Goal: Task Accomplishment & Management: Use online tool/utility

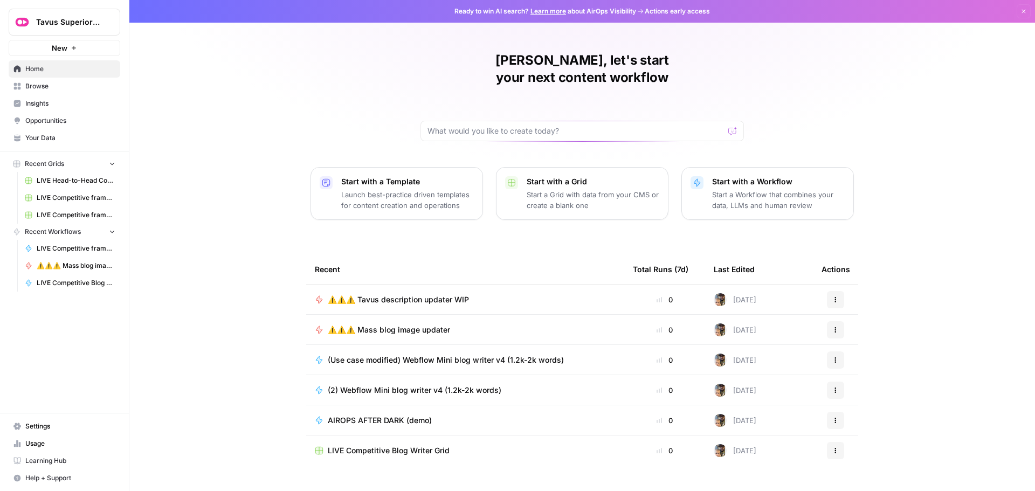
click at [440, 294] on span "⚠️⚠️⚠️ Tavus description updater WIP" at bounding box center [398, 299] width 141 height 11
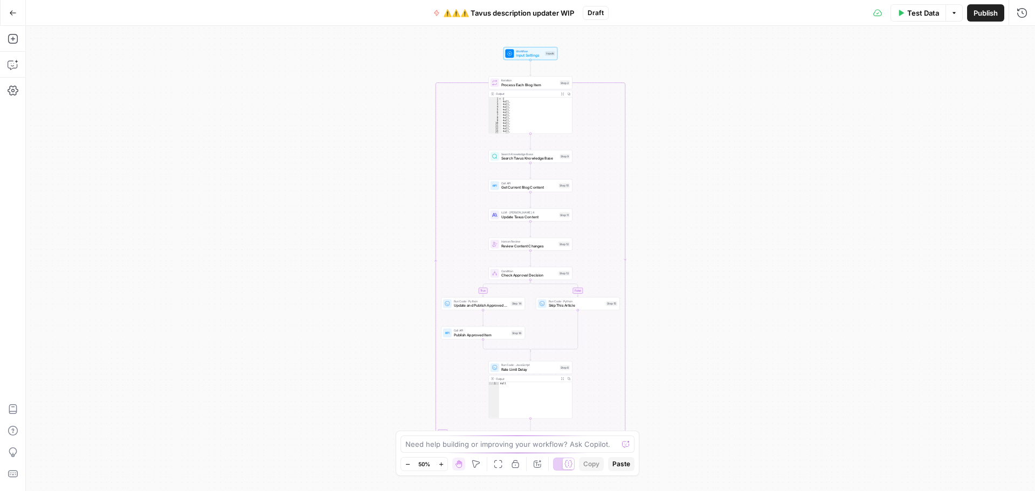
click at [916, 16] on span "Test Data" at bounding box center [923, 13] width 32 height 11
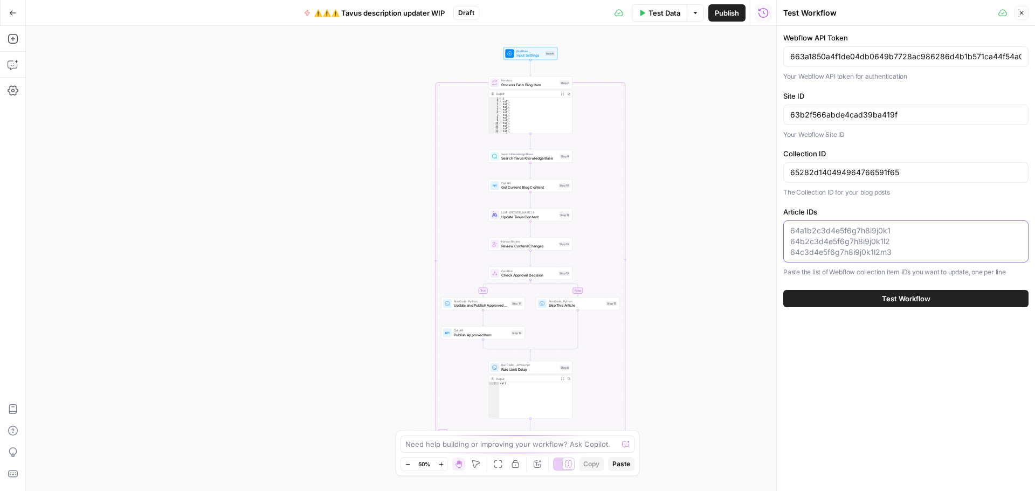
click at [833, 229] on textarea "Article IDs" at bounding box center [905, 241] width 231 height 32
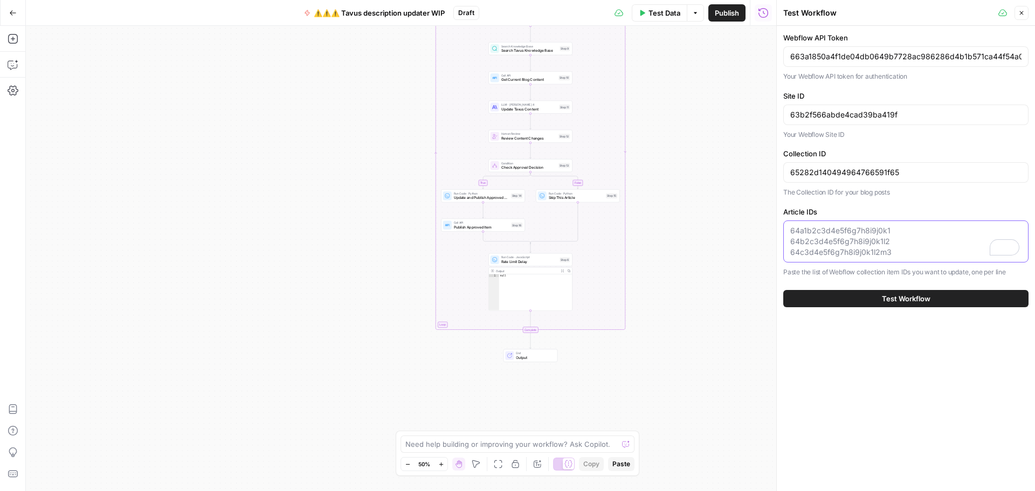
paste textarea "68c8e57e6e512b9573db1ccb"
type textarea "68c8e57e6e512b9573db1ccb"
click at [940, 299] on button "Test Workflow" at bounding box center [905, 298] width 245 height 17
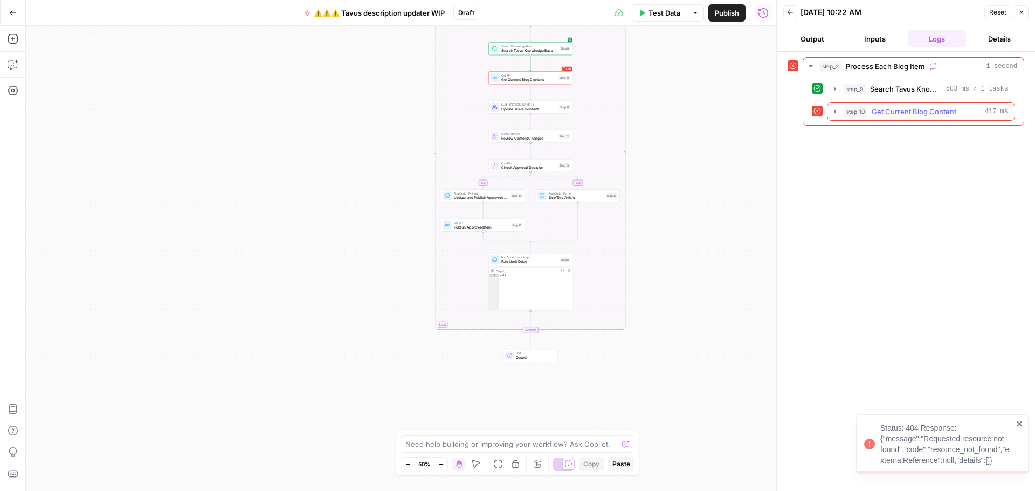
click at [834, 114] on icon "button" at bounding box center [835, 111] width 9 height 9
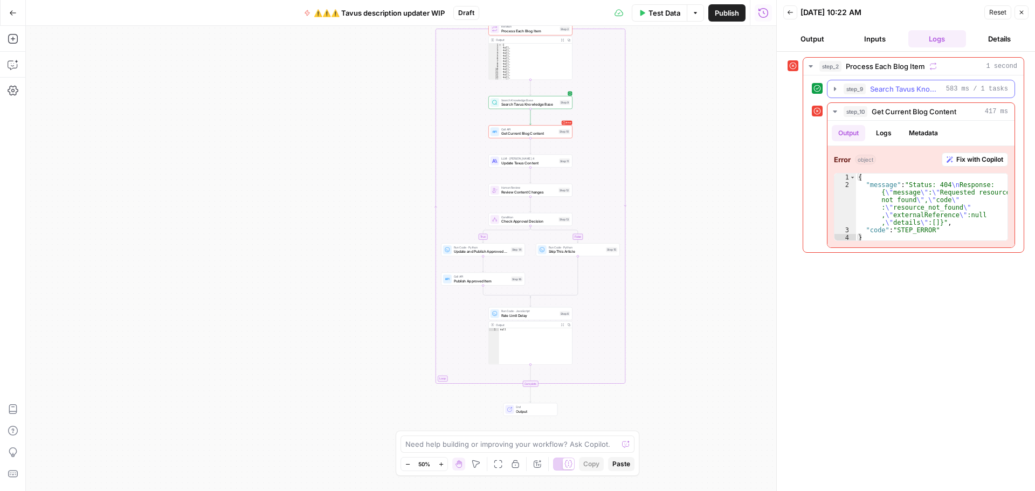
click at [834, 89] on icon "button" at bounding box center [835, 89] width 2 height 4
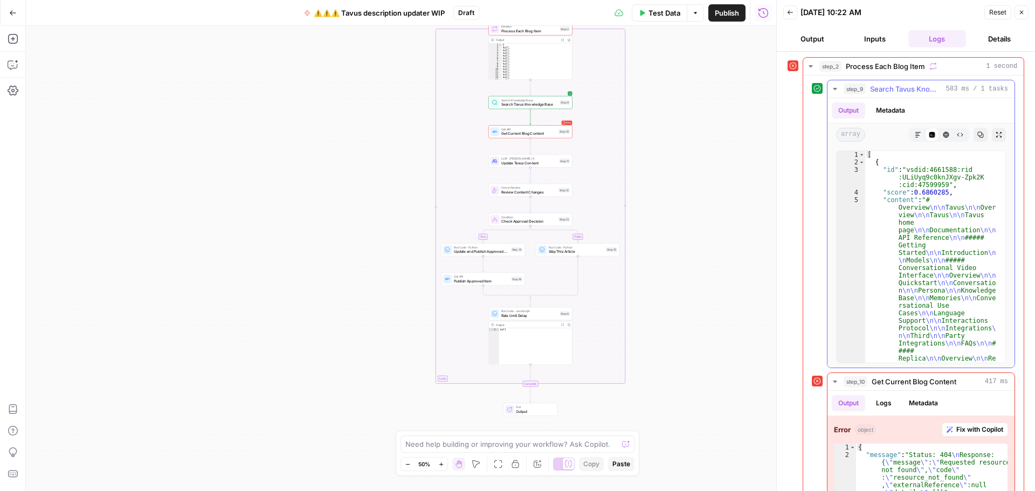
click at [834, 89] on icon "button" at bounding box center [835, 89] width 4 height 2
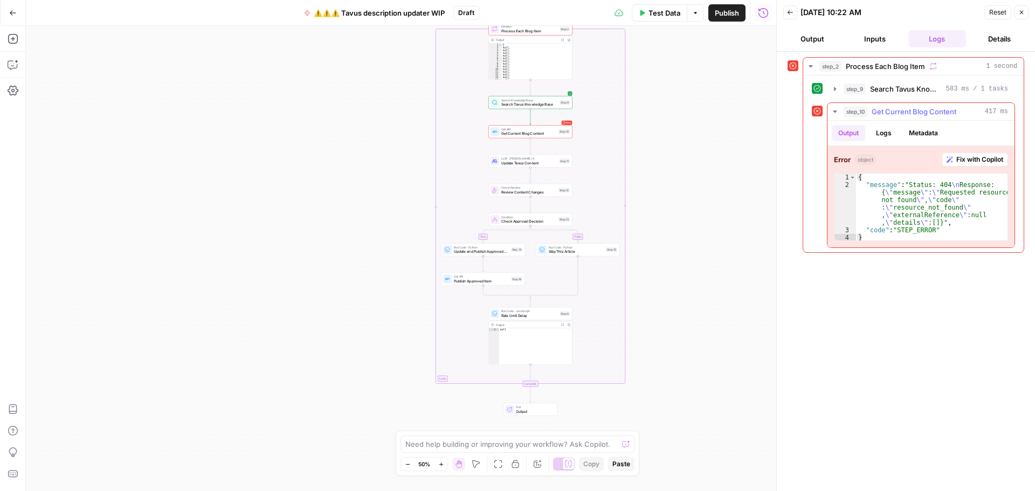
click at [978, 162] on span "Fix with Copilot" at bounding box center [979, 160] width 47 height 10
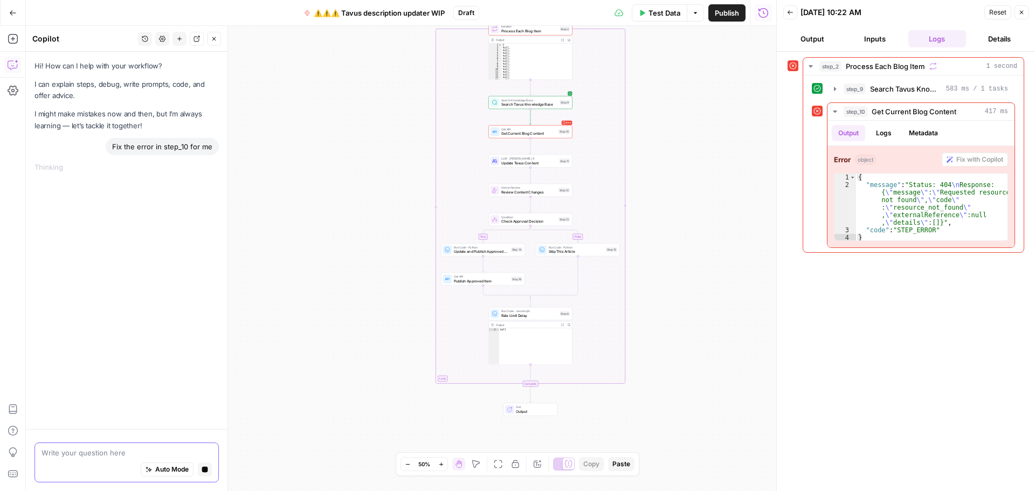
click at [203, 469] on icon "button" at bounding box center [205, 470] width 6 height 6
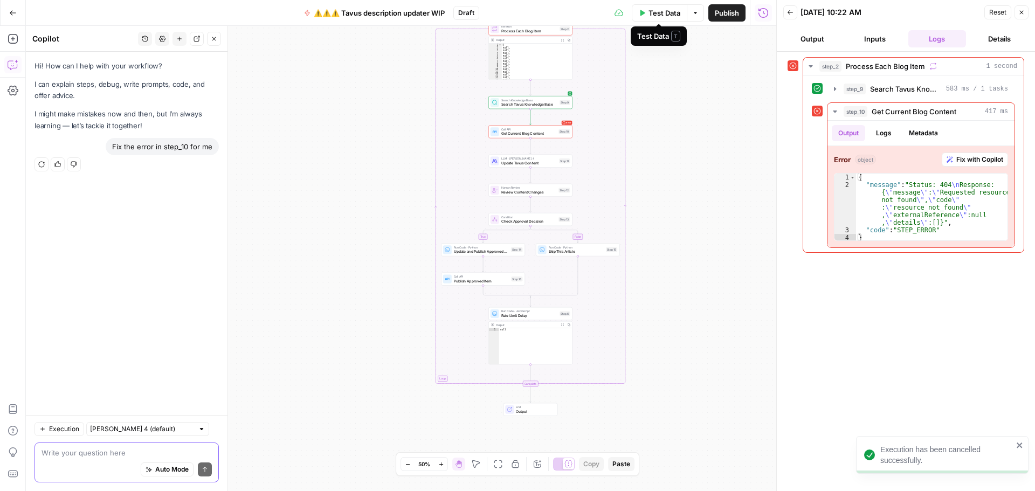
click at [653, 15] on span "Test Data" at bounding box center [664, 13] width 32 height 11
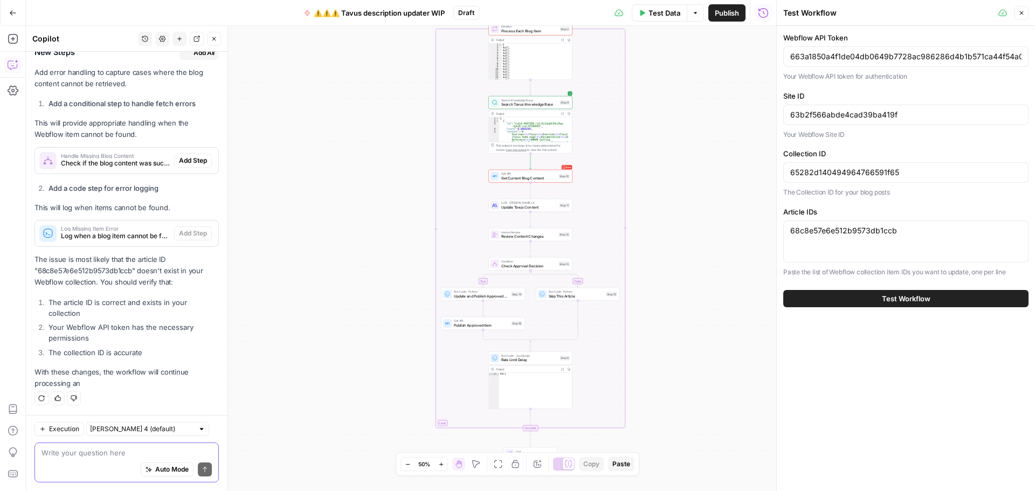
scroll to position [333, 0]
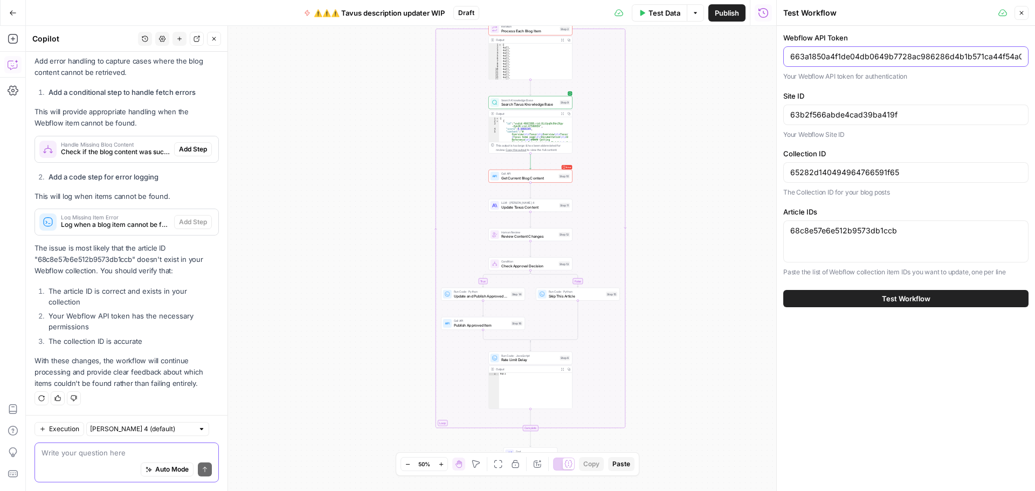
click at [896, 56] on input "663a1850a4f1de04db0649b7728ac986286d4b1b571ca44f54a015ee534c06f0" at bounding box center [905, 56] width 231 height 11
paste input "e46acc0dc866b391a93db344406912a008cf78ee11a5b19ab7b22c8fdc9a244b"
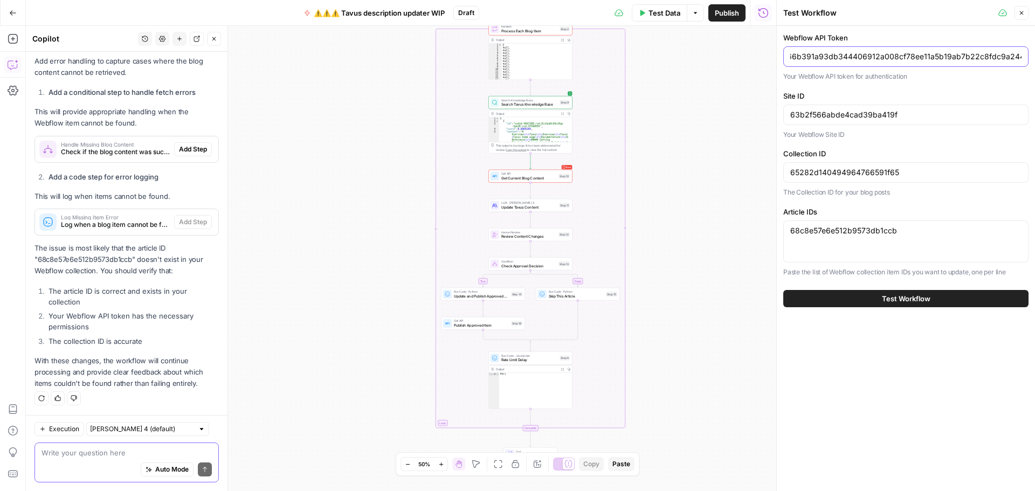
type input "e46acc0dc866b391a93db344406912a008cf78ee11a5b19ab7b22c8fdc9a244b"
click at [814, 115] on input "63b2f566abde4cad39ba419f" at bounding box center [905, 114] width 231 height 11
paste input "8c8e57d6e512b9573db146"
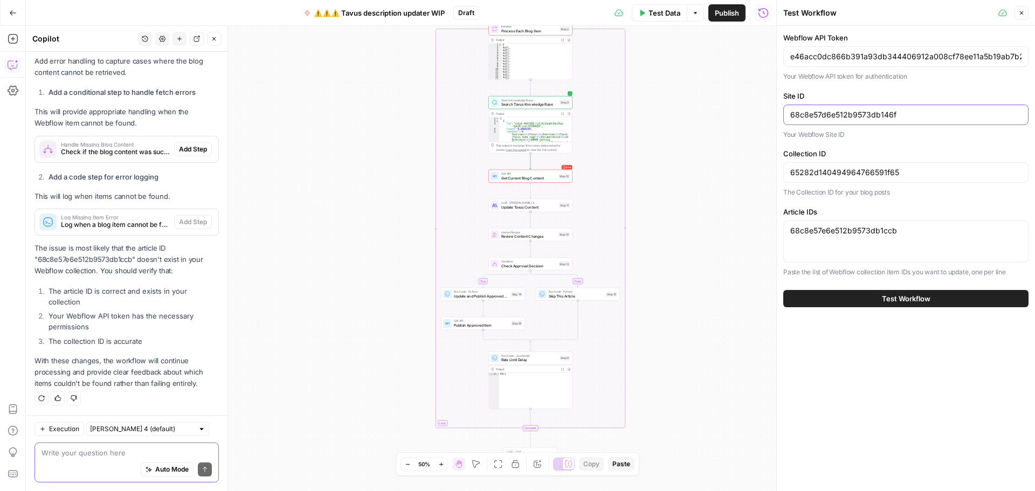
type input "68c8e57d6e512b9573db146f"
click at [861, 168] on input "65282d140494964766591f65" at bounding box center [905, 172] width 231 height 11
paste input "8c8e57d6e512b9573db14bf"
type input "68c8e57d6e512b9573db14bf"
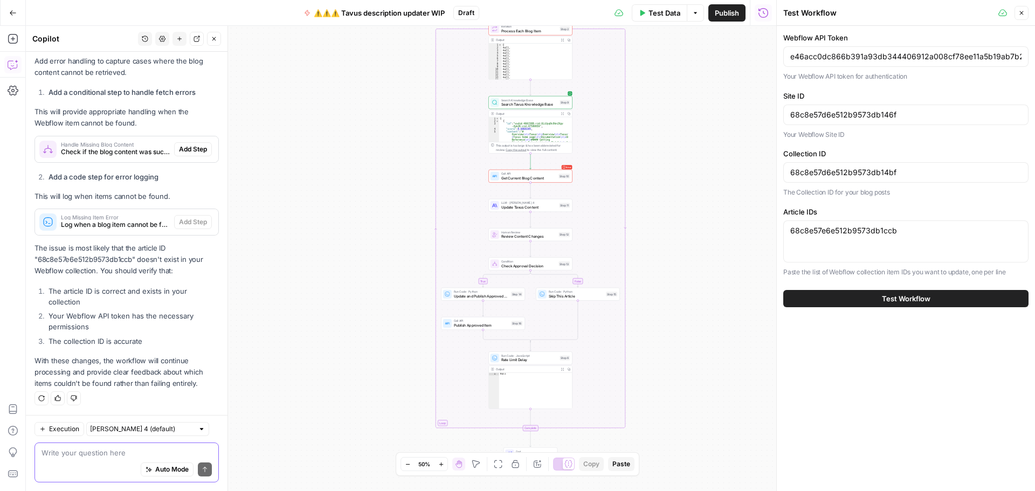
click at [876, 295] on button "Test Workflow" at bounding box center [905, 298] width 245 height 17
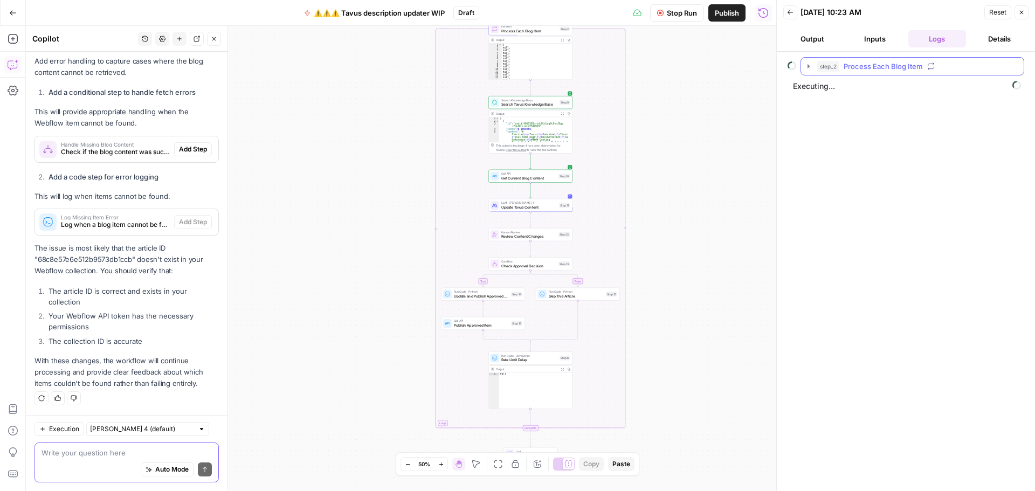
click at [808, 68] on icon "button" at bounding box center [808, 66] width 9 height 9
click at [830, 112] on icon "button" at bounding box center [832, 111] width 9 height 9
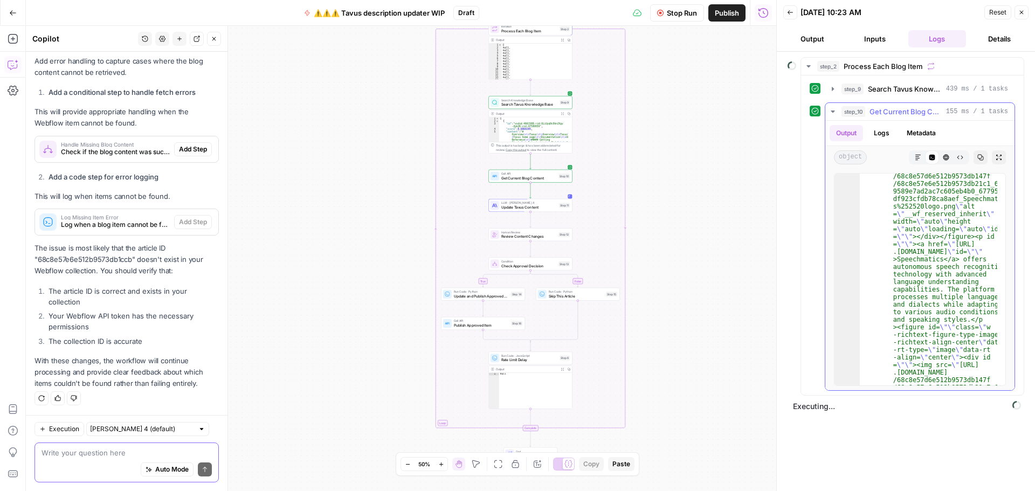
scroll to position [8344, 0]
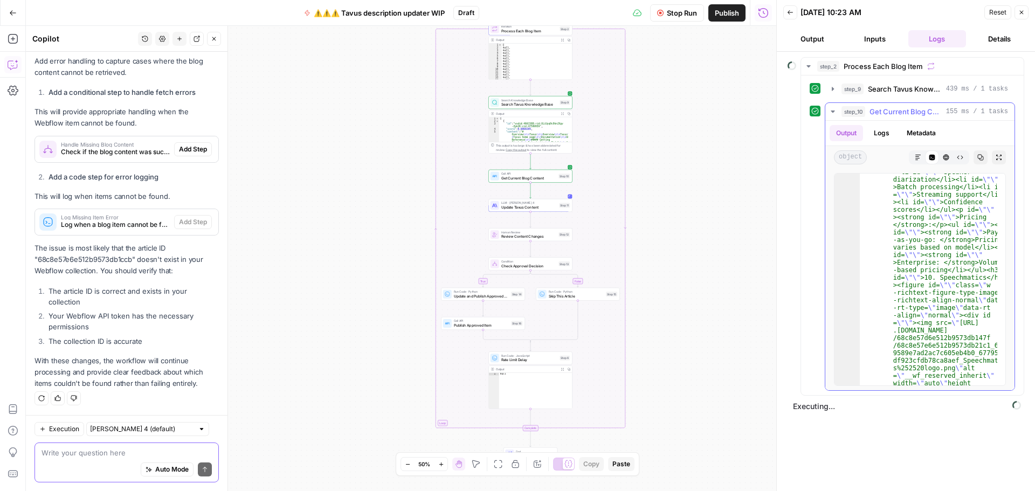
click at [833, 114] on icon "button" at bounding box center [832, 111] width 9 height 9
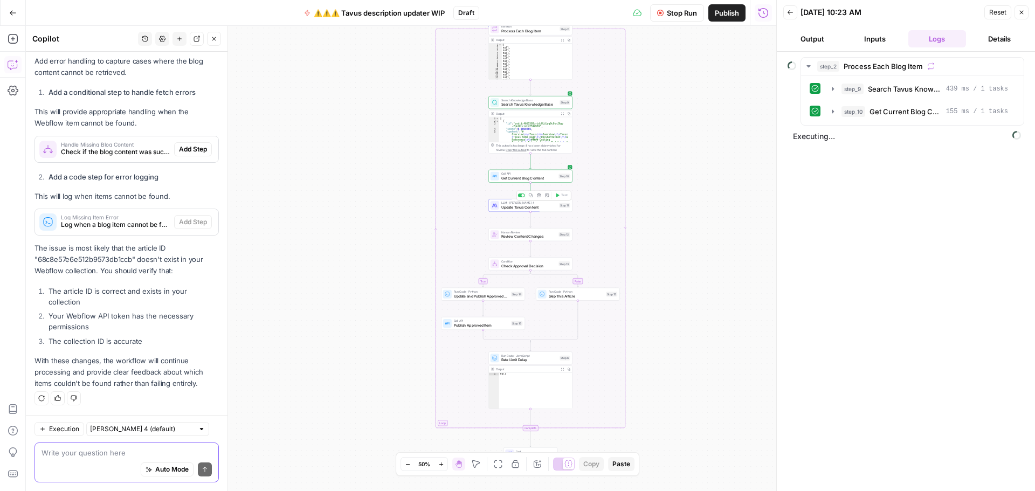
click at [544, 210] on div "LLM · Claude Sonnet 4 Update Tavus Content Step 11 Copy step Delete step Add No…" at bounding box center [530, 205] width 84 height 13
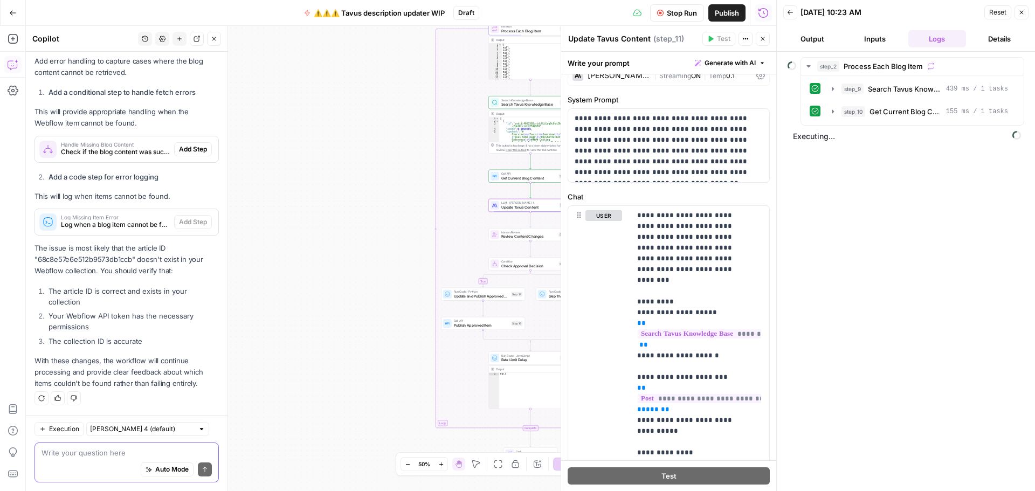
scroll to position [0, 0]
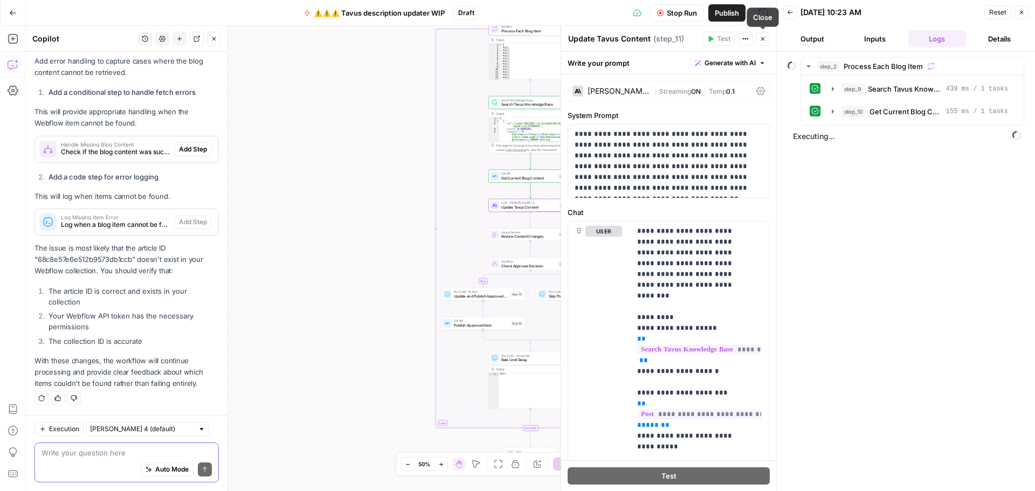
click at [763, 39] on icon "button" at bounding box center [763, 39] width 4 height 4
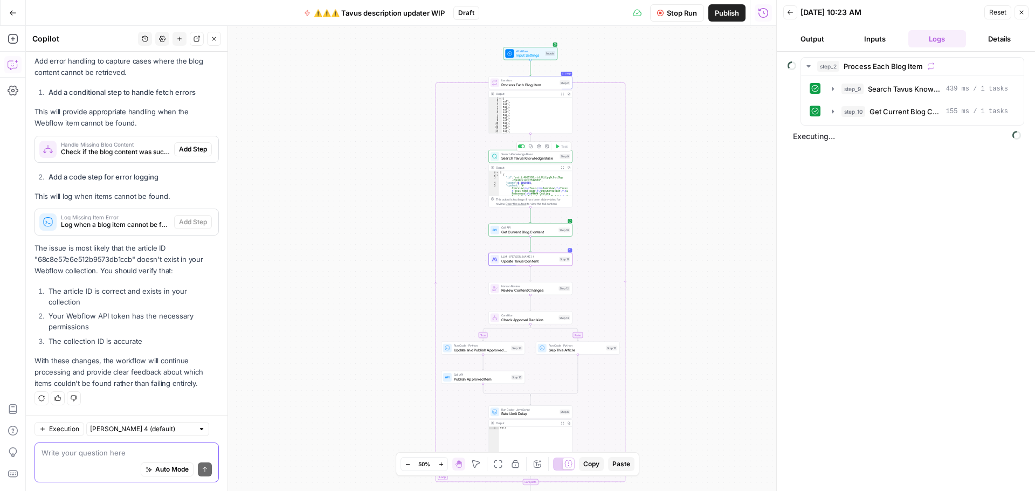
click at [515, 156] on span "Search Tavus Knowledge Base" at bounding box center [529, 158] width 56 height 5
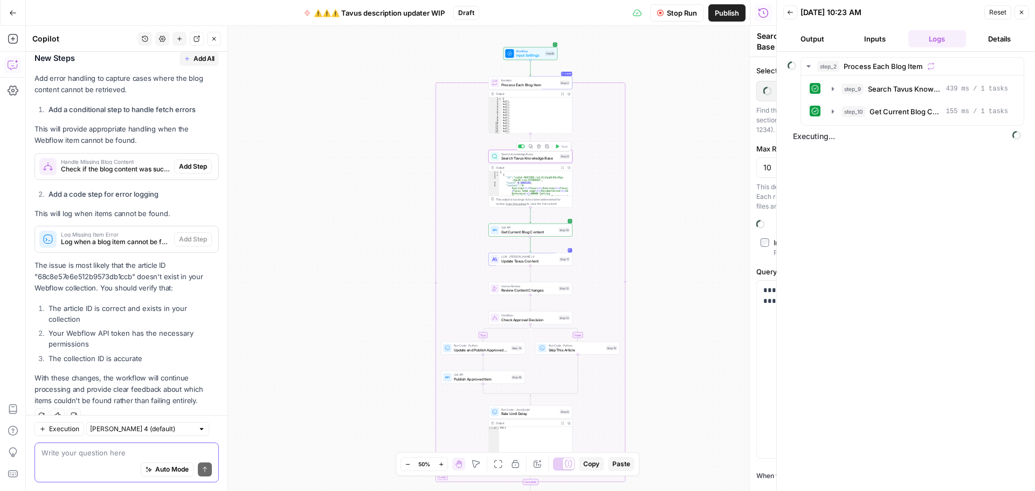
scroll to position [350, 0]
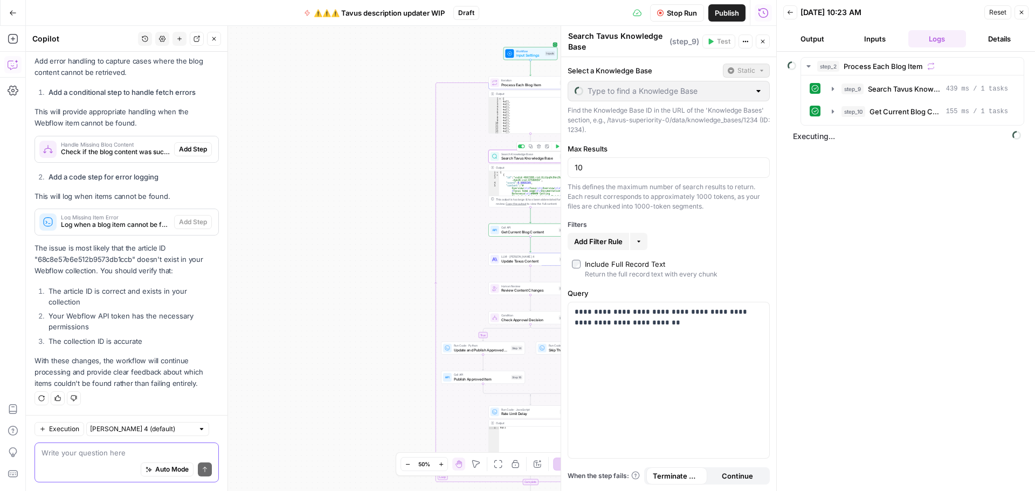
type input "Tavus Docs"
click at [767, 40] on button "Close" at bounding box center [763, 41] width 14 height 14
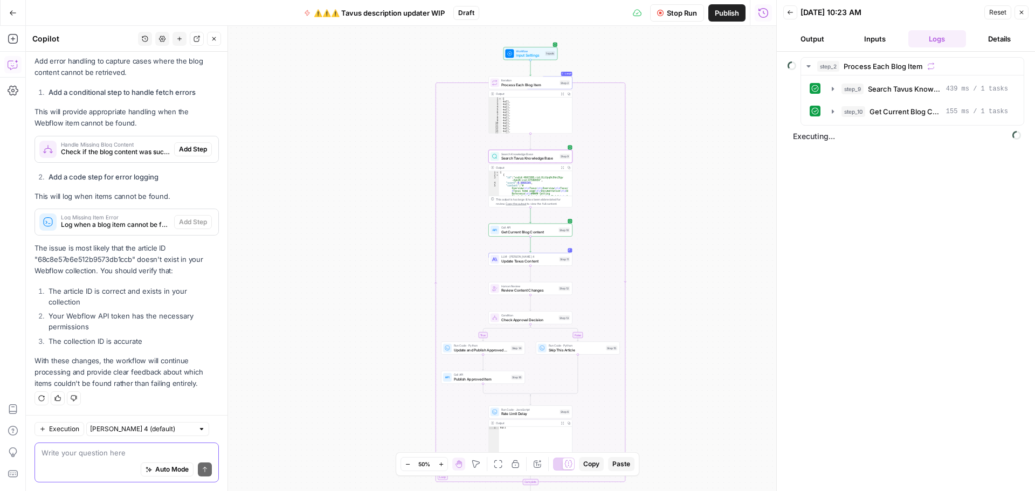
click at [689, 17] on span "Stop Run" at bounding box center [682, 13] width 30 height 11
click at [125, 453] on textarea at bounding box center [127, 452] width 170 height 11
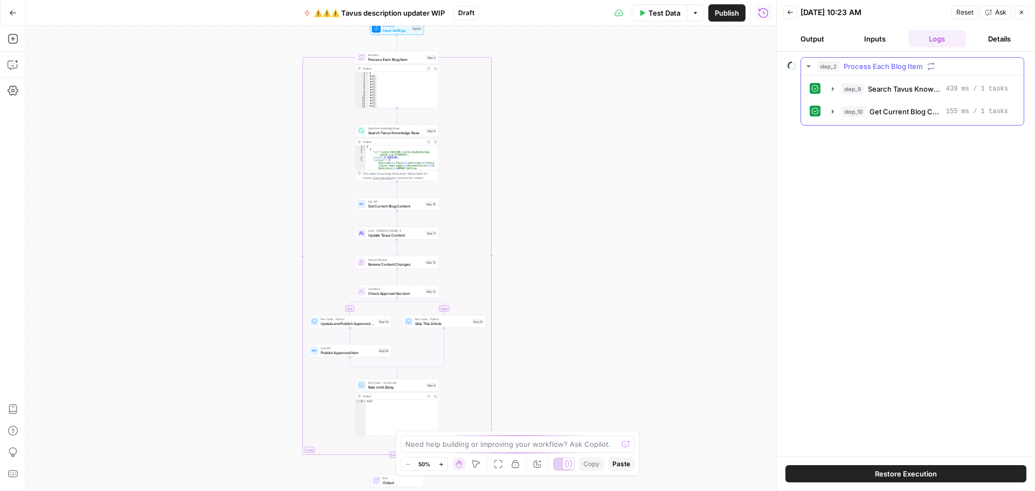
click at [805, 66] on icon "button" at bounding box center [808, 66] width 9 height 9
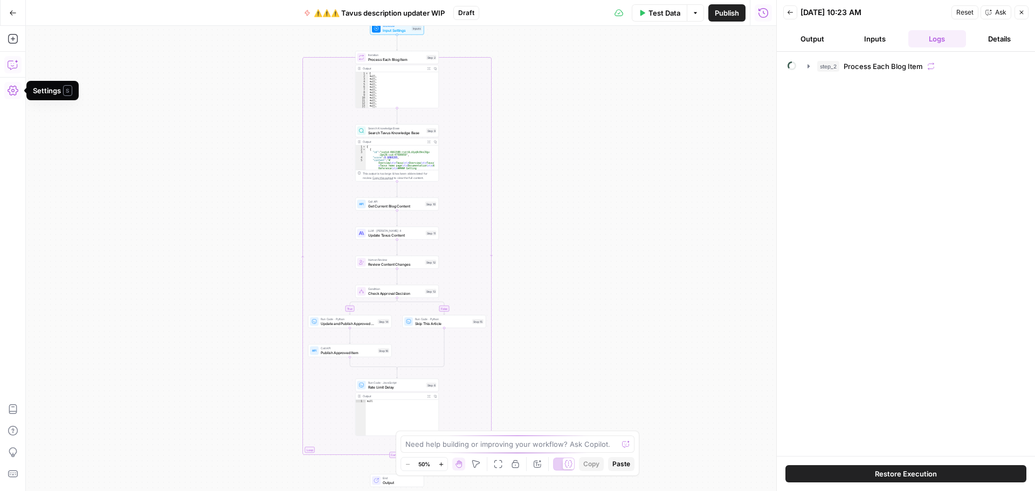
click at [12, 60] on icon "button" at bounding box center [13, 64] width 11 height 11
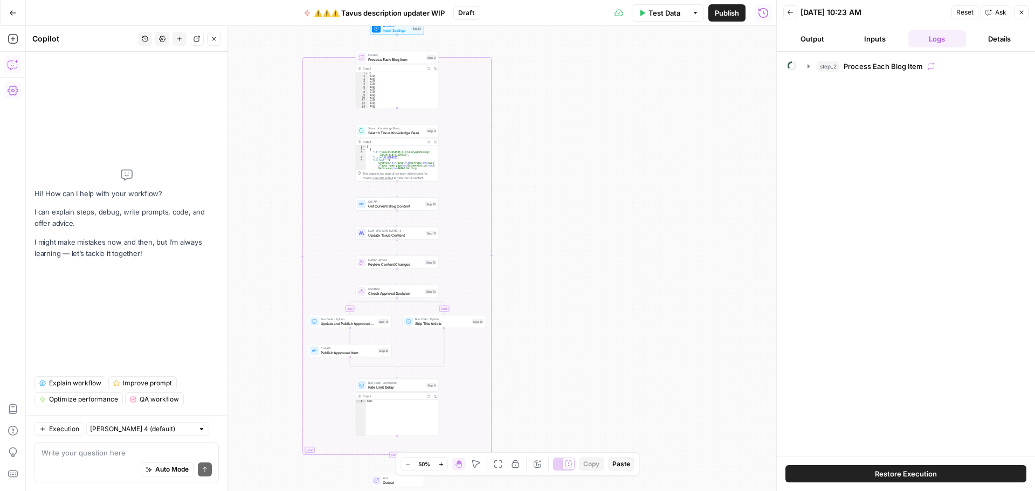
click at [93, 455] on textarea at bounding box center [127, 452] width 170 height 11
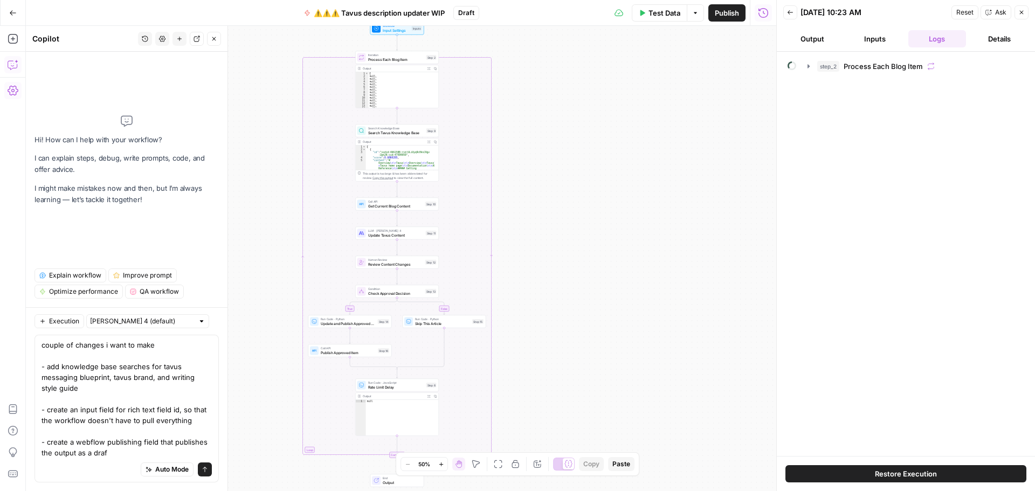
type textarea "couple of changes i want to make - add knowledge base searches for tavus messag…"
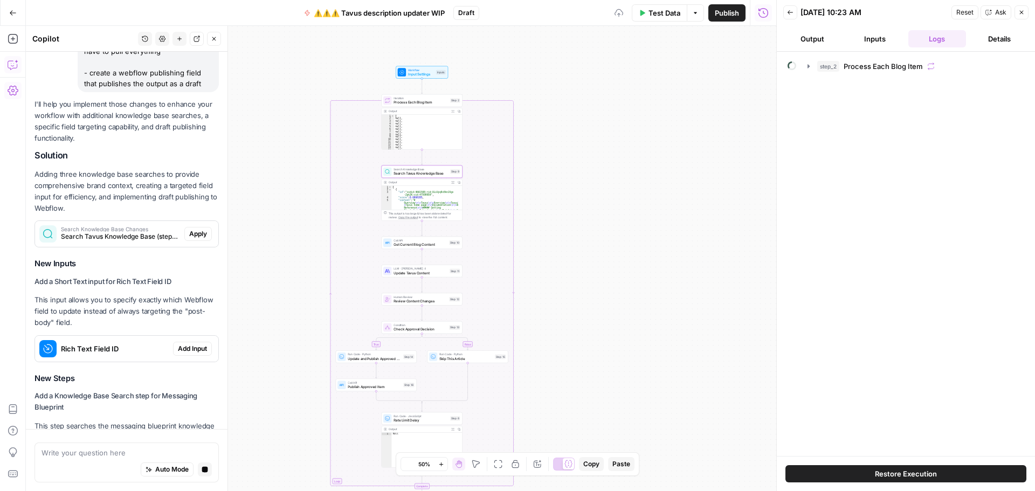
scroll to position [180, 0]
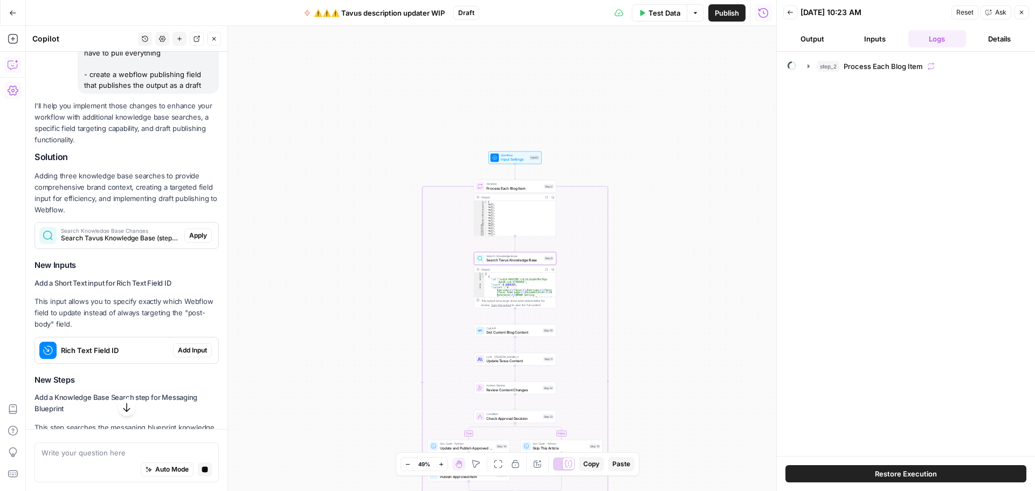
click at [189, 236] on span "Apply" at bounding box center [198, 236] width 18 height 10
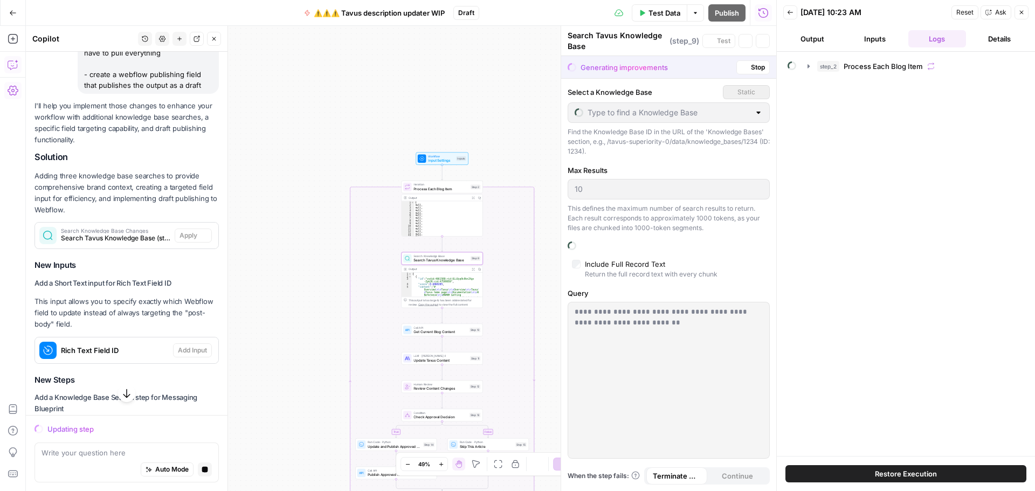
type input "Tavus Docs"
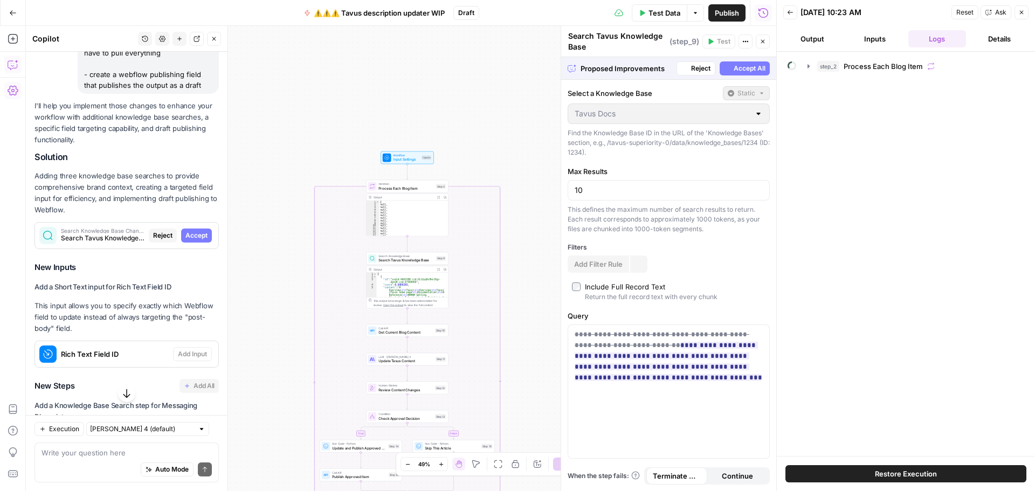
scroll to position [288, 0]
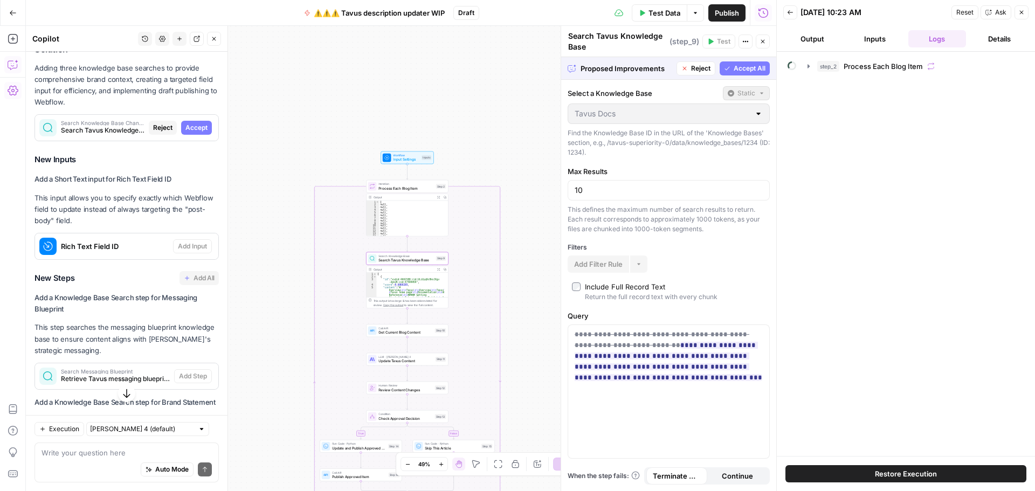
click at [154, 133] on span "Reject" at bounding box center [162, 128] width 19 height 10
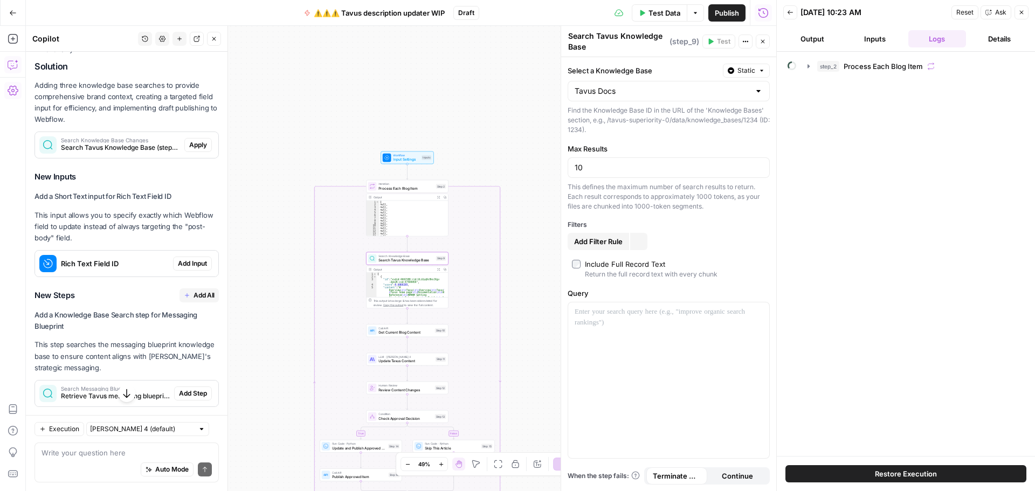
scroll to position [305, 0]
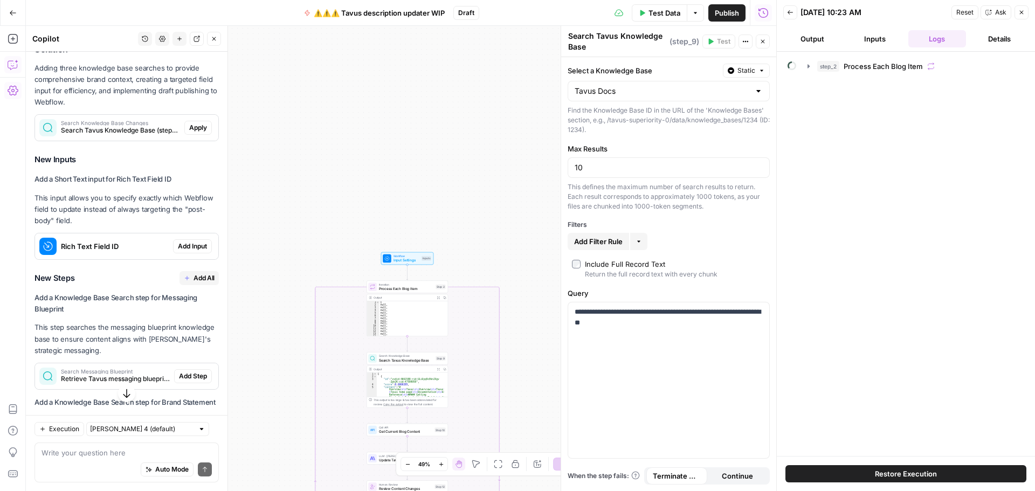
click at [178, 248] on span "Add Input" at bounding box center [192, 246] width 29 height 10
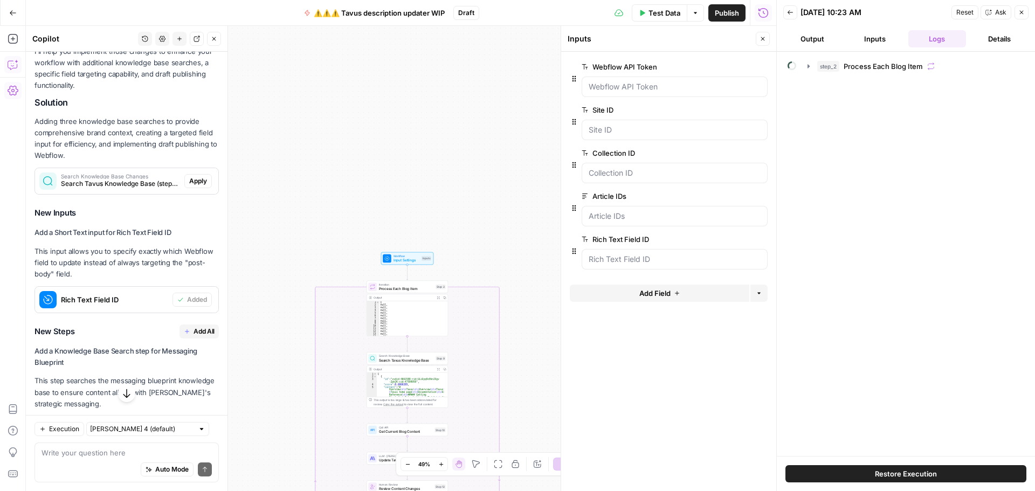
scroll to position [251, 0]
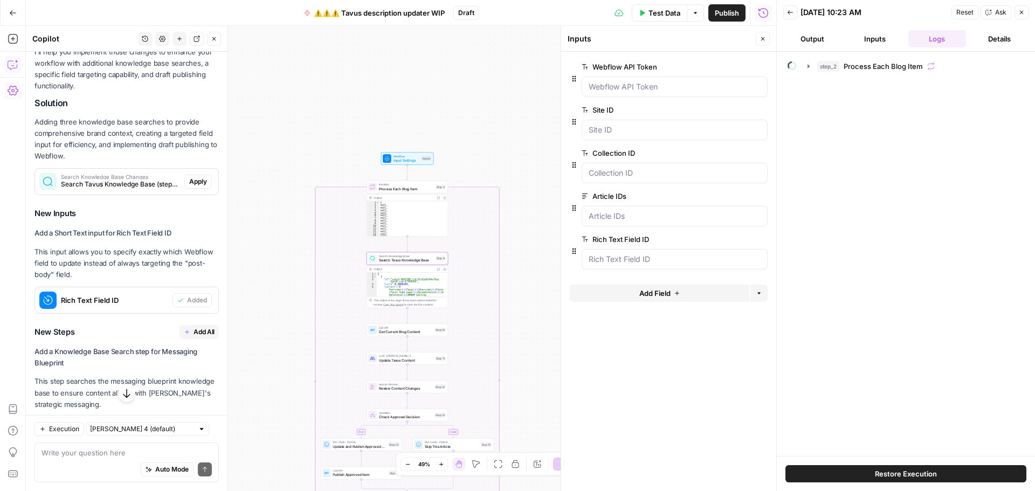
click at [192, 181] on span "Apply" at bounding box center [198, 182] width 18 height 10
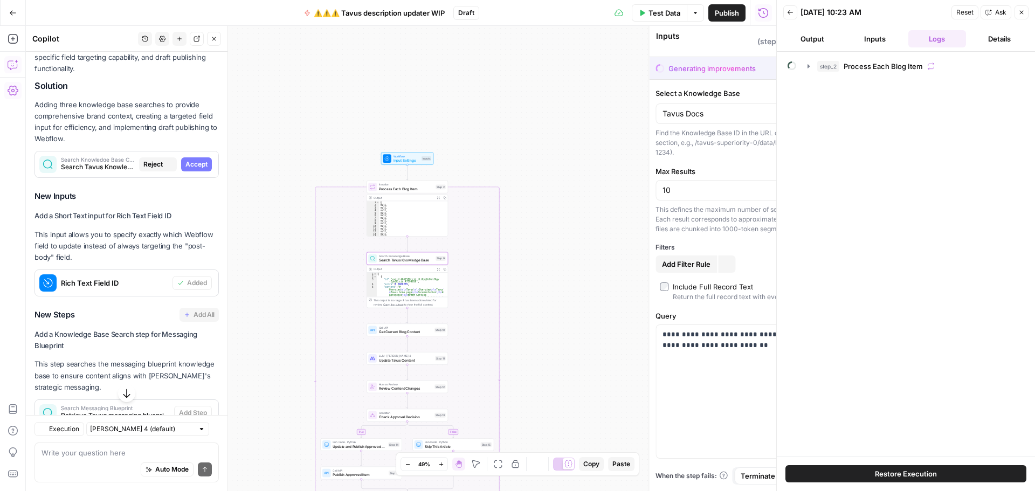
type textarea "Search Tavus Knowledge Base"
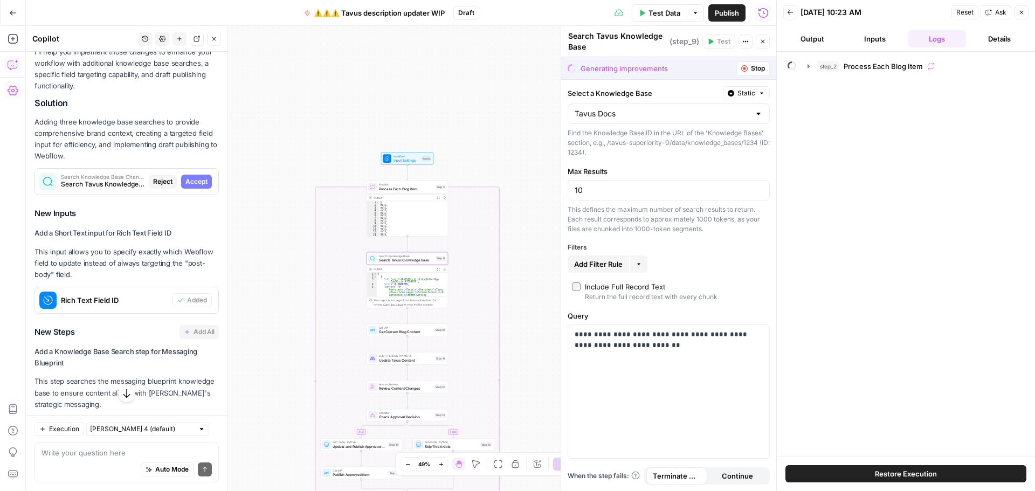
click at [189, 181] on span "Accept" at bounding box center [196, 182] width 22 height 10
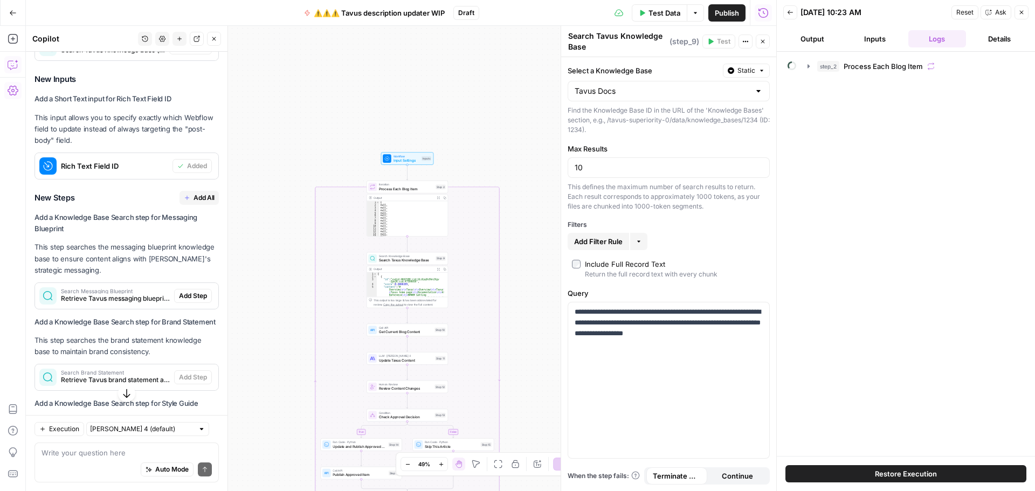
scroll to position [413, 0]
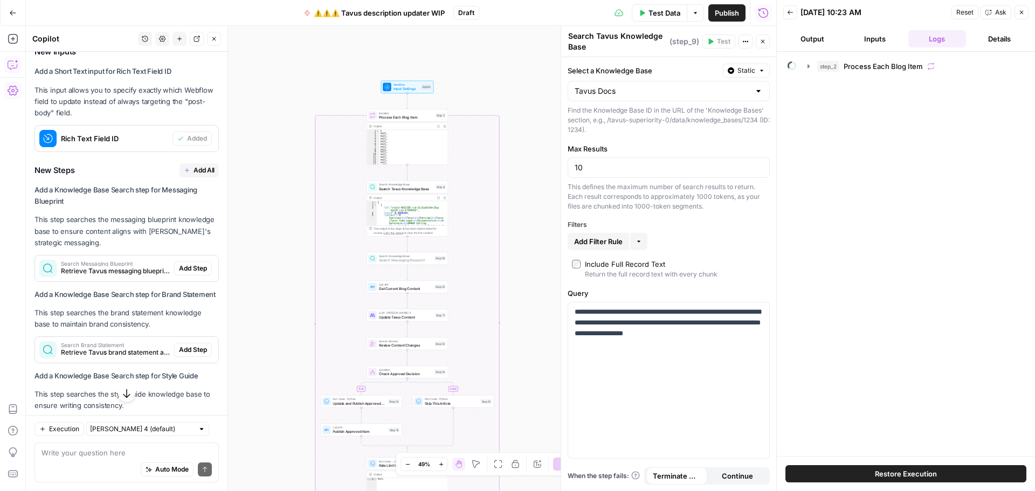
click at [185, 268] on span "Add Step" at bounding box center [193, 269] width 28 height 10
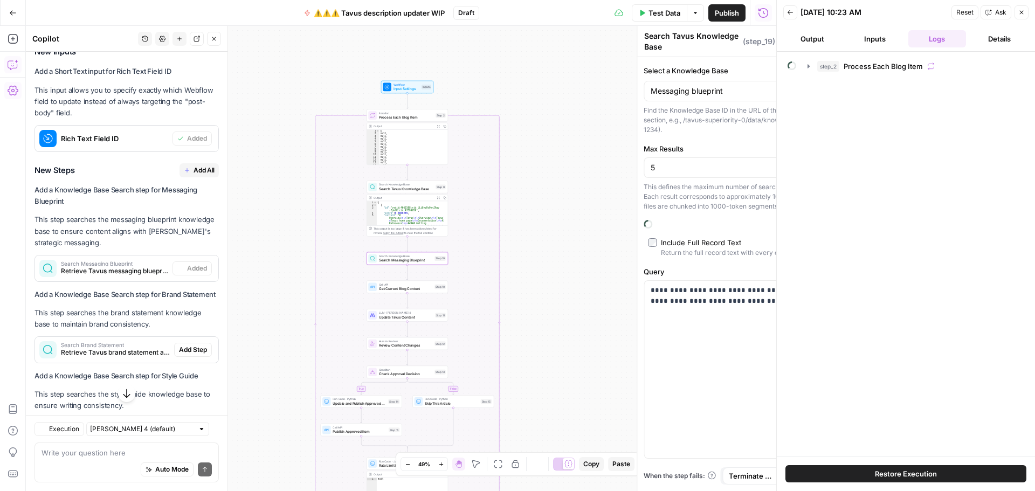
type textarea "Search Messaging Blueprint"
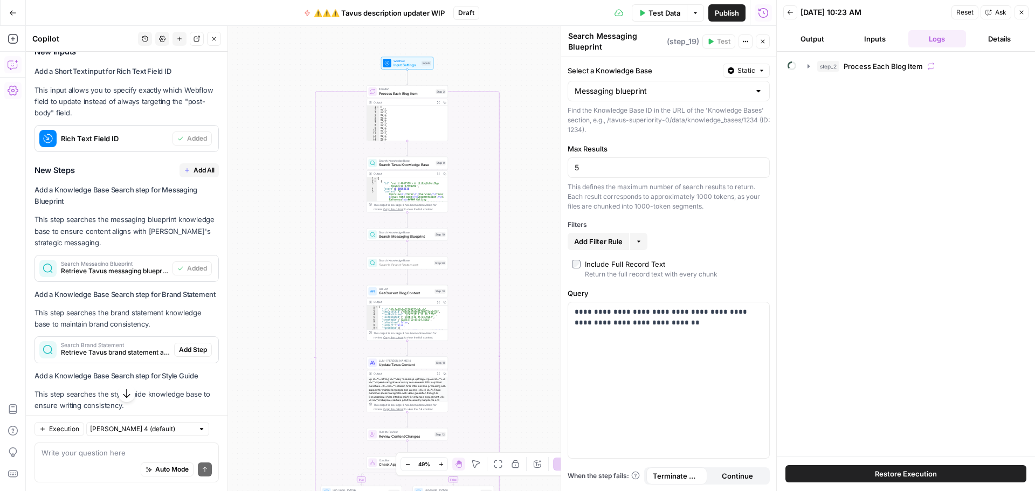
click at [184, 355] on span "Add Step" at bounding box center [193, 350] width 28 height 10
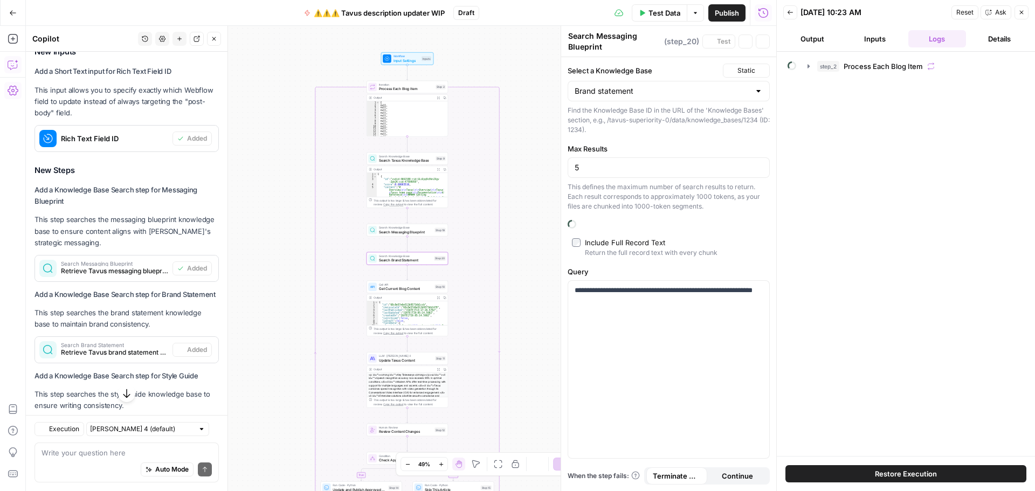
type textarea "Search Brand Statement"
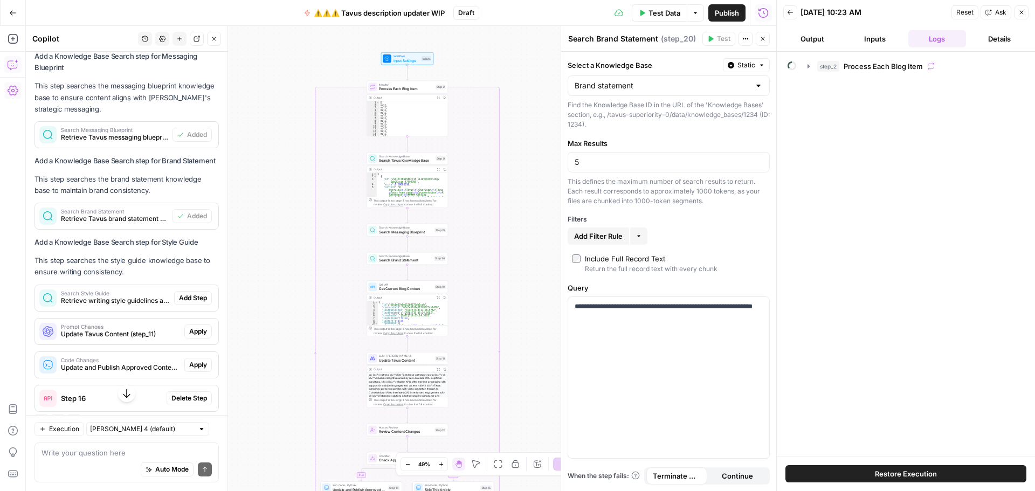
scroll to position [575, 0]
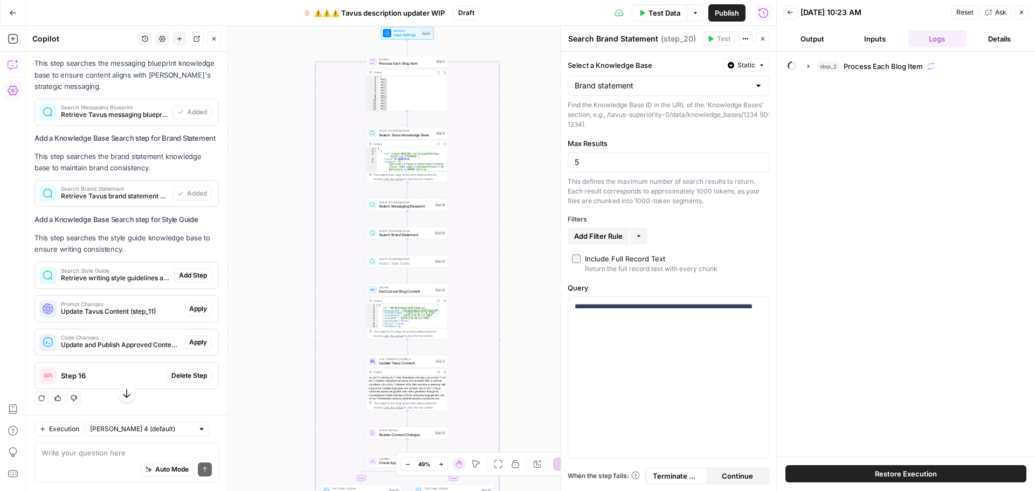
click at [180, 280] on span "Add Step" at bounding box center [193, 276] width 28 height 10
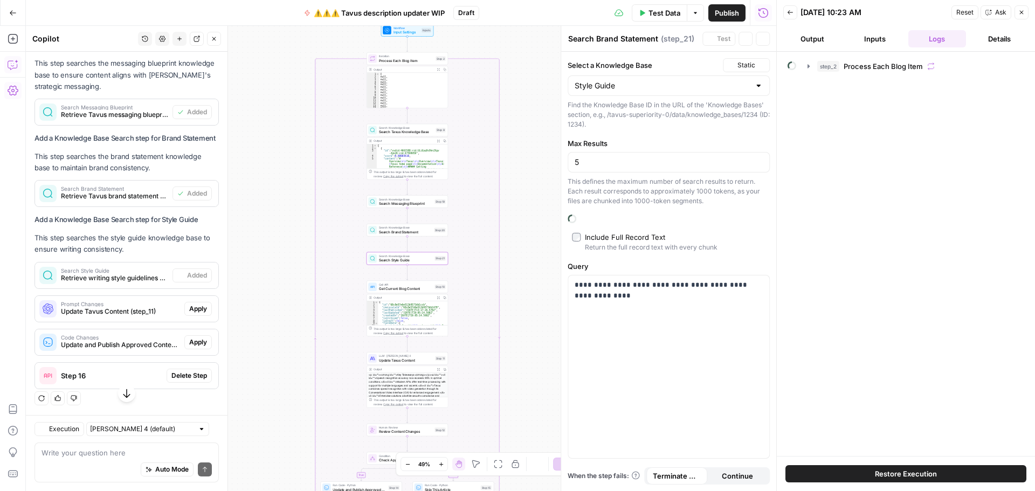
type textarea "Search Style Guide"
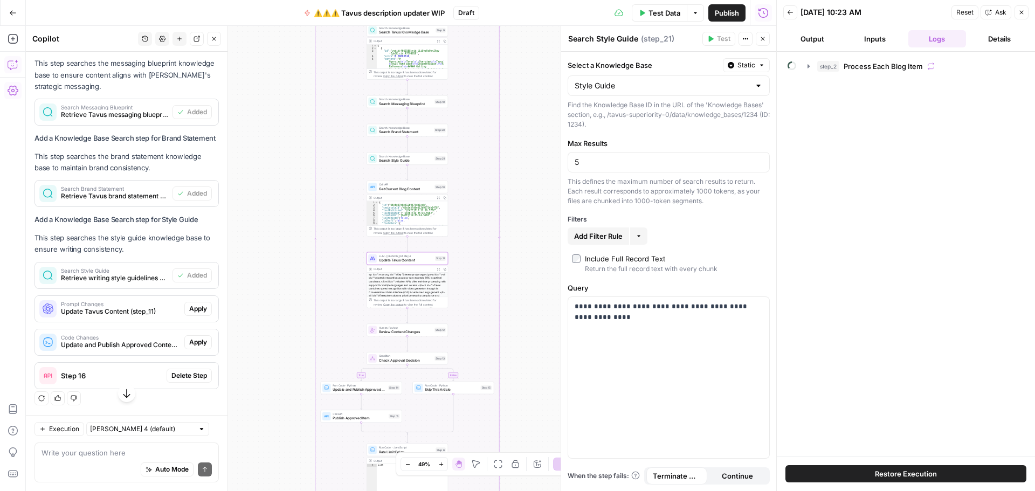
click at [189, 314] on span "Apply" at bounding box center [198, 309] width 18 height 10
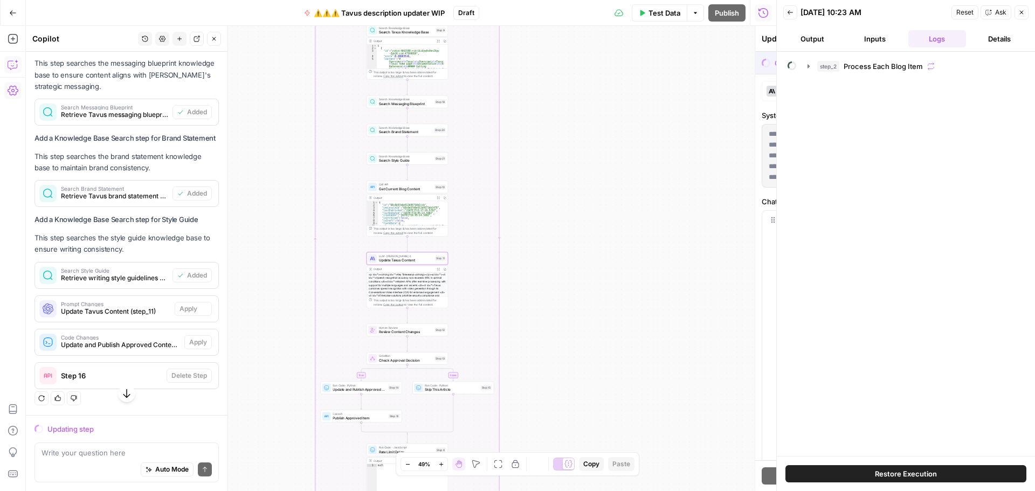
scroll to position [557, 0]
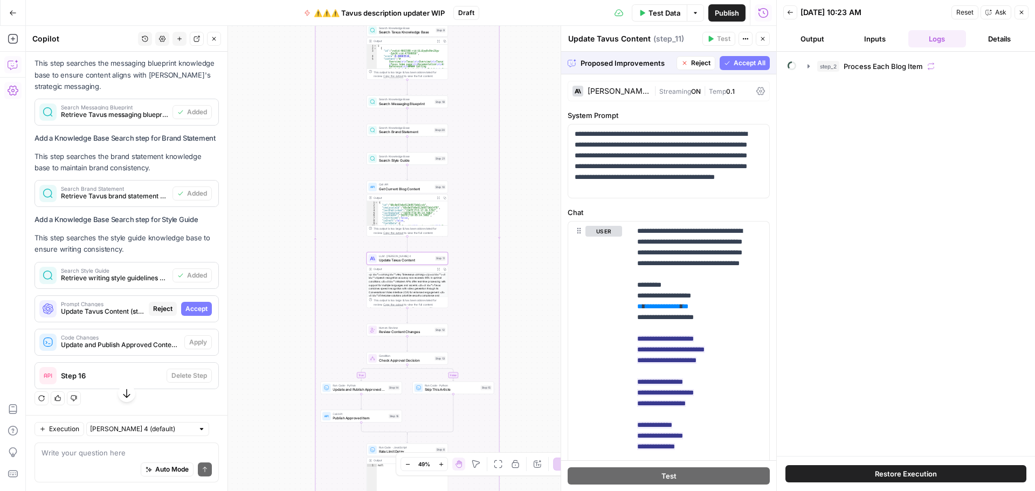
click at [186, 314] on span "Accept" at bounding box center [196, 309] width 22 height 10
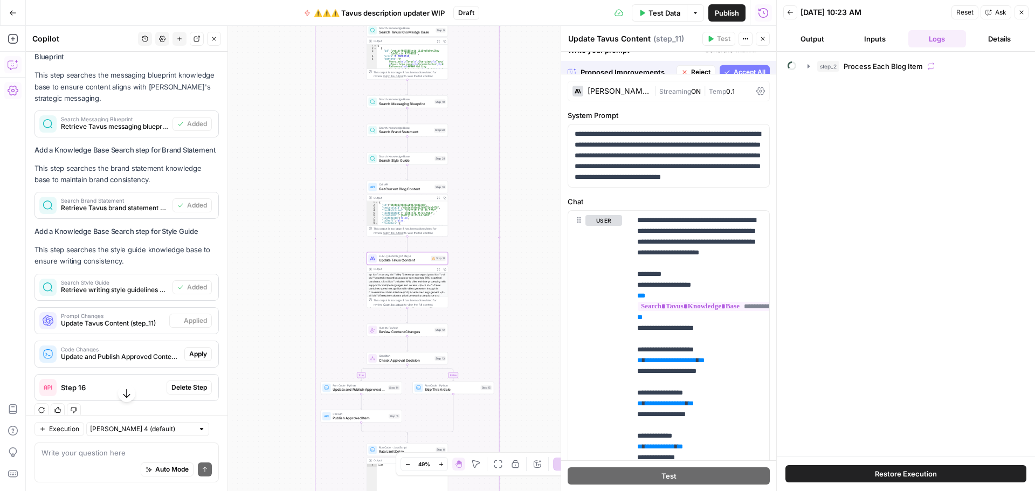
scroll to position [575, 0]
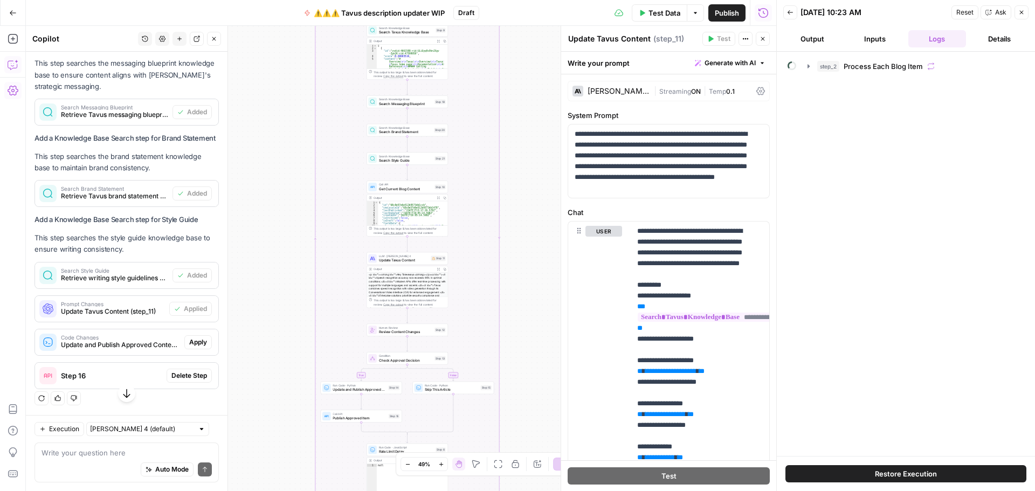
click at [637, 88] on div "Claude Sonnet 4" at bounding box center [619, 91] width 62 height 8
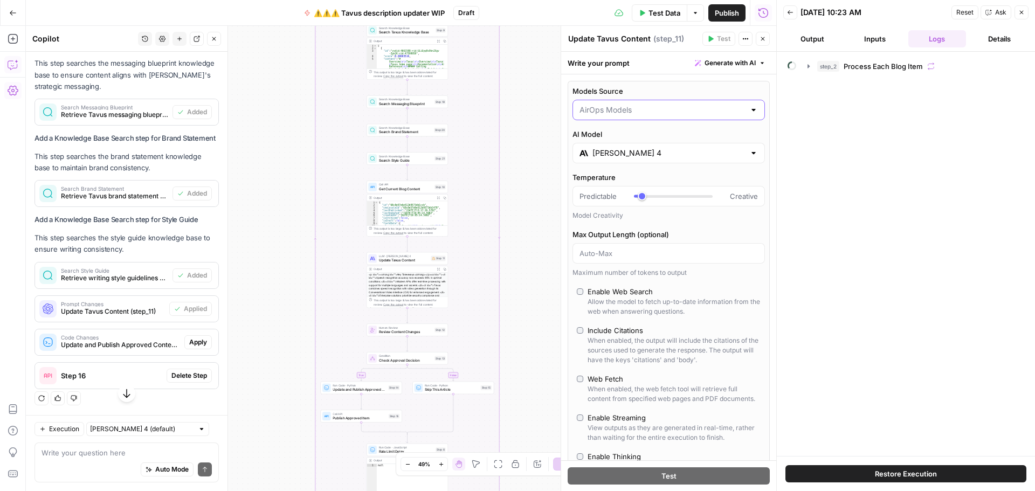
click at [652, 107] on input "Models Source" at bounding box center [661, 110] width 165 height 11
click at [629, 153] on span "My Models" at bounding box center [663, 152] width 162 height 11
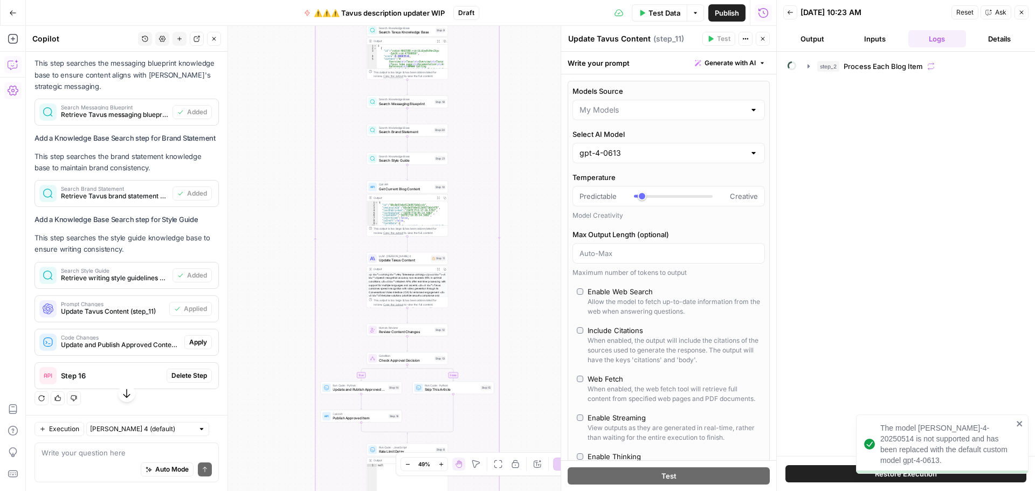
type input "My Models"
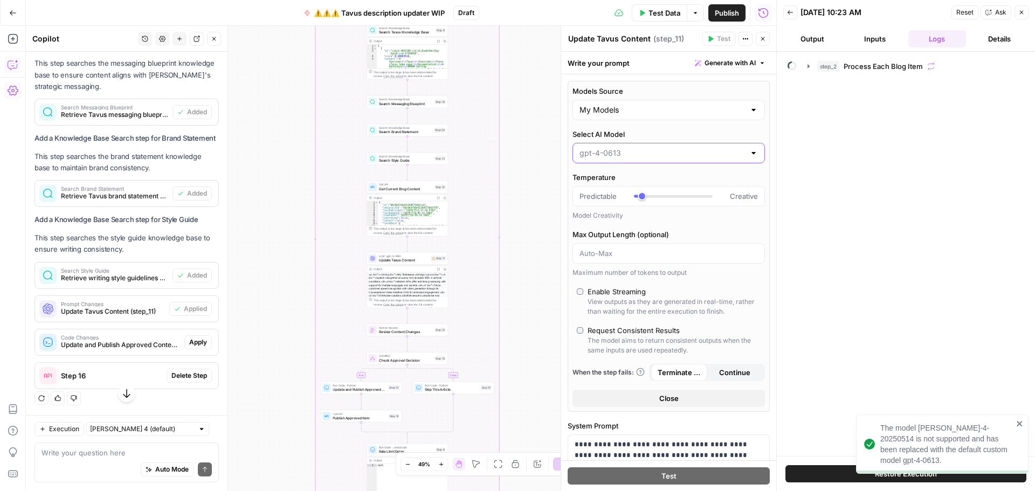
click at [639, 151] on input "Select AI Model" at bounding box center [661, 153] width 165 height 11
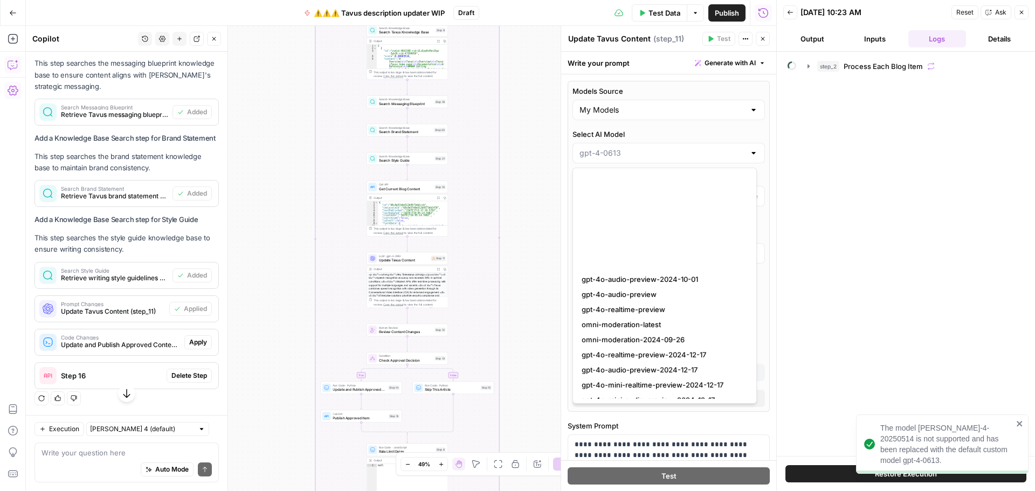
scroll to position [1011, 0]
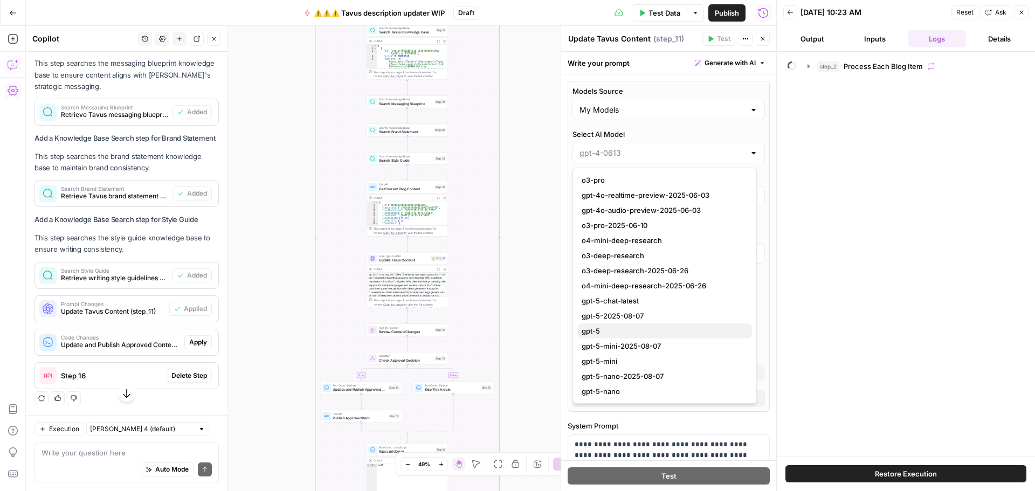
click at [600, 329] on span "gpt-5" at bounding box center [663, 331] width 162 height 11
type input "gpt-5"
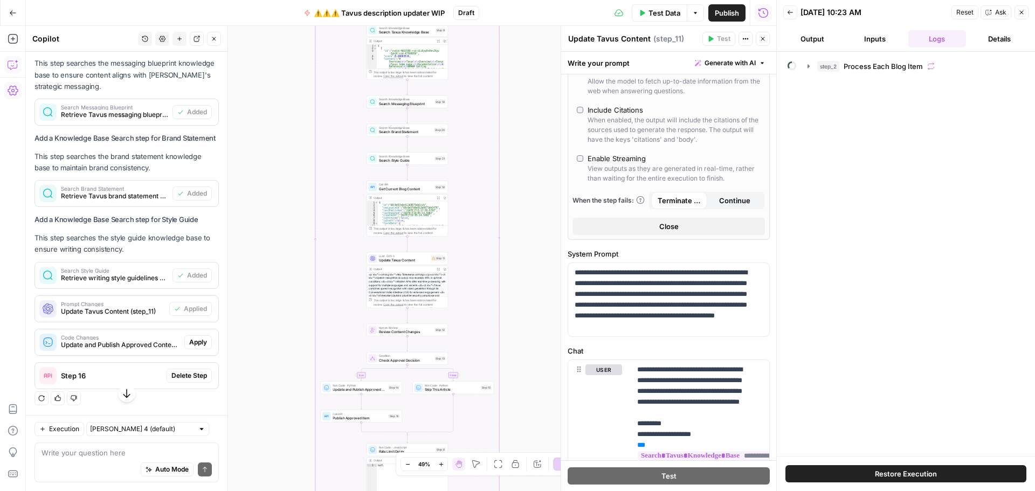
scroll to position [377, 0]
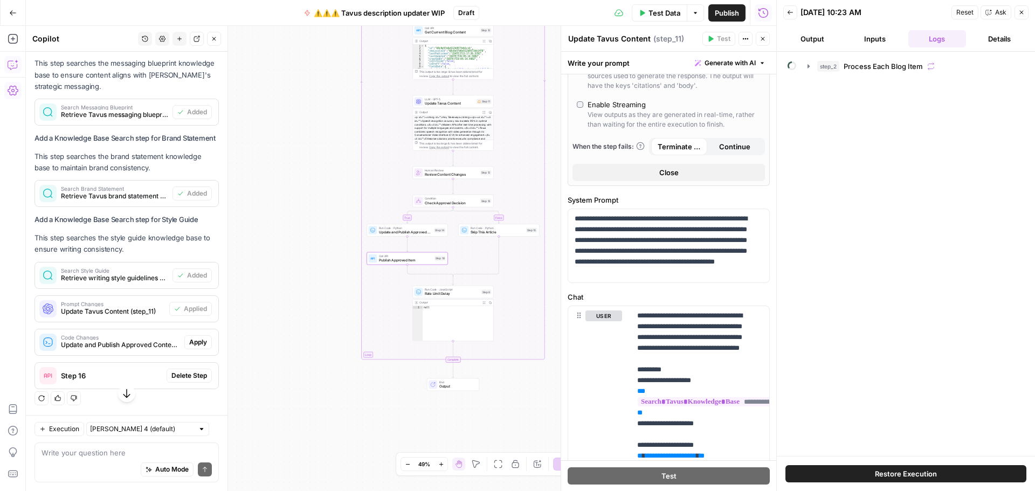
click at [182, 381] on span "Delete Step" at bounding box center [189, 376] width 36 height 10
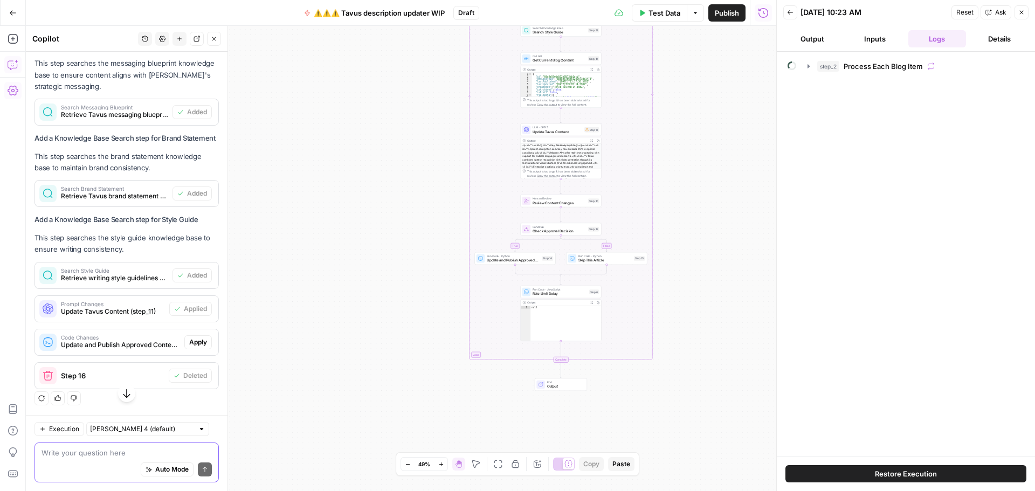
click at [118, 453] on textarea at bounding box center [127, 452] width 170 height 11
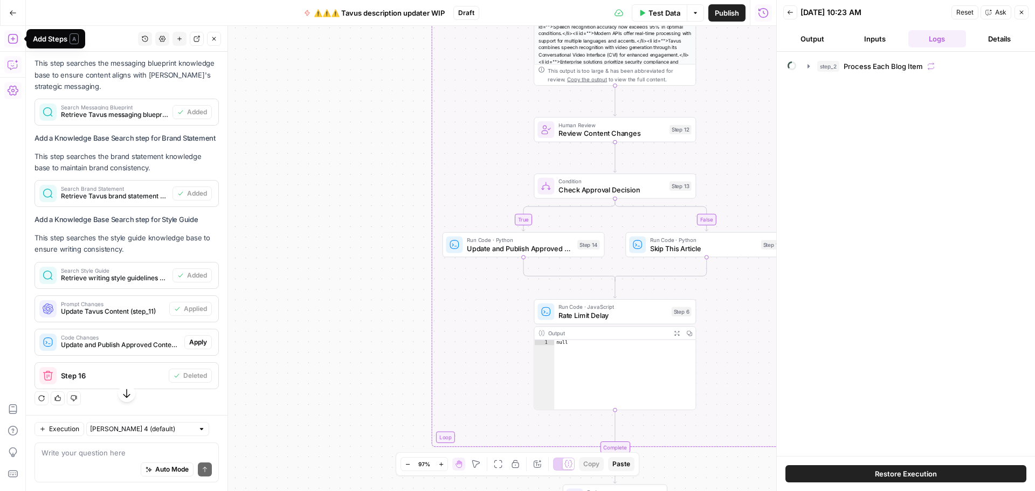
click at [16, 44] on icon "button" at bounding box center [13, 38] width 11 height 11
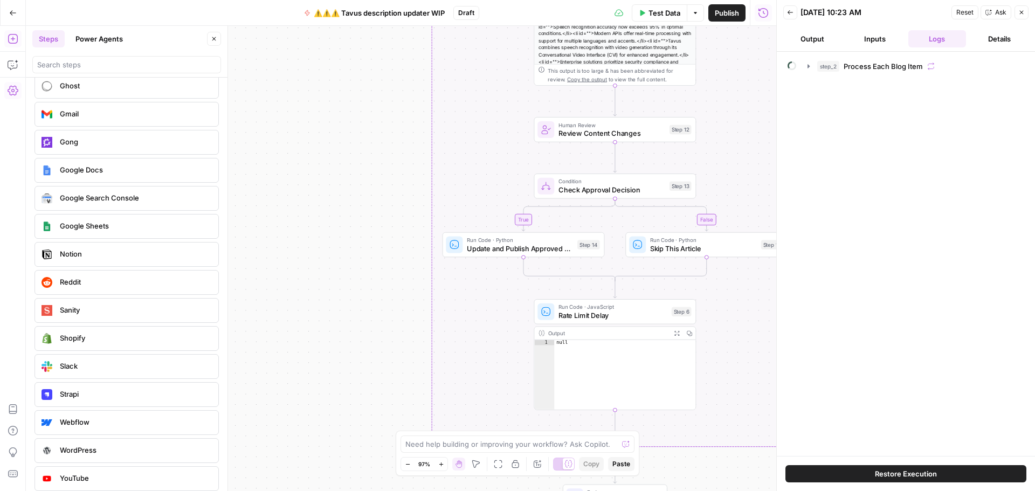
scroll to position [2079, 0]
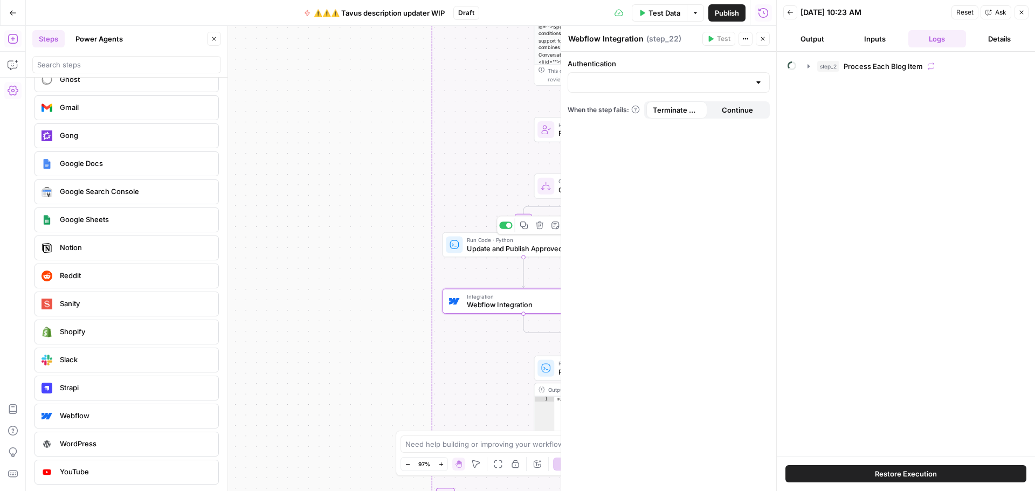
click at [540, 227] on icon "button" at bounding box center [539, 225] width 9 height 9
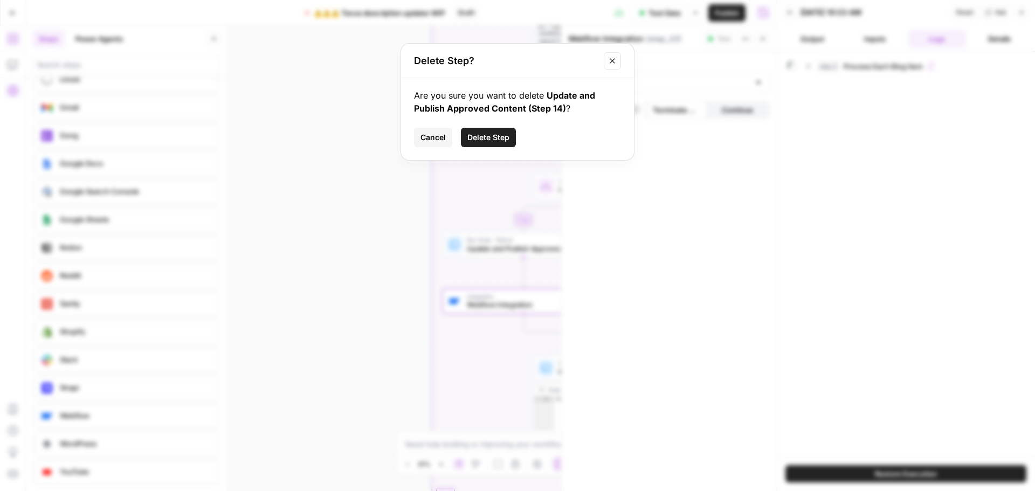
click at [479, 141] on span "Delete Step" at bounding box center [488, 137] width 42 height 11
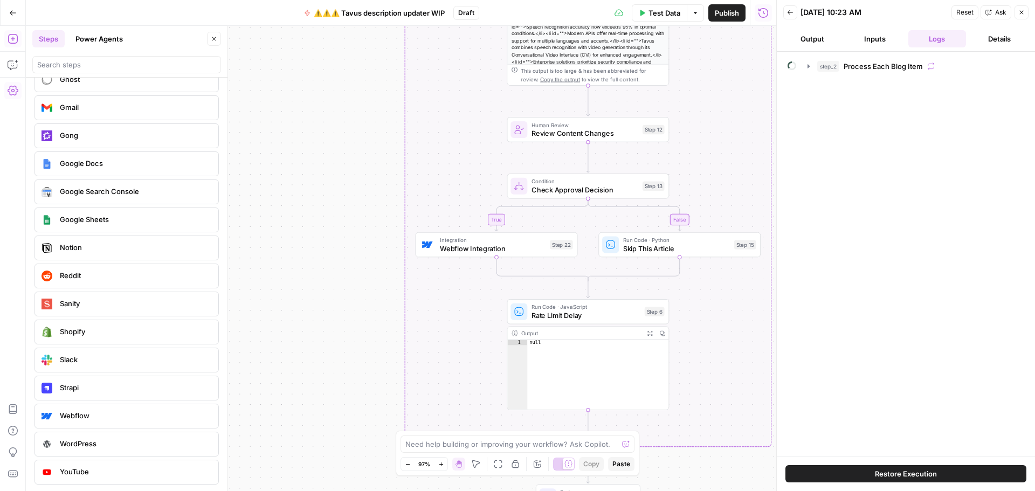
click at [215, 40] on icon "button" at bounding box center [214, 39] width 4 height 4
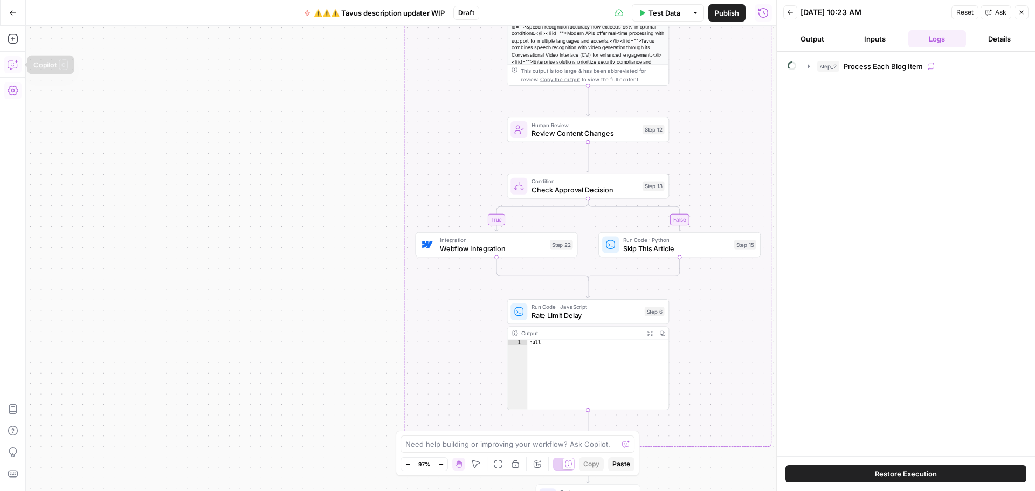
click at [19, 64] on button "Copilot" at bounding box center [12, 64] width 17 height 17
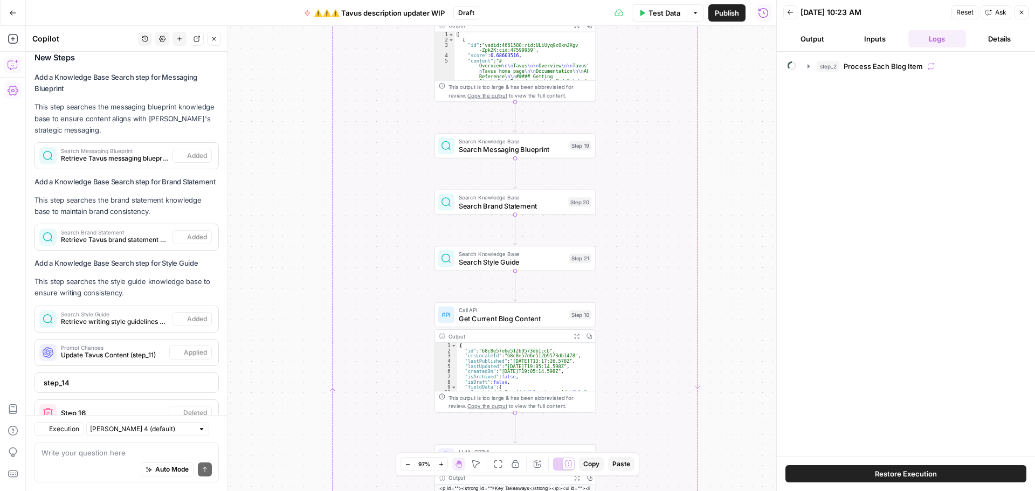
scroll to position [574, 0]
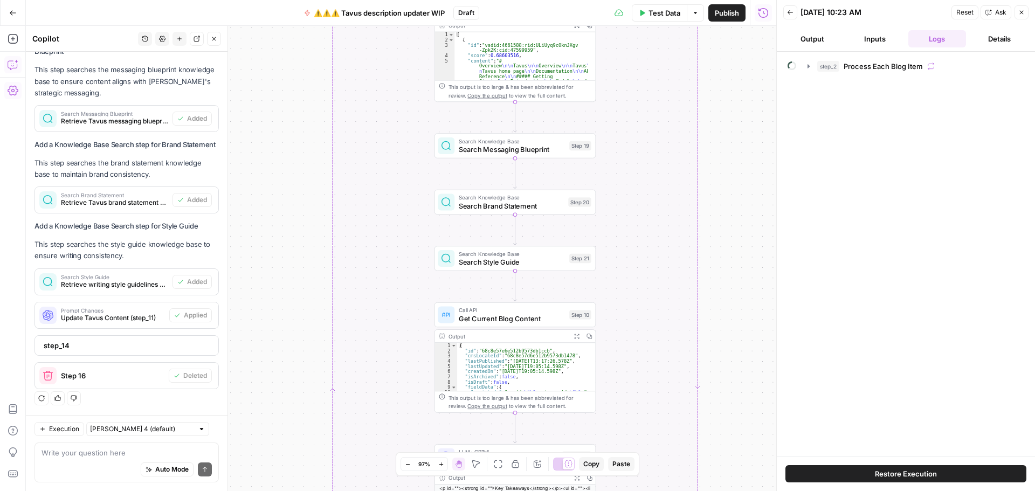
click at [92, 459] on div "Auto Mode Send" at bounding box center [127, 470] width 170 height 24
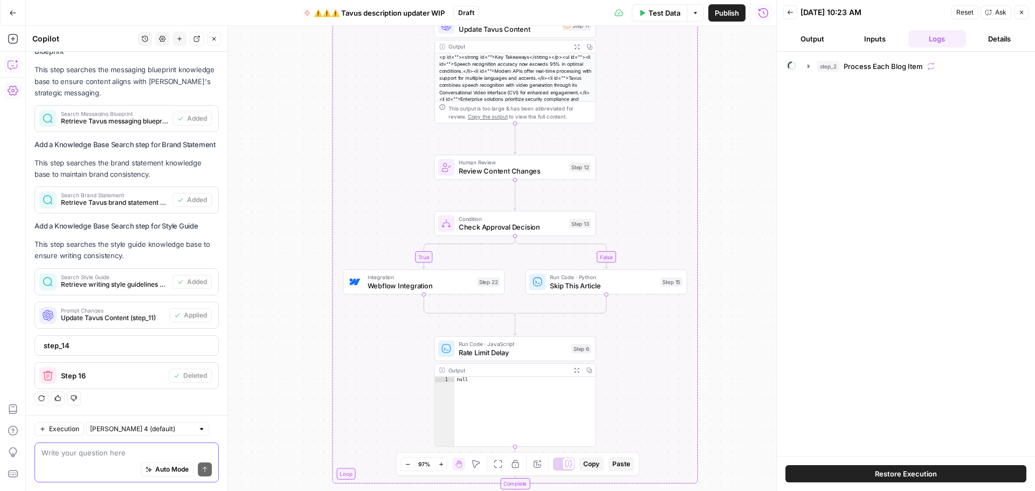
click at [89, 456] on textarea at bounding box center [127, 452] width 170 height 11
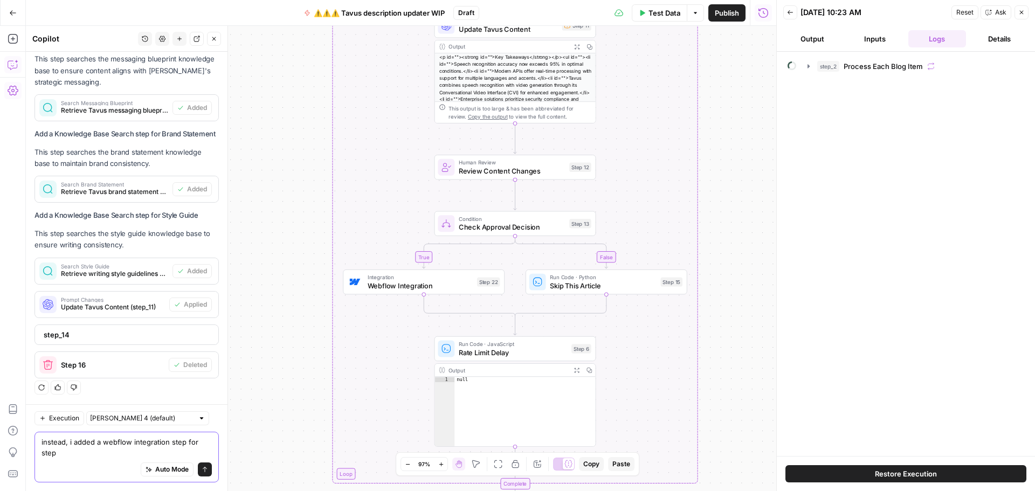
scroll to position [585, 0]
type textarea "instead, i added a webflow integration step for step 22. please help me set it …"
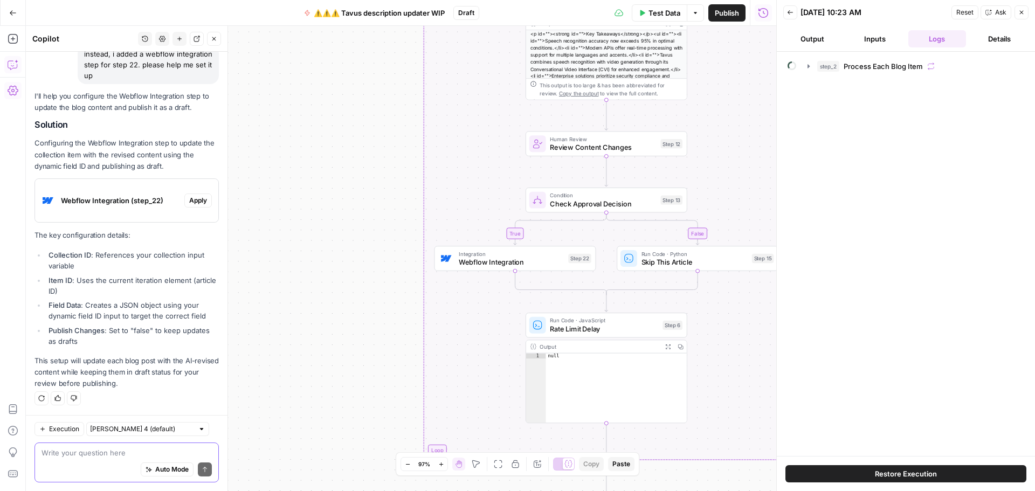
scroll to position [871, 0]
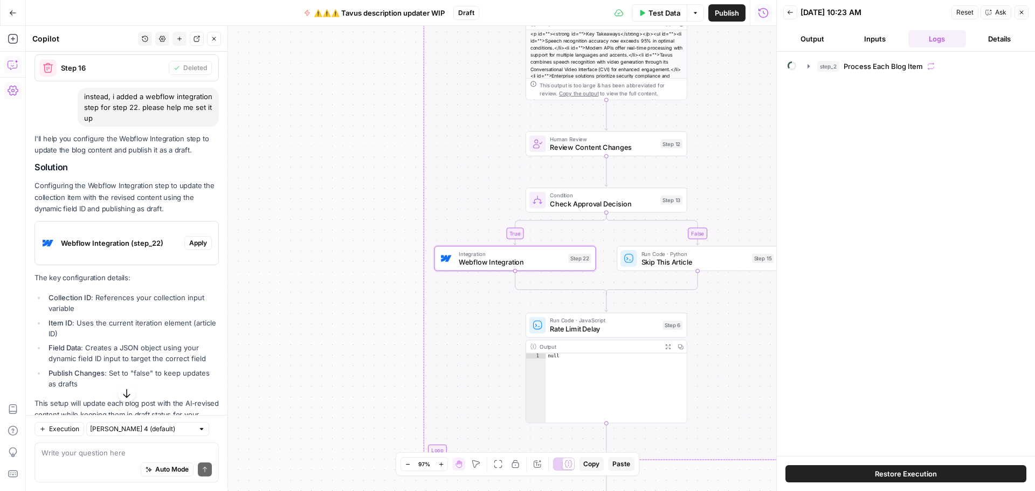
click at [189, 248] on span "Apply" at bounding box center [198, 243] width 18 height 10
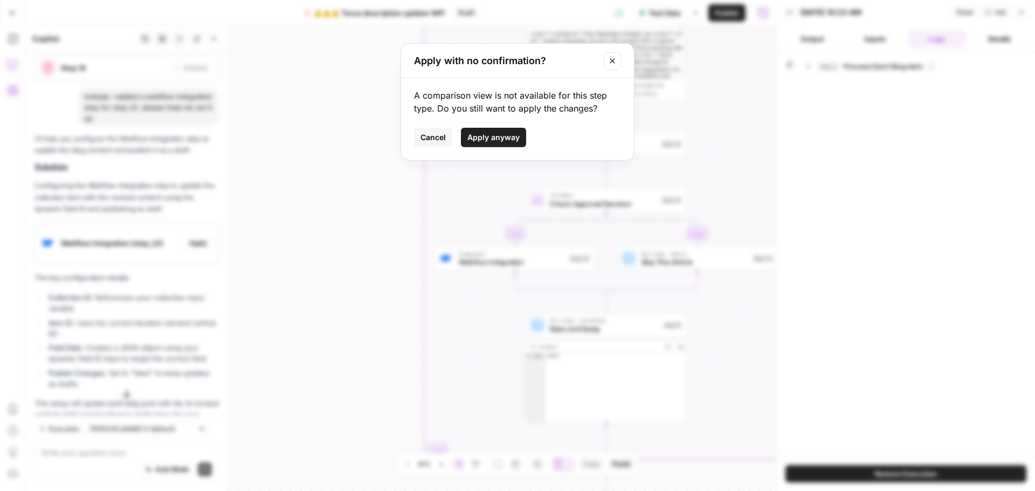
click at [483, 138] on span "Apply anyway" at bounding box center [493, 137] width 52 height 11
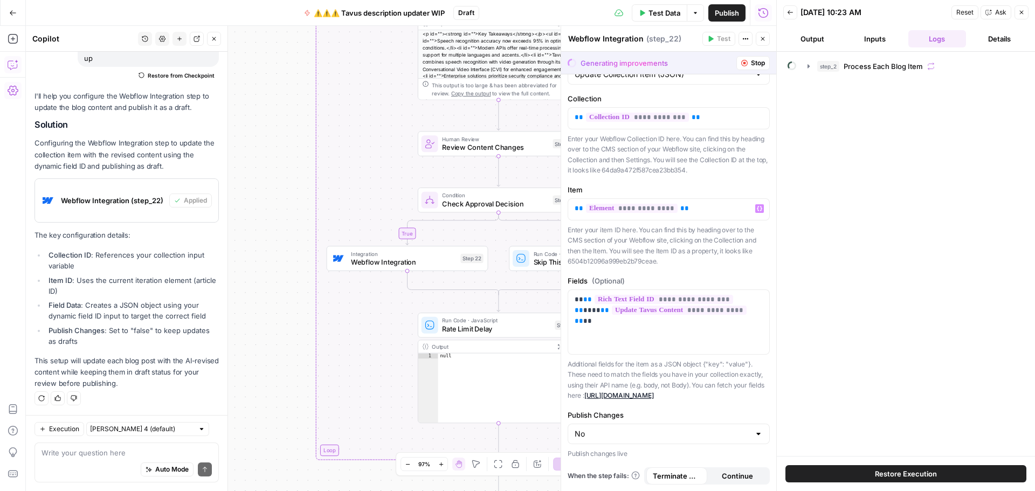
scroll to position [85, 0]
click at [702, 93] on label "Collection" at bounding box center [669, 98] width 202 height 11
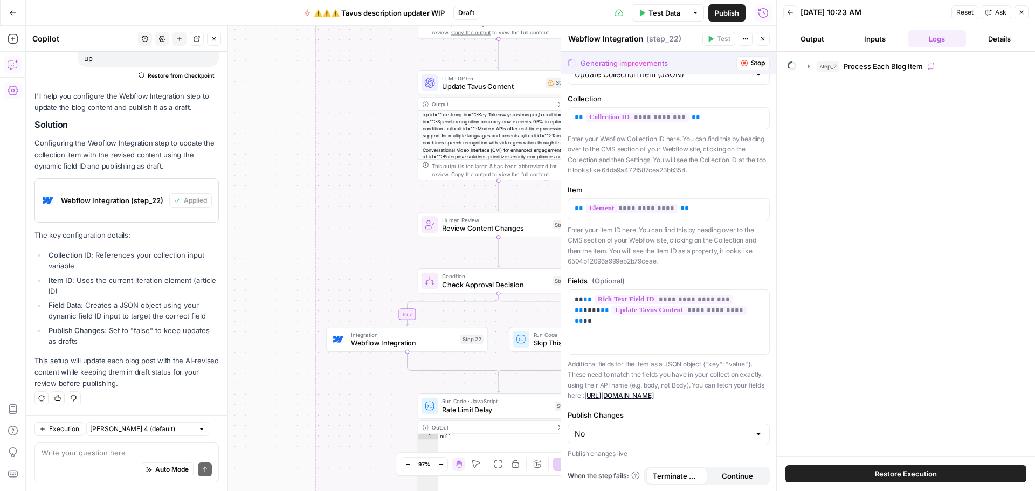
click at [751, 65] on span "Stop" at bounding box center [758, 63] width 14 height 10
click at [719, 10] on span "Publish" at bounding box center [727, 13] width 24 height 11
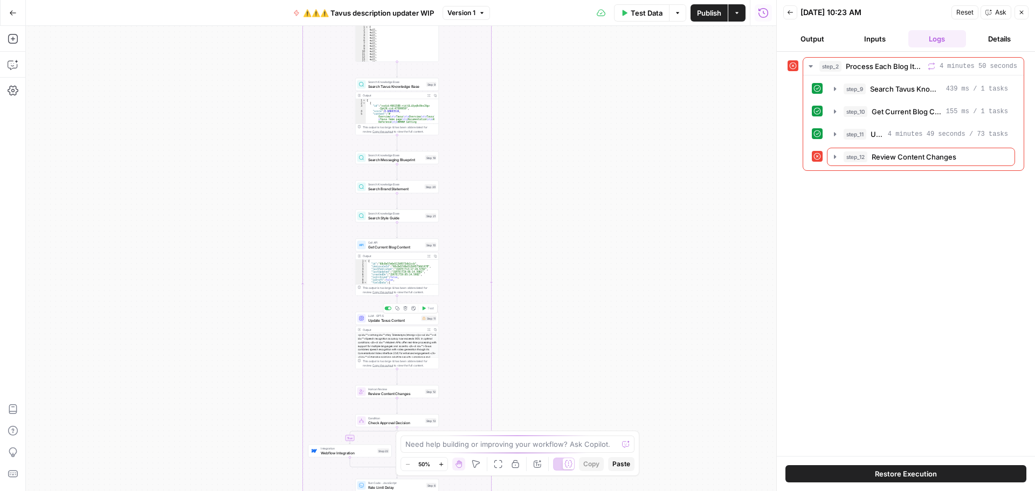
click at [395, 322] on span "Update Tavus Content" at bounding box center [393, 319] width 51 height 5
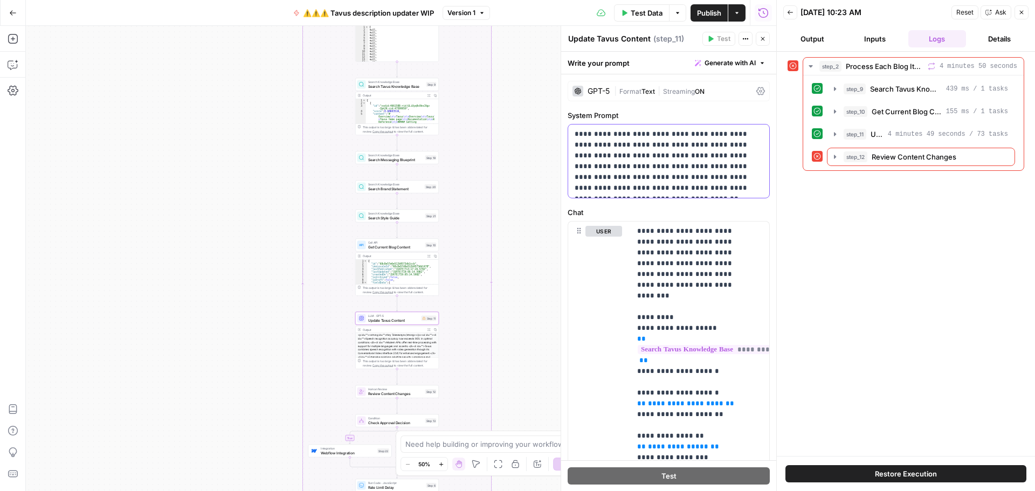
click at [643, 143] on p "**********" at bounding box center [665, 161] width 180 height 65
click at [652, 108] on div "**********" at bounding box center [668, 396] width 215 height 644
drag, startPoint x: 598, startPoint y: 165, endPoint x: 668, endPoint y: 178, distance: 71.3
click at [668, 178] on p "**********" at bounding box center [665, 161] width 180 height 65
click at [742, 190] on p "**********" at bounding box center [665, 161] width 180 height 65
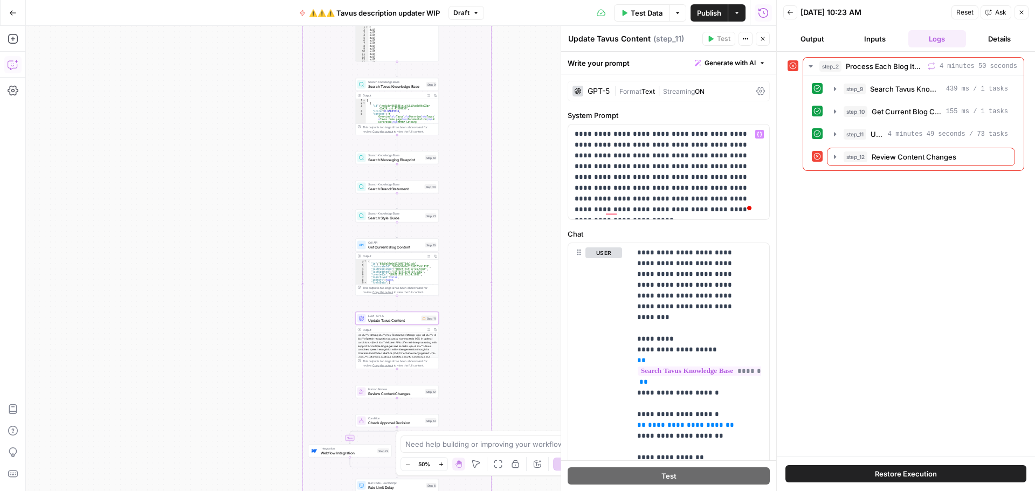
click at [10, 68] on icon "button" at bounding box center [12, 65] width 9 height 9
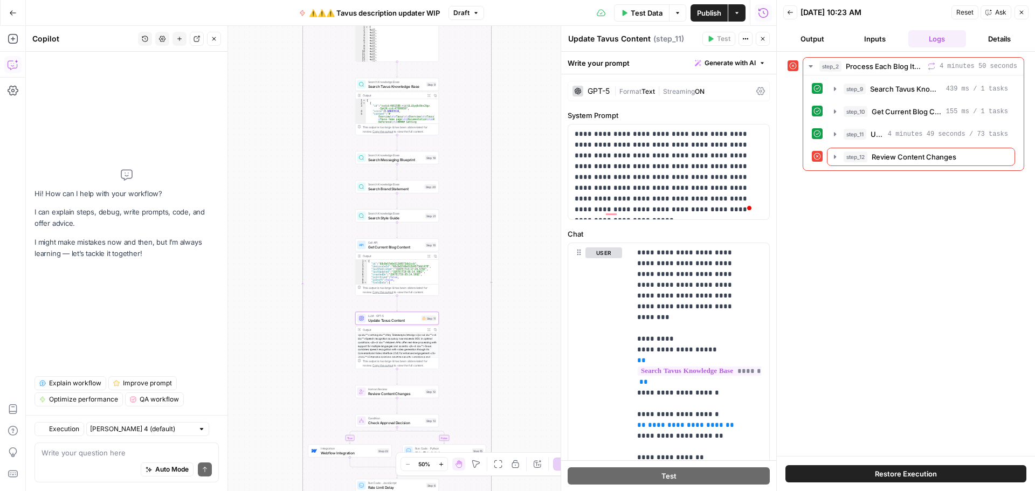
click at [84, 461] on div "Auto Mode Send" at bounding box center [127, 470] width 170 height 24
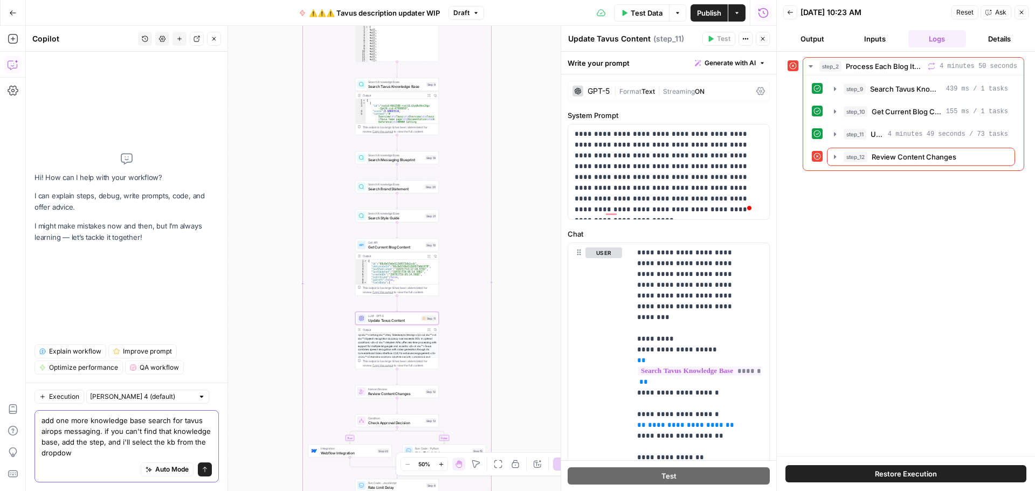
type textarea "add one more knowledge base search for tavus airops messaging. if you can't fin…"
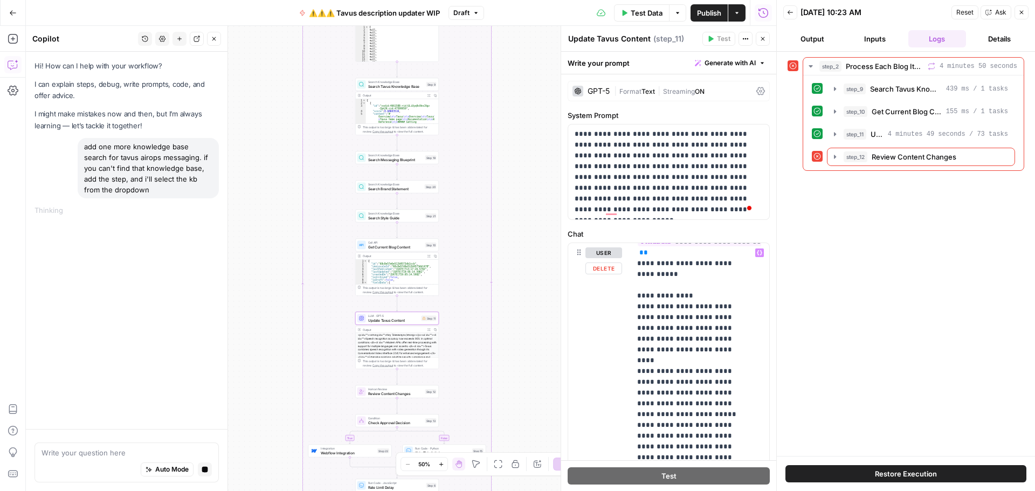
scroll to position [377, 0]
click at [737, 320] on p "**********" at bounding box center [691, 339] width 109 height 938
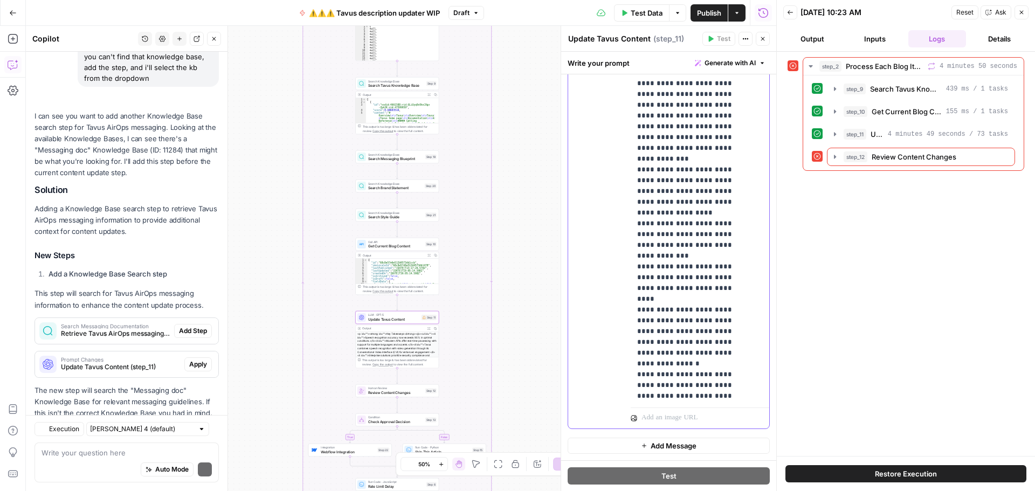
scroll to position [164, 0]
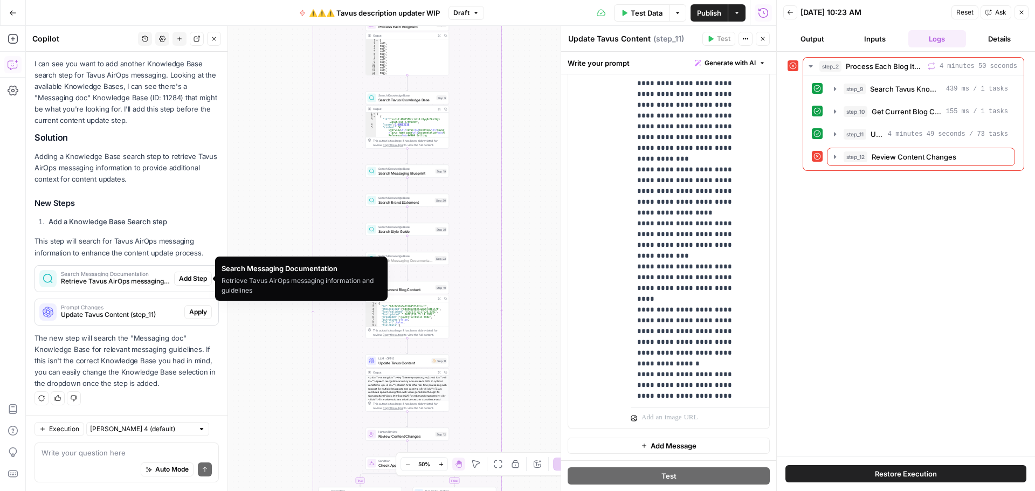
click at [185, 278] on span "Add Step" at bounding box center [193, 279] width 28 height 10
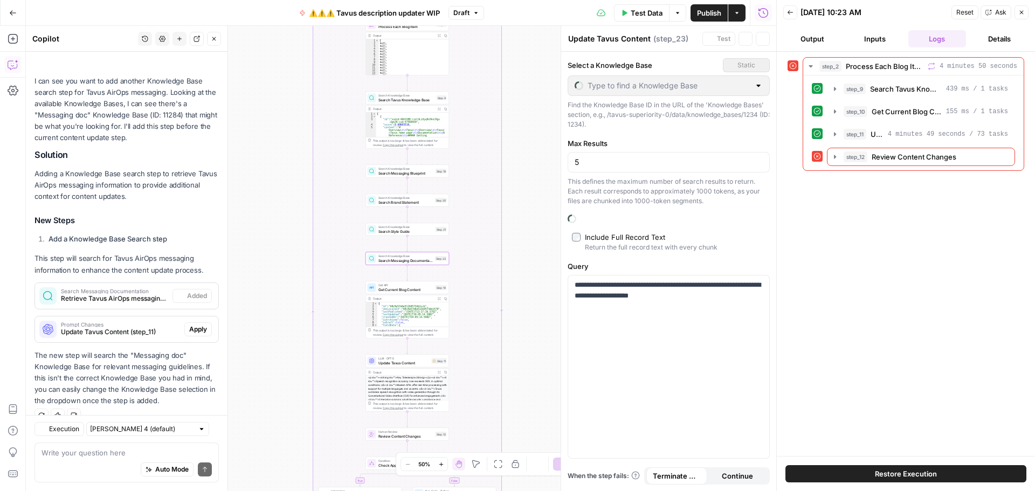
type textarea "Search Messaging Documentation"
type input "Messaging doc"
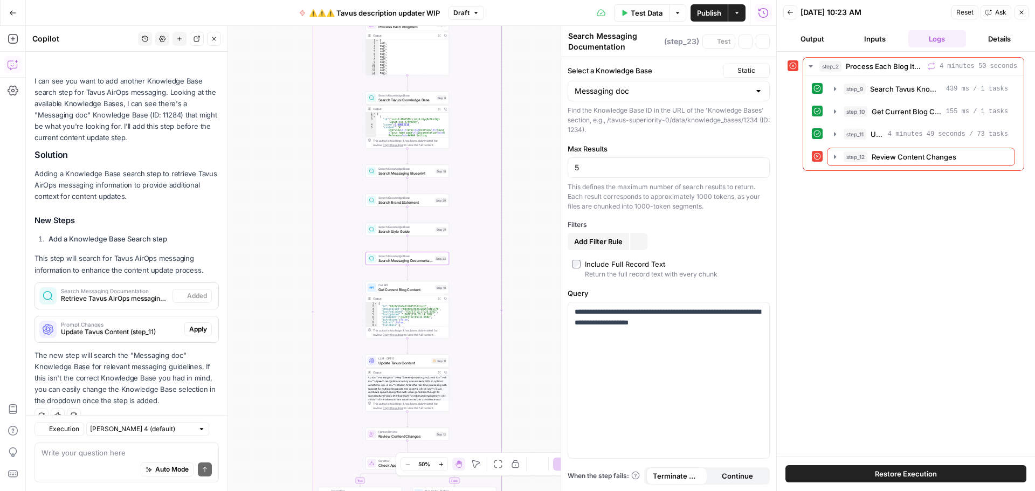
scroll to position [164, 0]
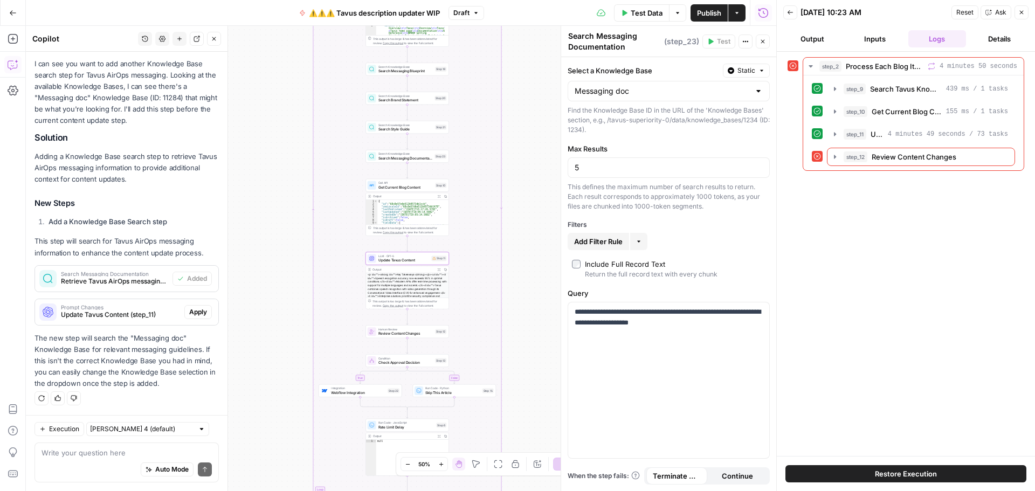
click at [189, 312] on span "Apply" at bounding box center [198, 312] width 18 height 10
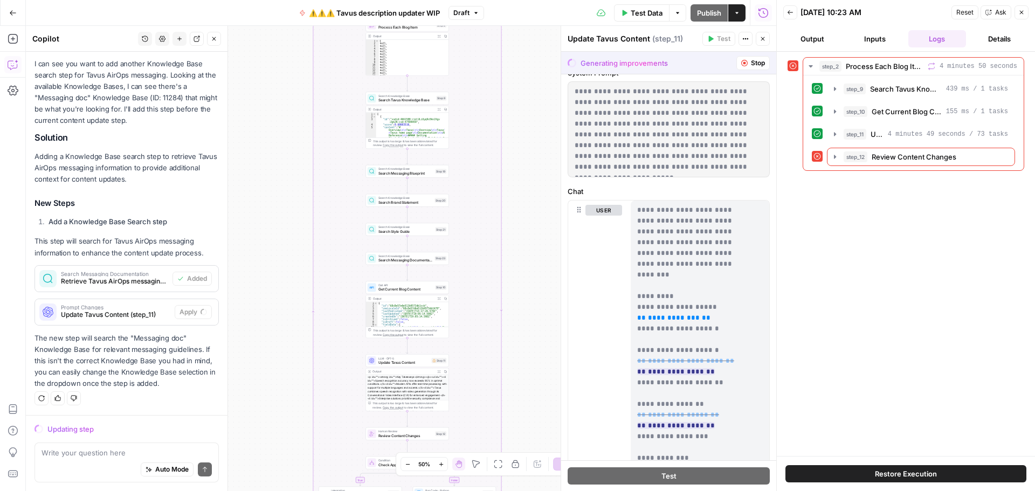
scroll to position [0, 0]
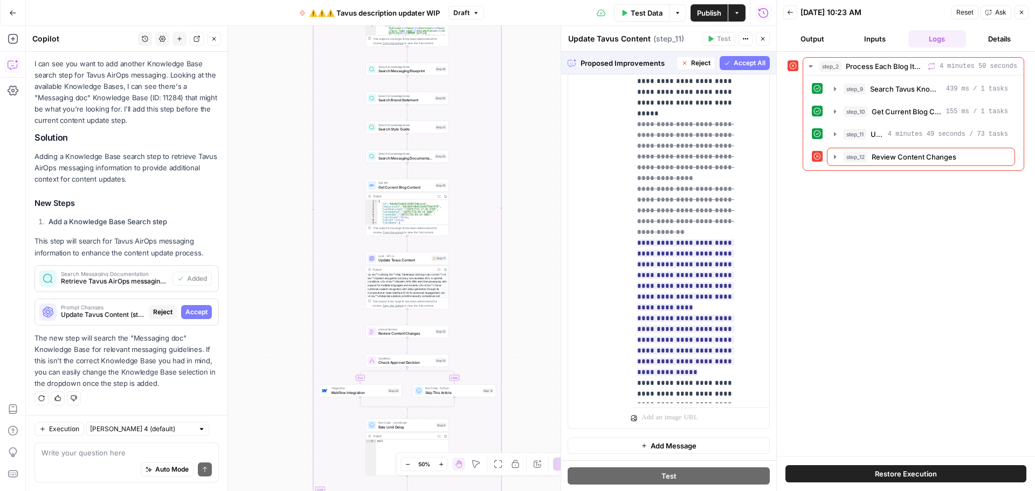
click at [734, 58] on span "Accept All" at bounding box center [750, 63] width 32 height 10
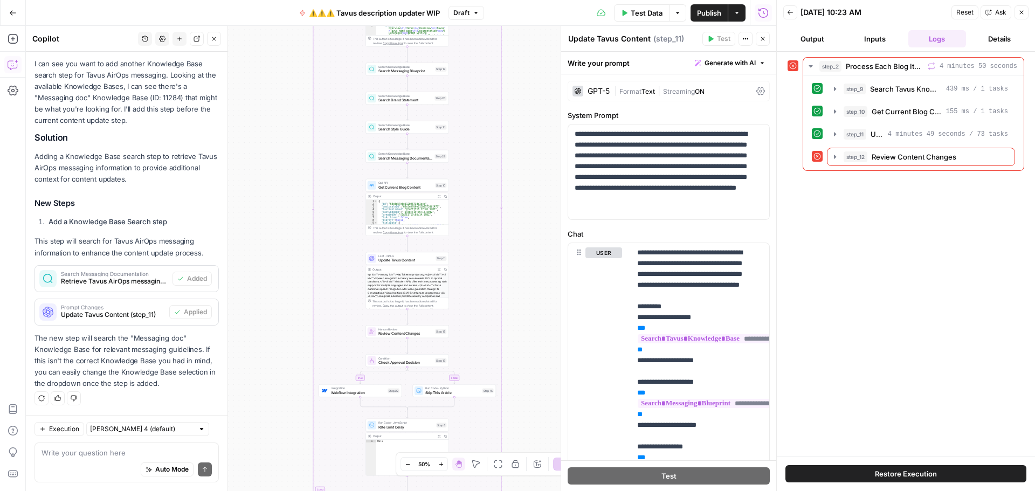
click at [636, 9] on span "Test Data" at bounding box center [647, 13] width 32 height 11
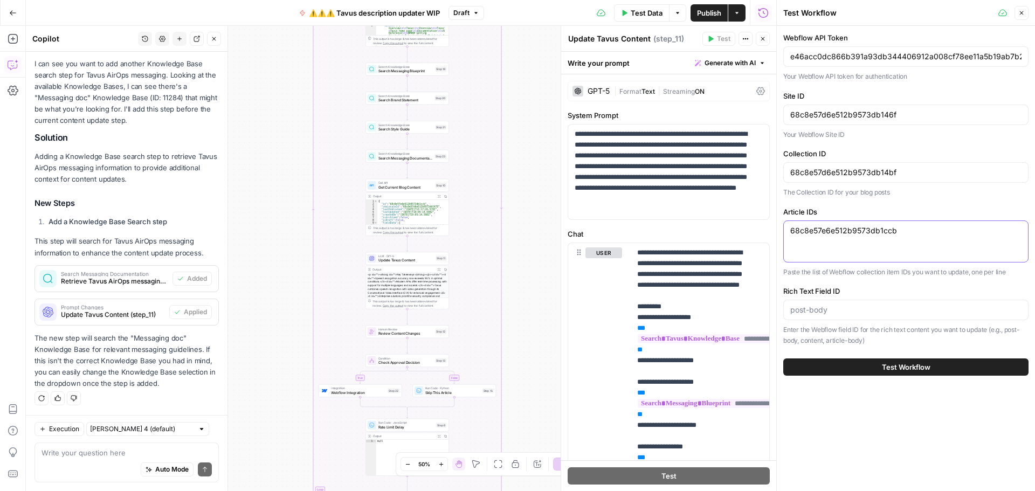
click at [845, 231] on textarea "68c8e57e6e512b9573db1ccb" at bounding box center [905, 230] width 231 height 11
paste textarea "1c"
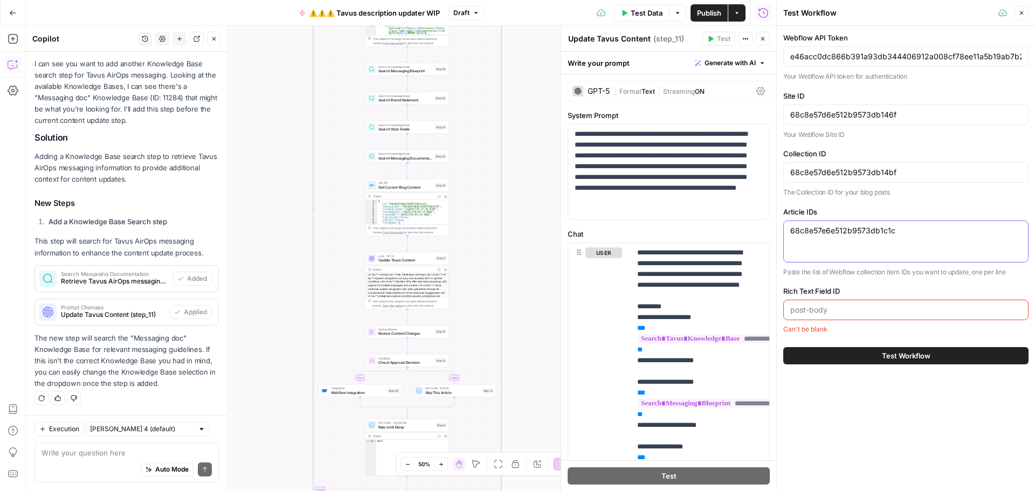
type textarea "68c8e57e6e512b9573db1c1c"
click at [819, 312] on input "Rich Text Field ID" at bounding box center [905, 310] width 231 height 11
paste input "0d9f5ea61ff0d8ee7440ef84cf59529b"
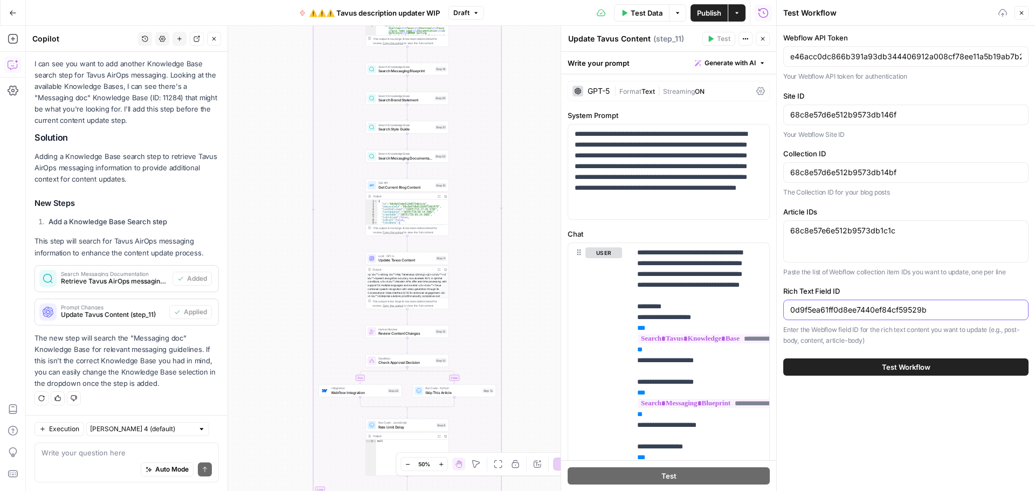
type input "0d9f5ea61ff0d8ee7440ef84cf59529b"
click at [873, 409] on div "Webflow API Token e46acc0dc866b391a93db344406912a008cf78ee11a5b19ab7b22c8fdc9a2…" at bounding box center [906, 258] width 258 height 465
click at [880, 365] on button "Test Workflow" at bounding box center [905, 366] width 245 height 17
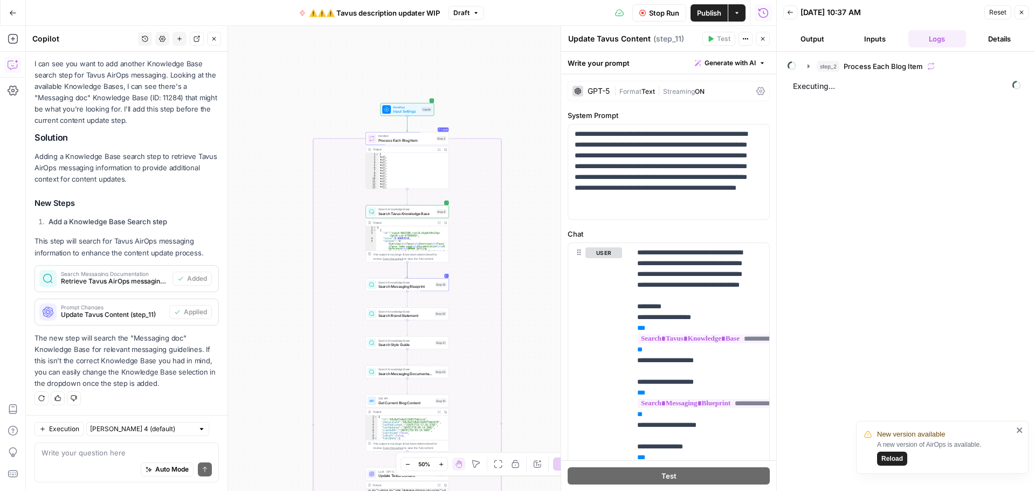
click at [702, 14] on span "Publish" at bounding box center [709, 13] width 24 height 11
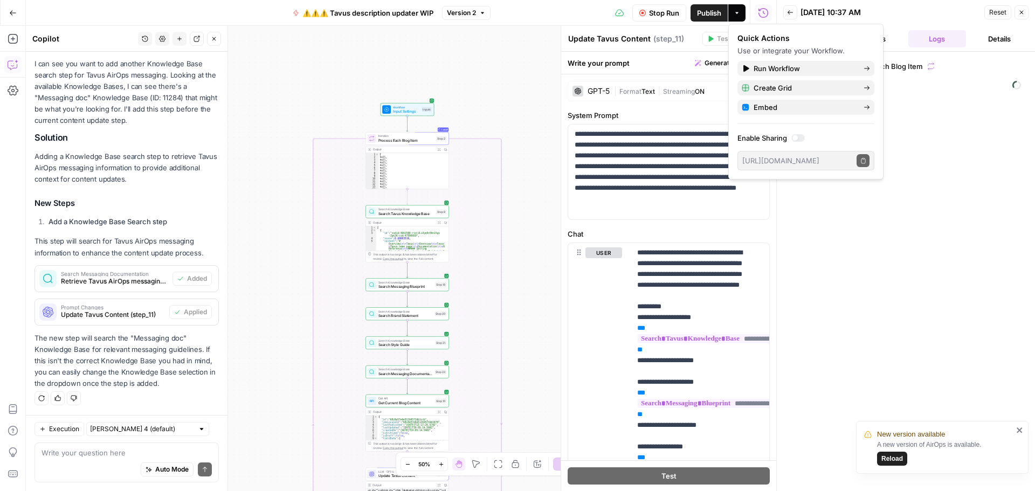
click at [654, 10] on span "Stop Run" at bounding box center [664, 13] width 30 height 11
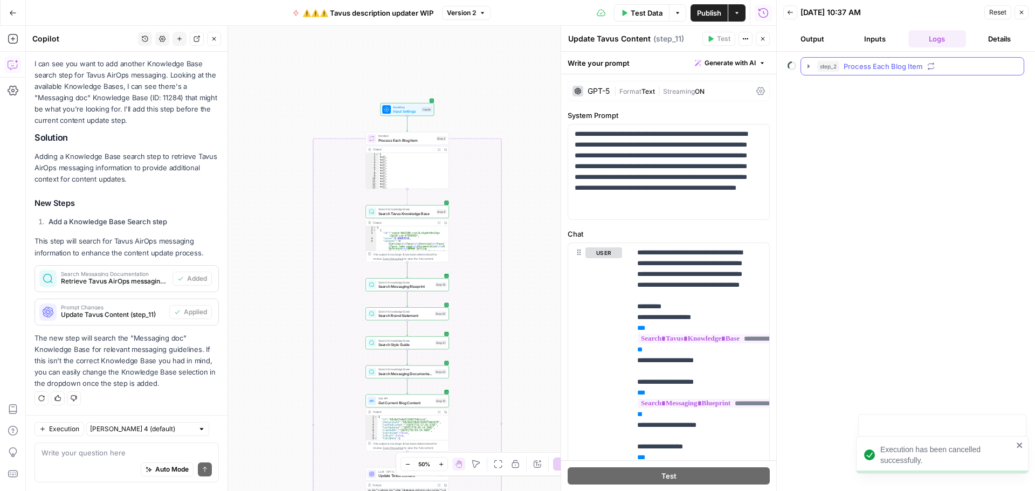
click at [807, 63] on icon "button" at bounding box center [808, 66] width 9 height 9
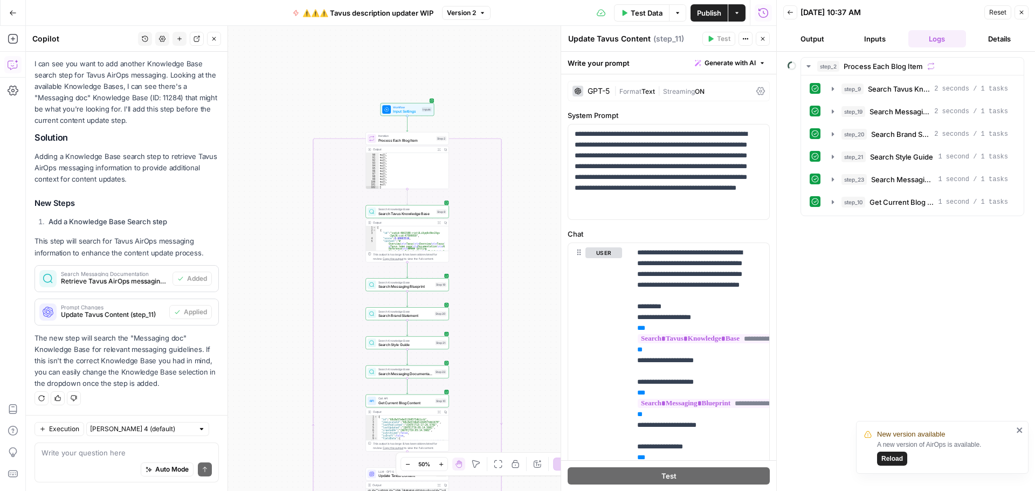
scroll to position [478, 0]
click at [831, 203] on icon "button" at bounding box center [832, 202] width 9 height 9
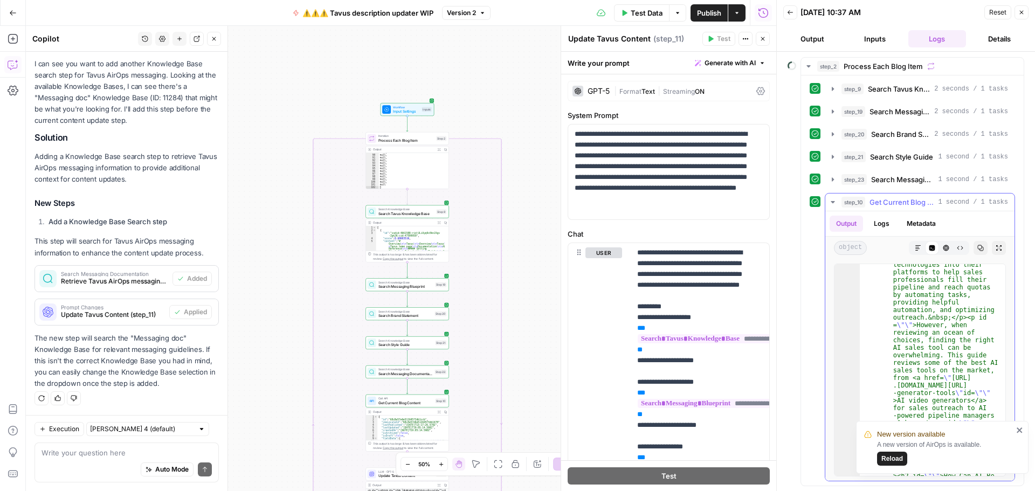
scroll to position [162, 0]
click at [895, 460] on span "Reload" at bounding box center [892, 459] width 22 height 10
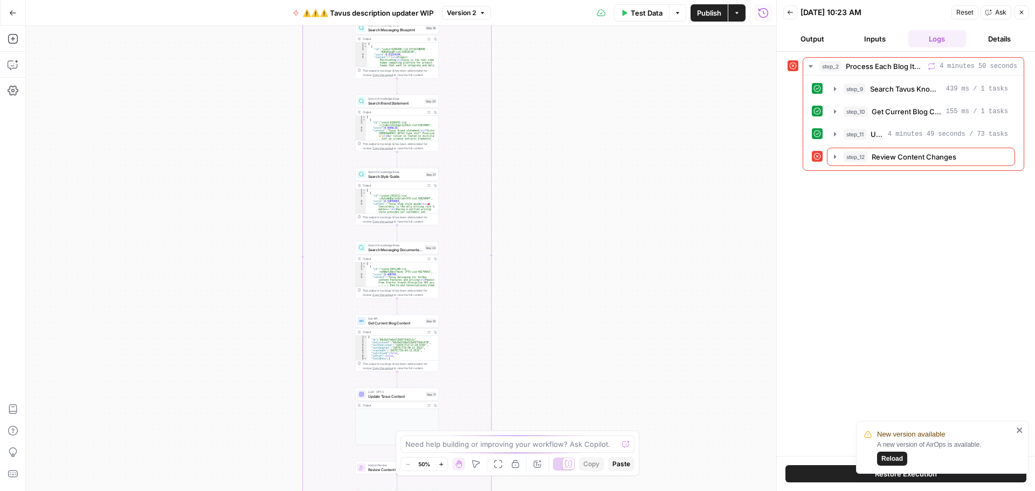
click at [882, 460] on span "Reload" at bounding box center [892, 459] width 22 height 10
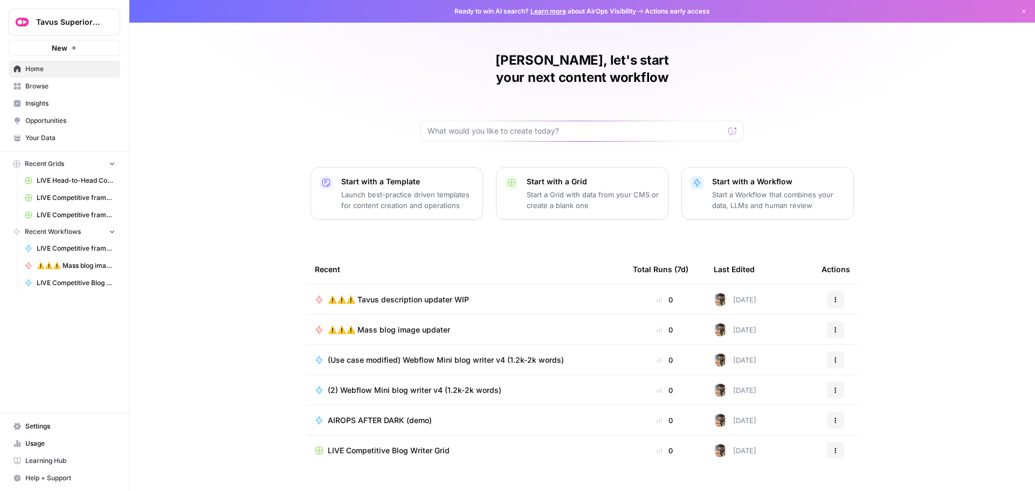
click at [441, 294] on span "⚠️⚠️⚠️ Tavus description updater WIP" at bounding box center [398, 299] width 141 height 11
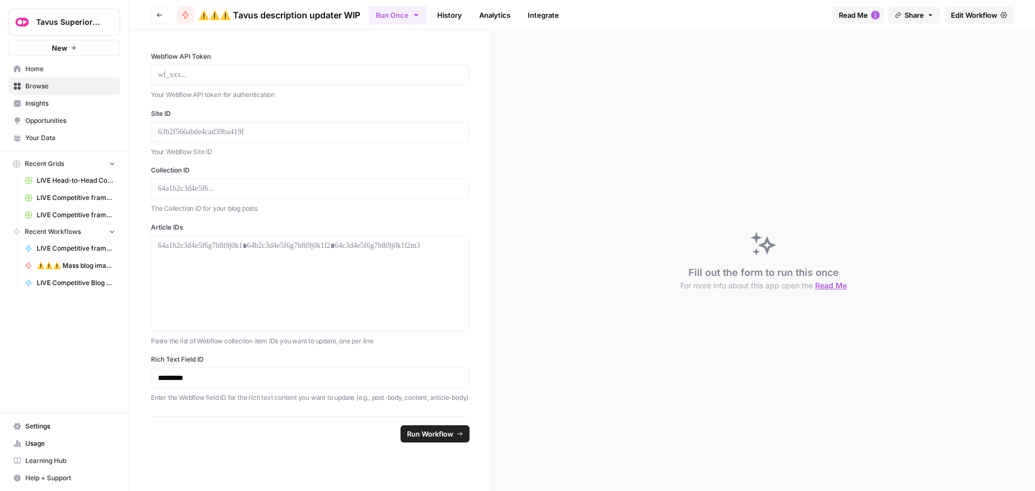
click at [954, 13] on span "Edit Workflow" at bounding box center [974, 15] width 46 height 11
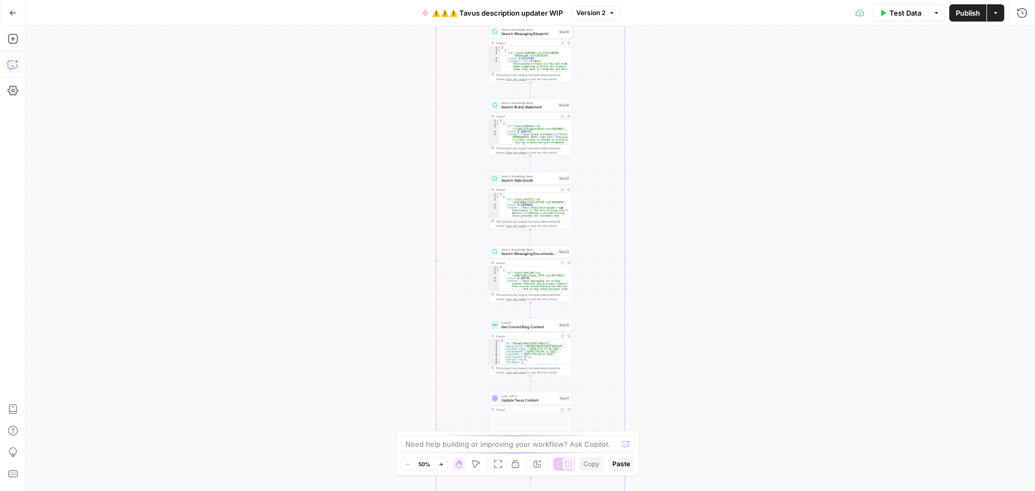
click at [15, 67] on icon "button" at bounding box center [13, 64] width 11 height 11
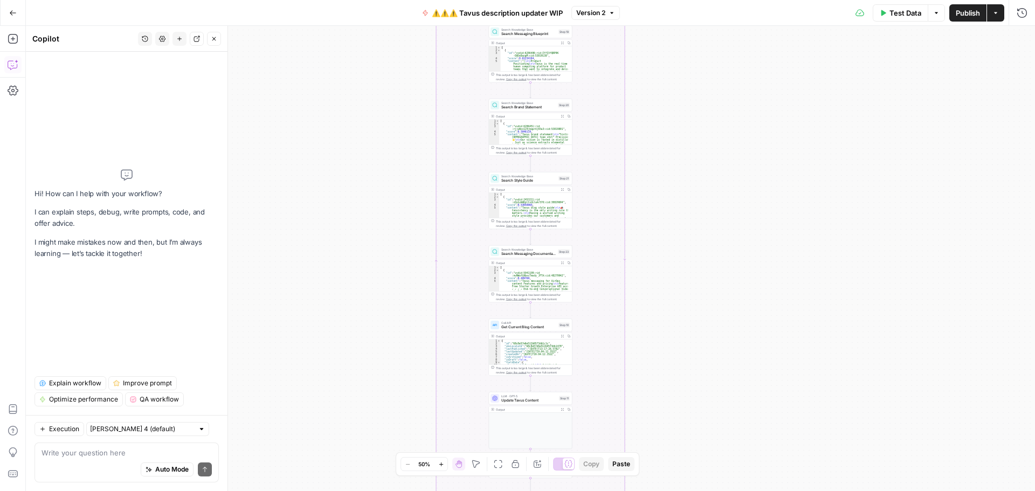
click at [103, 452] on textarea at bounding box center [127, 452] width 170 height 11
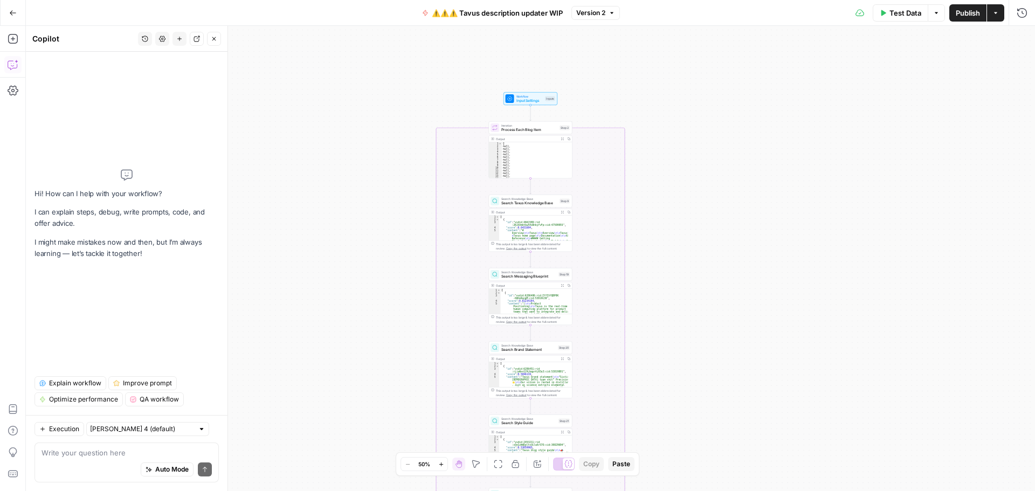
click at [118, 454] on textarea at bounding box center [127, 452] width 170 height 11
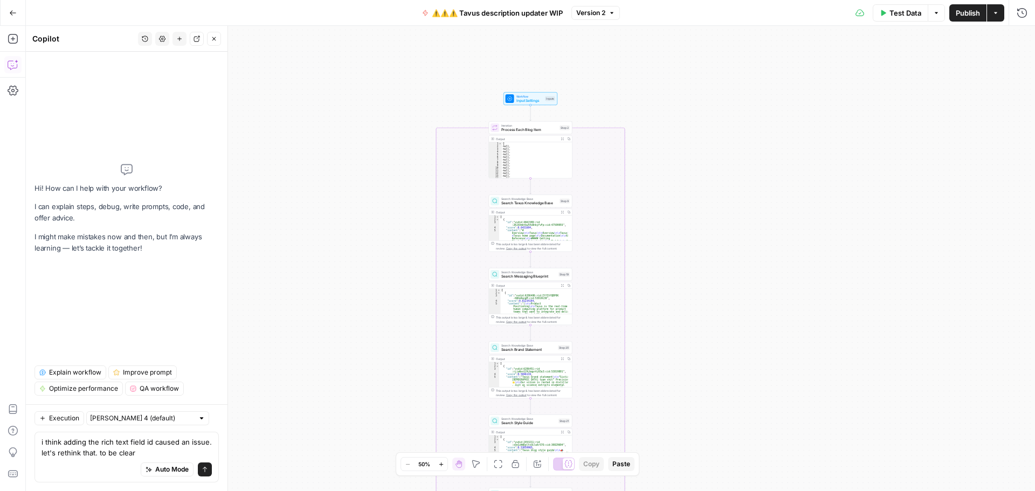
type textarea "i think adding the rich text field id caused an issue. let's rethink that. to b…"
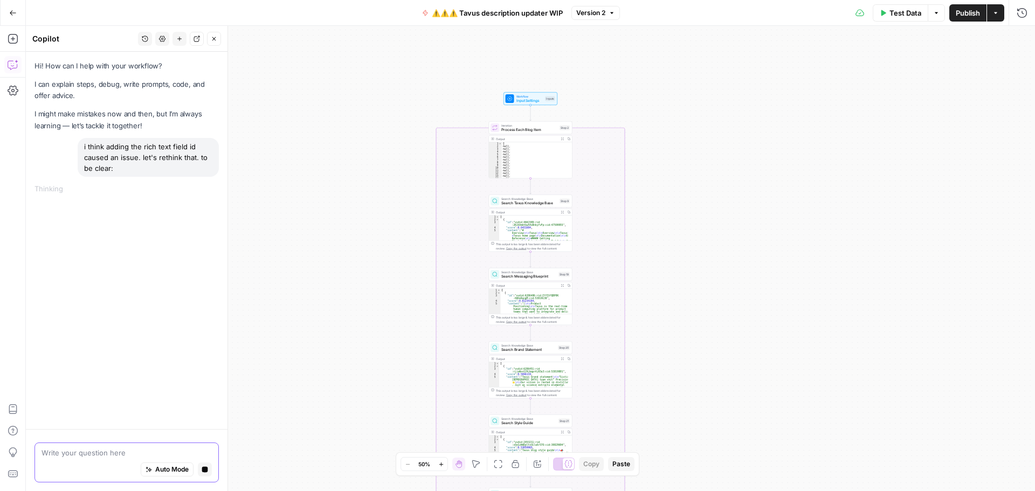
click at [207, 471] on icon "button" at bounding box center [205, 470] width 6 height 6
drag, startPoint x: 121, startPoint y: 169, endPoint x: 79, endPoint y: 144, distance: 49.3
click at [79, 144] on div "i think adding the rich text field id caused an issue. let's rethink that. to b…" at bounding box center [148, 157] width 141 height 39
copy div "i think adding the rich text field id caused an issue. let's rethink that. to b…"
click at [73, 459] on div "Auto Mode Send" at bounding box center [127, 470] width 170 height 24
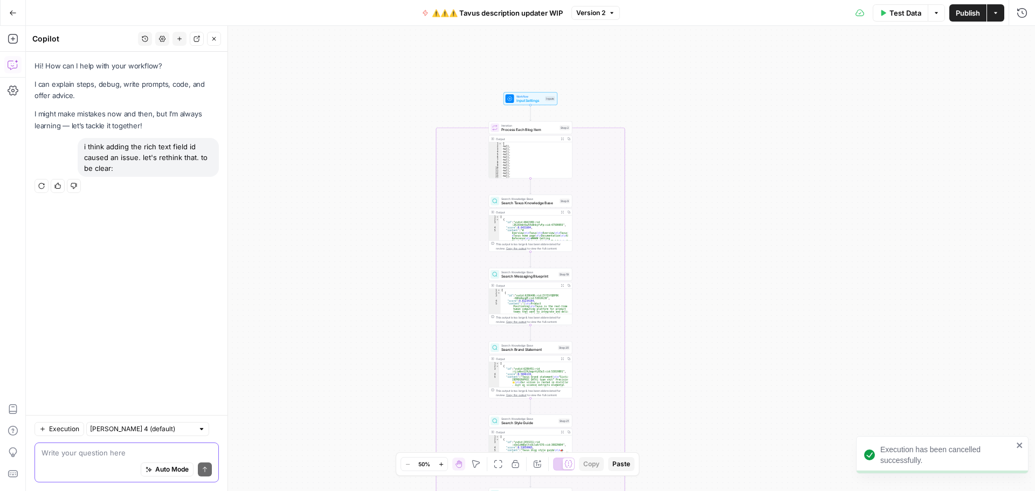
paste textarea "i think adding the rich text field id caused an issue. let's rethink that. to b…"
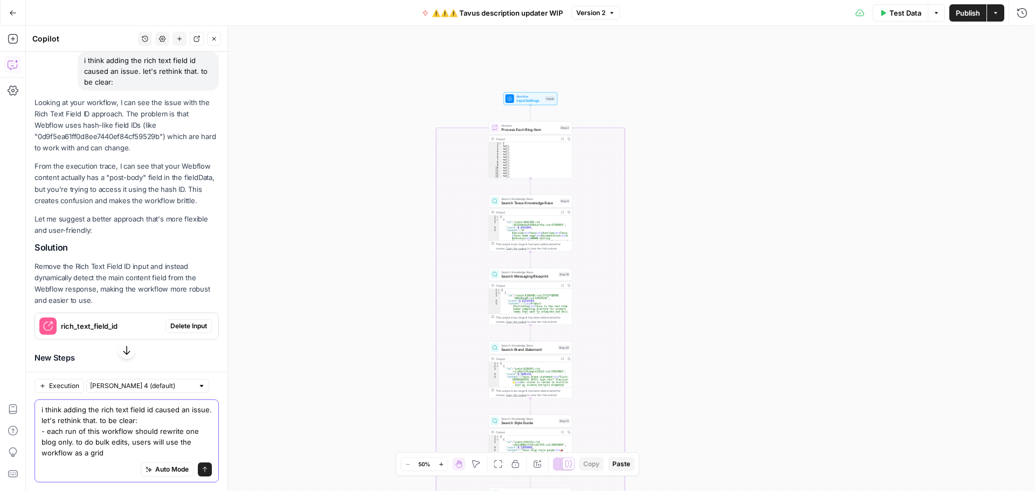
scroll to position [243, 0]
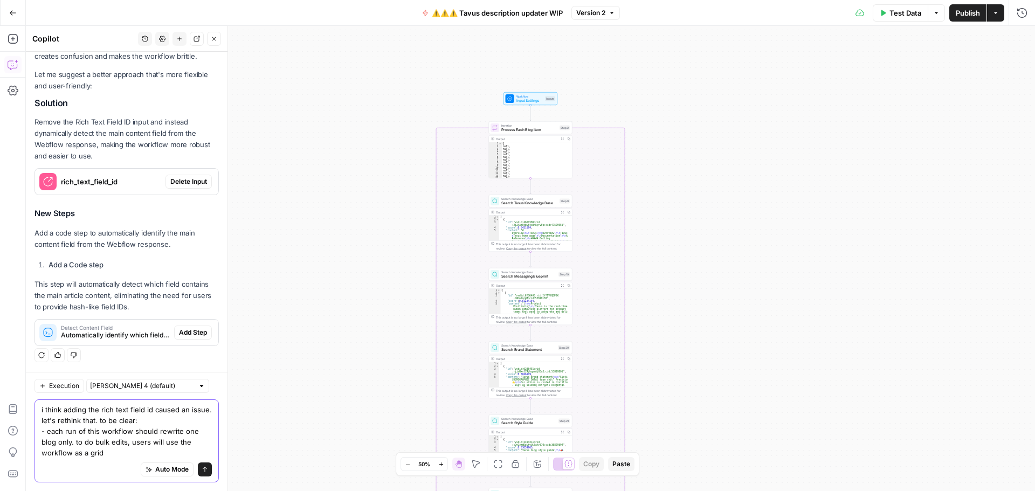
type textarea "i think adding the rich text field id caused an issue. let's rethink that. to b…"
click at [202, 472] on icon "submit" at bounding box center [205, 469] width 6 height 6
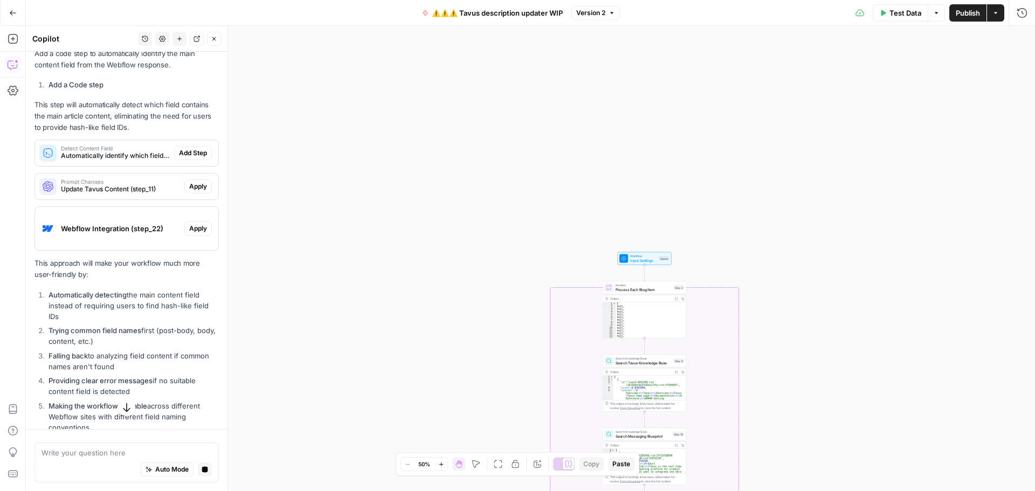
scroll to position [572, 0]
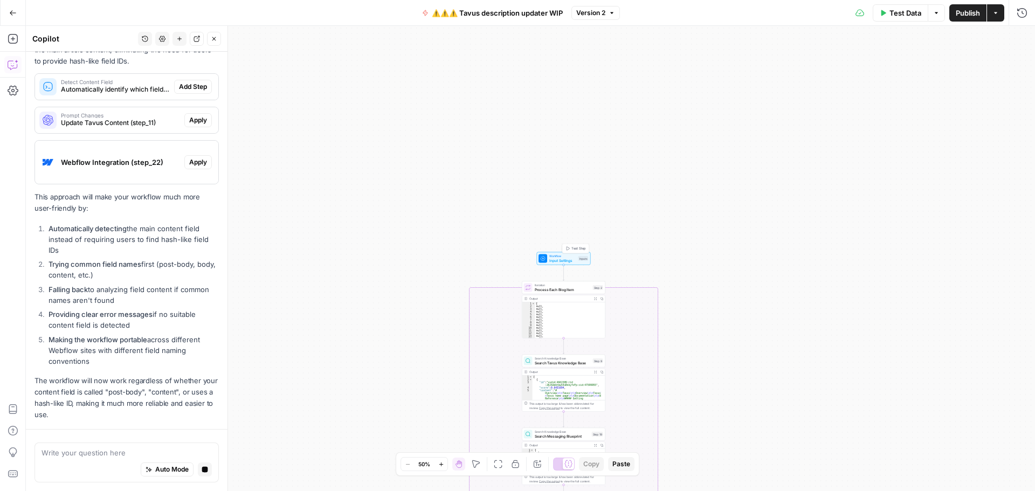
click at [559, 259] on span "Input Settings" at bounding box center [562, 260] width 27 height 5
click at [886, 12] on button "Test Data" at bounding box center [901, 12] width 56 height 17
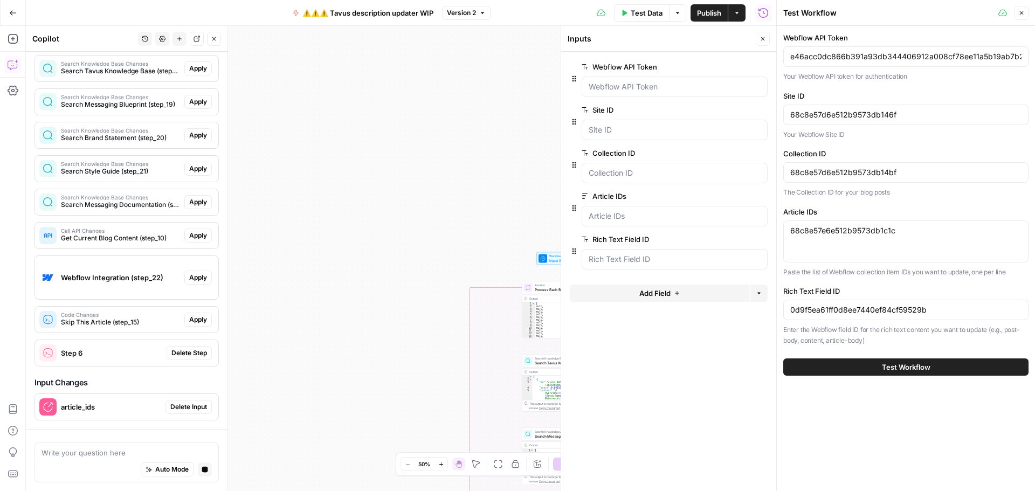
click at [919, 240] on div "68c8e57e6e512b9573db1c1c 68c8e57e6e512b9573db1c1c" at bounding box center [905, 241] width 245 height 42
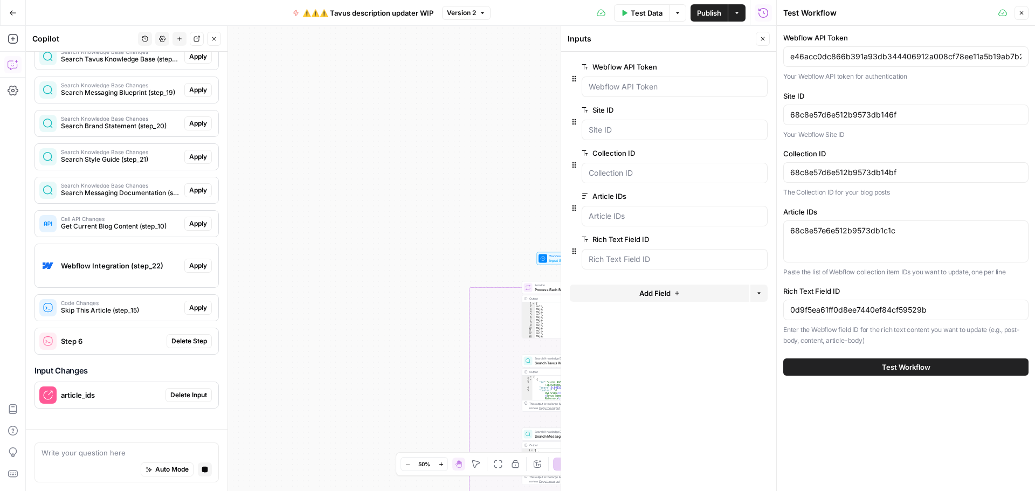
click at [919, 240] on div "68c8e57e6e512b9573db1c1c 68c8e57e6e512b9573db1c1c" at bounding box center [905, 241] width 245 height 42
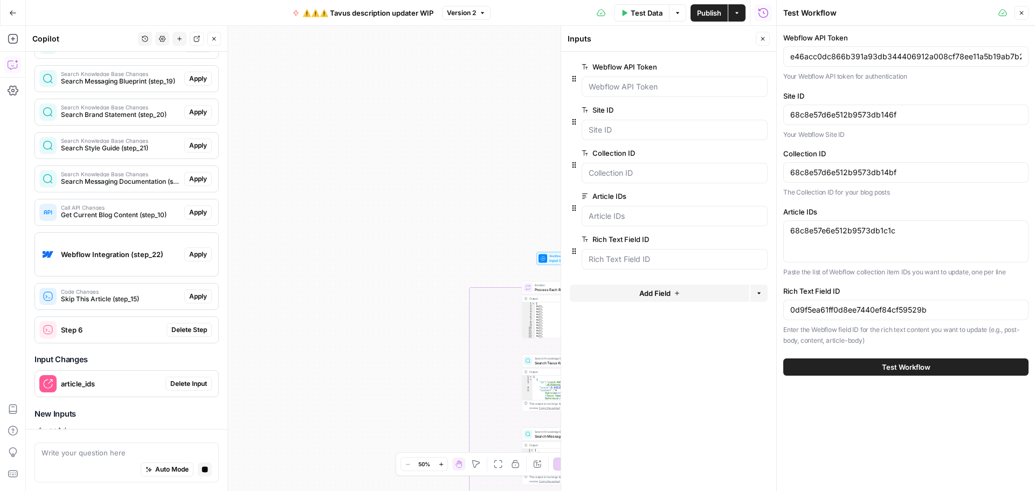
scroll to position [1165, 0]
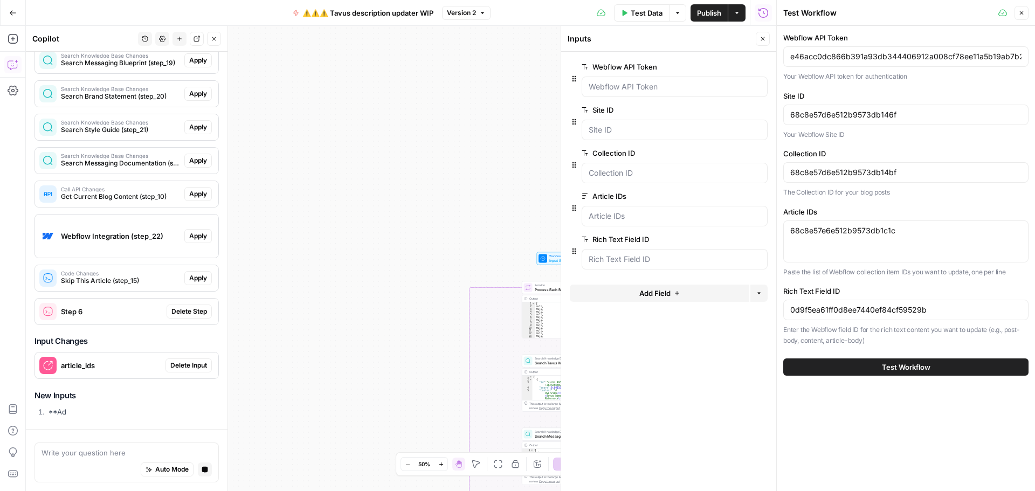
click at [919, 240] on div "68c8e57e6e512b9573db1c1c 68c8e57e6e512b9573db1c1c" at bounding box center [905, 241] width 245 height 42
click at [919, 231] on textarea "68c8e57e6e512b9573db1c1c" at bounding box center [905, 230] width 231 height 11
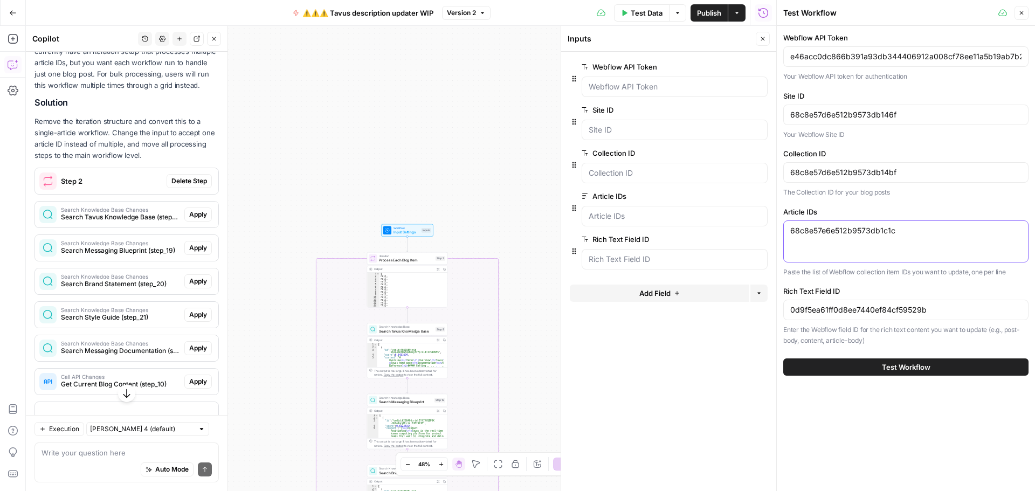
scroll to position [1005, 0]
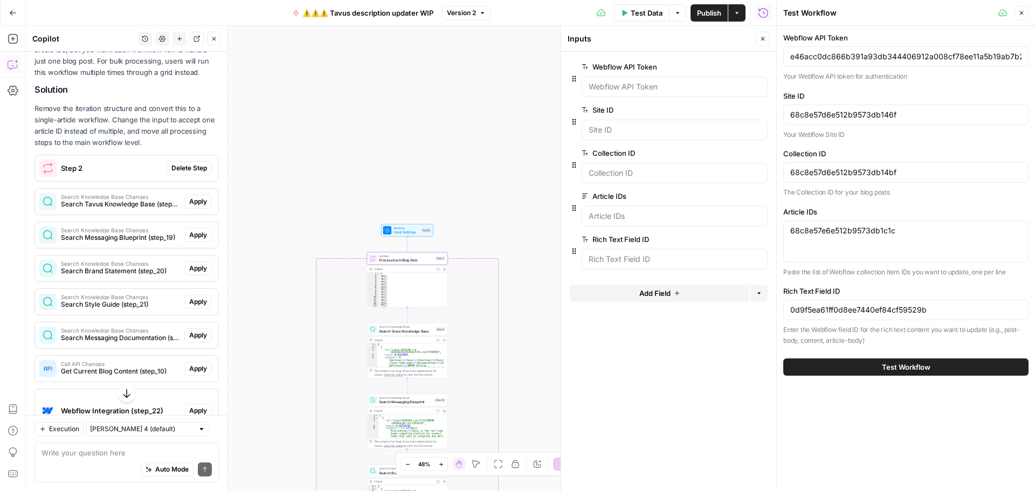
click at [171, 173] on span "Delete Step" at bounding box center [189, 168] width 36 height 10
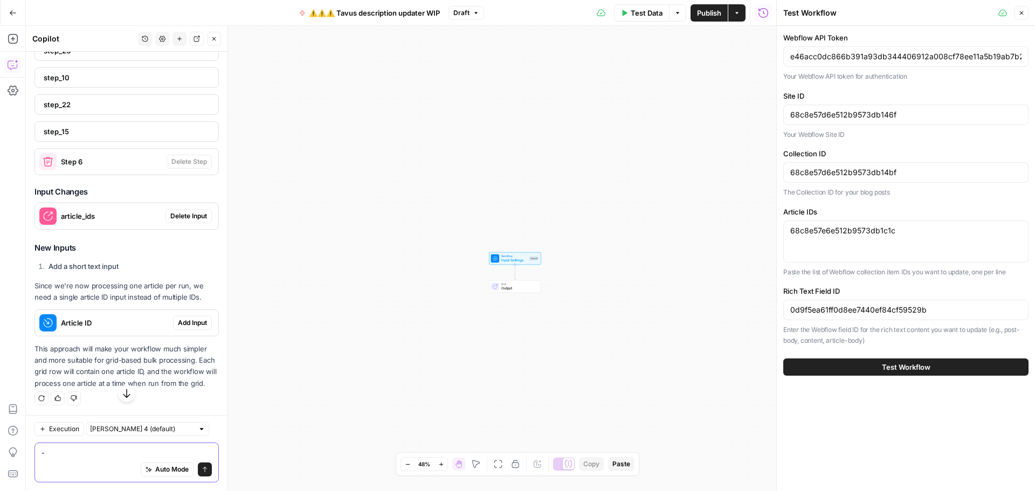
scroll to position [1265, 0]
click at [317, 305] on div "Workflow Input Settings Inputs End Output" at bounding box center [401, 258] width 750 height 465
type textarea "-"
click at [141, 39] on button "History" at bounding box center [145, 39] width 14 height 14
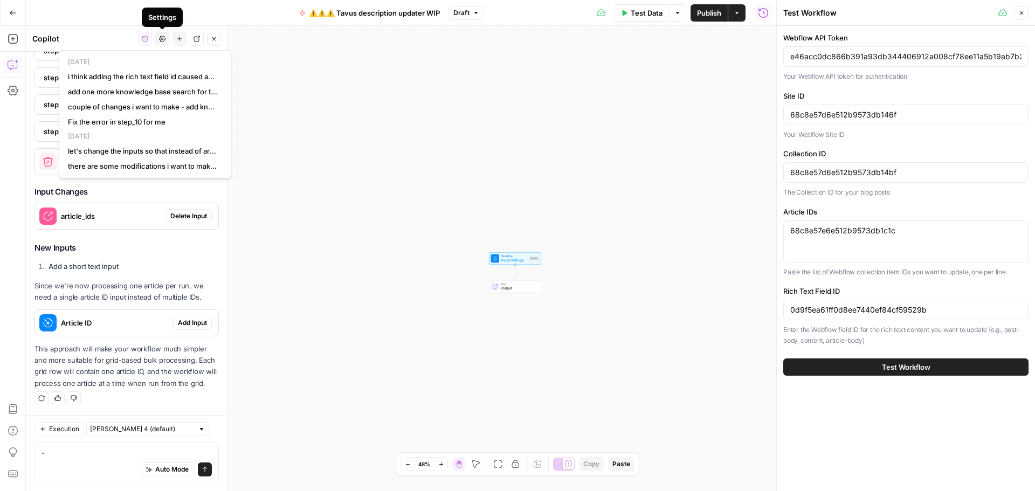
click at [162, 38] on icon "button" at bounding box center [162, 39] width 6 height 6
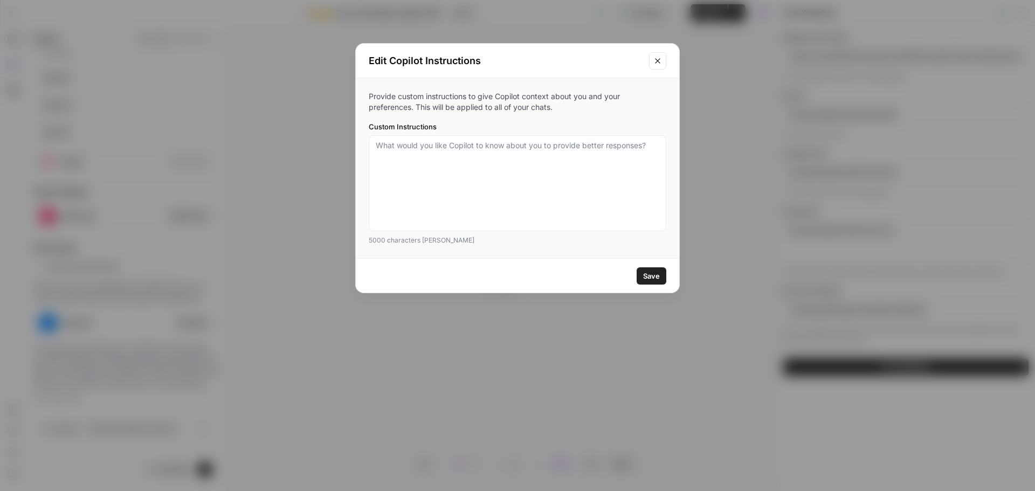
click at [657, 57] on icon "Close modal" at bounding box center [657, 61] width 9 height 9
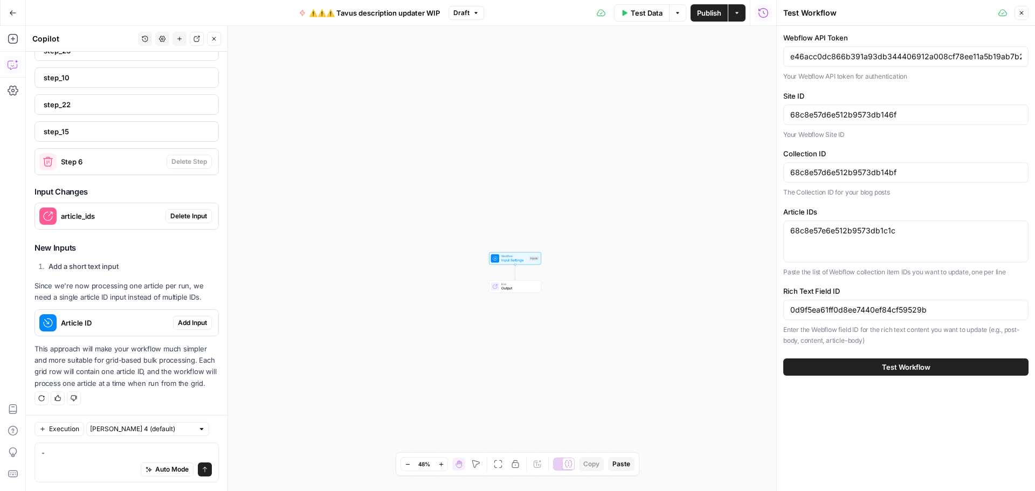
click at [13, 19] on button "Go Back" at bounding box center [12, 12] width 19 height 19
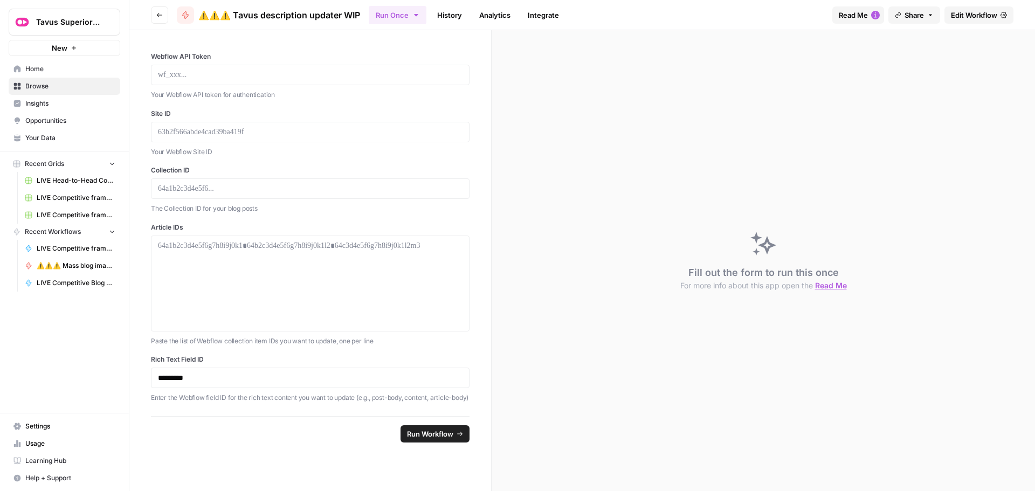
click at [43, 68] on span "Home" at bounding box center [70, 69] width 90 height 10
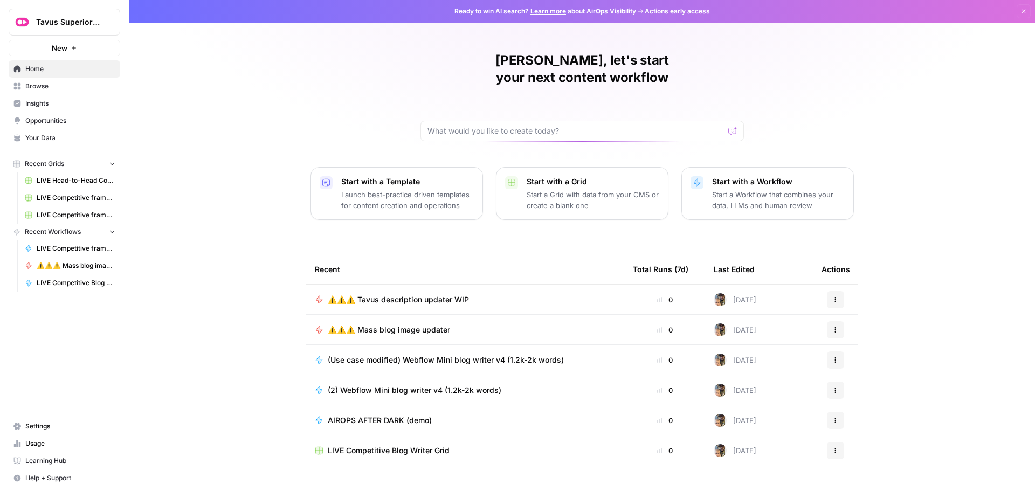
click at [410, 294] on span "⚠️⚠️⚠️ Tavus description updater WIP" at bounding box center [398, 299] width 141 height 11
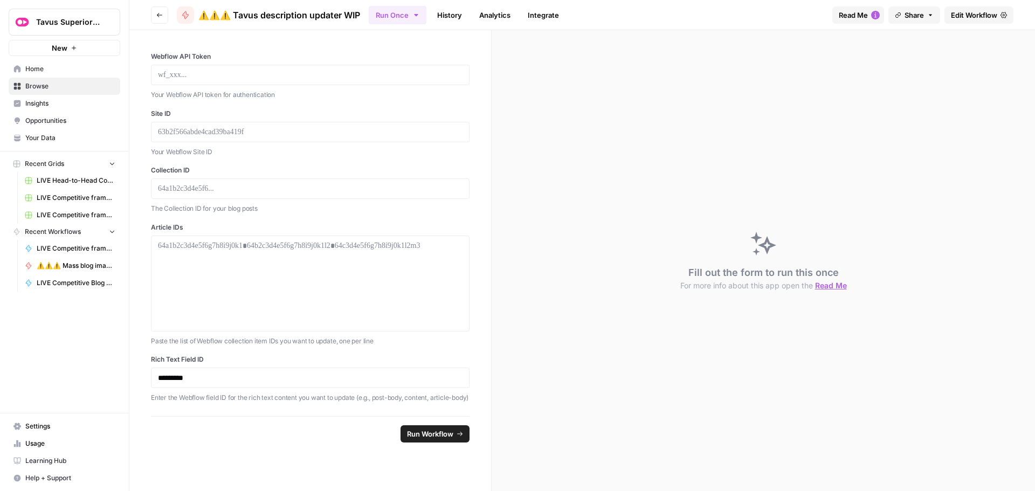
click at [451, 15] on link "History" at bounding box center [450, 14] width 38 height 17
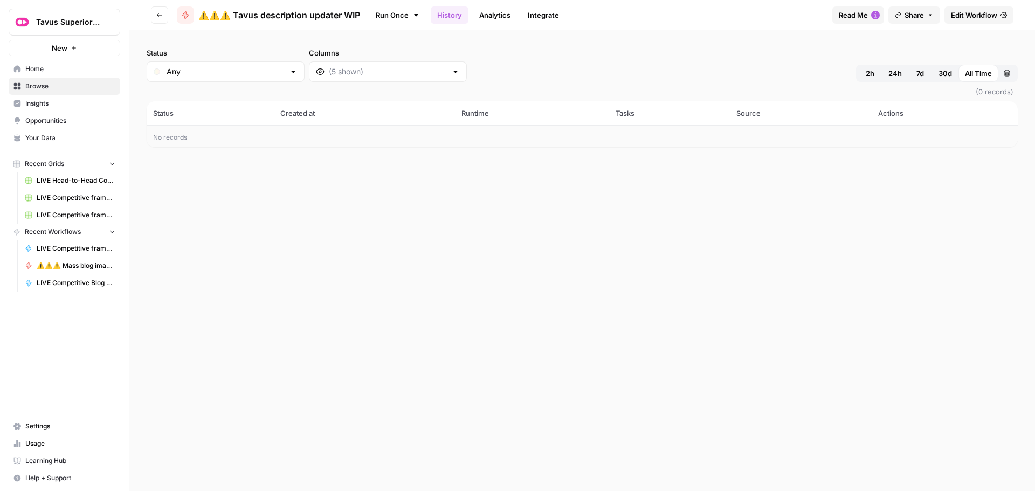
click at [496, 17] on link "Analytics" at bounding box center [495, 14] width 44 height 17
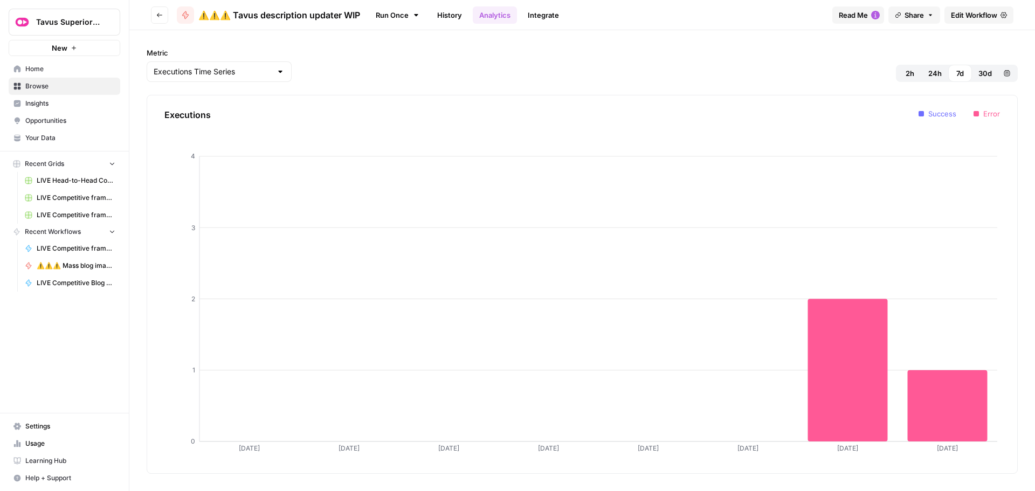
click at [549, 14] on link "Integrate" at bounding box center [543, 14] width 44 height 17
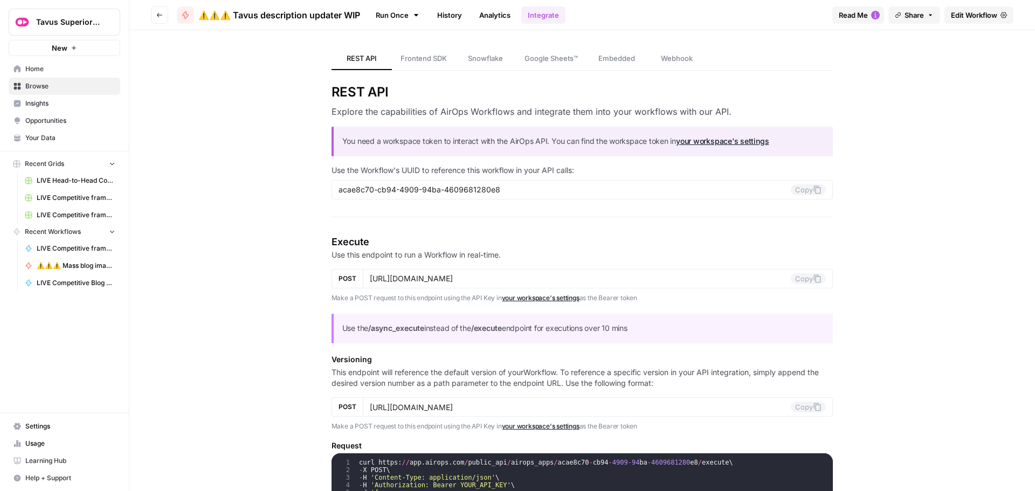
click at [395, 15] on link "Run Once" at bounding box center [398, 15] width 58 height 18
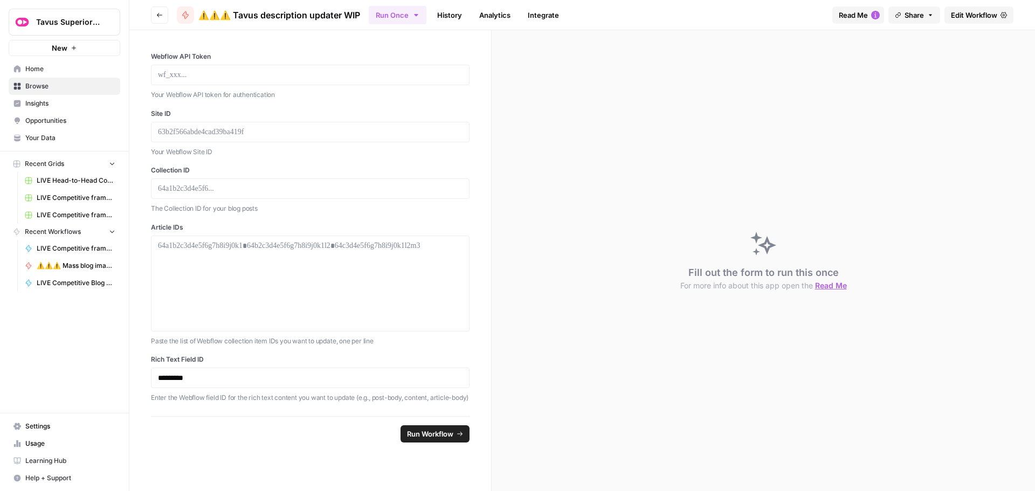
click at [420, 18] on icon "button" at bounding box center [416, 15] width 9 height 9
click at [277, 44] on div "Webflow API Token Your Webflow API token for authentication Site ID Your Webflo…" at bounding box center [310, 223] width 362 height 386
click at [967, 14] on span "Edit Workflow" at bounding box center [974, 15] width 46 height 11
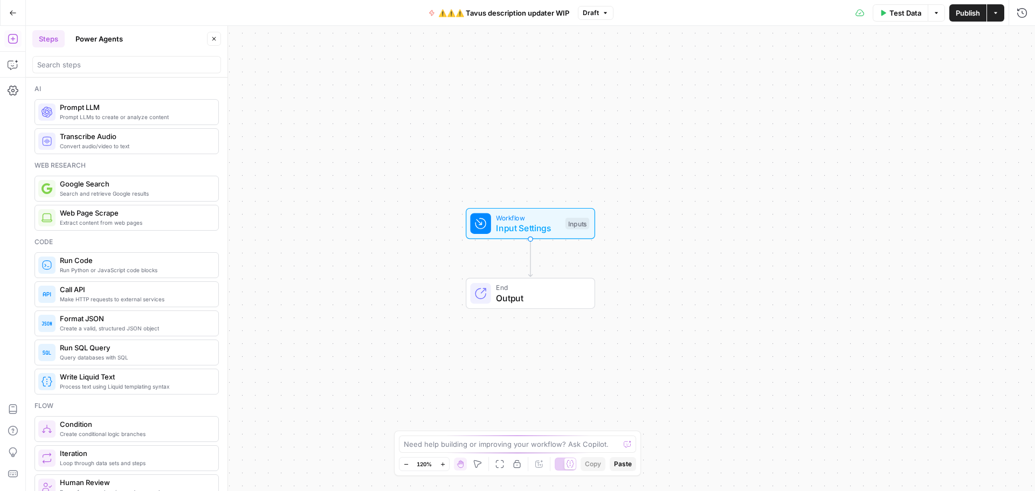
click at [993, 11] on icon "button" at bounding box center [995, 13] width 6 height 6
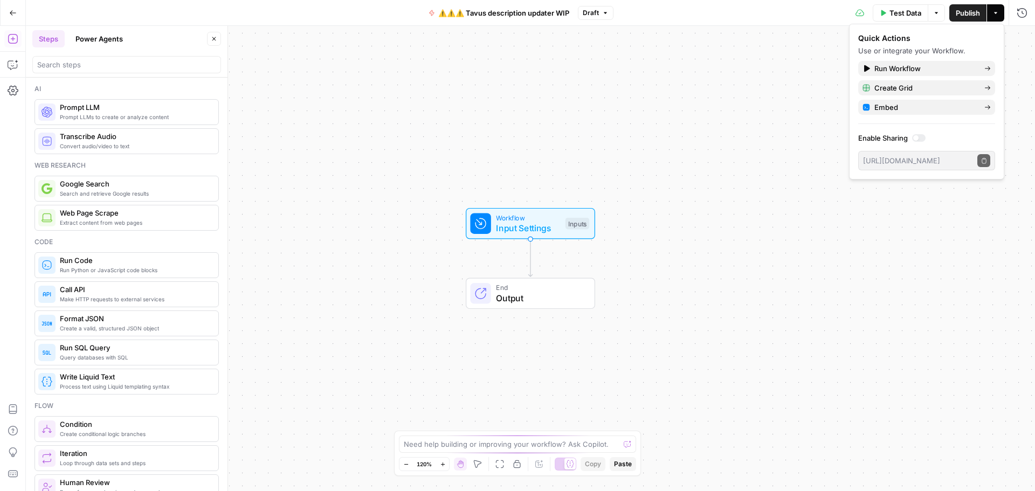
click at [592, 15] on span "Draft" at bounding box center [591, 13] width 16 height 10
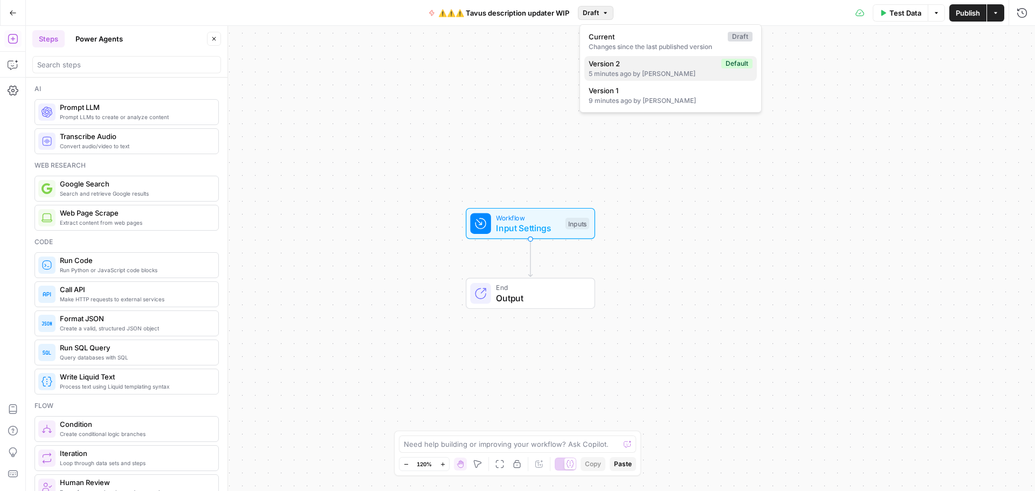
click at [637, 65] on span "Version 2" at bounding box center [653, 63] width 128 height 11
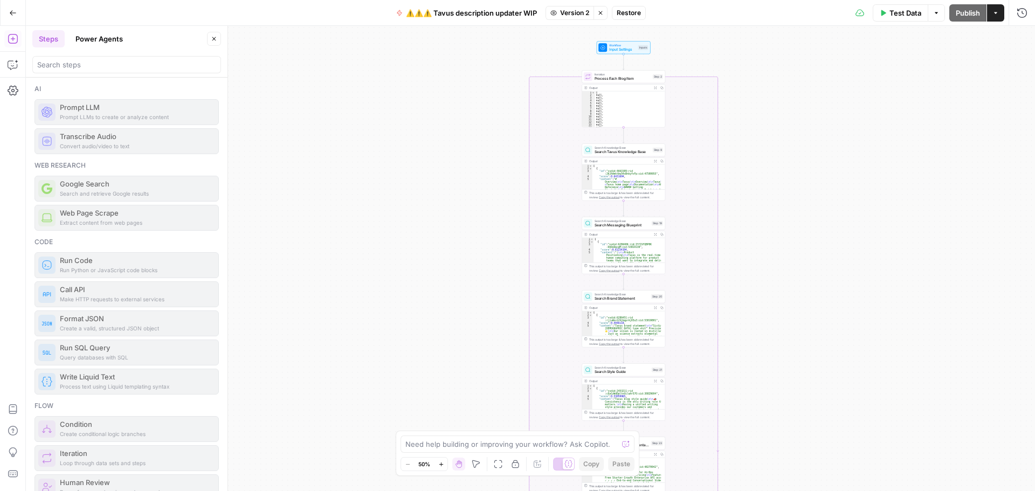
click at [639, 15] on span "Restore" at bounding box center [629, 13] width 24 height 10
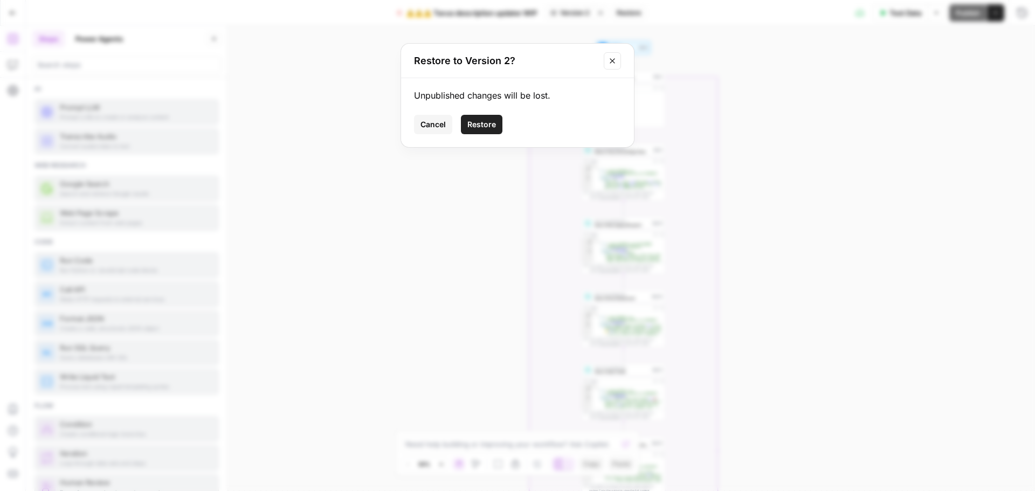
click at [473, 122] on span "Restore" at bounding box center [481, 124] width 29 height 11
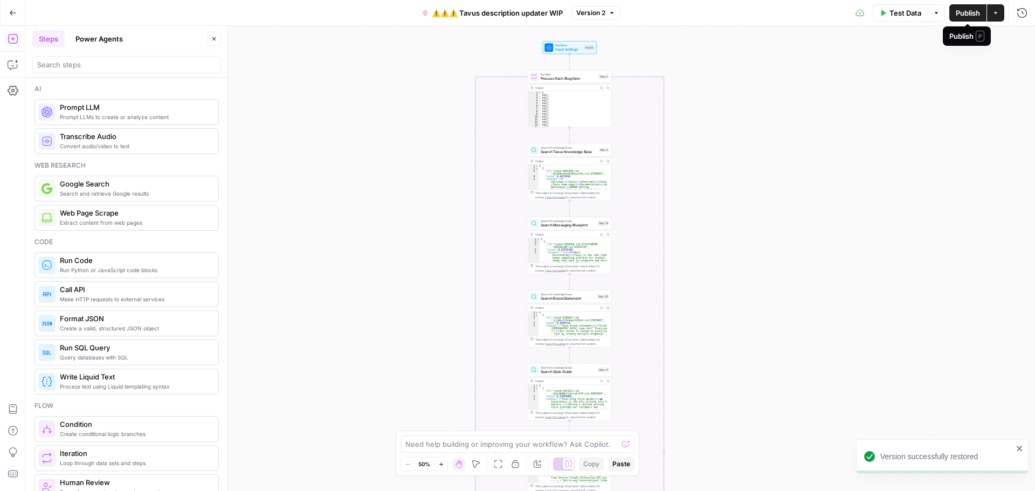
click at [957, 15] on span "Publish" at bounding box center [968, 13] width 24 height 11
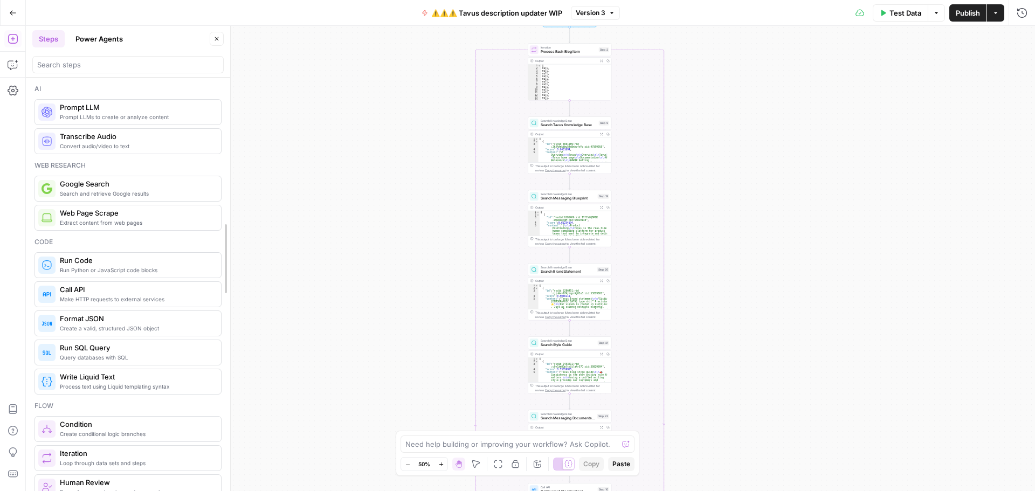
drag, startPoint x: 222, startPoint y: 105, endPoint x: 225, endPoint y: 169, distance: 64.7
click at [13, 65] on icon "button" at bounding box center [13, 64] width 11 height 11
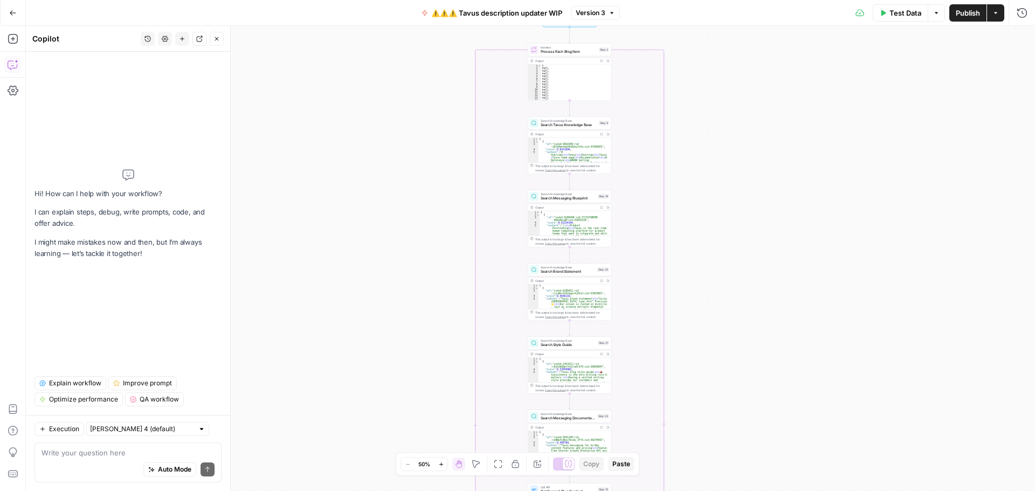
click at [112, 452] on textarea at bounding box center [128, 452] width 173 height 11
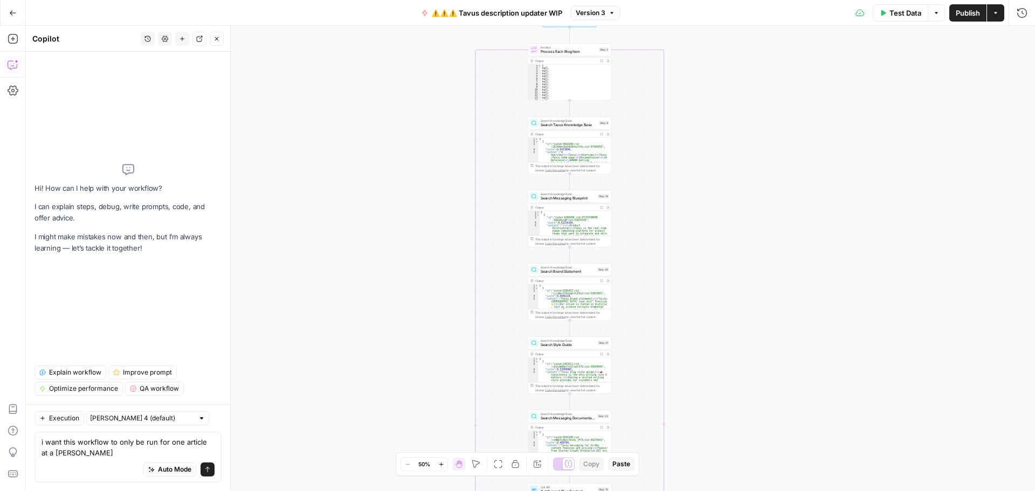
type textarea "i want this workflow to only be run for one article at a time"
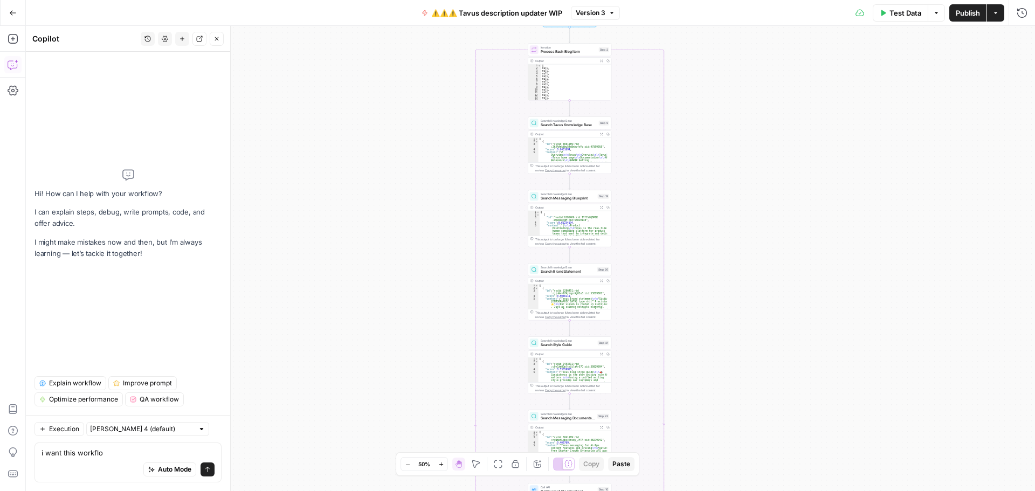
type textarea "i want this workflow"
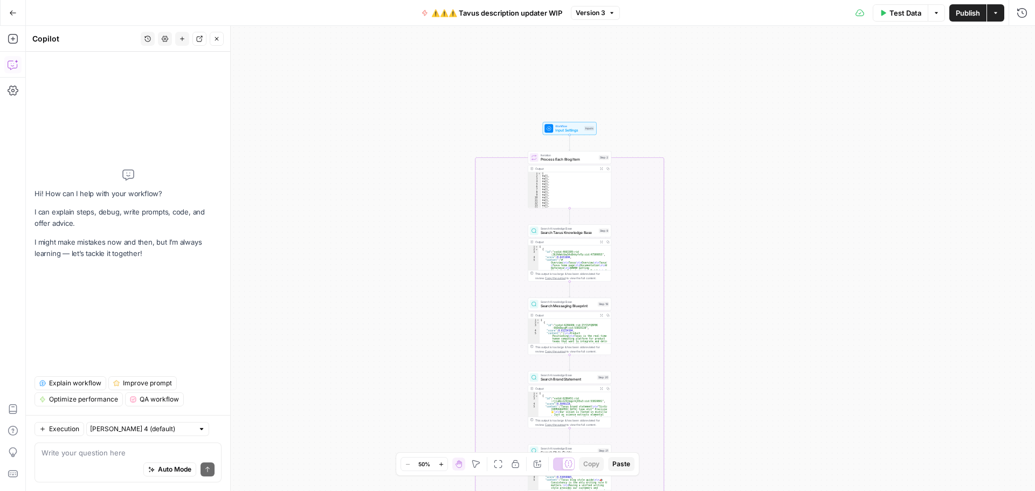
click at [893, 17] on span "Test Data" at bounding box center [905, 13] width 32 height 11
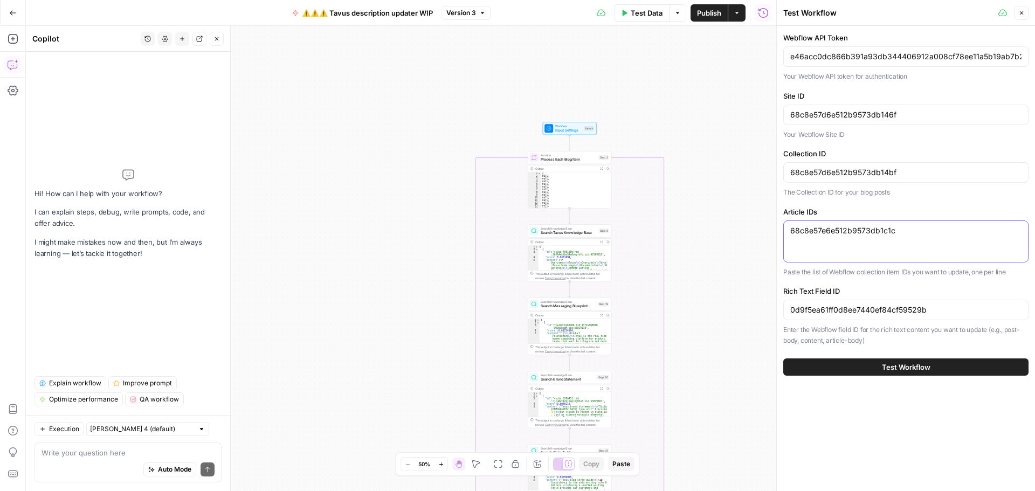
click at [930, 232] on textarea "68c8e57e6e512b9573db1c1c" at bounding box center [905, 230] width 231 height 11
click at [872, 365] on button "Test Workflow" at bounding box center [905, 366] width 245 height 17
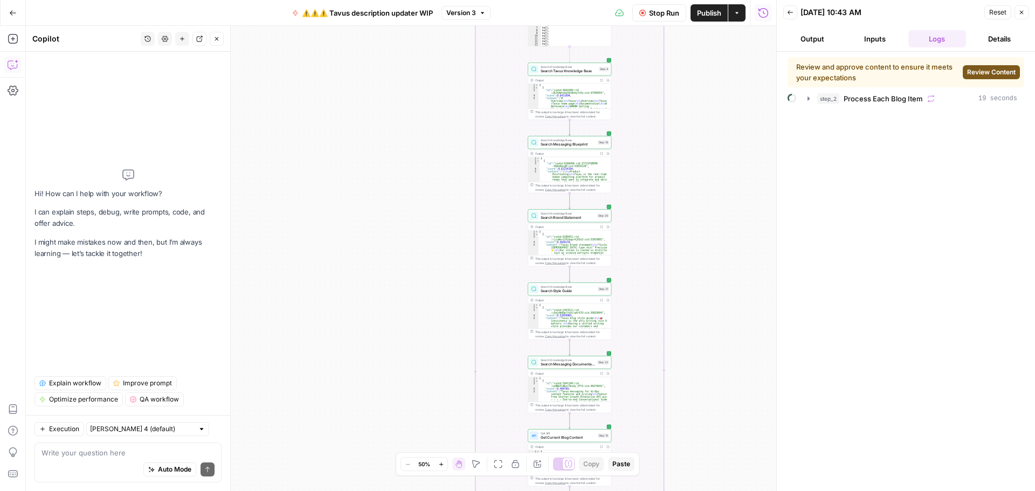
click at [978, 72] on span "Review Content" at bounding box center [991, 72] width 49 height 10
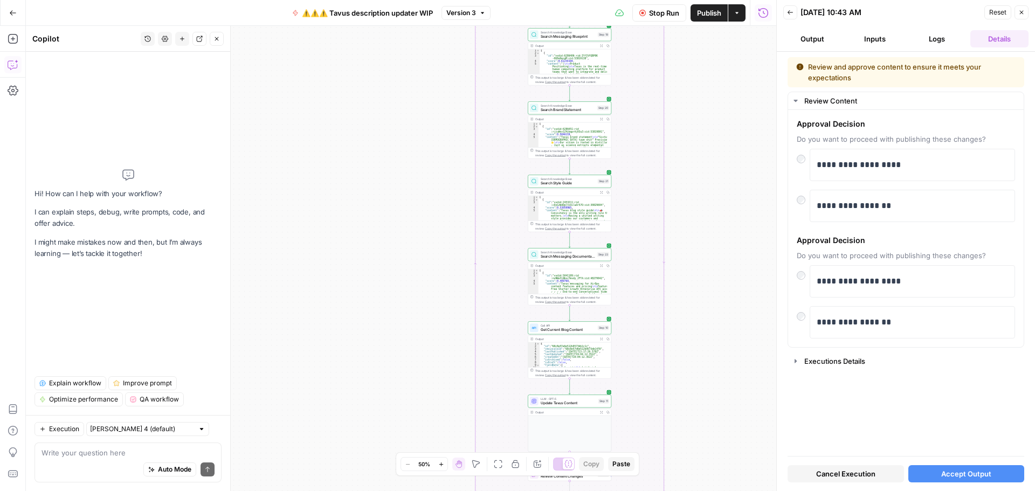
click at [938, 36] on button "Logs" at bounding box center [937, 38] width 58 height 17
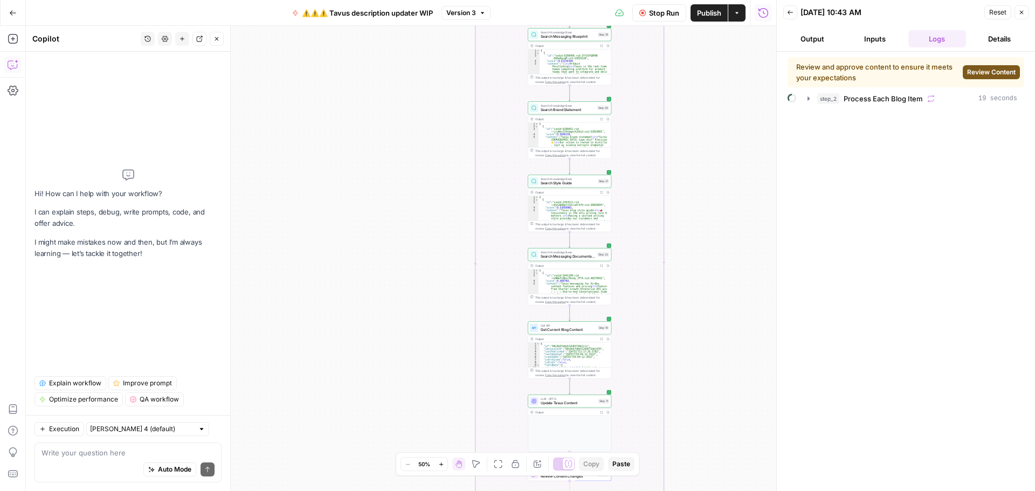
click at [880, 39] on button "Inputs" at bounding box center [875, 38] width 58 height 17
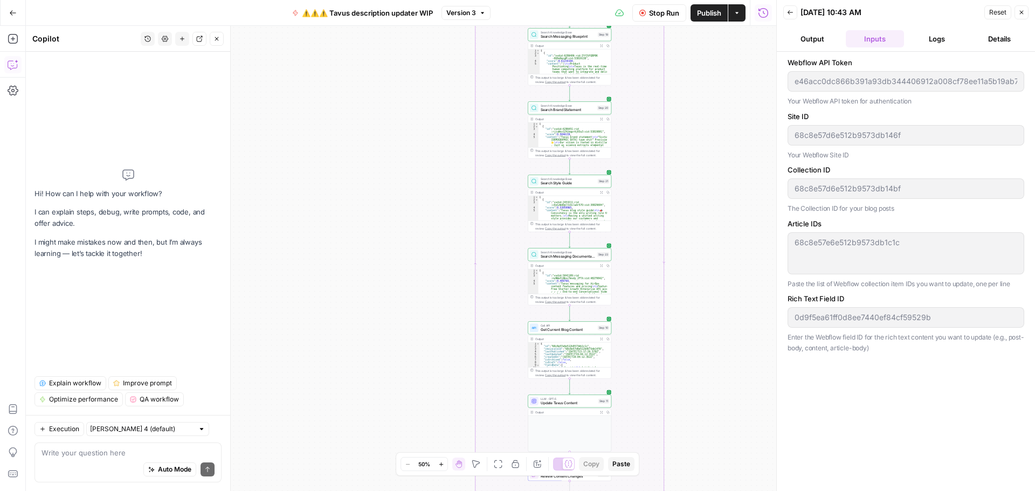
click at [929, 37] on button "Logs" at bounding box center [937, 38] width 58 height 17
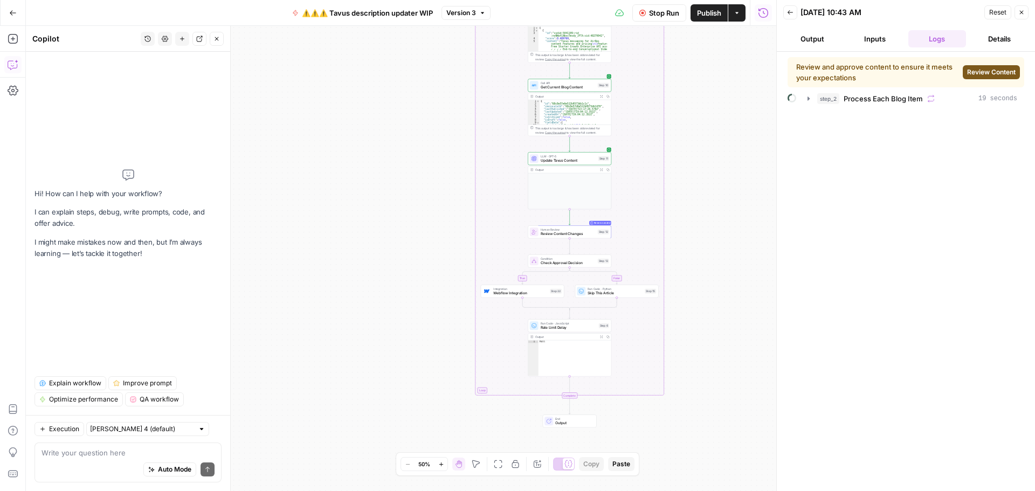
click at [989, 39] on button "Details" at bounding box center [999, 38] width 58 height 17
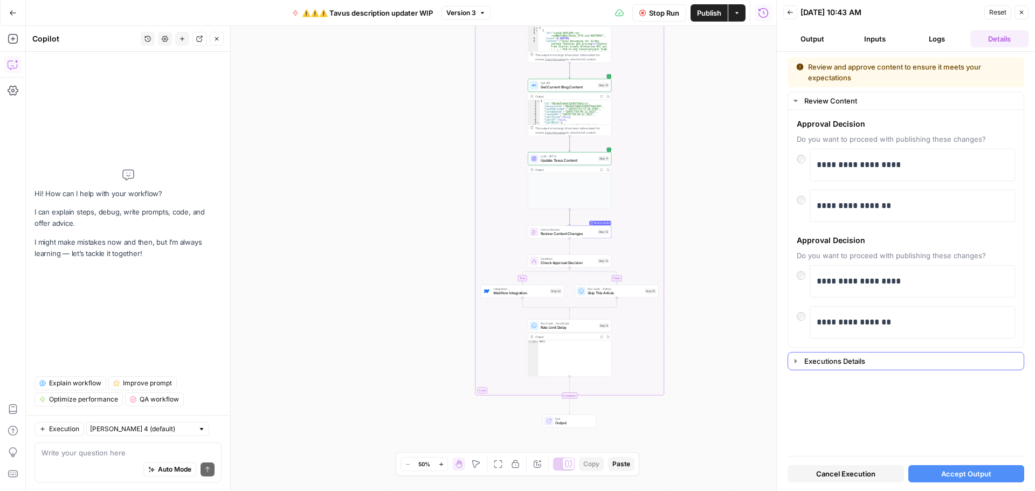
drag, startPoint x: 803, startPoint y: 362, endPoint x: 805, endPoint y: 320, distance: 42.1
click at [803, 362] on button "Executions Details" at bounding box center [906, 361] width 236 height 17
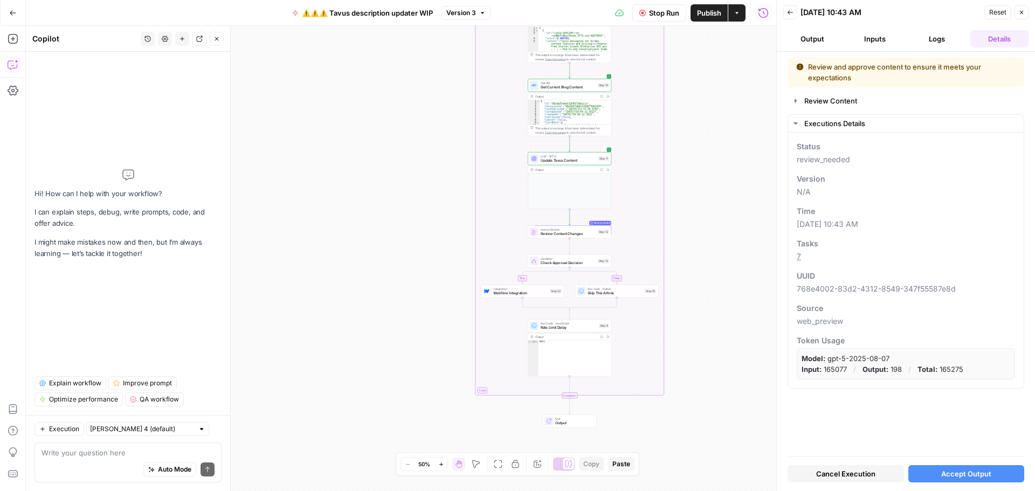
click at [931, 36] on button "Logs" at bounding box center [937, 38] width 58 height 17
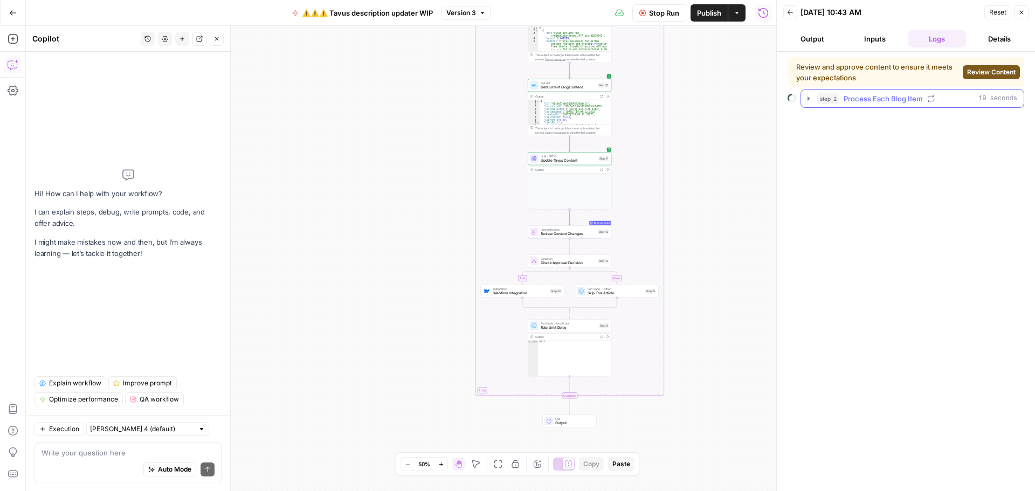
click at [806, 102] on icon "button" at bounding box center [808, 98] width 9 height 9
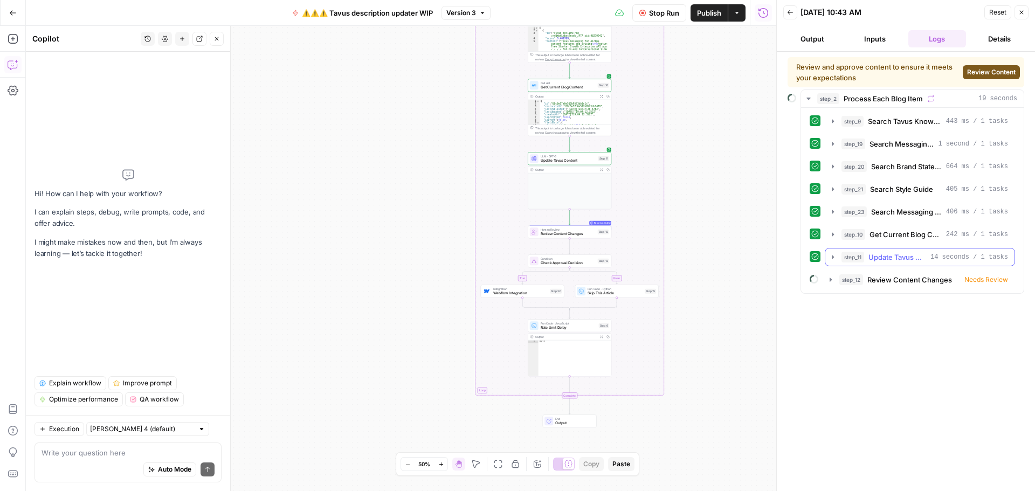
click at [830, 254] on icon "button" at bounding box center [832, 257] width 9 height 9
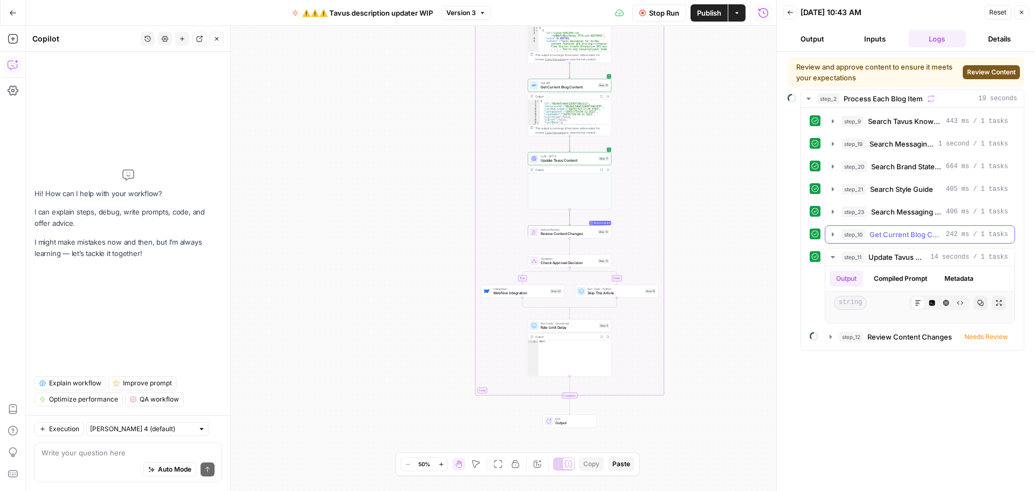
click at [830, 235] on icon "button" at bounding box center [832, 234] width 9 height 9
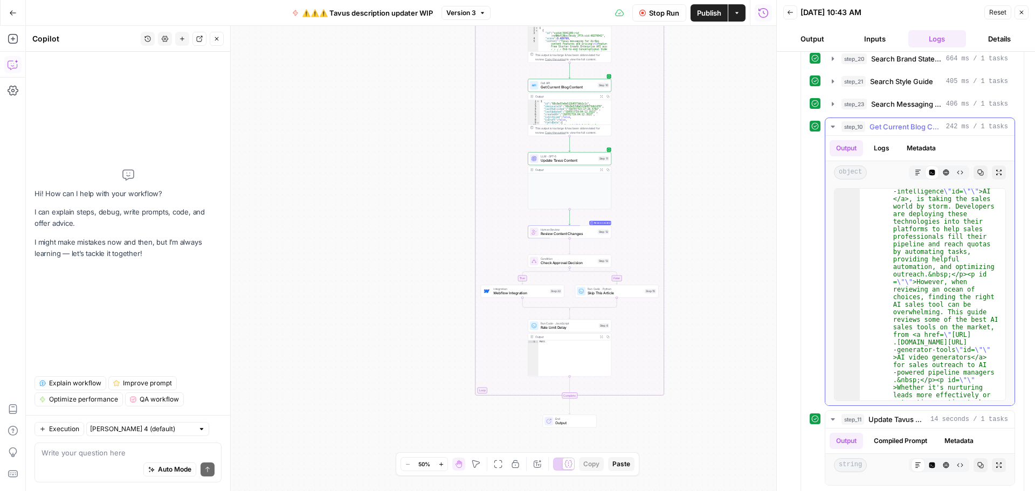
scroll to position [129, 0]
click at [834, 127] on icon "button" at bounding box center [832, 126] width 9 height 9
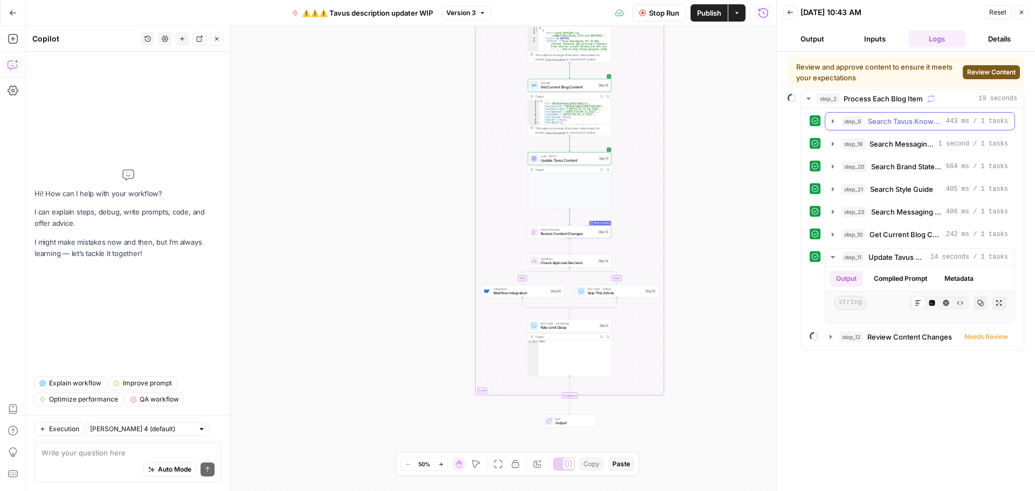
scroll to position [0, 0]
click at [830, 257] on icon "button" at bounding box center [832, 257] width 9 height 9
click at [650, 12] on span "Stop Run" at bounding box center [664, 13] width 30 height 11
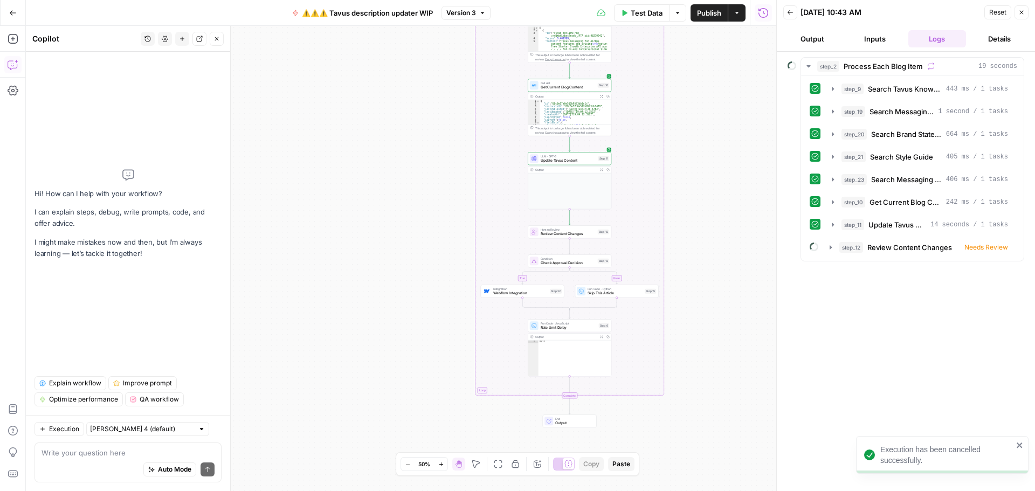
click at [111, 461] on div "Auto Mode Send" at bounding box center [128, 470] width 173 height 24
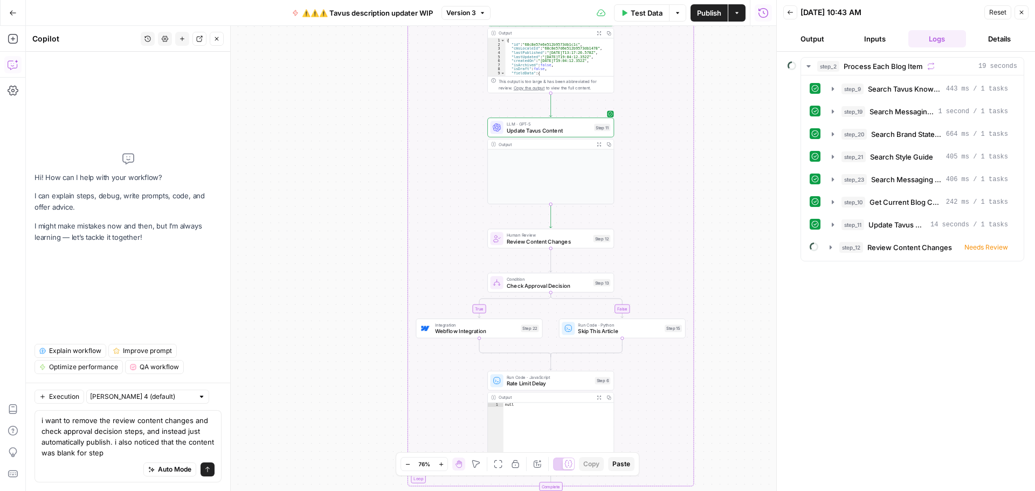
click at [555, 128] on span "Update Tavus Content" at bounding box center [549, 130] width 84 height 8
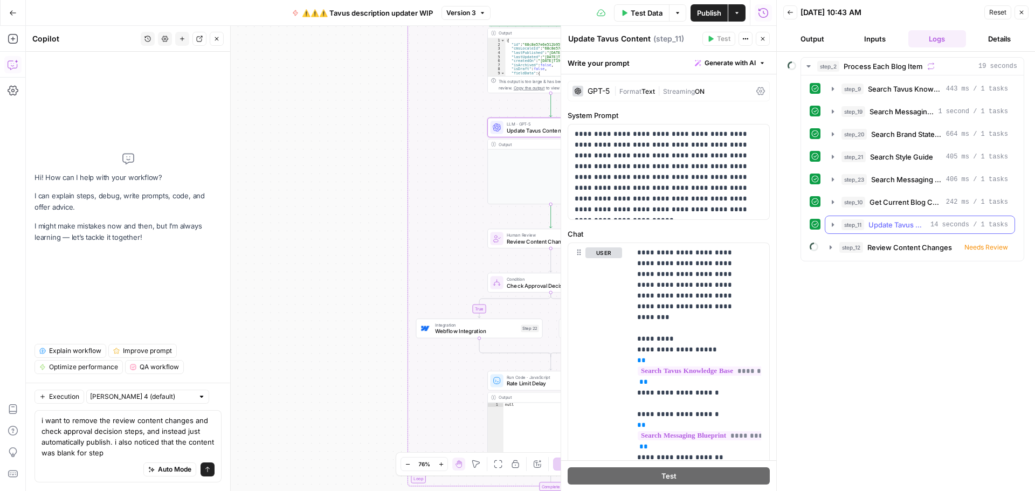
click at [831, 222] on icon "button" at bounding box center [832, 224] width 9 height 9
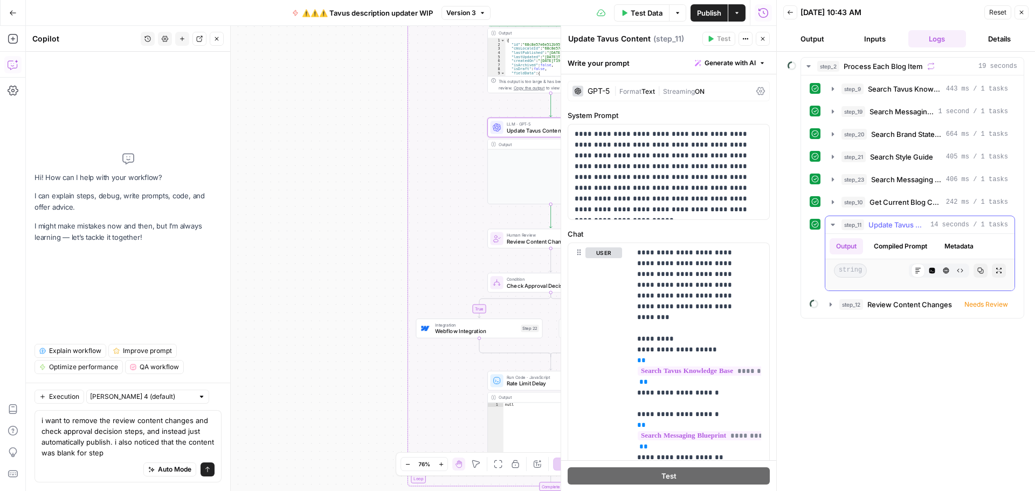
click at [897, 245] on button "Compiled Prompt" at bounding box center [900, 246] width 66 height 16
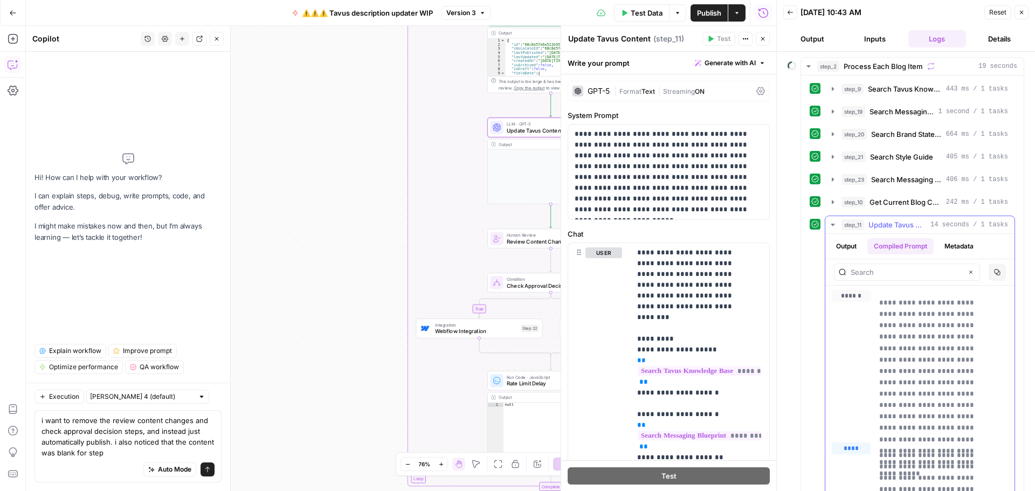
click at [852, 248] on button "Output" at bounding box center [846, 246] width 33 height 16
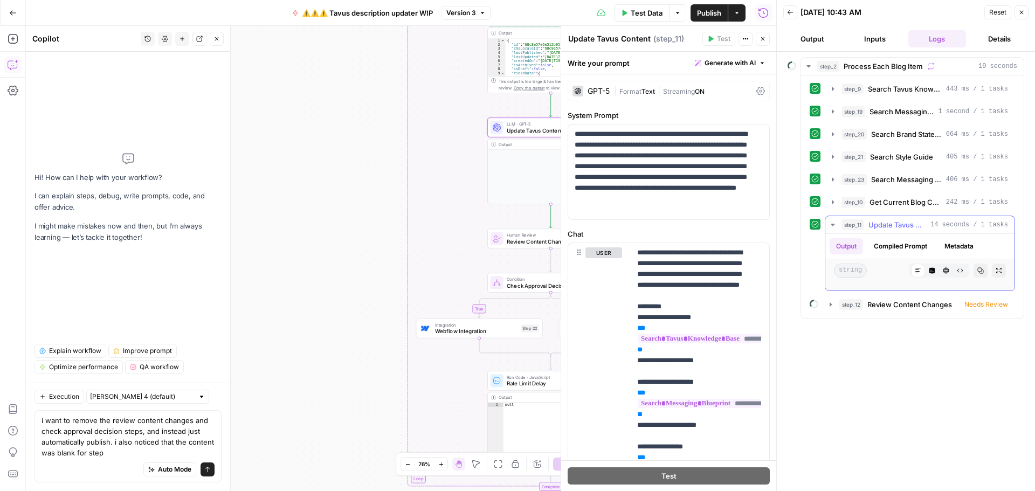
scroll to position [9, 0]
click at [111, 455] on textarea "i want to remove the review content changes and check approval decision steps, …" at bounding box center [128, 436] width 173 height 43
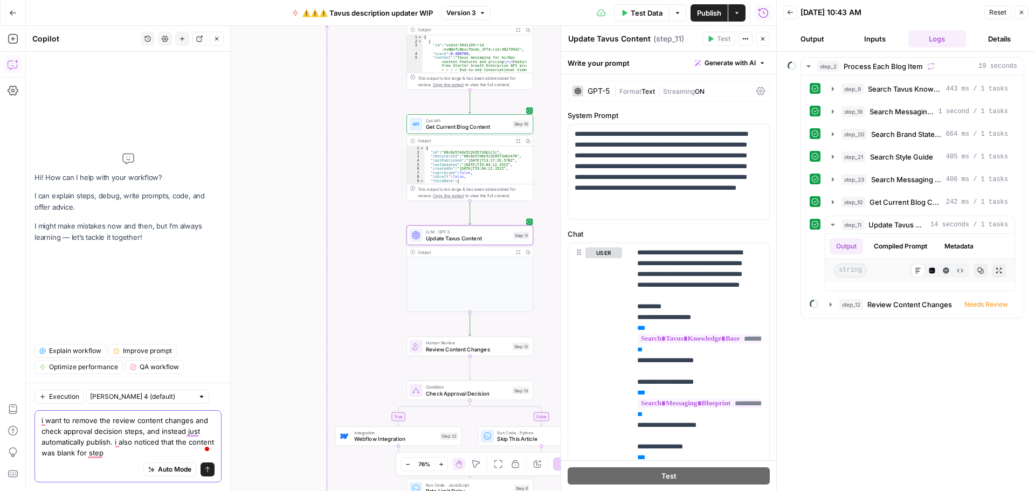
click at [120, 455] on textarea "i want to remove the review content changes and check approval decision steps, …" at bounding box center [128, 436] width 173 height 43
type textarea "i want to remove the review content changes and check approval decision steps, …"
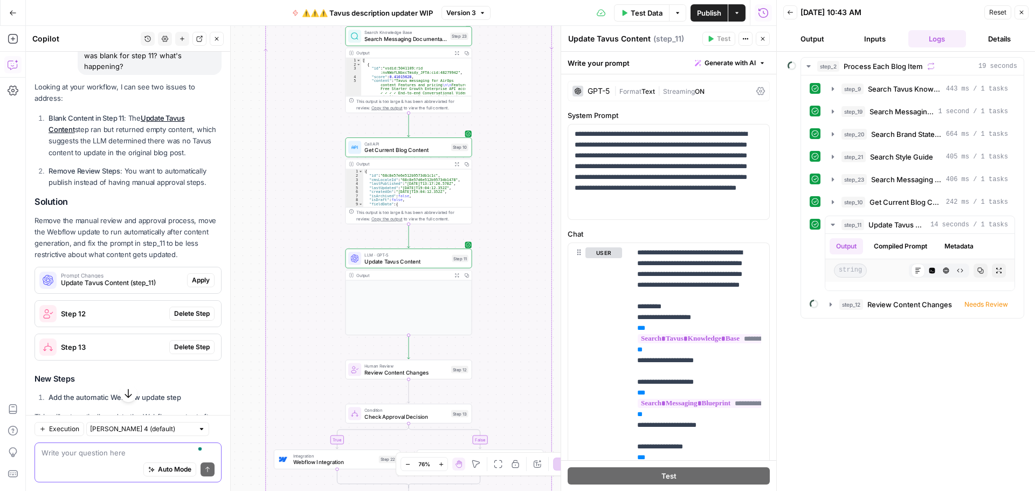
scroll to position [116, 0]
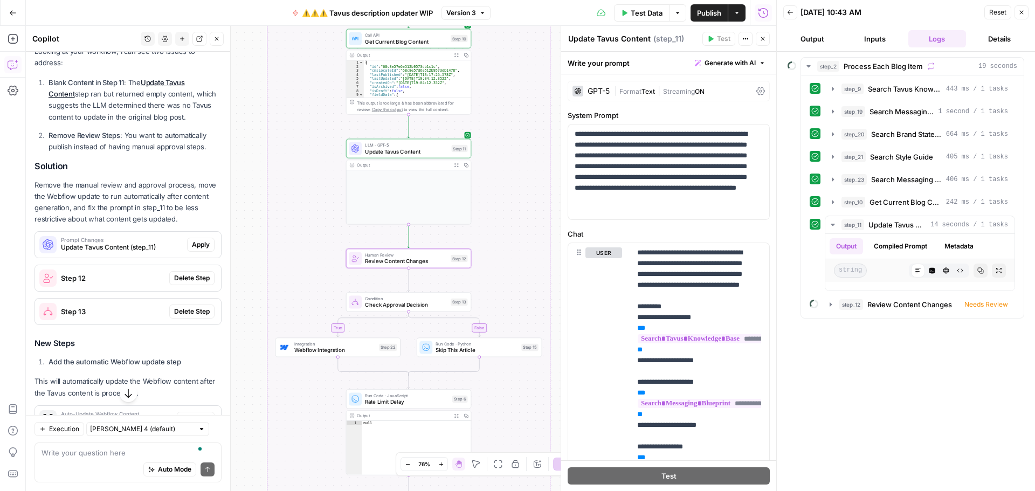
click at [175, 281] on span "Delete Step" at bounding box center [192, 278] width 36 height 10
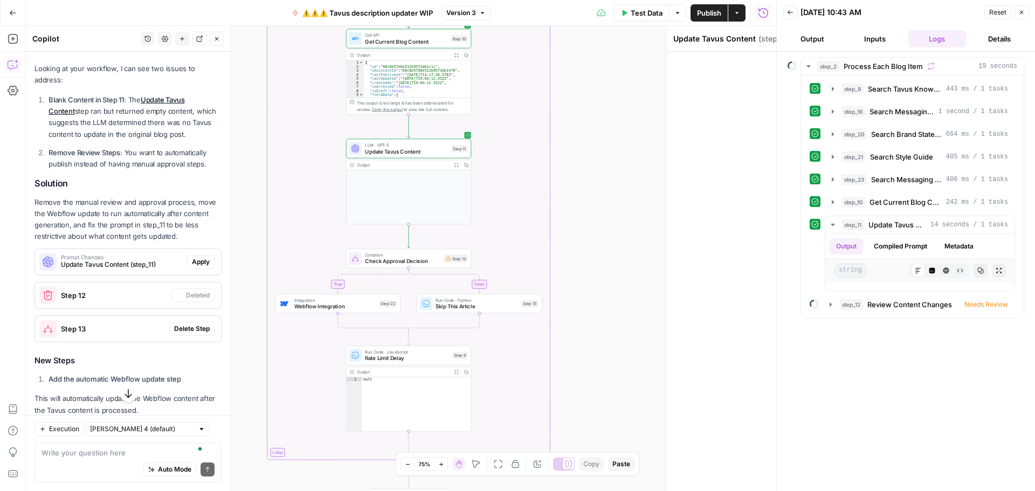
scroll to position [187, 0]
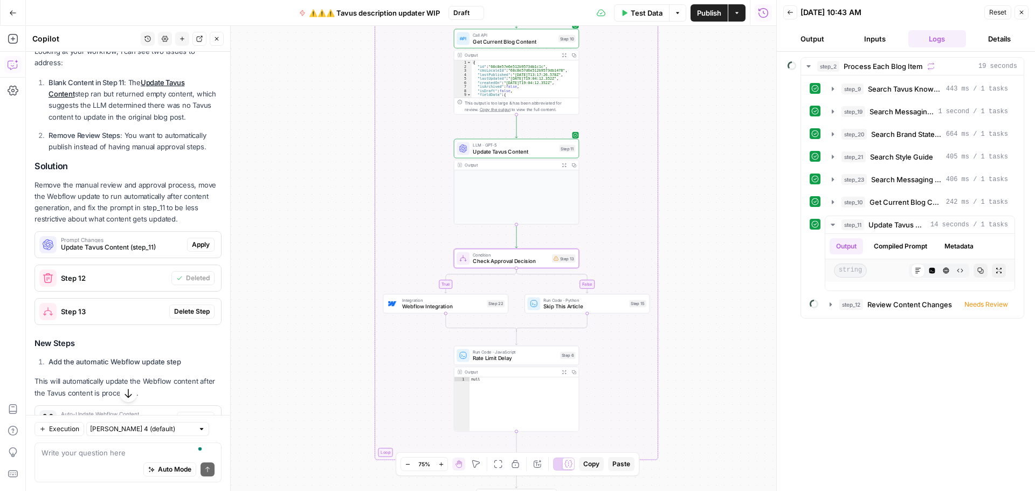
click at [178, 310] on span "Delete Step" at bounding box center [192, 312] width 36 height 10
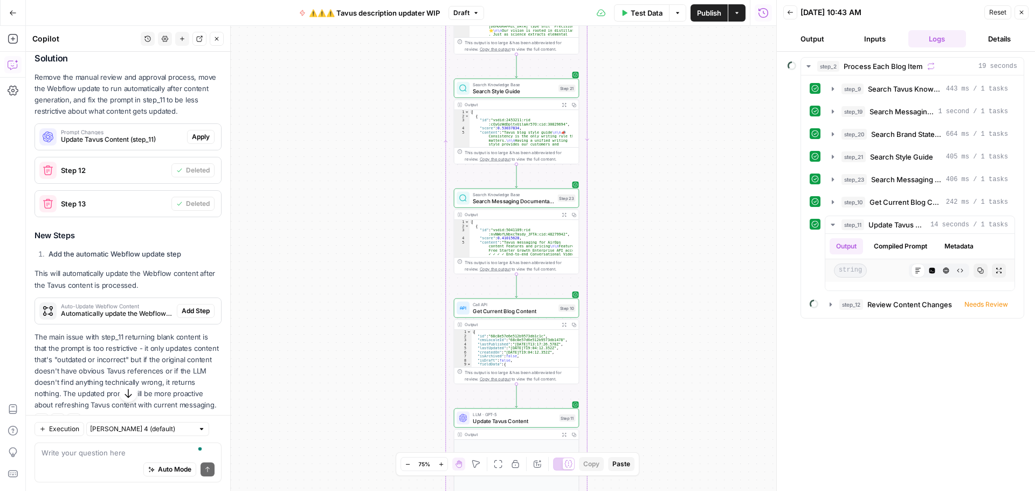
scroll to position [317, 0]
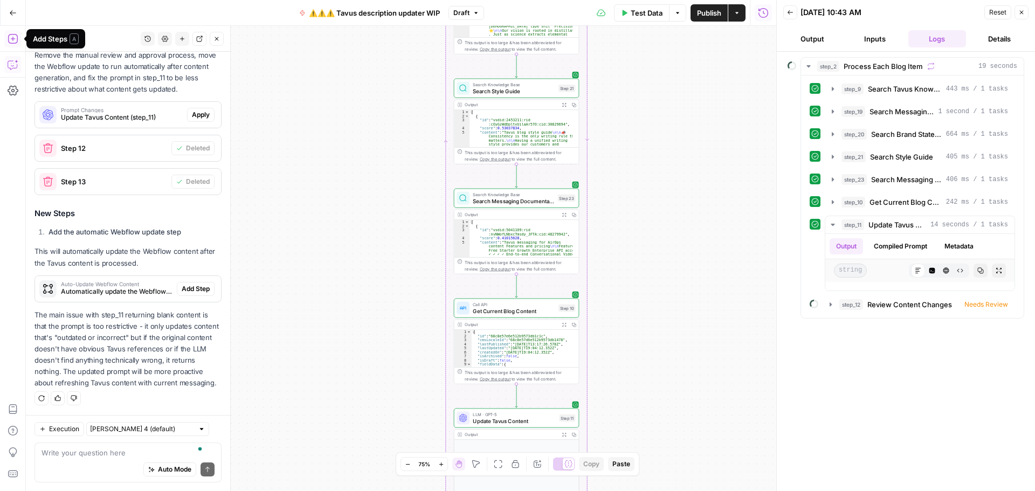
click at [17, 40] on icon "button" at bounding box center [13, 38] width 11 height 11
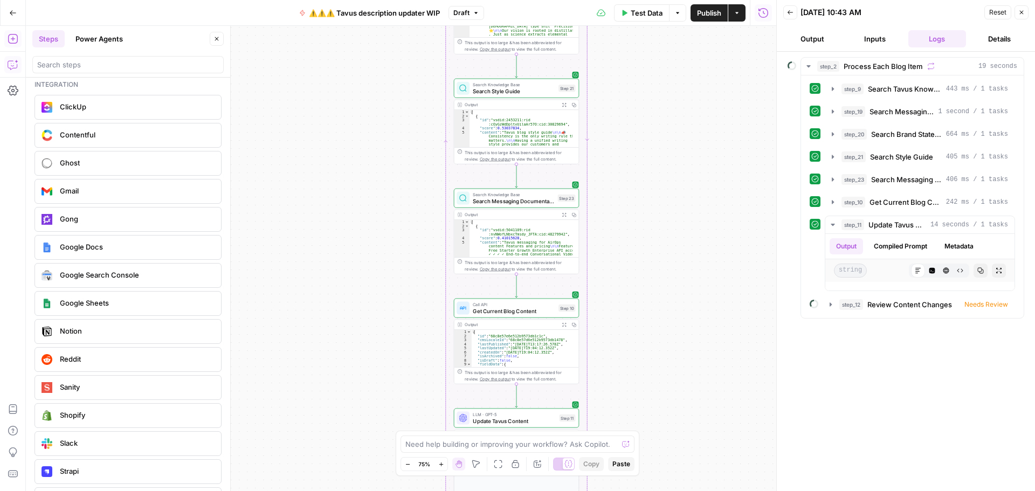
scroll to position [2079, 0]
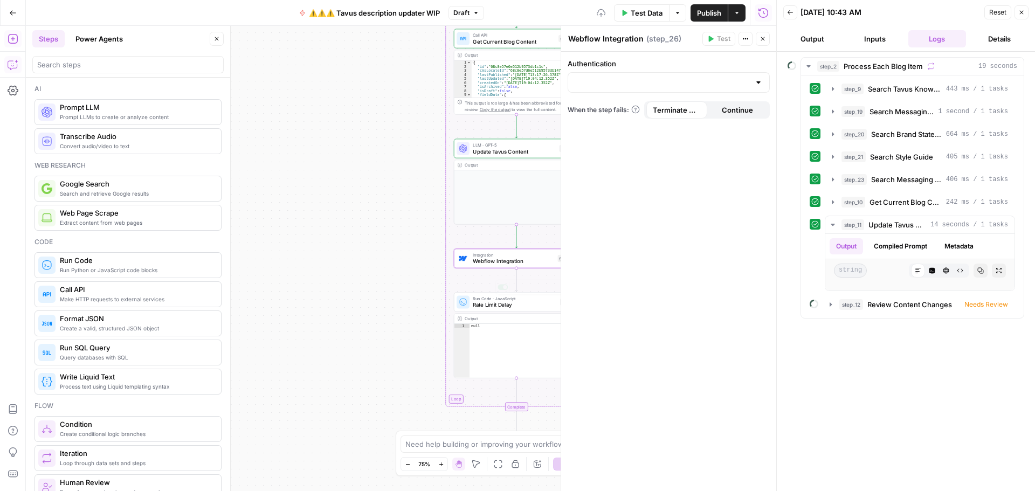
scroll to position [2079, 0]
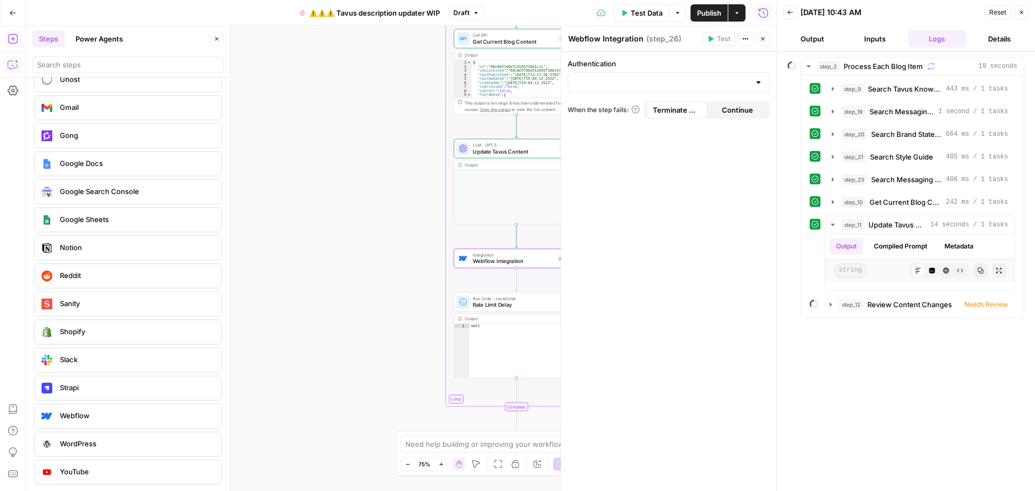
click at [17, 67] on icon "button" at bounding box center [13, 64] width 11 height 11
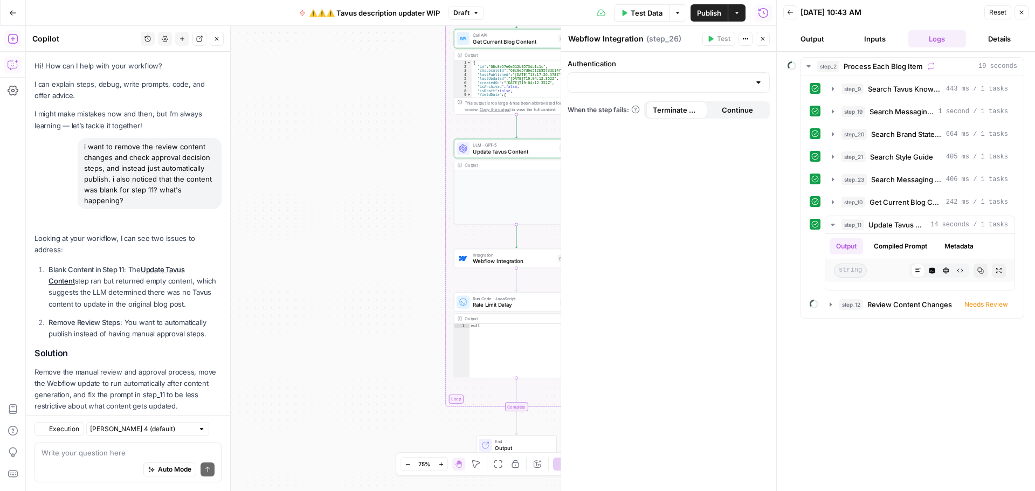
scroll to position [317, 0]
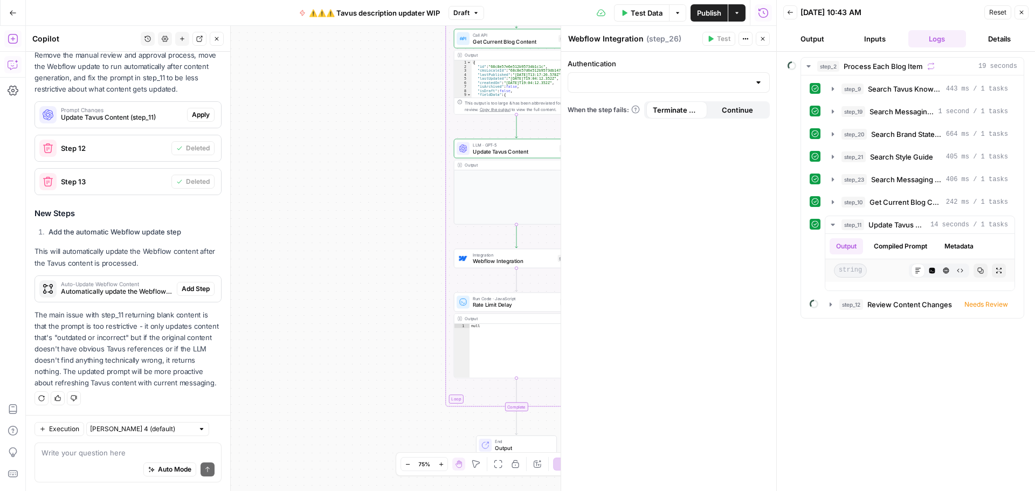
click at [108, 450] on textarea at bounding box center [128, 452] width 173 height 11
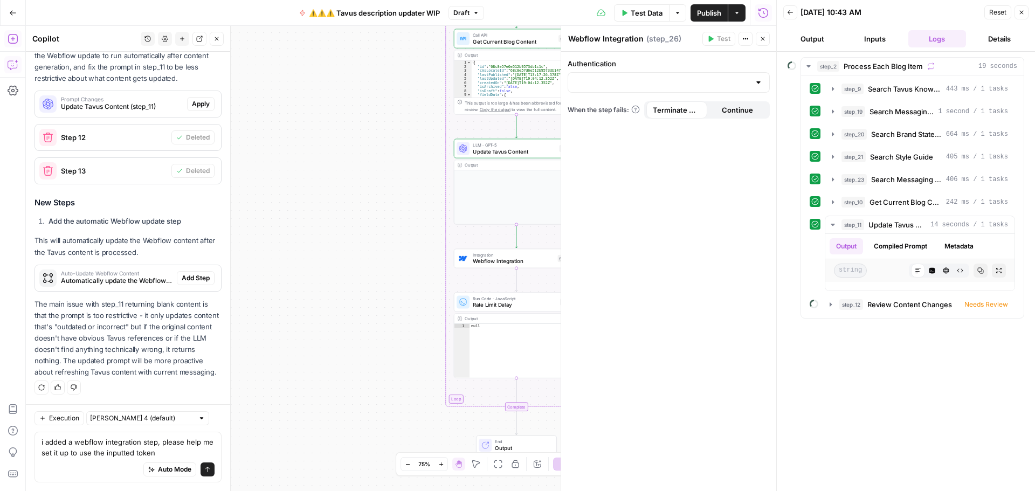
type textarea "i added a webflow integration step, please help me set it up to use the inputte…"
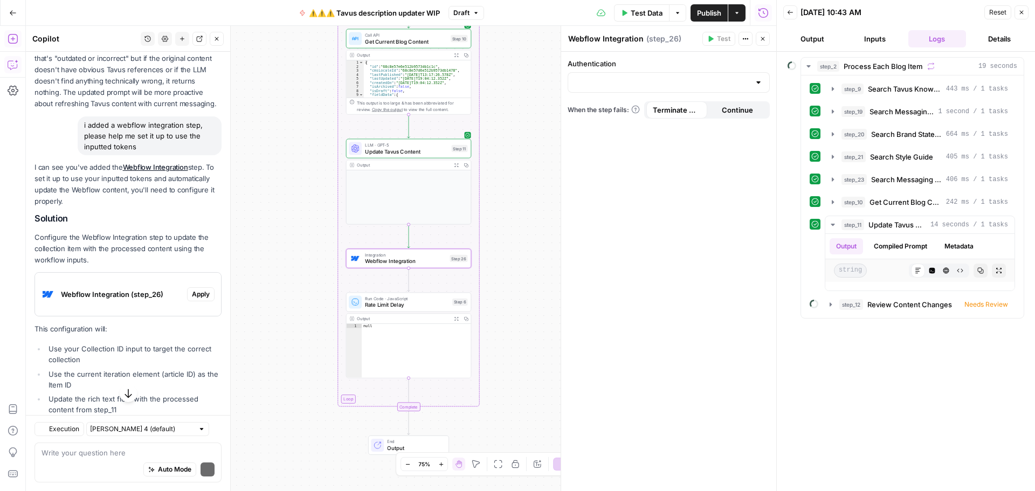
scroll to position [605, 0]
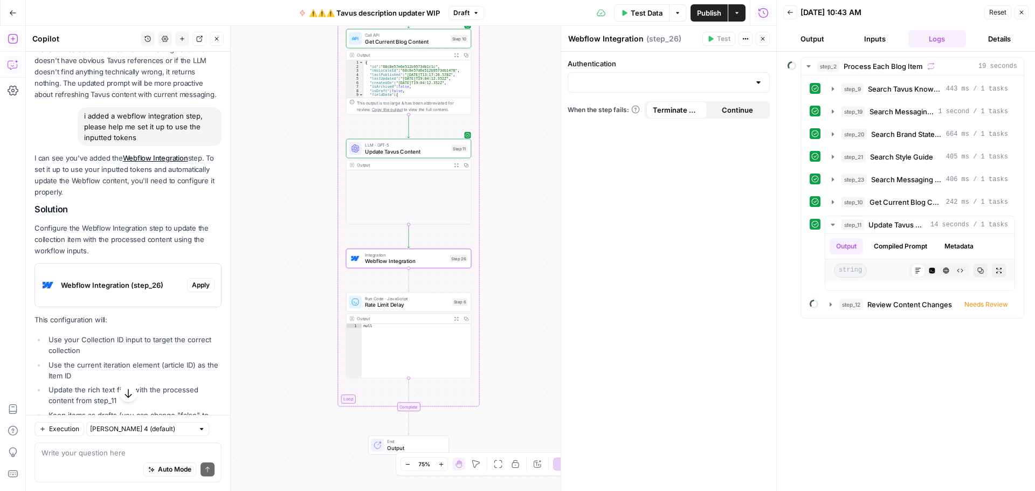
click at [192, 287] on span "Apply" at bounding box center [201, 285] width 18 height 10
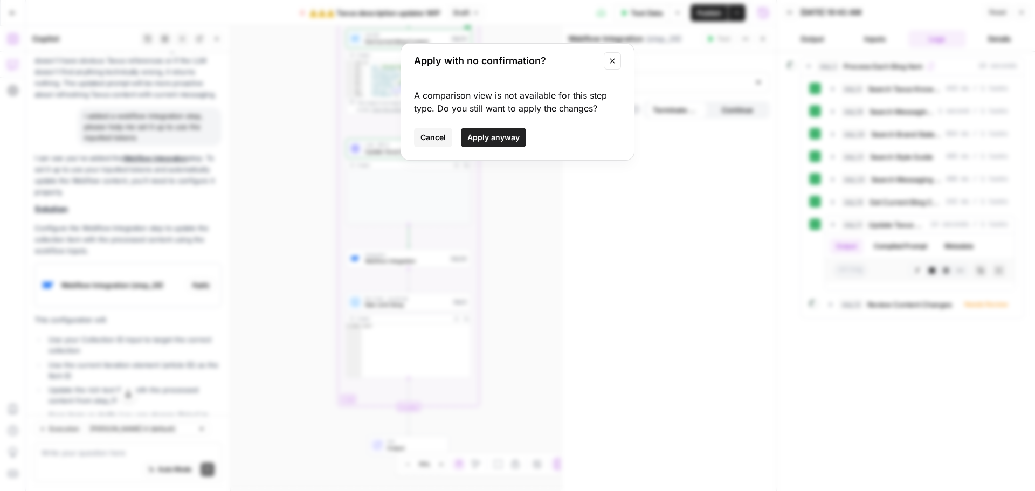
click at [485, 133] on span "Apply anyway" at bounding box center [493, 137] width 52 height 11
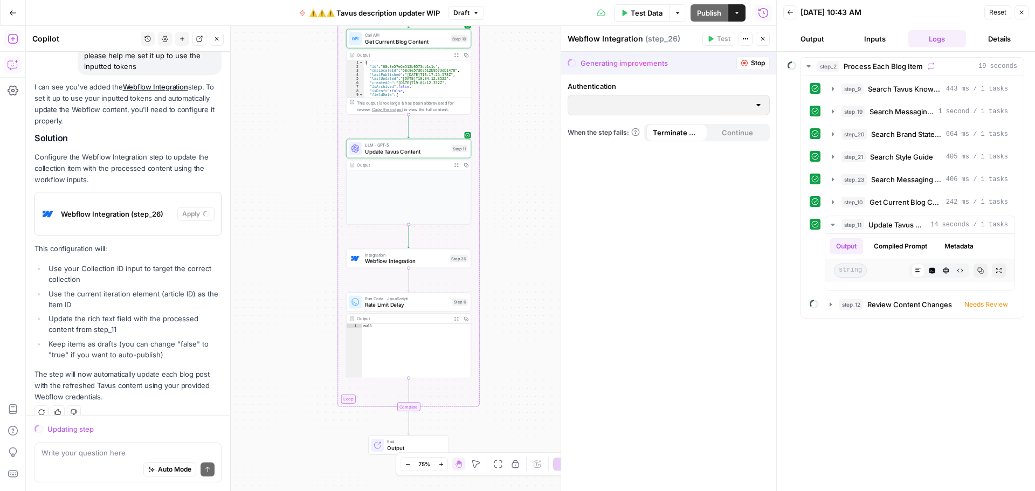
scroll to position [673, 0]
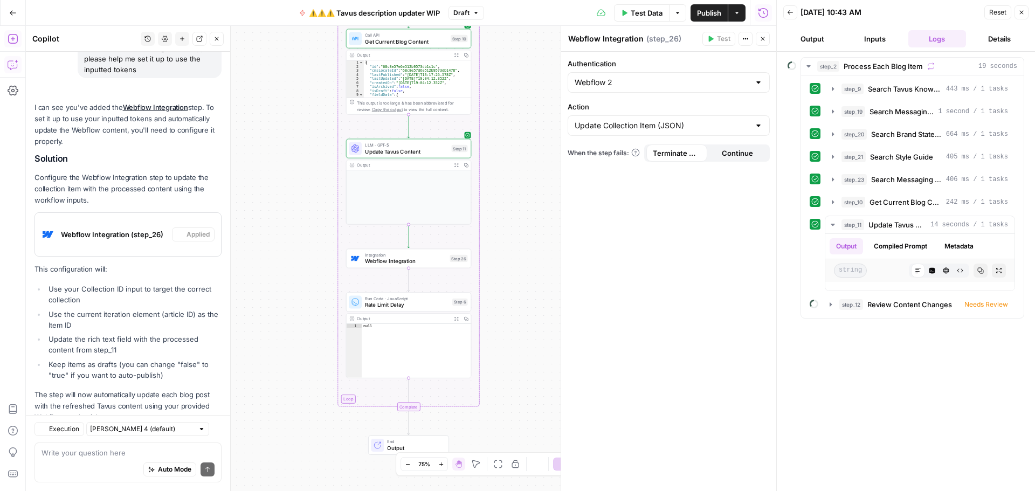
type input "Webflow 2"
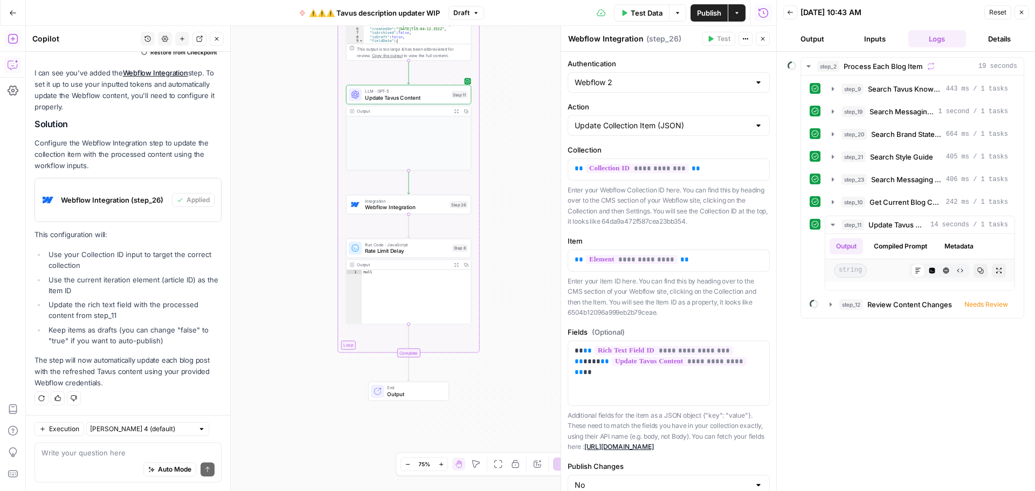
scroll to position [654, 0]
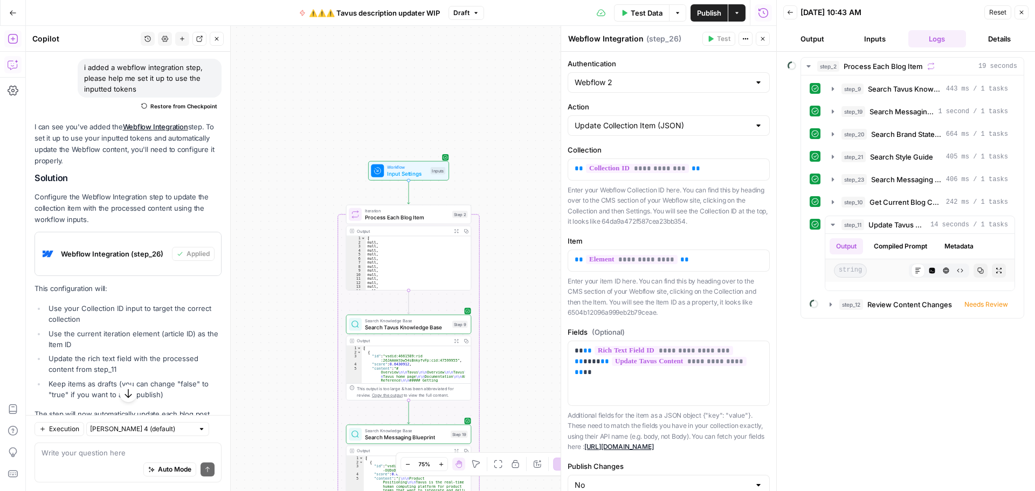
click at [713, 16] on span "Publish" at bounding box center [709, 13] width 24 height 11
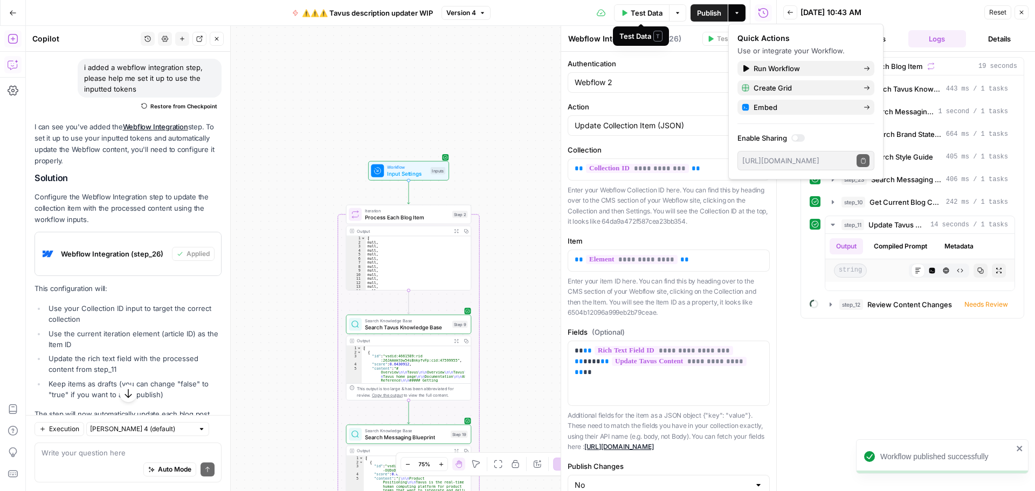
click at [645, 14] on span "Test Data" at bounding box center [647, 13] width 32 height 11
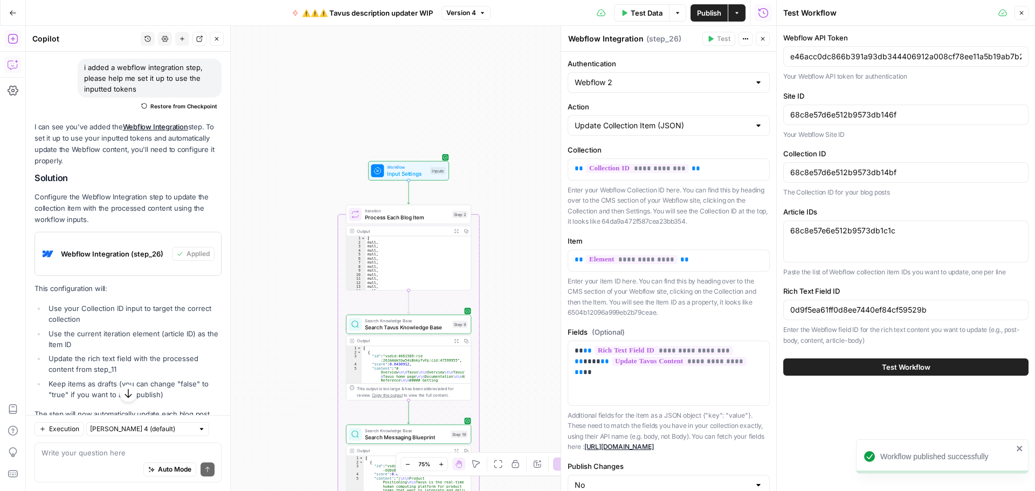
click at [878, 368] on button "Test Workflow" at bounding box center [905, 366] width 245 height 17
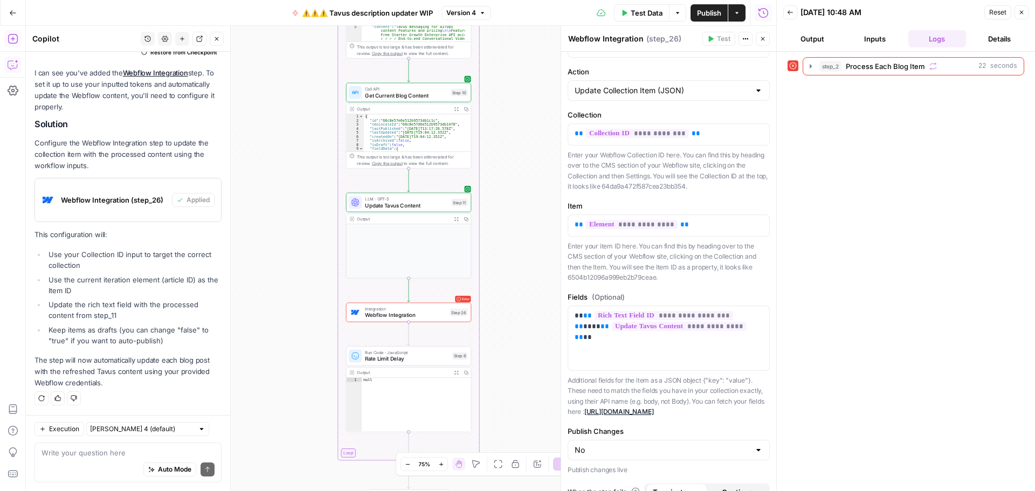
scroll to position [62, 0]
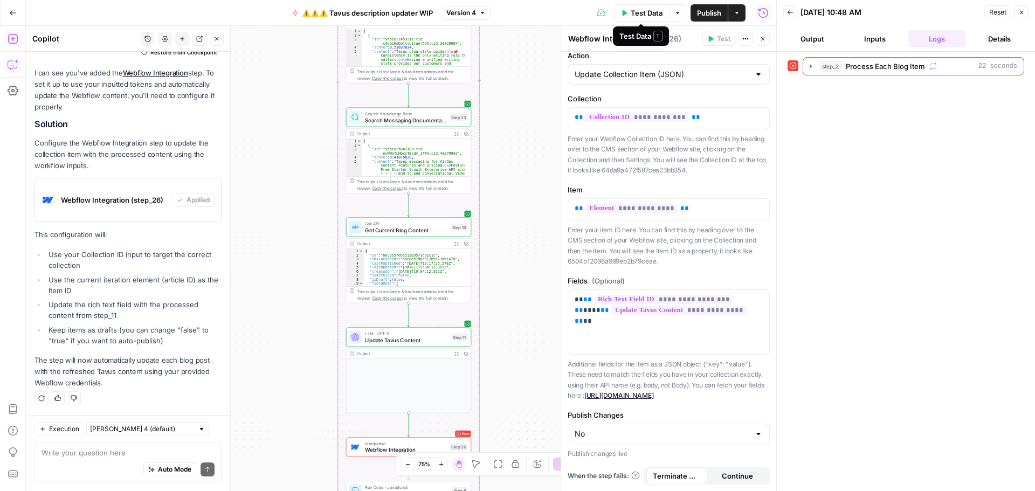
click at [633, 12] on span "Test Data" at bounding box center [647, 13] width 32 height 11
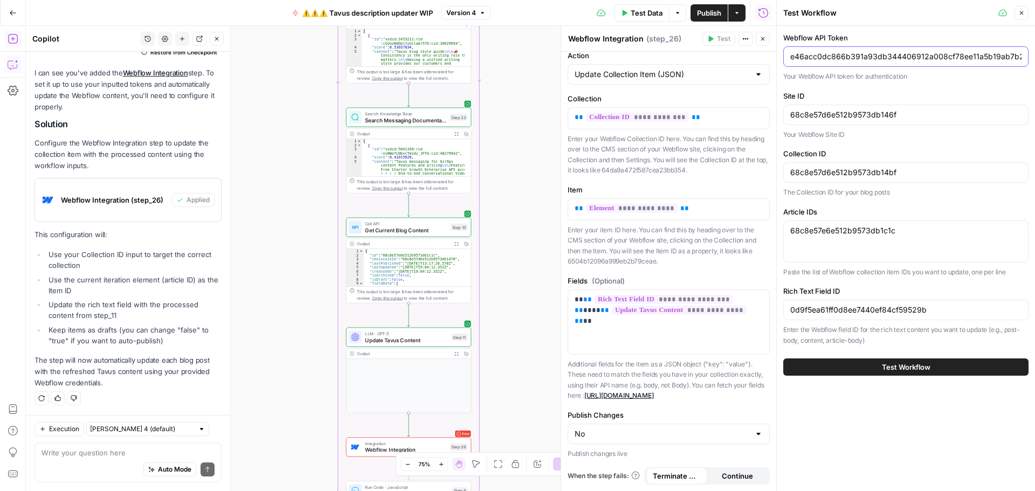
click at [936, 57] on input "e46acc0dc866b391a93db344406912a008cf78ee11a5b19ab7b22c8fdc9a244b" at bounding box center [905, 56] width 231 height 11
click at [841, 114] on input "68c8e57d6e512b9573db146f" at bounding box center [905, 114] width 231 height 11
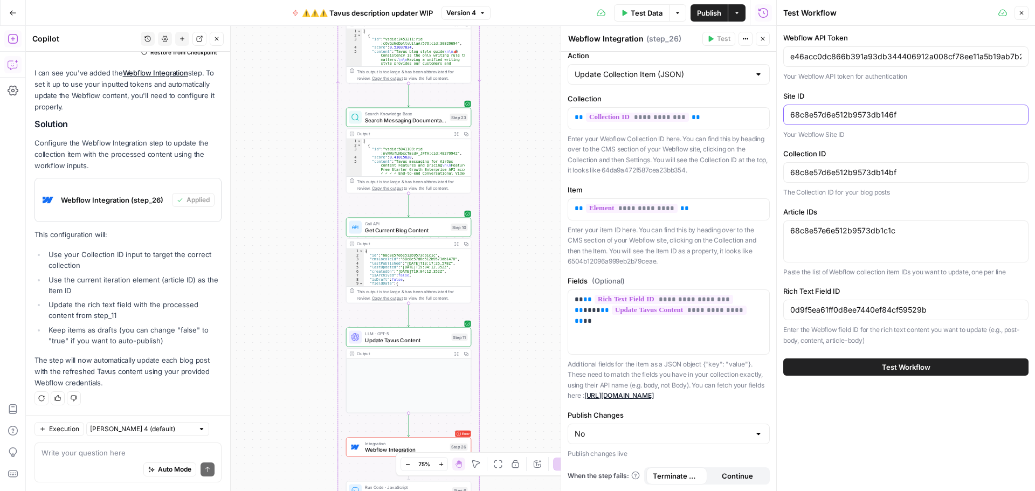
click at [841, 114] on input "68c8e57d6e512b9573db146f" at bounding box center [905, 114] width 231 height 11
click at [855, 170] on input "68c8e57d6e512b9573db14bf" at bounding box center [905, 172] width 231 height 11
click at [845, 310] on input "0d9f5ea61ff0d8ee7440ef84cf59529b" at bounding box center [905, 310] width 231 height 11
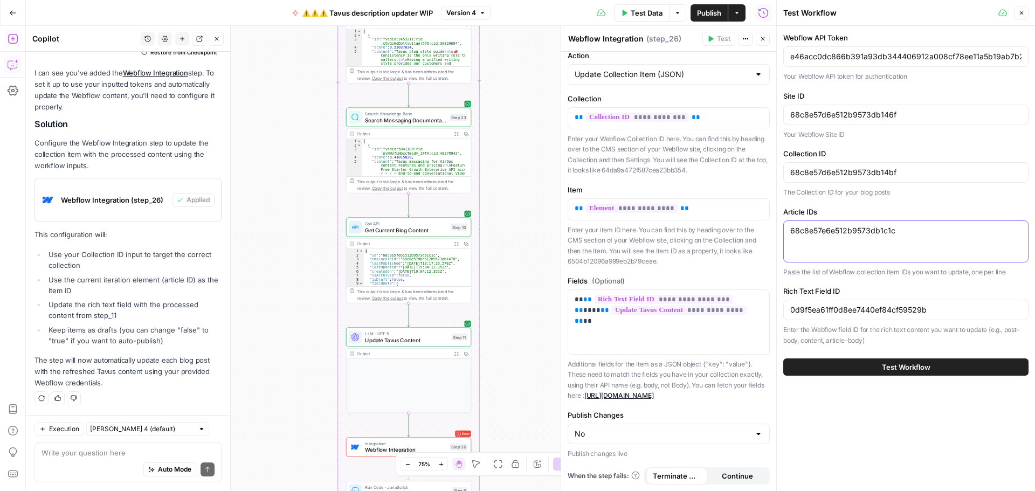
click at [845, 234] on textarea "68c8e57e6e512b9573db1c1c" at bounding box center [905, 230] width 231 height 11
click at [639, 13] on span "Test Data" at bounding box center [647, 13] width 32 height 11
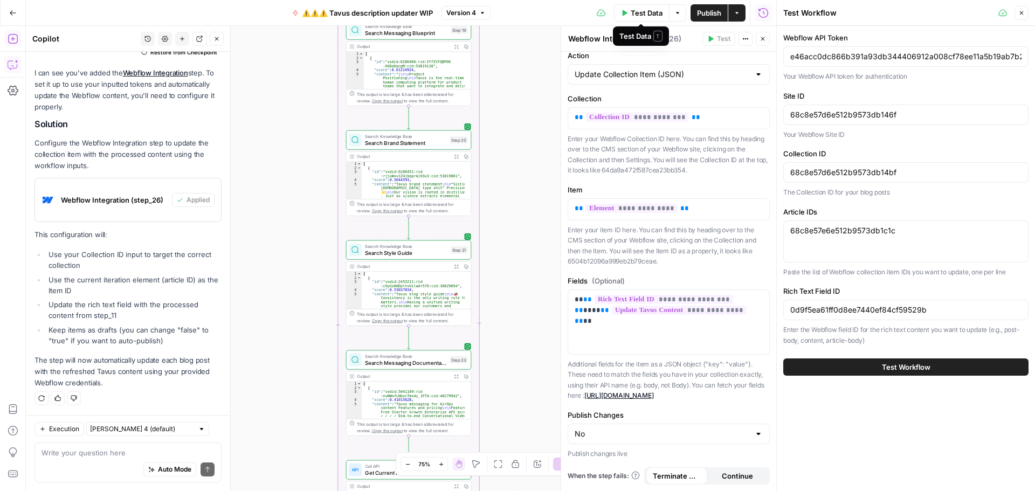
click at [638, 16] on span "Test Data" at bounding box center [647, 13] width 32 height 11
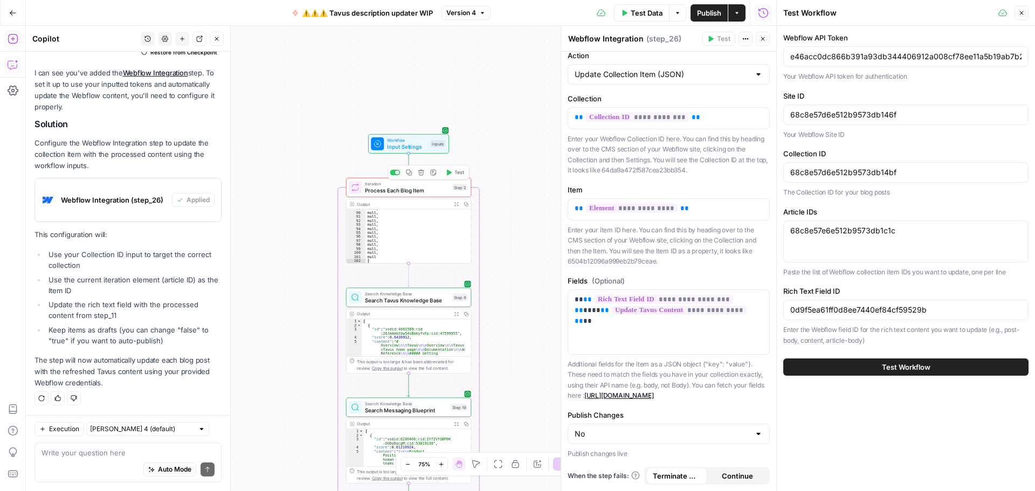
click at [415, 192] on span "Process Each Blog Item" at bounding box center [407, 191] width 84 height 8
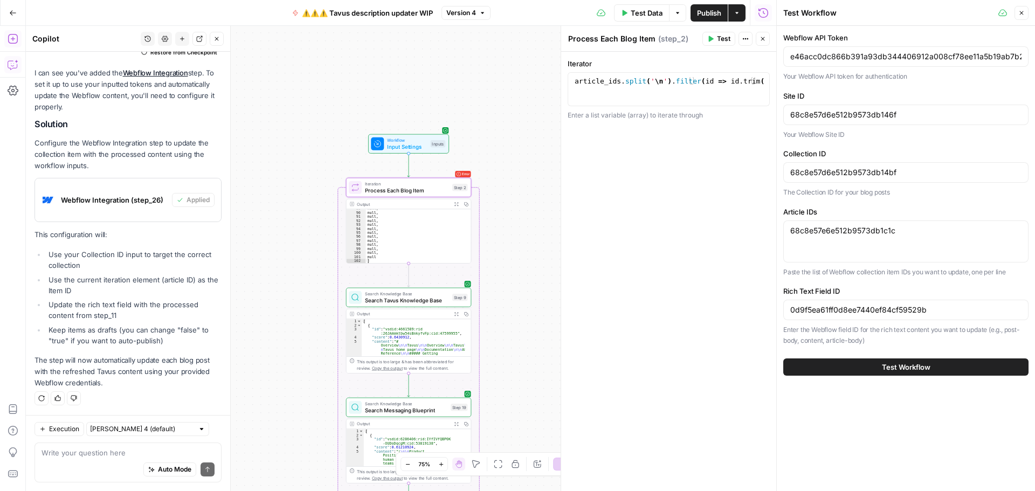
click at [65, 459] on div "Auto Mode Send" at bounding box center [128, 470] width 173 height 24
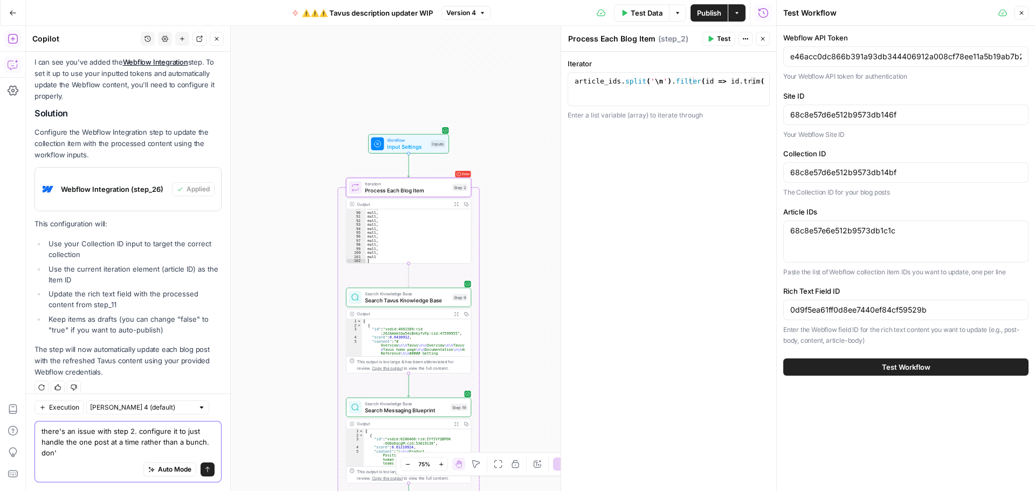
scroll to position [729, 0]
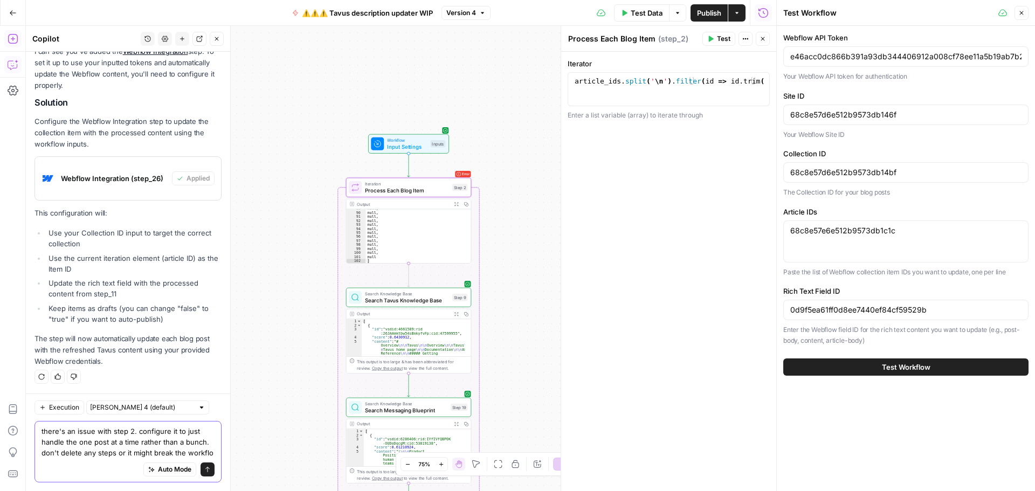
type textarea "there's an issue with step 2. configure it to just handle the one post at a tim…"
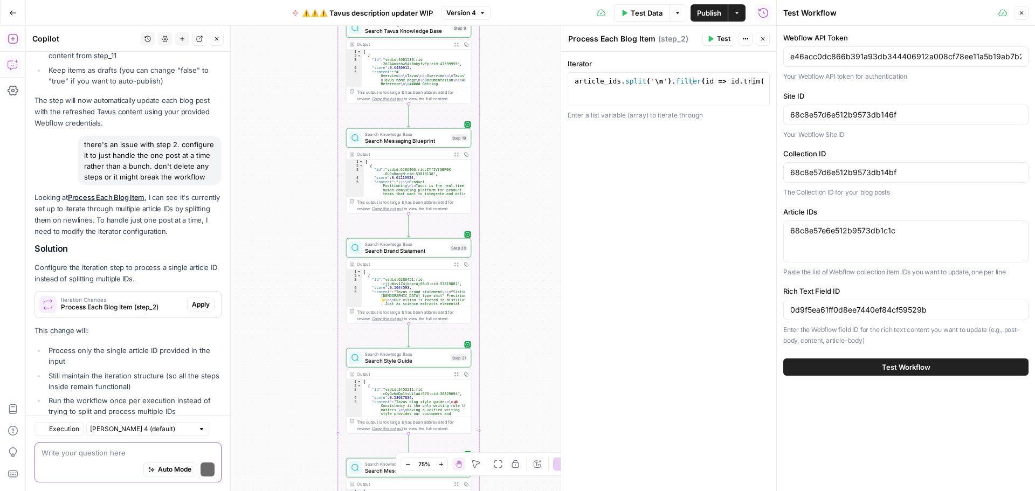
scroll to position [1025, 0]
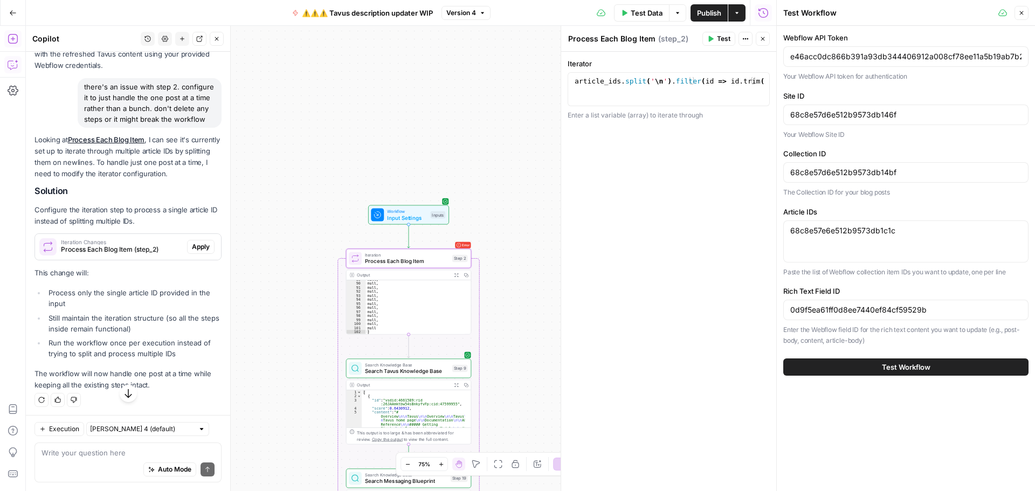
click at [192, 252] on span "Apply" at bounding box center [201, 247] width 18 height 10
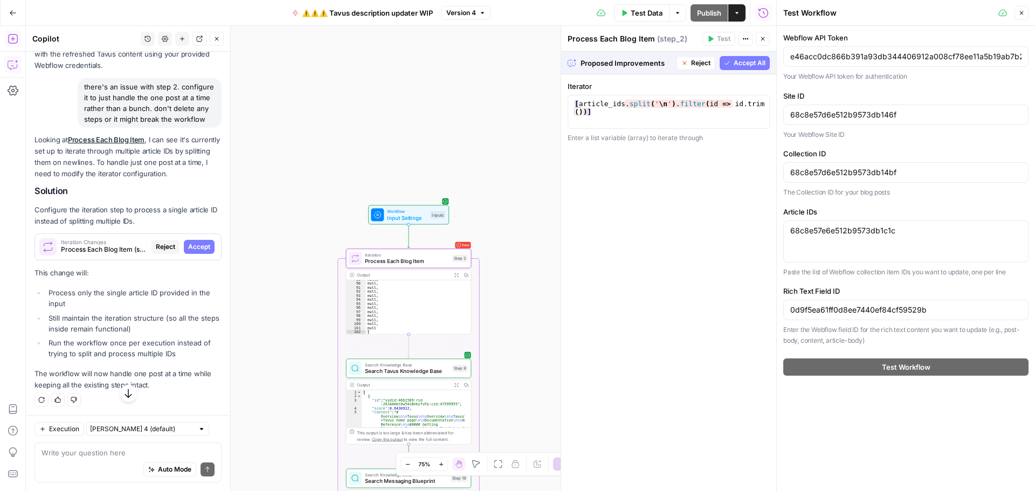
click at [184, 252] on button "Accept" at bounding box center [199, 247] width 31 height 14
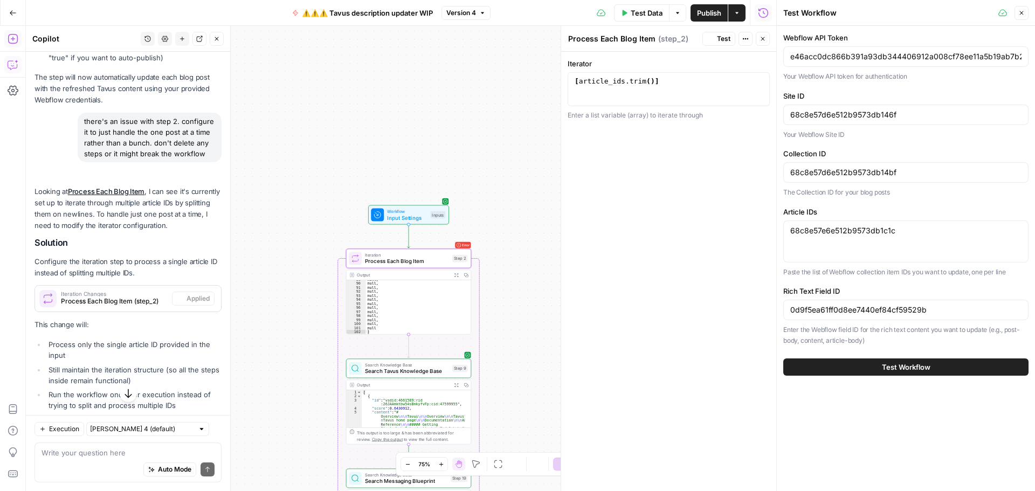
scroll to position [1025, 0]
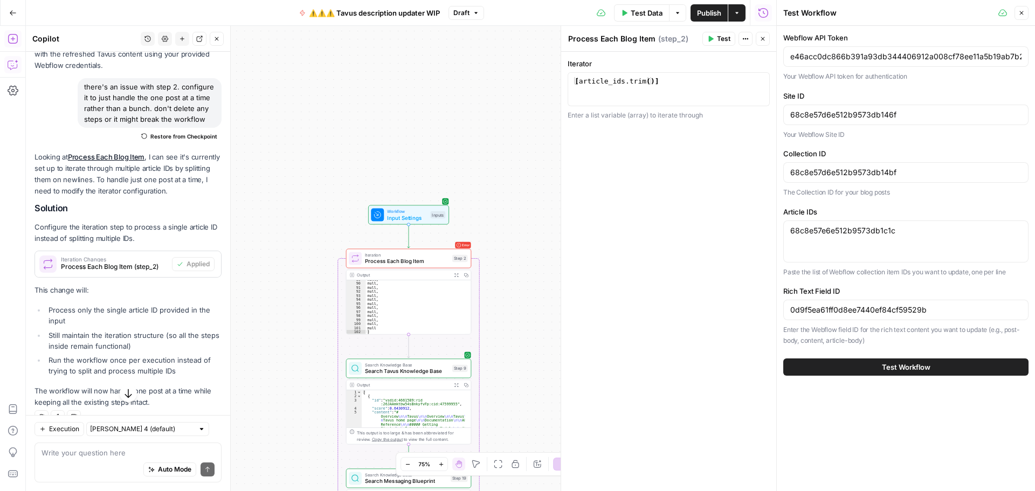
click at [716, 40] on button "Test" at bounding box center [718, 39] width 33 height 14
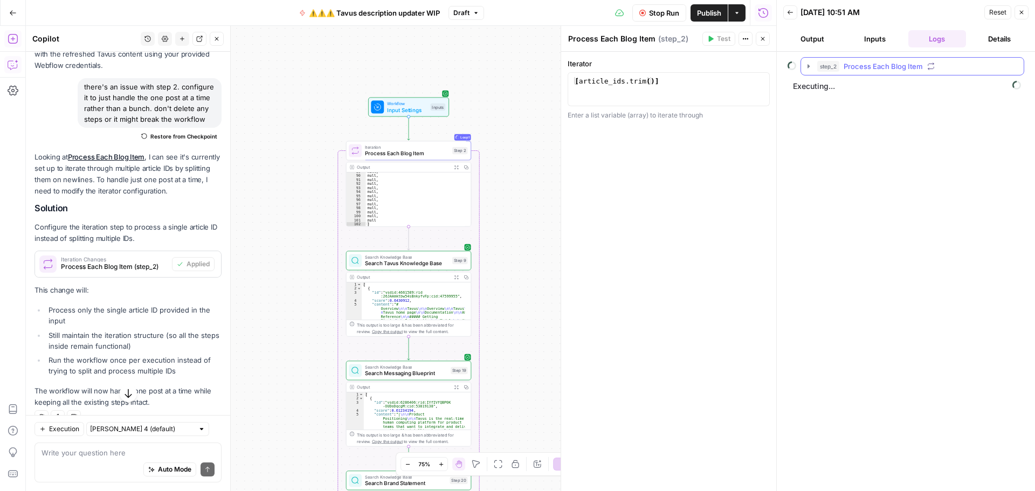
click at [810, 66] on icon "button" at bounding box center [808, 66] width 9 height 9
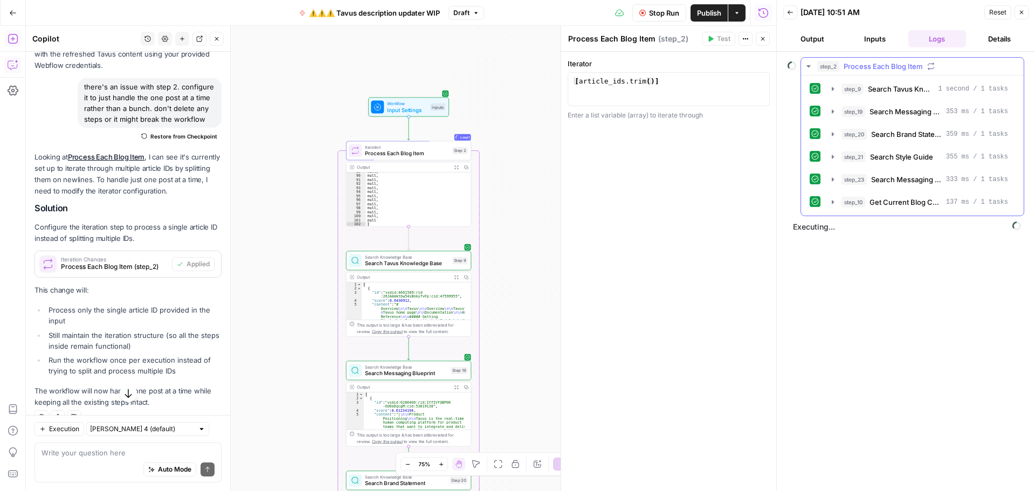
click at [810, 66] on icon "button" at bounding box center [808, 66] width 4 height 2
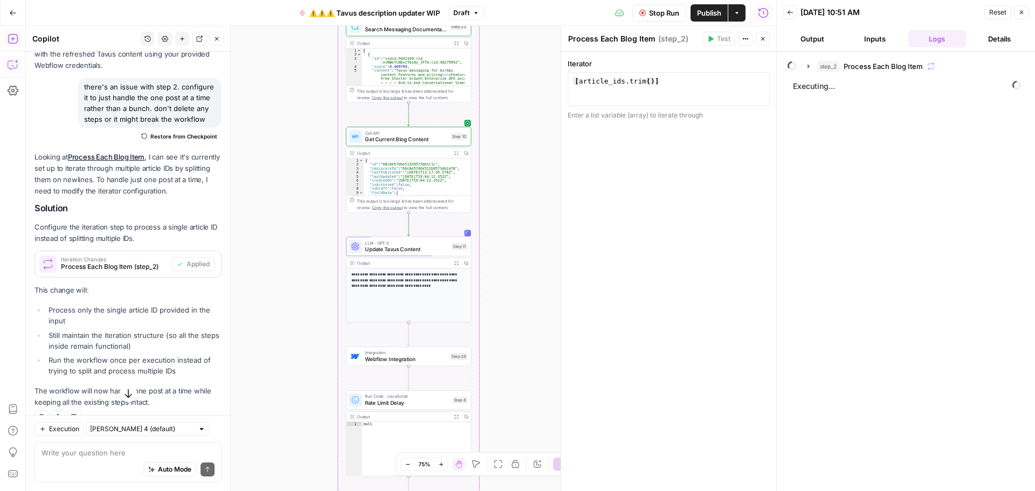
click at [417, 284] on p "**********" at bounding box center [408, 281] width 115 height 18
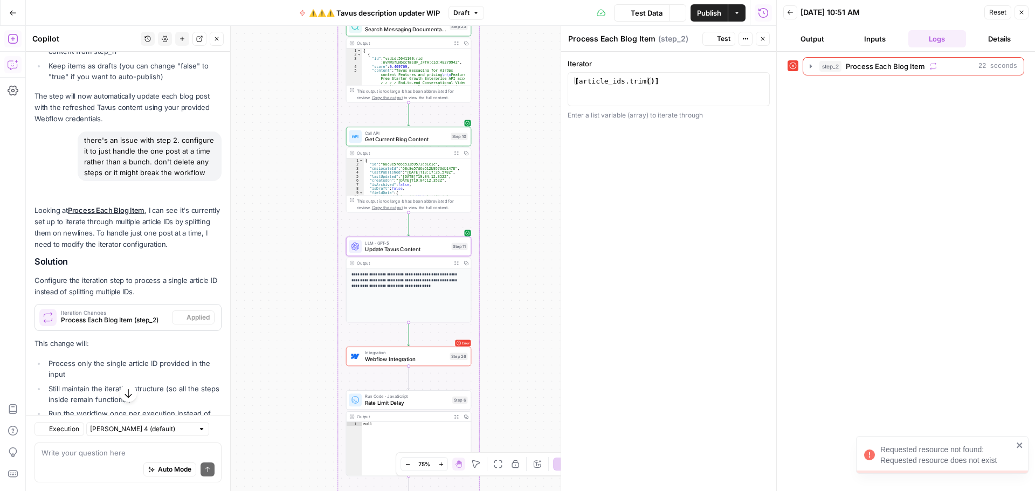
scroll to position [1055, 0]
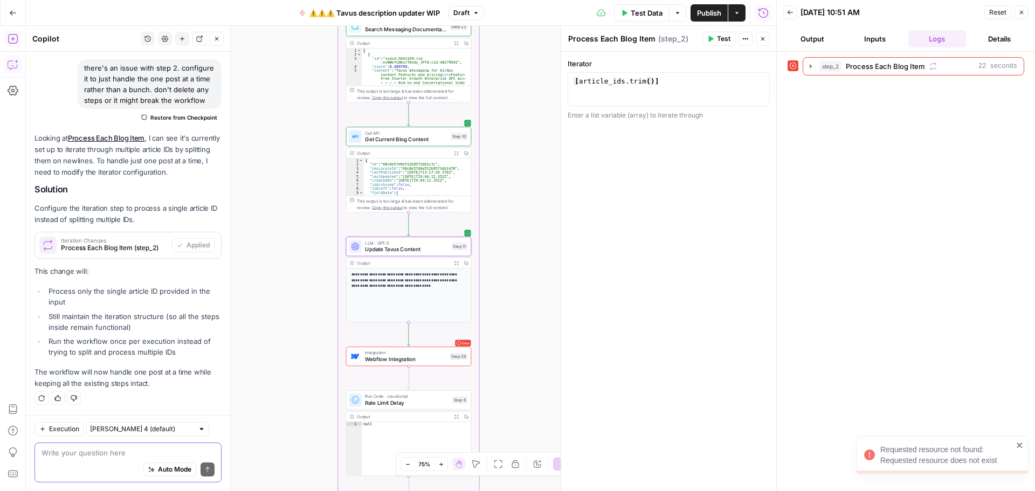
click at [121, 454] on textarea at bounding box center [128, 452] width 173 height 11
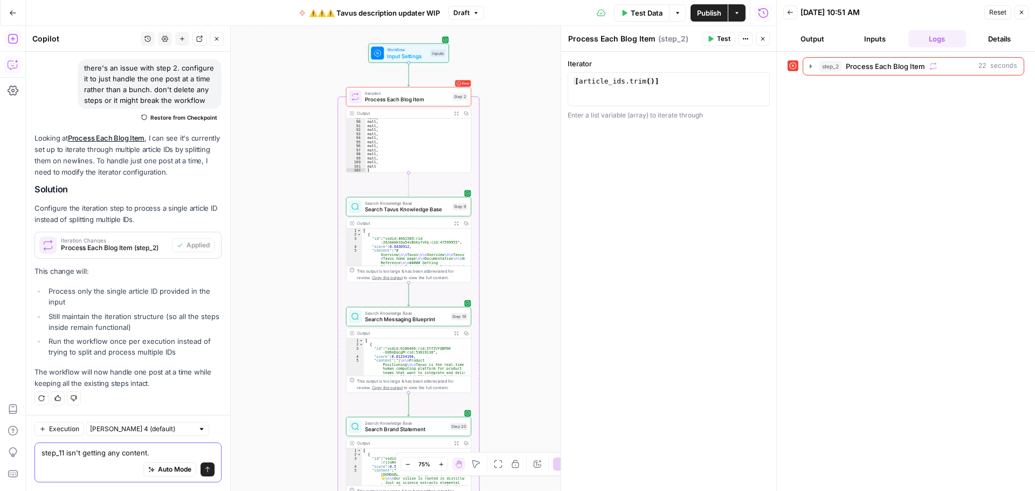
click at [157, 450] on textarea "step_11 isn't getting any content." at bounding box center [128, 452] width 173 height 11
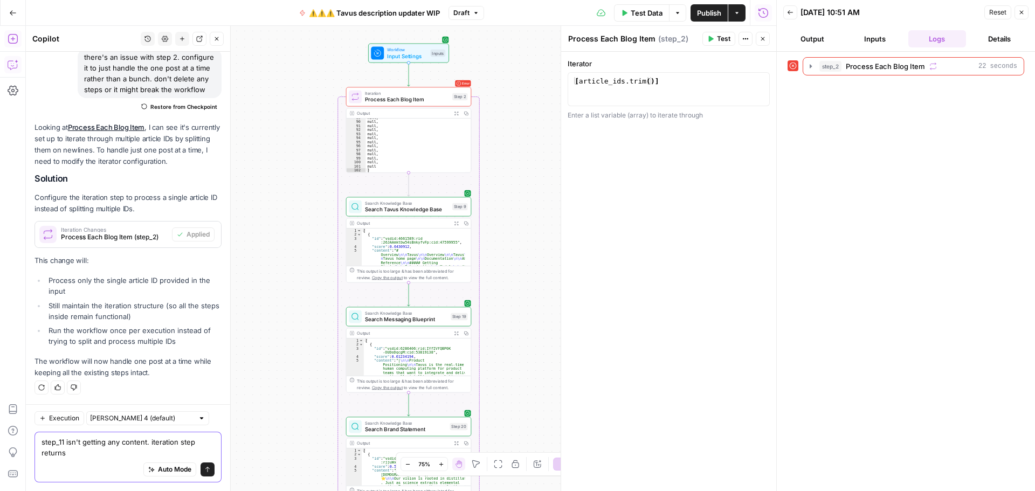
scroll to position [1066, 0]
type textarea "step_11 isn't getting any content. iteration step returns null. what's the issu…"
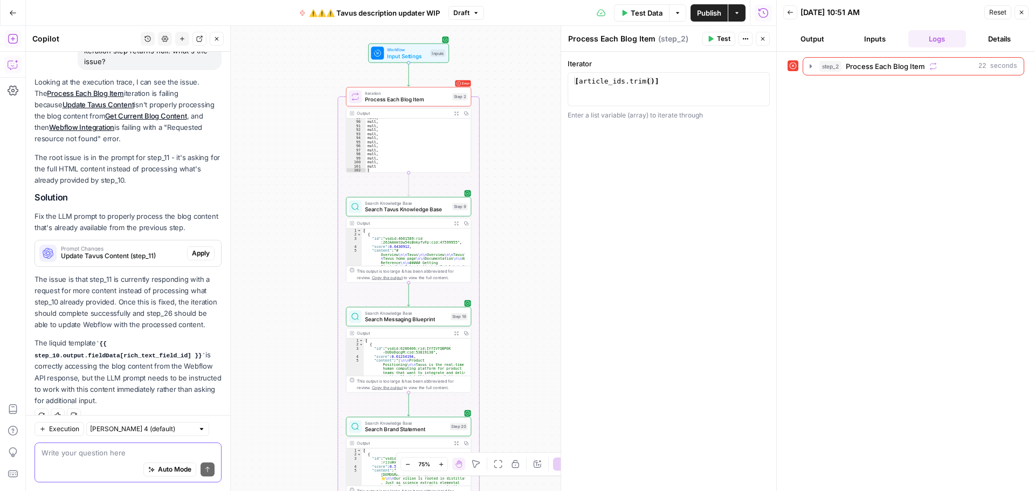
scroll to position [1394, 0]
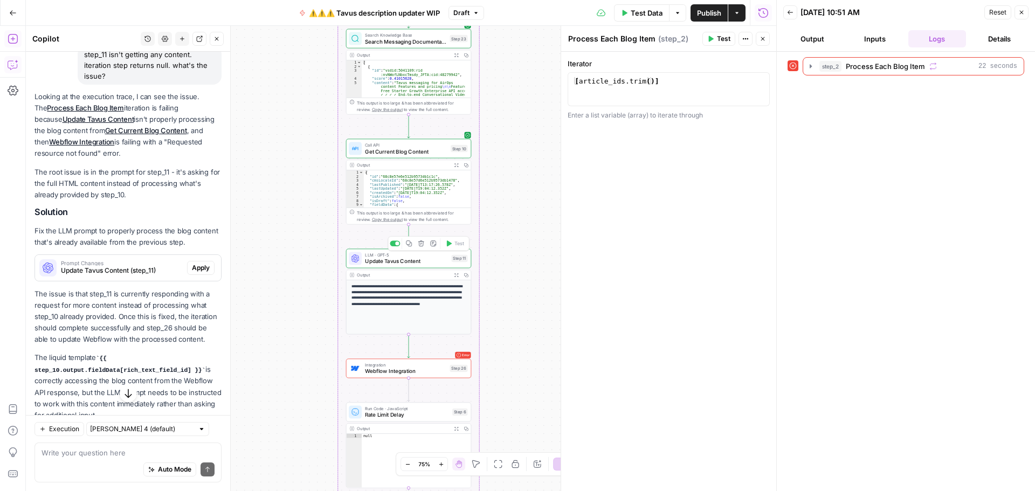
click at [376, 265] on span "Update Tavus Content" at bounding box center [406, 261] width 83 height 8
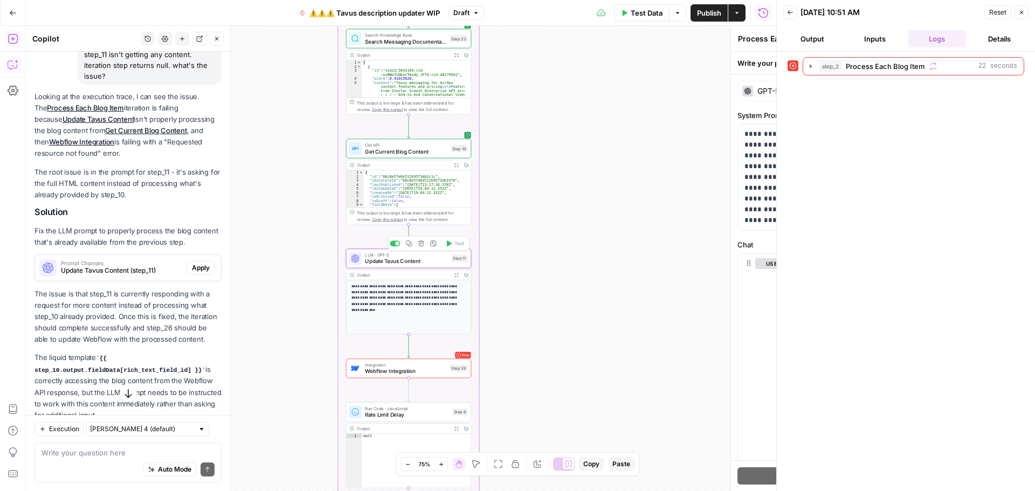
type textarea "Update Tavus Content"
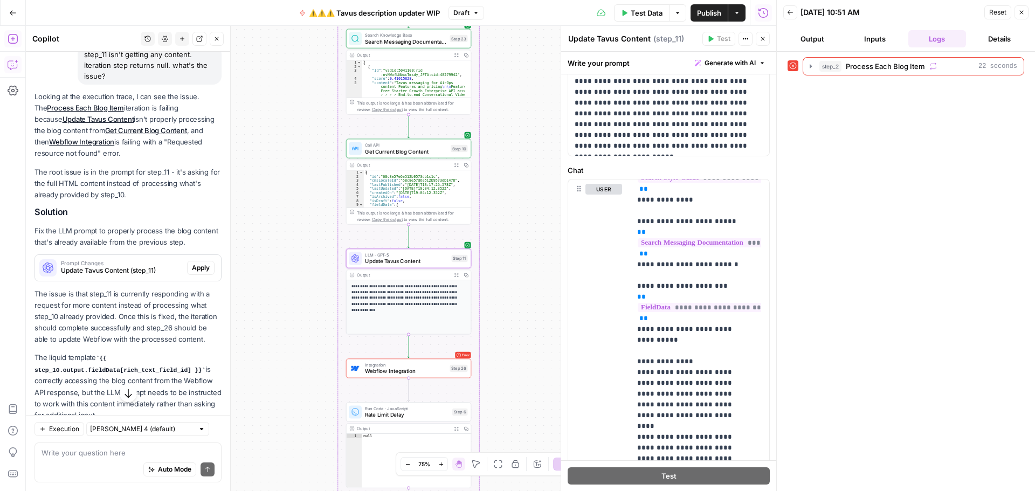
scroll to position [1448, 0]
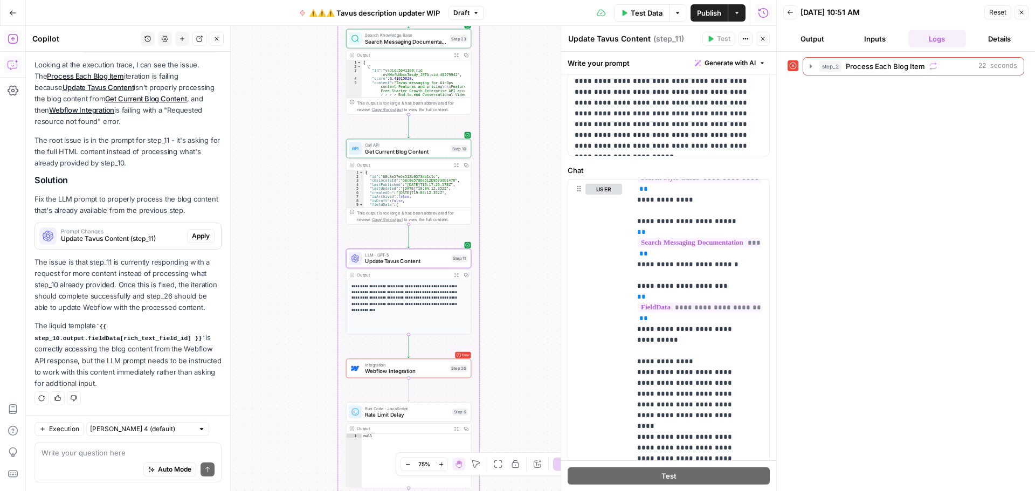
click at [192, 231] on span "Apply" at bounding box center [201, 236] width 18 height 10
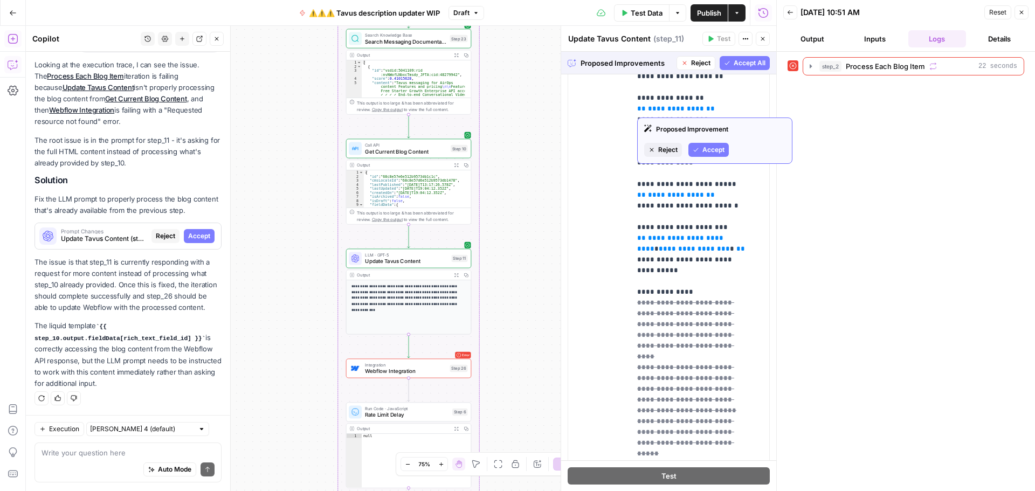
scroll to position [108, 0]
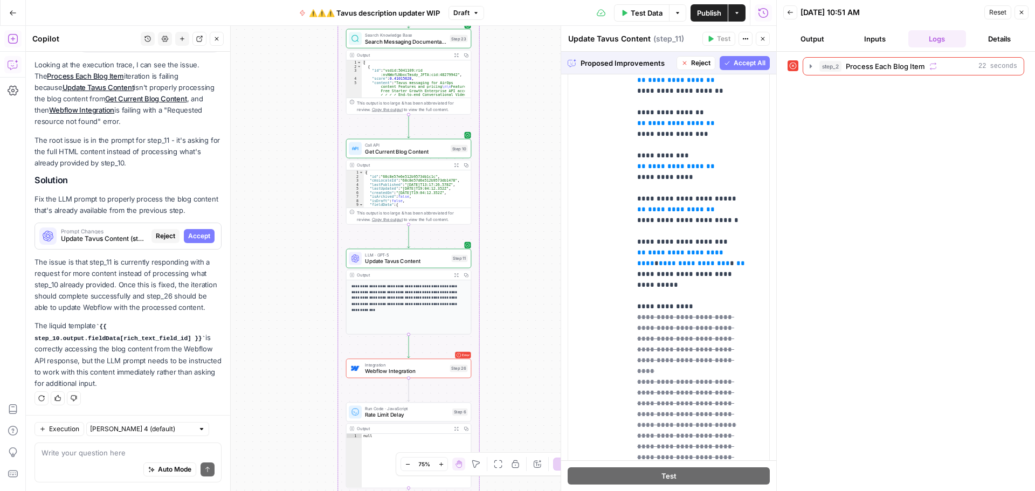
click at [734, 62] on span "Accept All" at bounding box center [750, 63] width 32 height 10
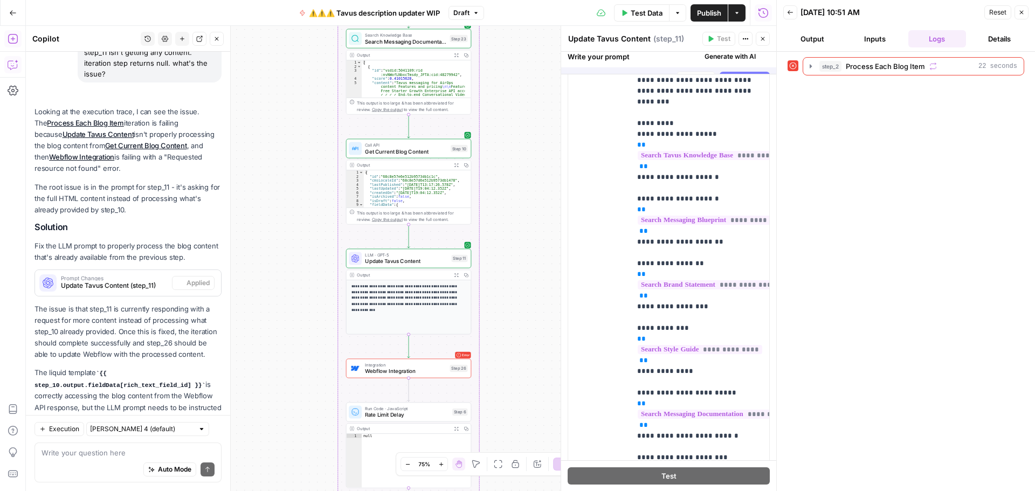
scroll to position [0, 0]
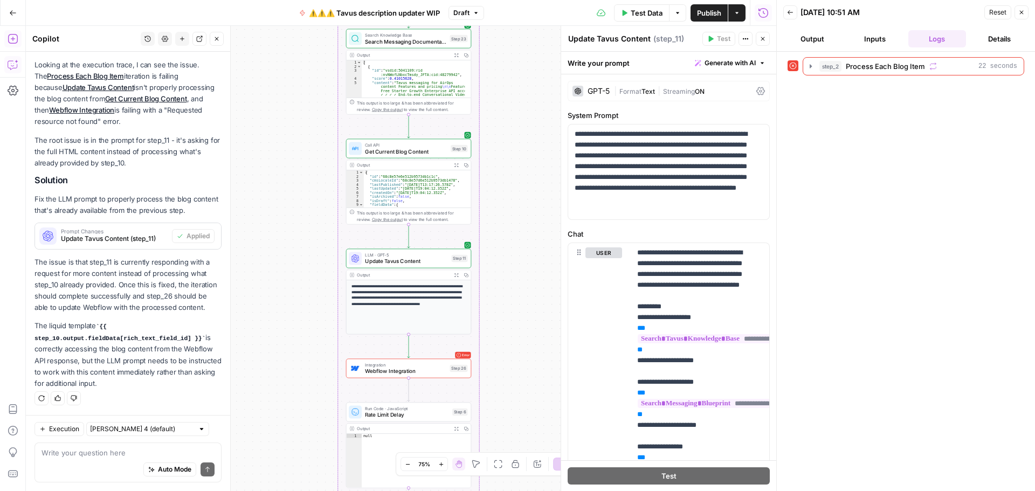
click at [636, 16] on span "Test Data" at bounding box center [647, 13] width 32 height 11
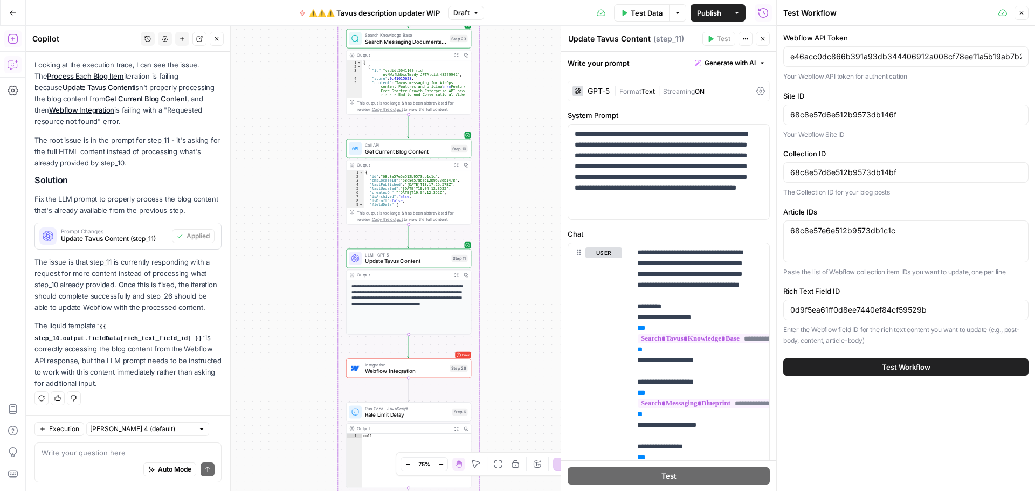
click at [873, 361] on button "Test Workflow" at bounding box center [905, 366] width 245 height 17
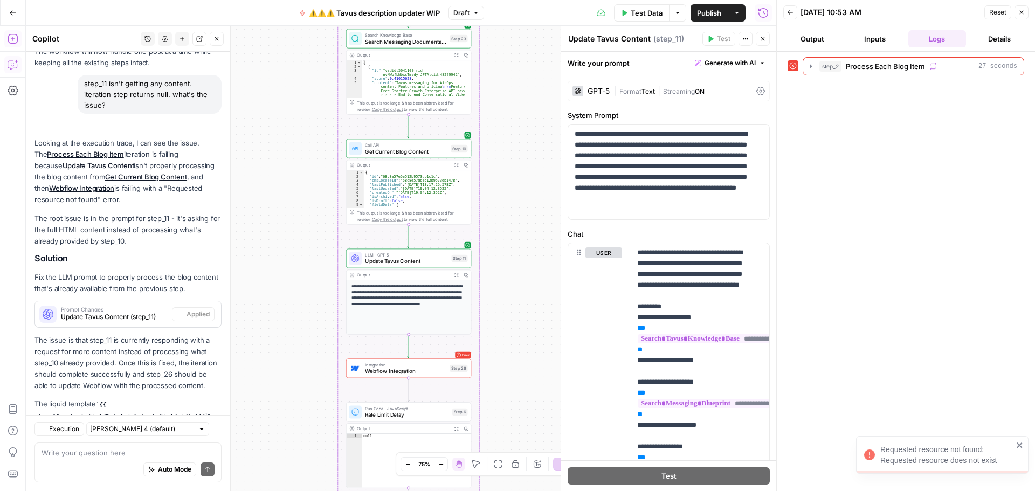
scroll to position [1465, 0]
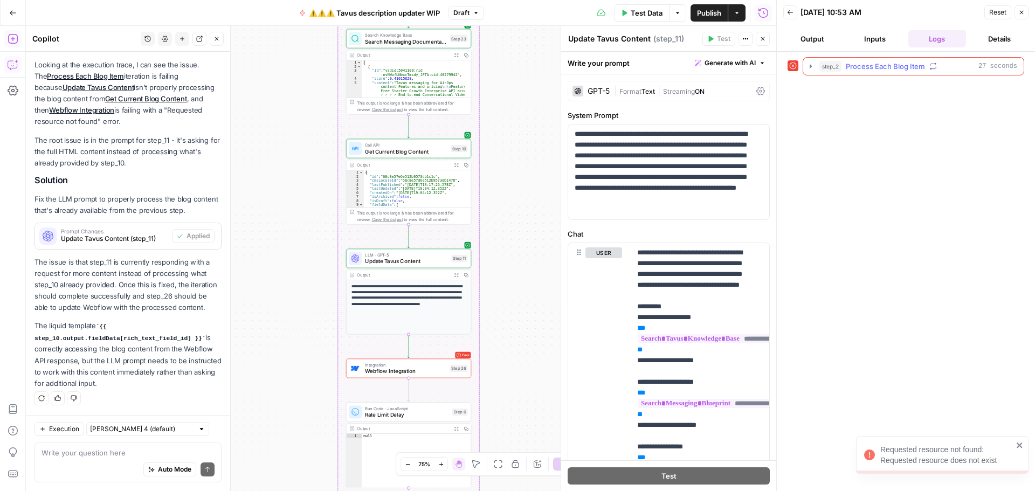
click at [812, 68] on icon "button" at bounding box center [810, 66] width 9 height 9
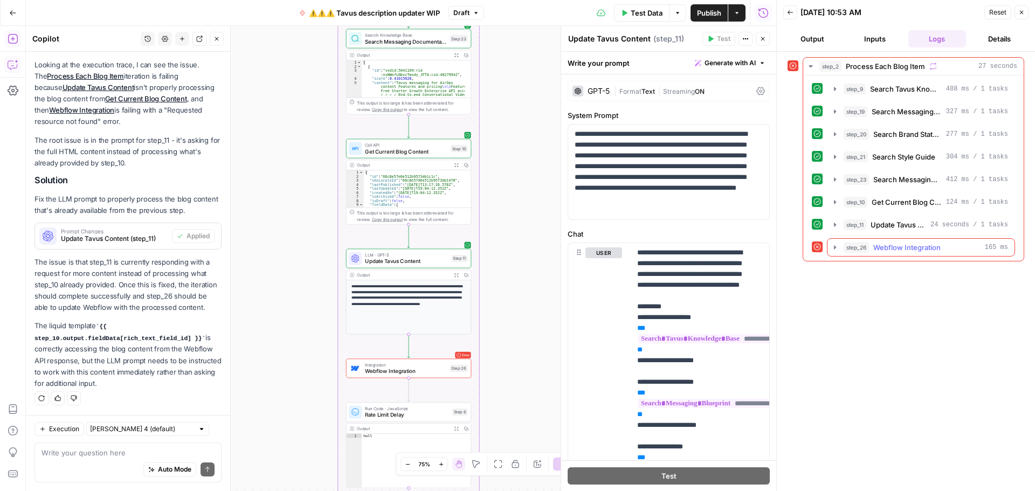
click at [831, 247] on icon "button" at bounding box center [835, 247] width 9 height 9
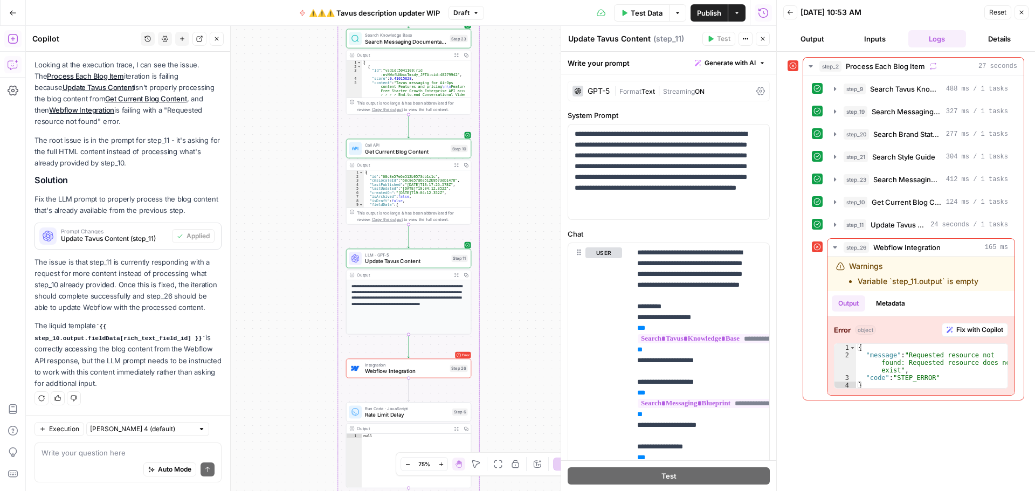
click at [706, 11] on span "Publish" at bounding box center [709, 13] width 24 height 11
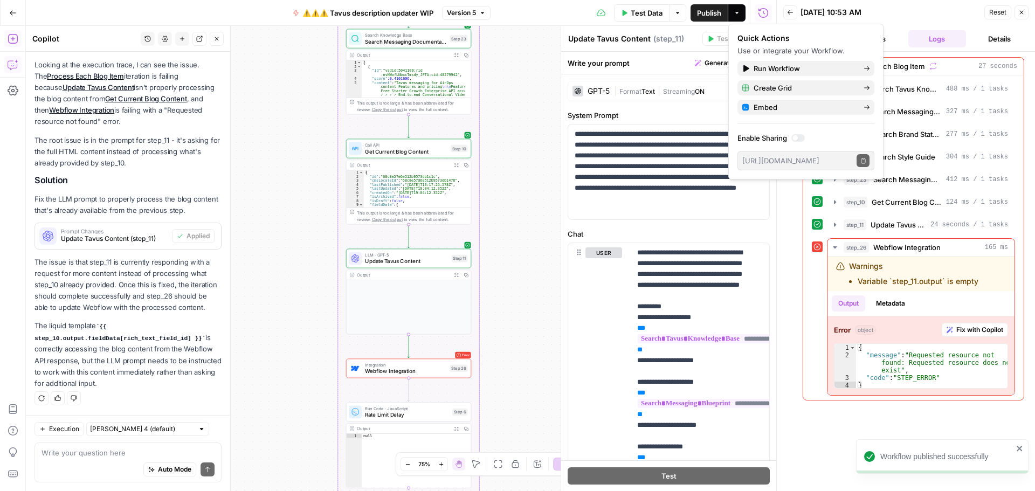
click at [912, 16] on div "09/30/25 at 10:53 AM" at bounding box center [890, 12] width 181 height 11
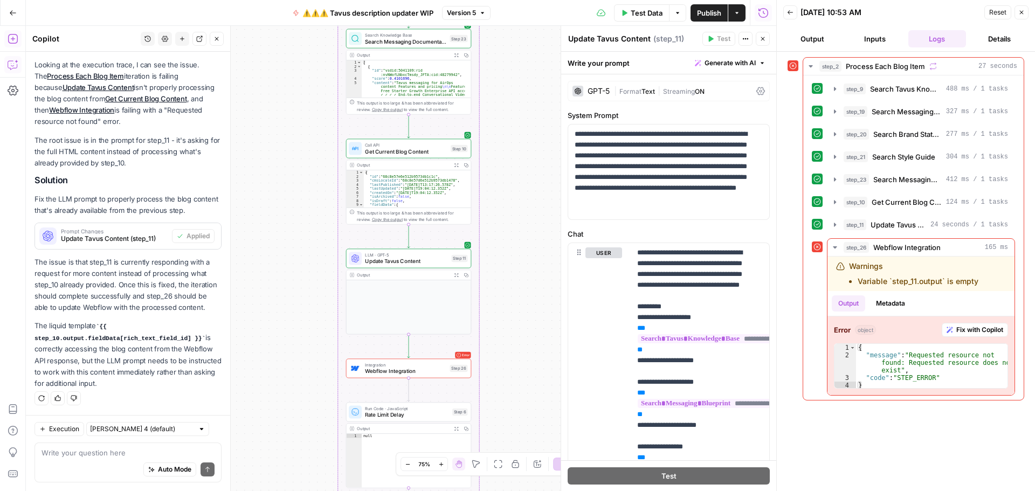
click at [862, 35] on button "Inputs" at bounding box center [875, 38] width 58 height 17
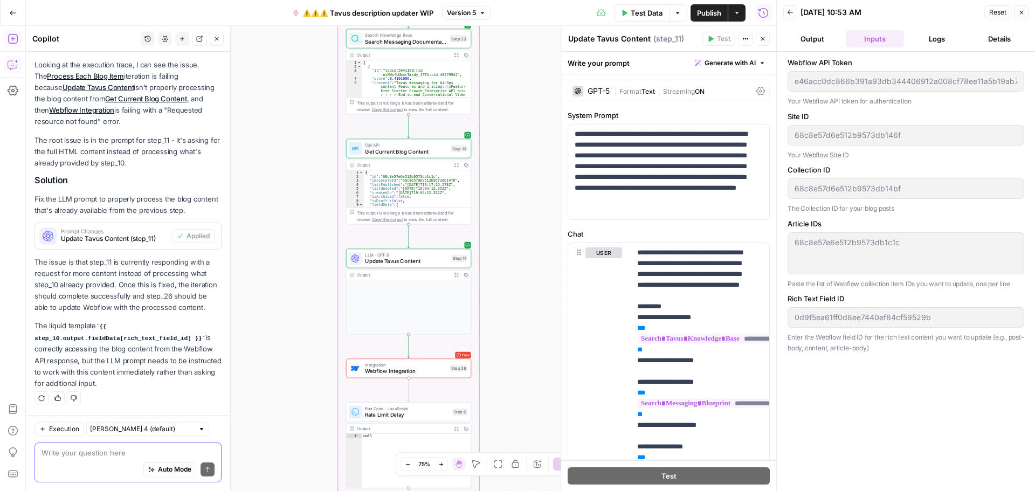
click at [107, 453] on textarea at bounding box center [128, 452] width 173 height 11
click at [83, 460] on div "Auto Mode Send" at bounding box center [128, 470] width 173 height 24
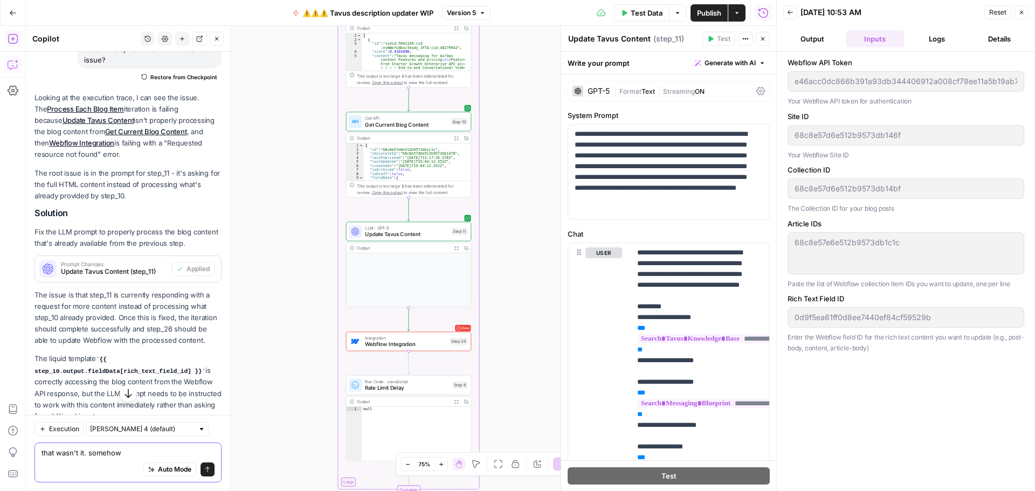
scroll to position [1465, 0]
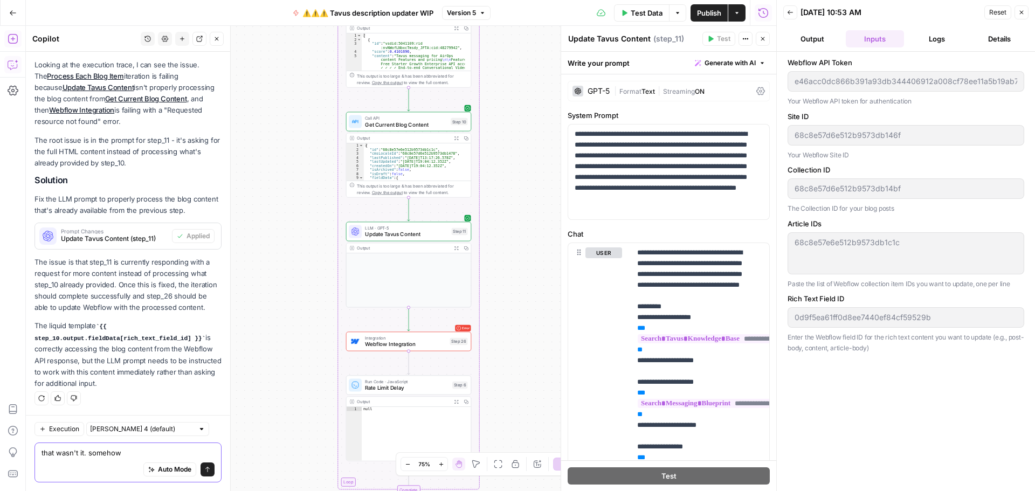
click at [144, 451] on textarea "that wasn't it. somehow" at bounding box center [128, 452] width 173 height 11
drag, startPoint x: 144, startPoint y: 451, endPoint x: 86, endPoint y: 456, distance: 58.4
click at [86, 456] on textarea "that wasn't it. somehow" at bounding box center [128, 452] width 173 height 11
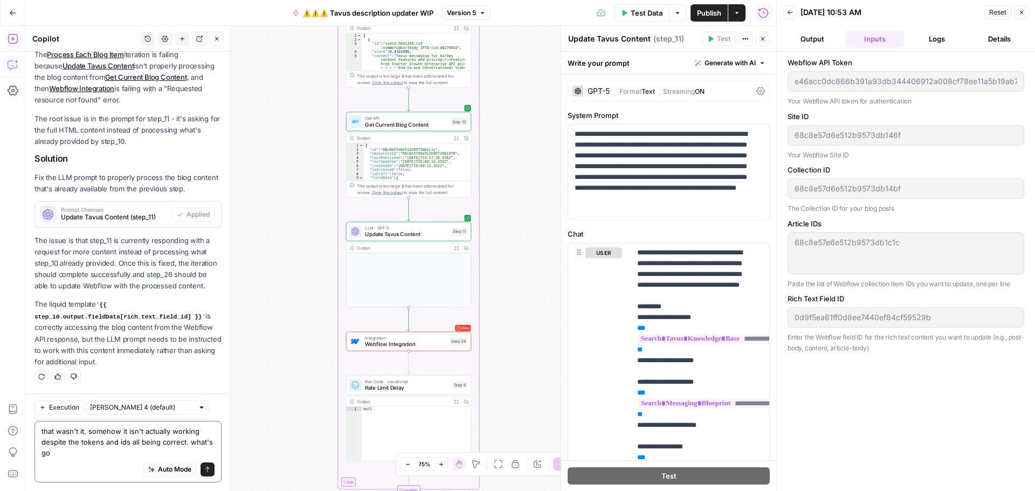
scroll to position [1487, 0]
type textarea "that wasn't it. somehow it isn't actually working despite the tokens and ids al…"
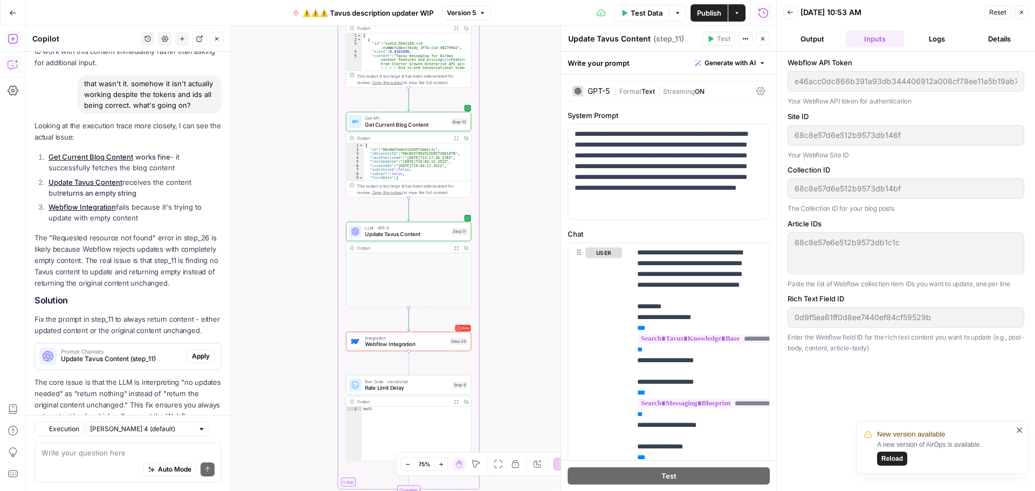
scroll to position [1864, 0]
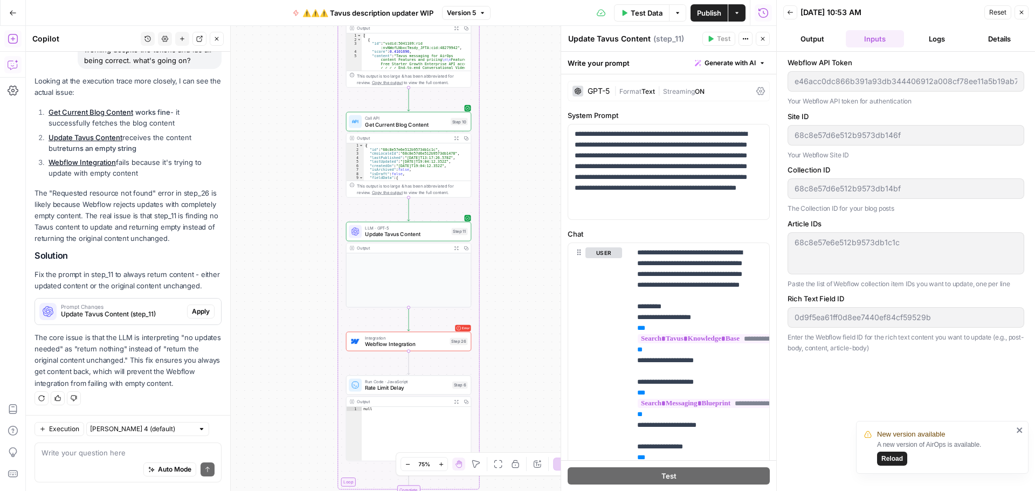
click at [393, 346] on span "Webflow Integration" at bounding box center [405, 344] width 81 height 8
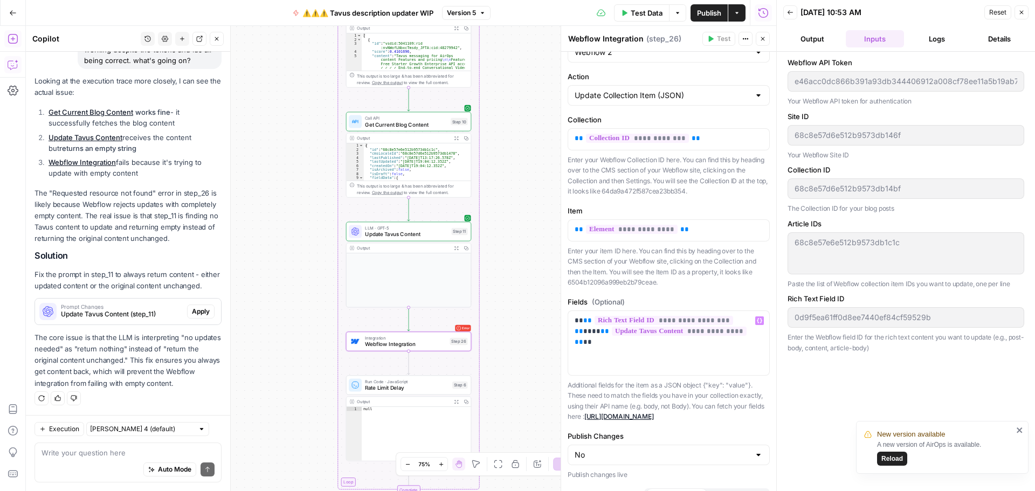
scroll to position [0, 0]
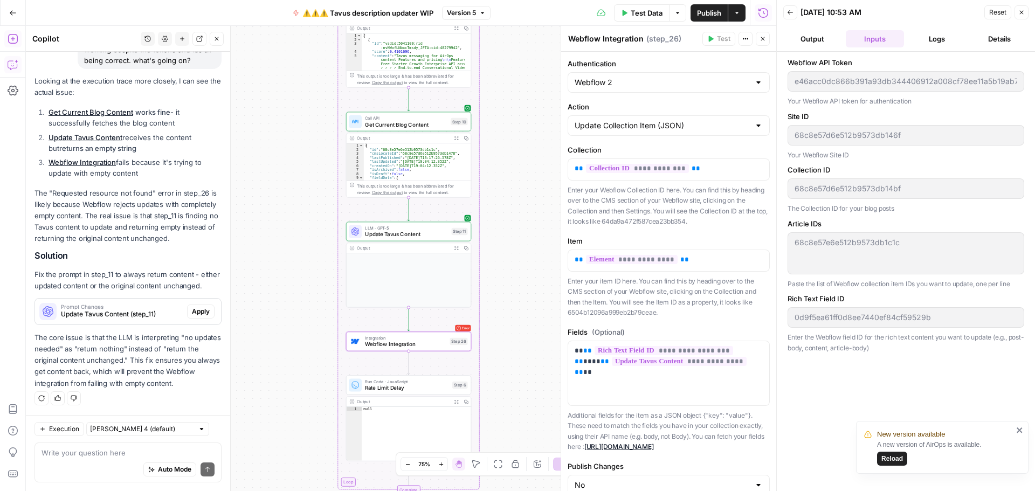
click at [897, 456] on span "Reload" at bounding box center [892, 459] width 22 height 10
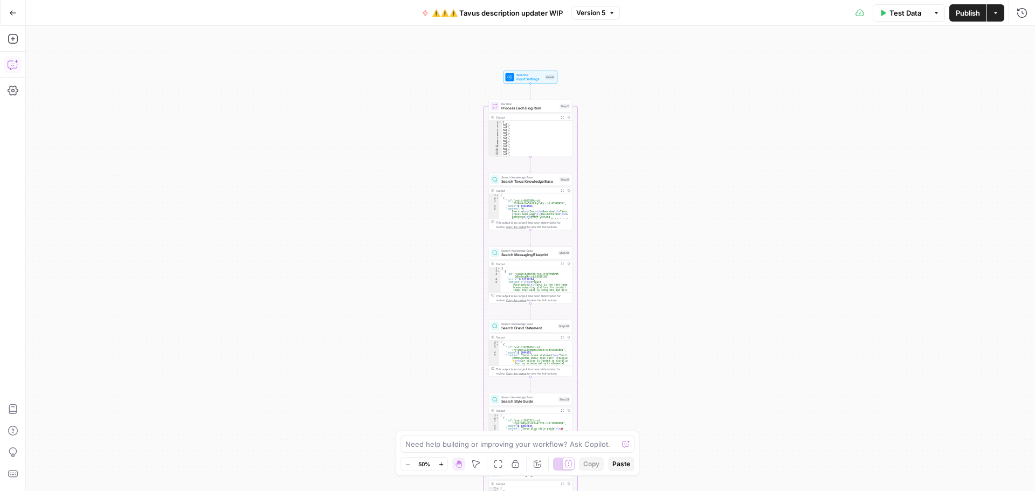
click at [11, 65] on icon "button" at bounding box center [13, 64] width 11 height 11
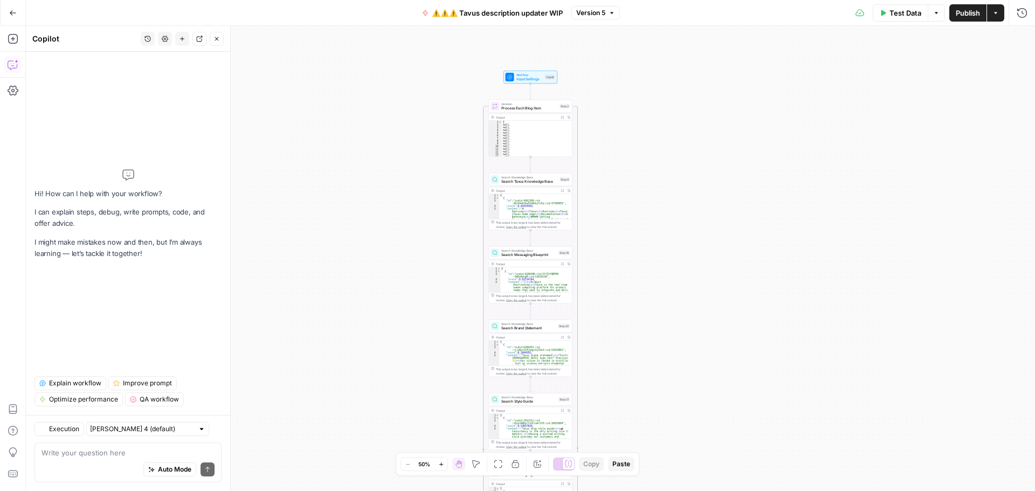
click at [114, 458] on textarea at bounding box center [128, 452] width 173 height 11
type textarea "remove the iteration. this will be run one at a time."
click at [956, 15] on span "Publish" at bounding box center [968, 13] width 24 height 11
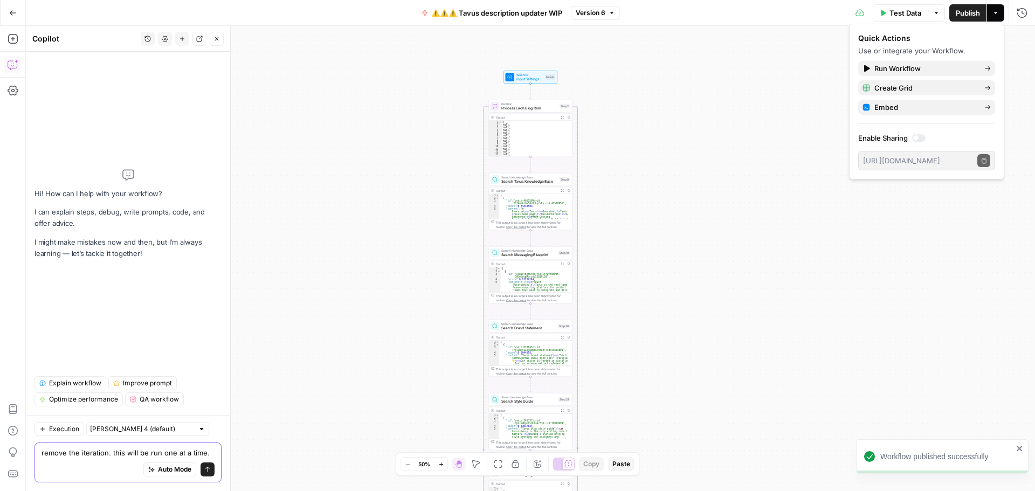
click at [212, 474] on button "Send" at bounding box center [208, 469] width 14 height 14
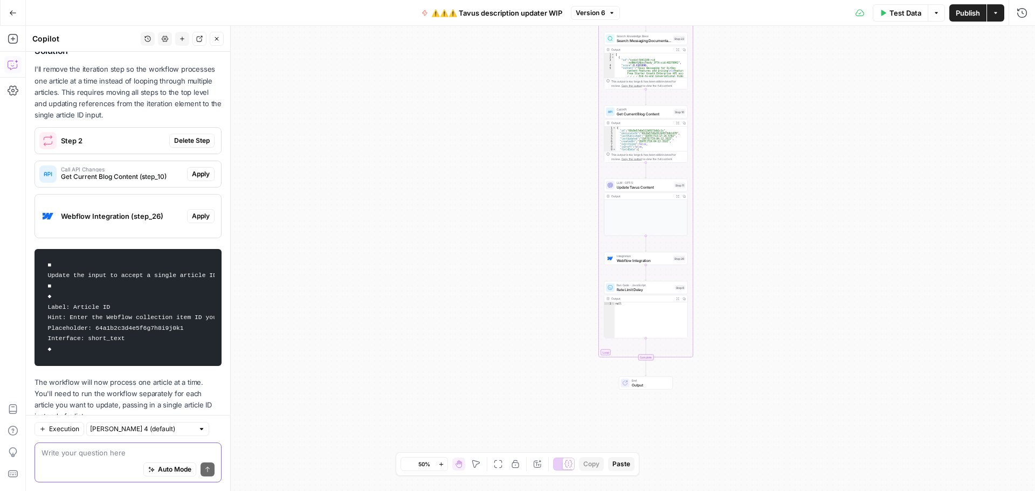
scroll to position [60, 0]
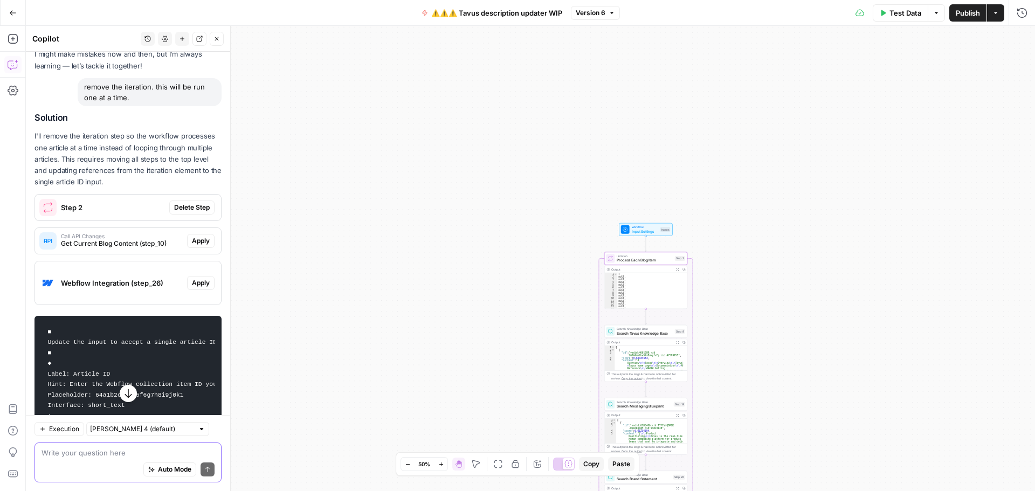
click at [187, 208] on span "Delete Step" at bounding box center [192, 208] width 36 height 10
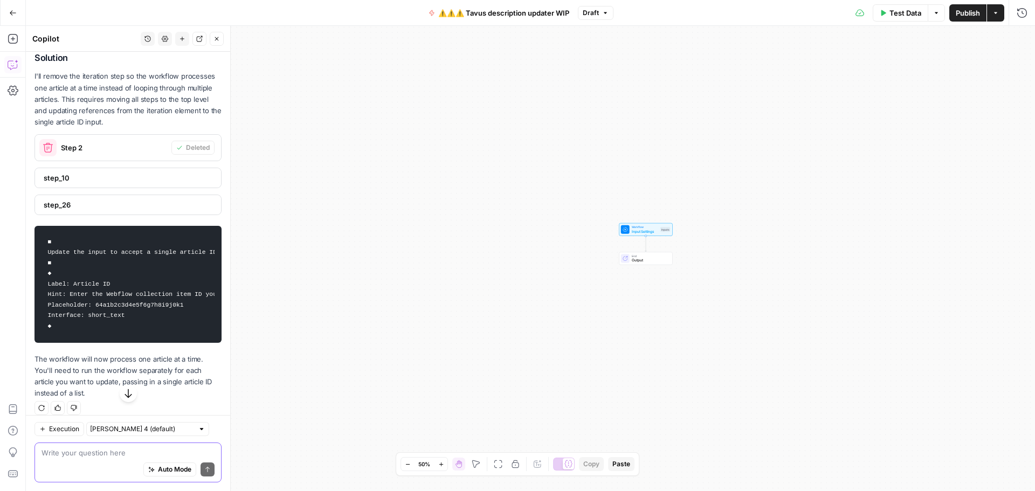
scroll to position [155, 0]
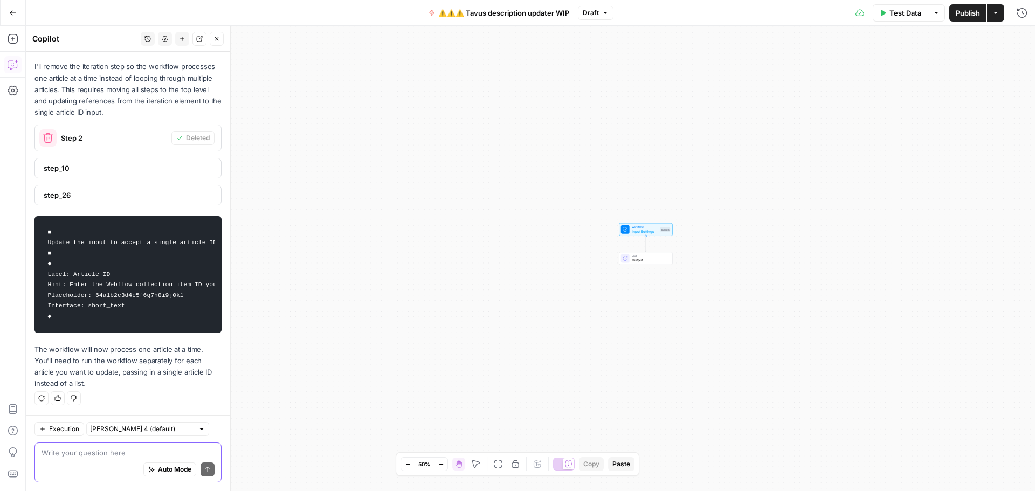
click at [96, 456] on textarea at bounding box center [128, 452] width 173 height 11
type textarea "removing the iteration step deleted everything"
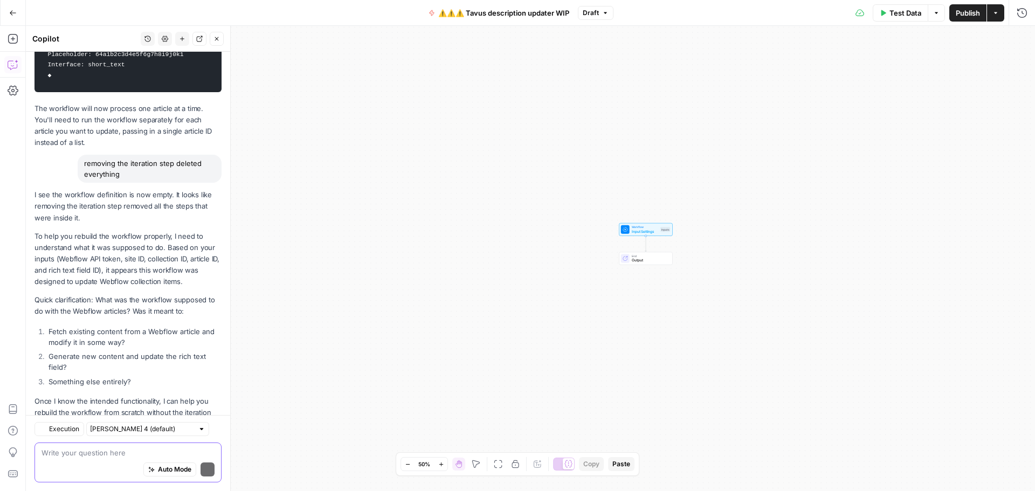
scroll to position [436, 0]
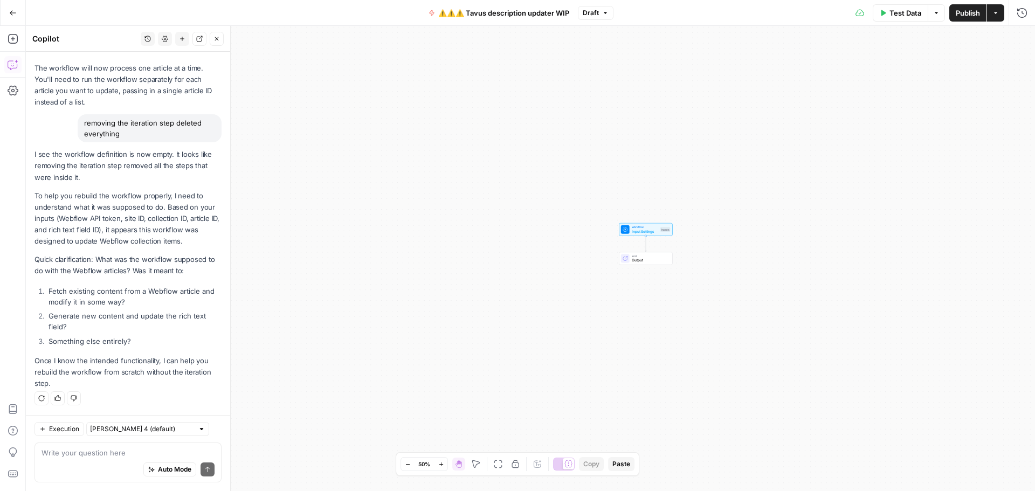
click at [992, 11] on icon "button" at bounding box center [995, 13] width 6 height 6
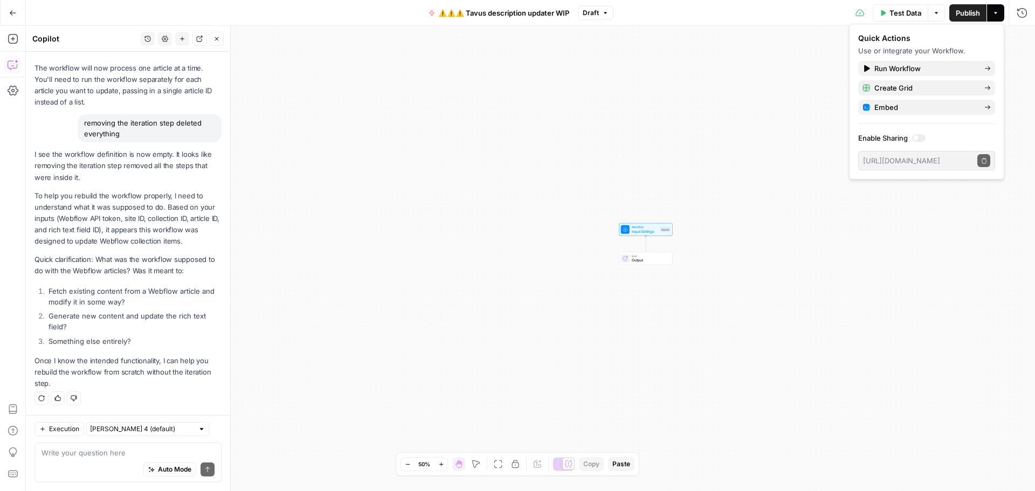
click at [604, 9] on button "Draft" at bounding box center [596, 13] width 36 height 14
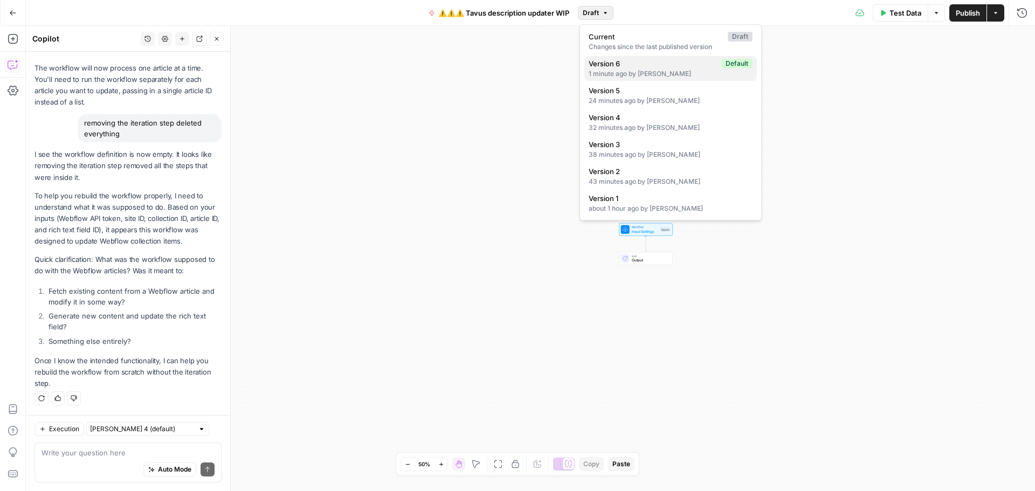
click at [616, 68] on span "Version 6" at bounding box center [653, 63] width 128 height 11
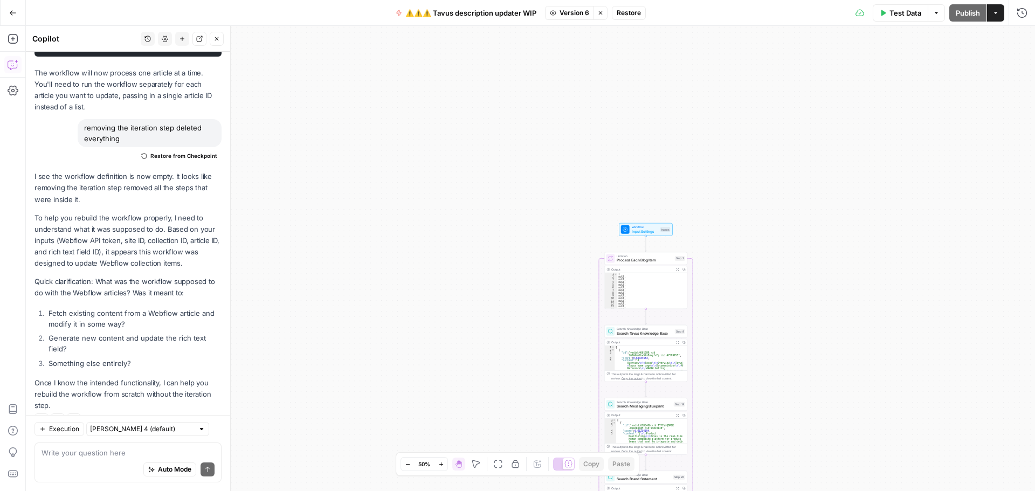
scroll to position [466, 0]
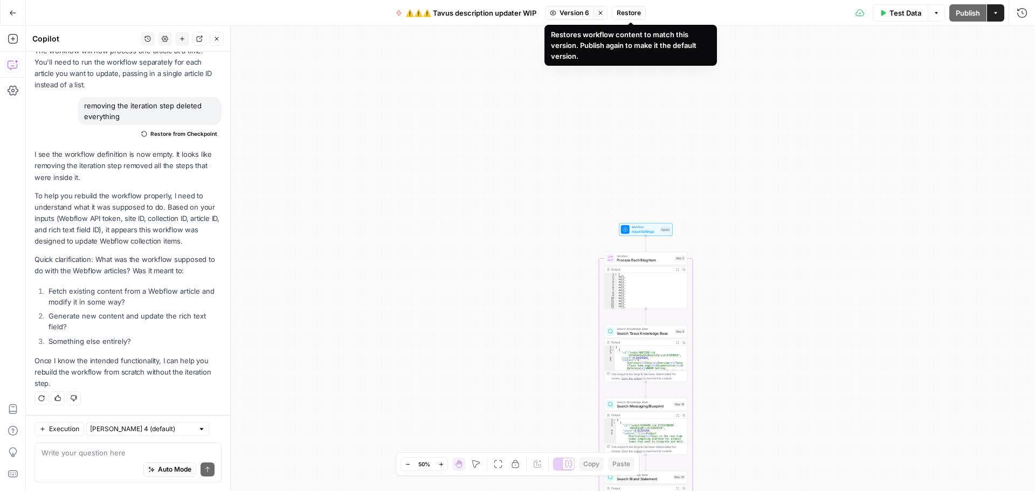
click at [627, 15] on span "Restore" at bounding box center [629, 13] width 24 height 10
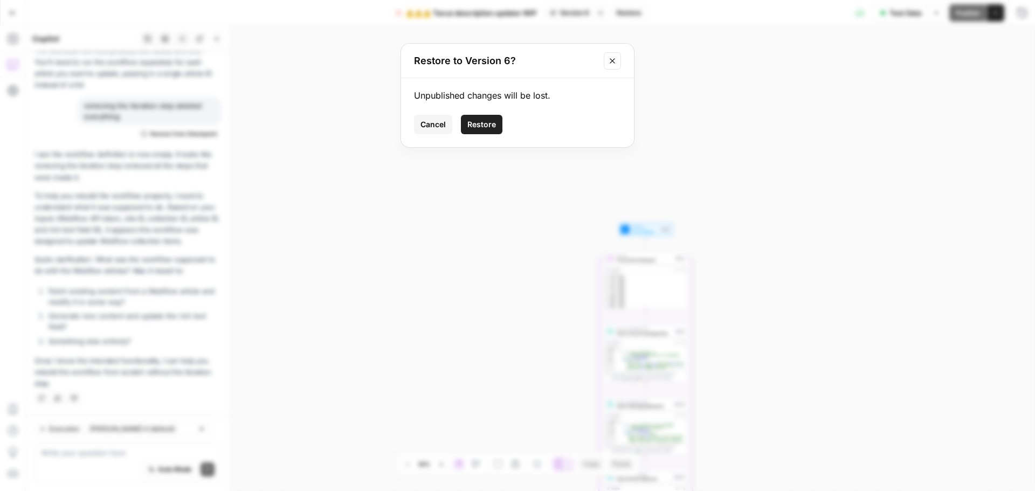
click at [466, 124] on button "Restore" at bounding box center [482, 124] width 42 height 19
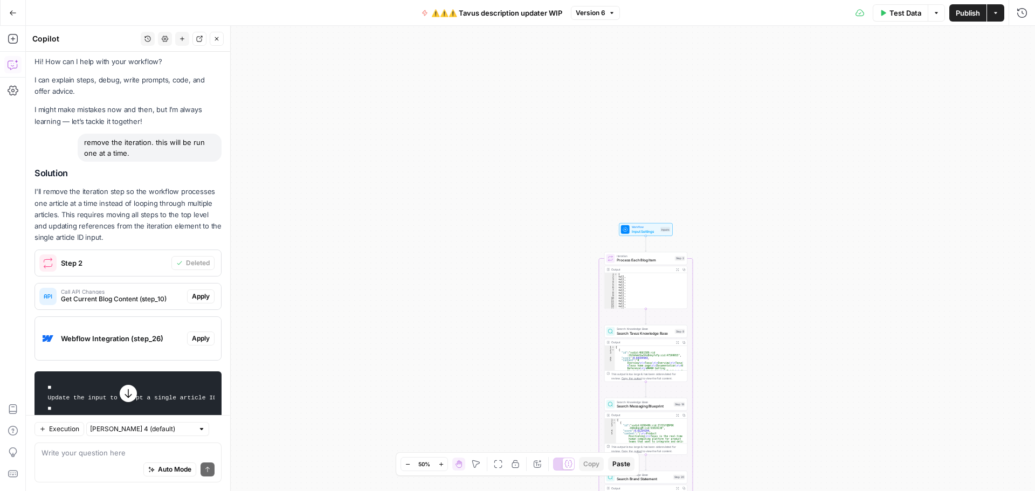
scroll to position [0, 0]
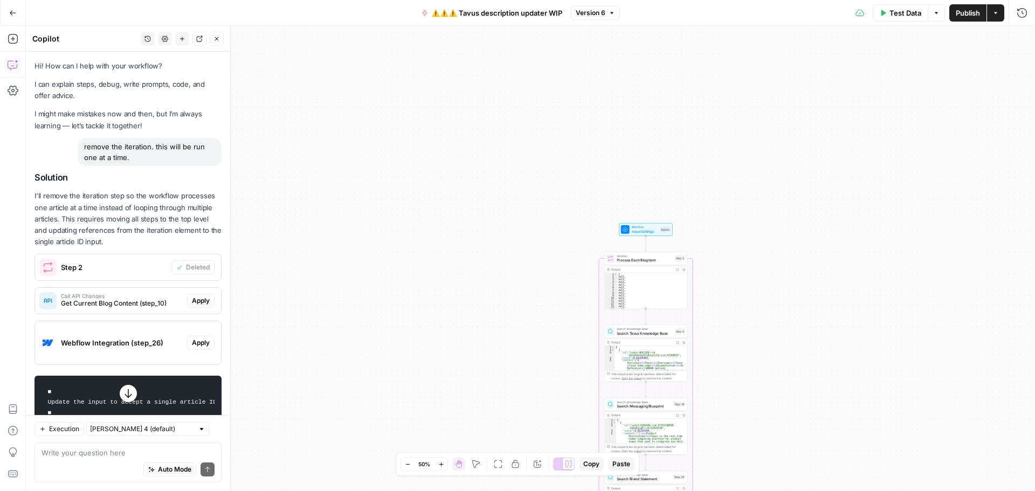
click at [192, 302] on span "Apply" at bounding box center [201, 301] width 18 height 10
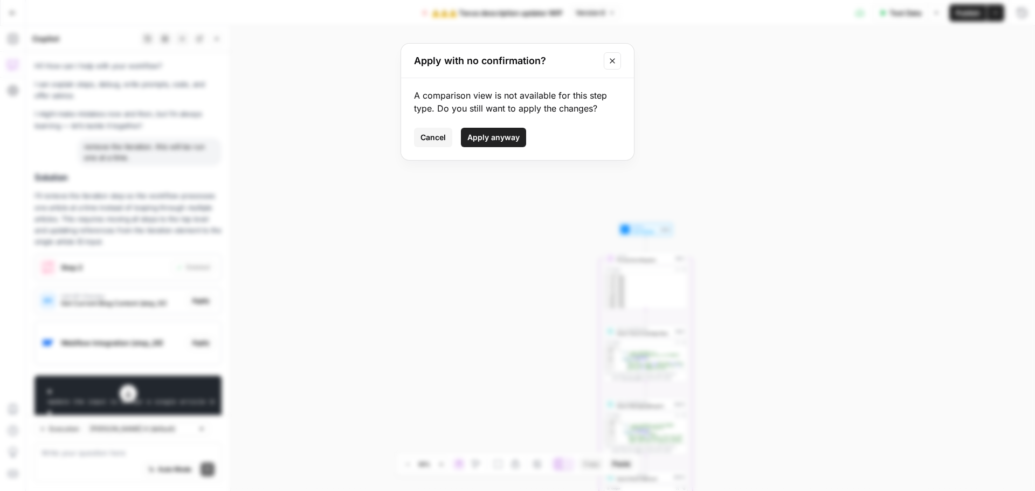
click at [475, 140] on span "Apply anyway" at bounding box center [493, 137] width 52 height 11
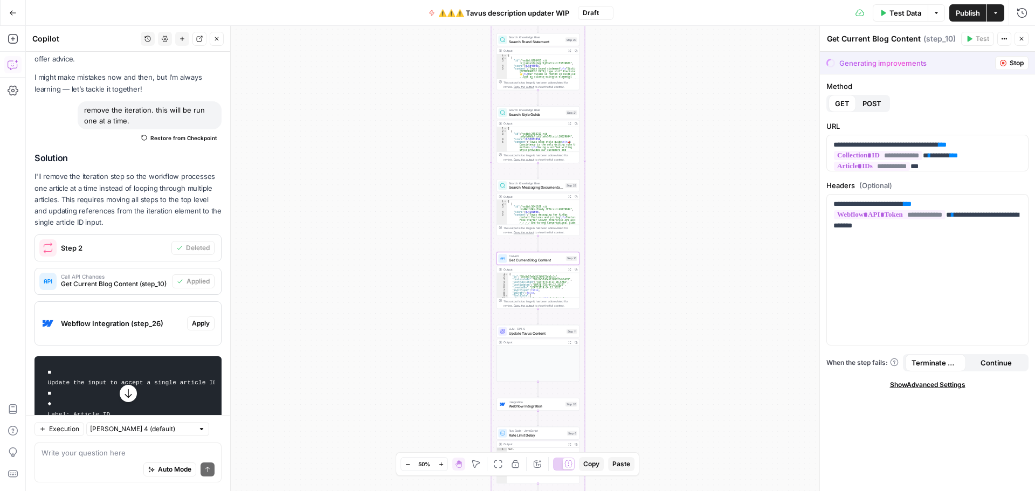
scroll to position [54, 0]
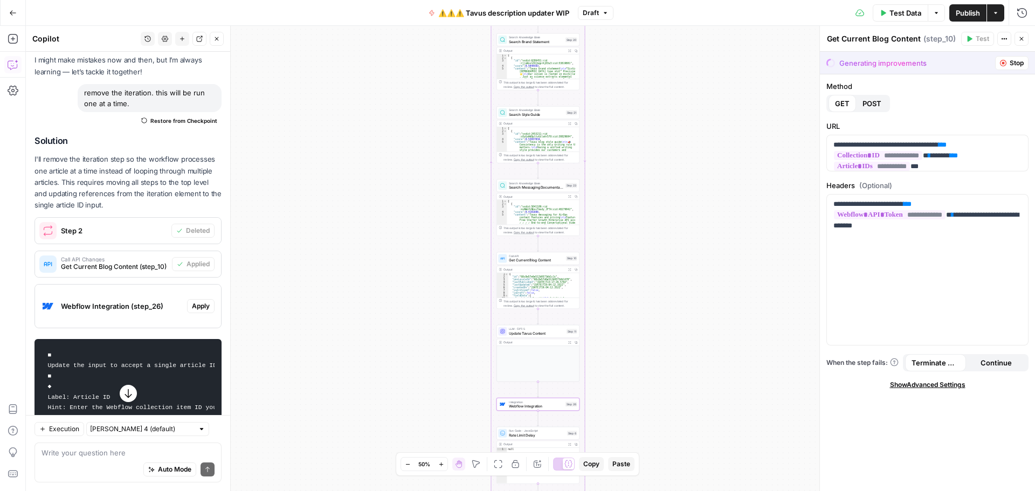
click at [192, 305] on span "Apply" at bounding box center [201, 306] width 18 height 10
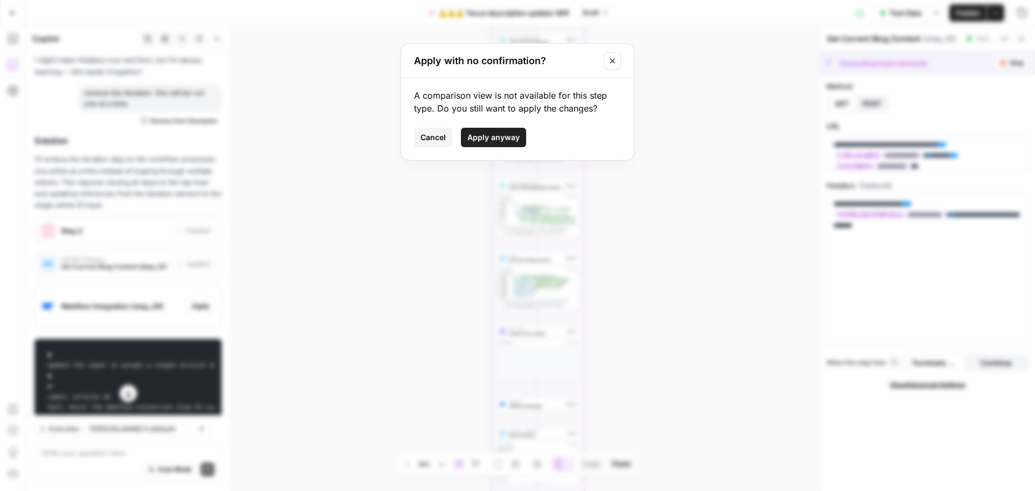
click at [484, 141] on span "Apply anyway" at bounding box center [493, 137] width 52 height 11
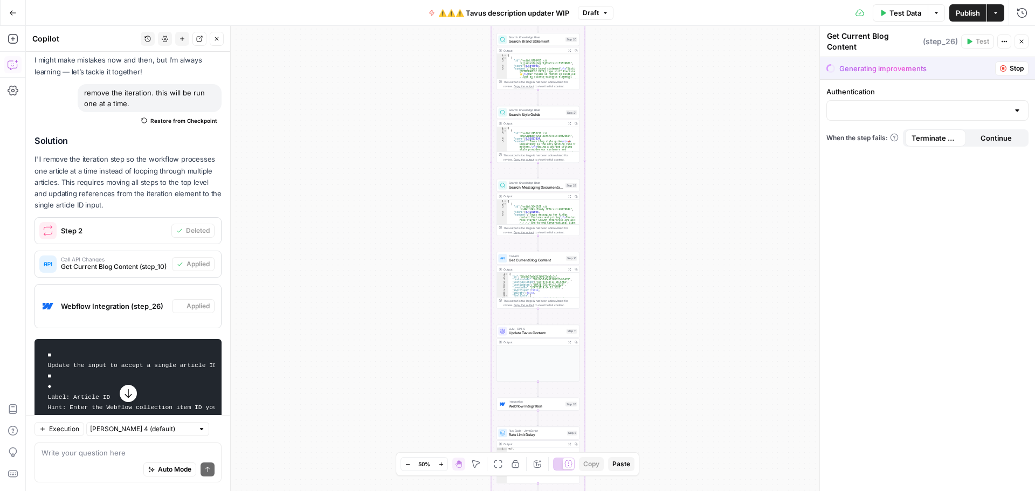
type textarea "Webflow Integration"
type input "Webflow 2"
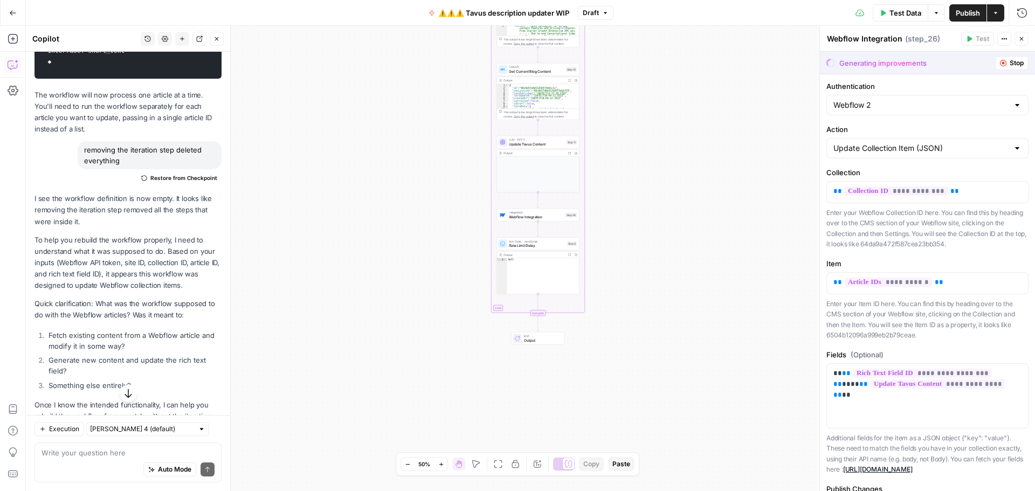
scroll to position [484, 0]
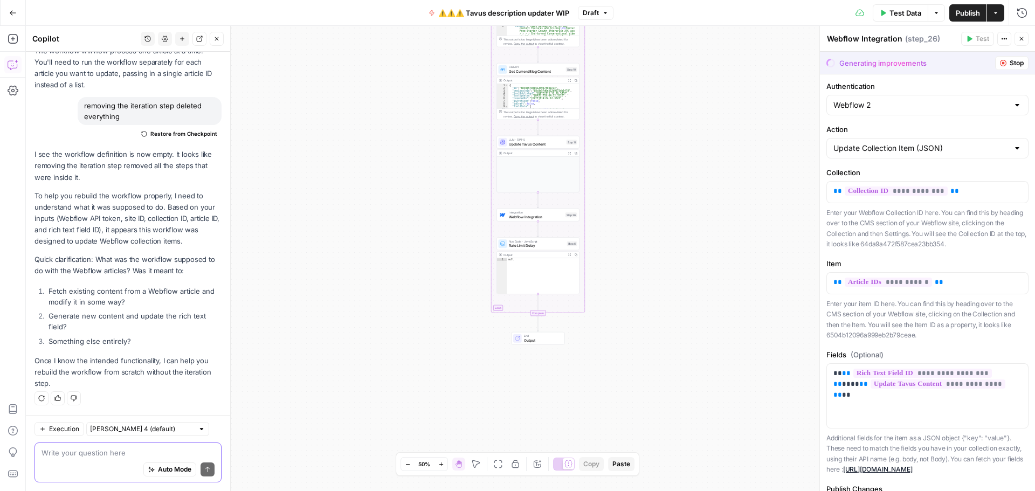
click at [90, 455] on textarea at bounding box center [128, 452] width 173 height 11
click at [133, 452] on textarea "deleting the iteration step" at bounding box center [128, 452] width 173 height 11
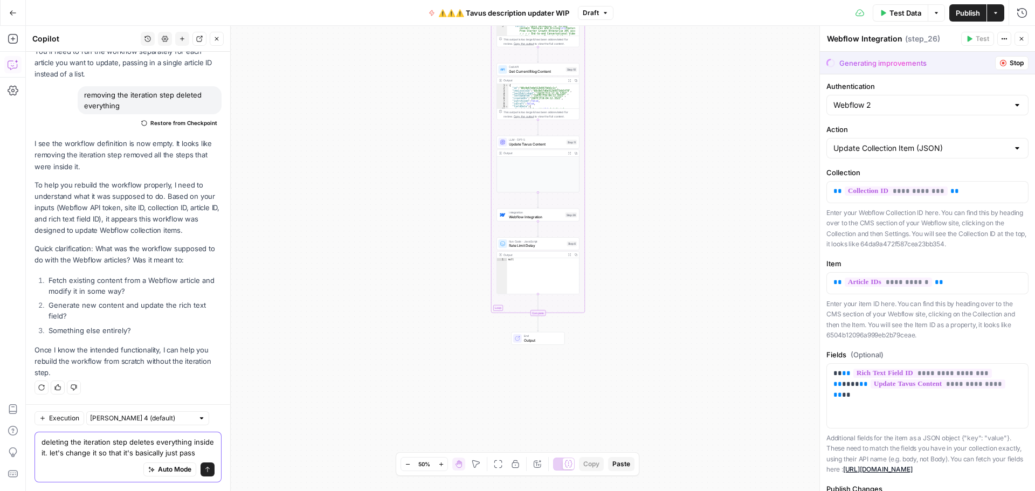
scroll to position [505, 0]
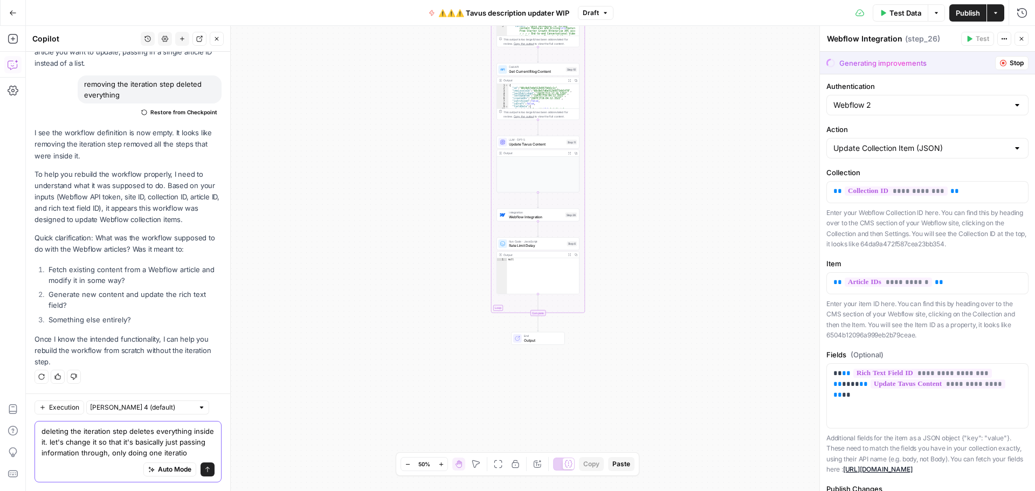
type textarea "deleting the iteration step deletes everything inside it. let's change it so th…"
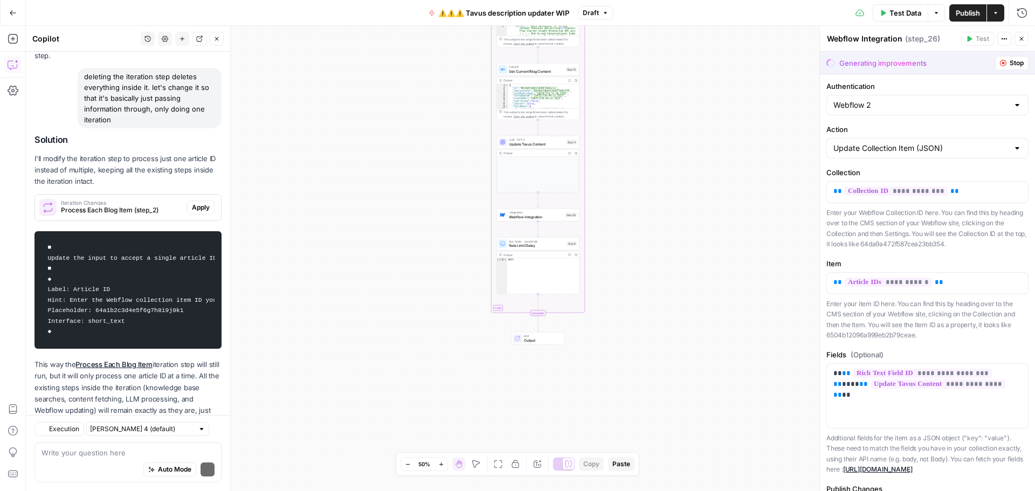
scroll to position [869, 0]
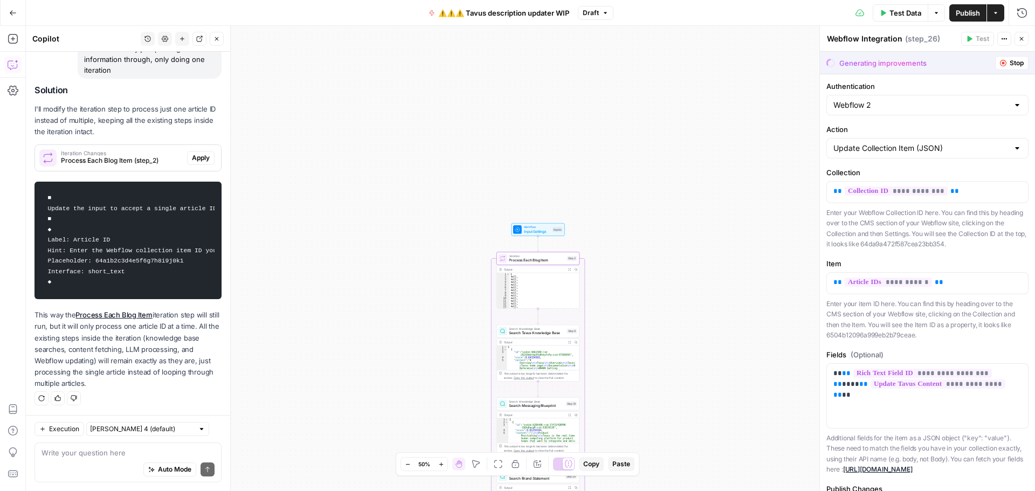
click at [192, 153] on span "Apply" at bounding box center [201, 158] width 18 height 10
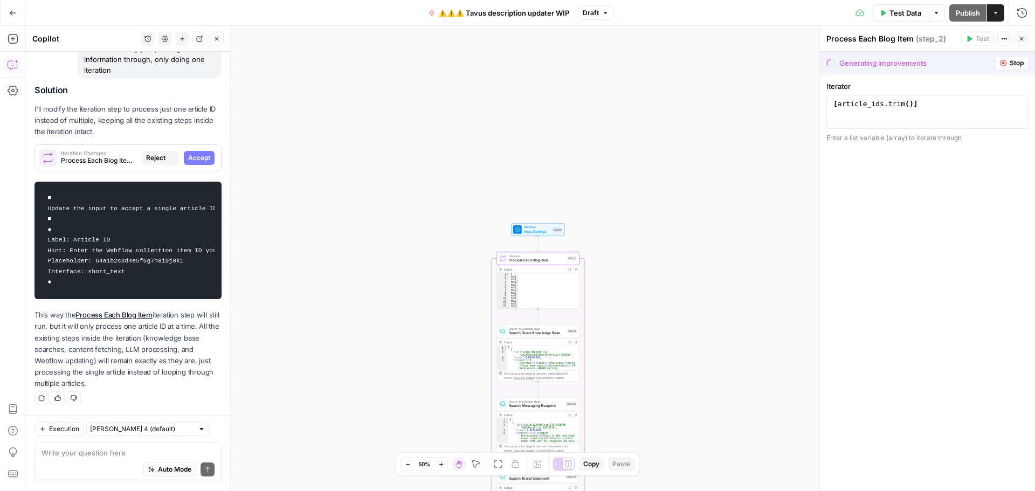
scroll to position [834, 0]
click at [199, 153] on span "Accept" at bounding box center [199, 158] width 22 height 10
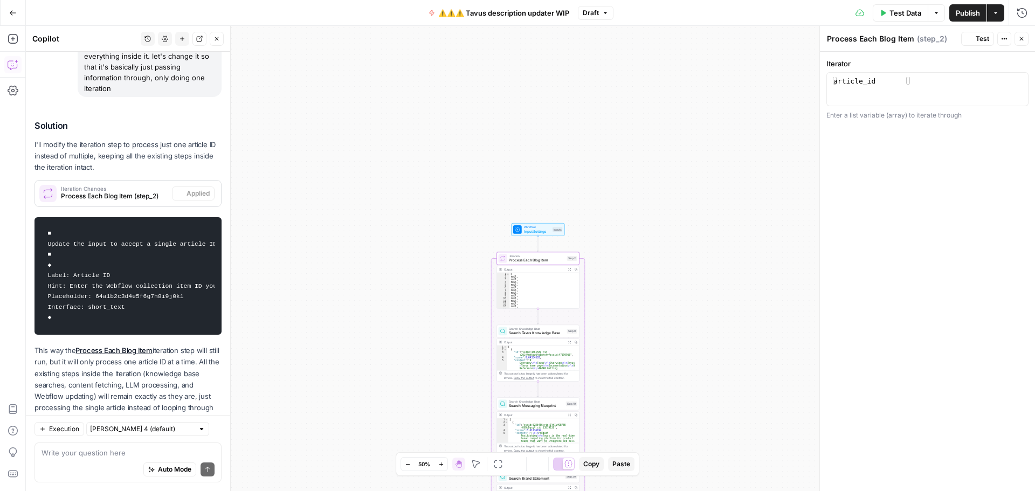
scroll to position [886, 0]
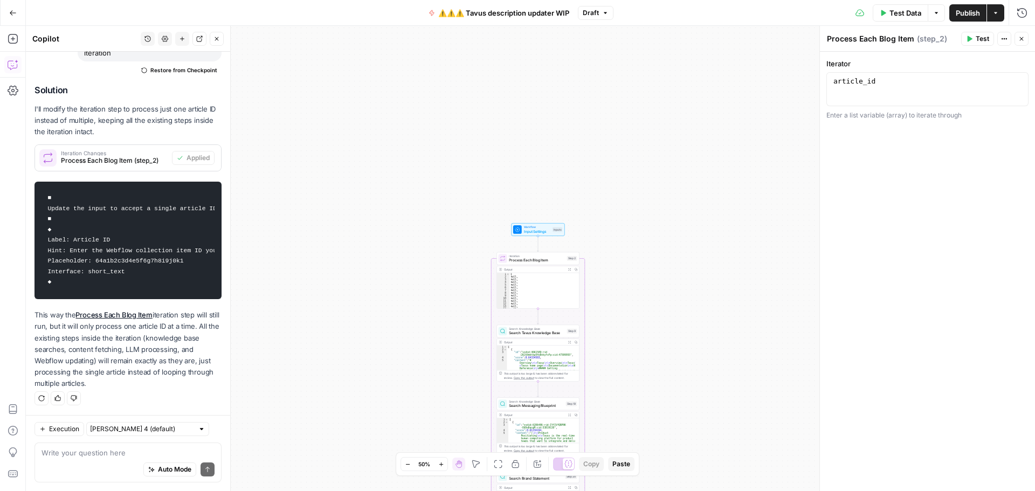
click at [887, 13] on button "Test Data" at bounding box center [901, 12] width 56 height 17
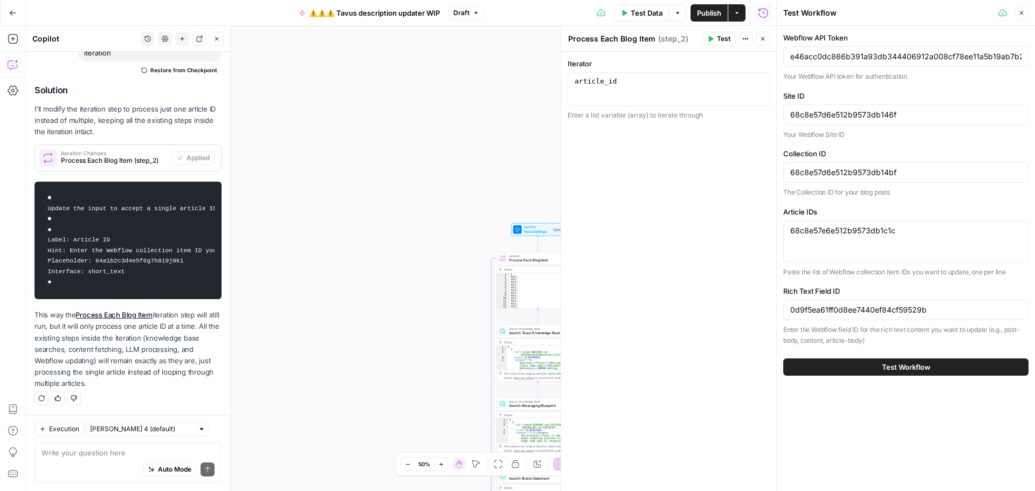
click at [853, 371] on button "Test Workflow" at bounding box center [905, 366] width 245 height 17
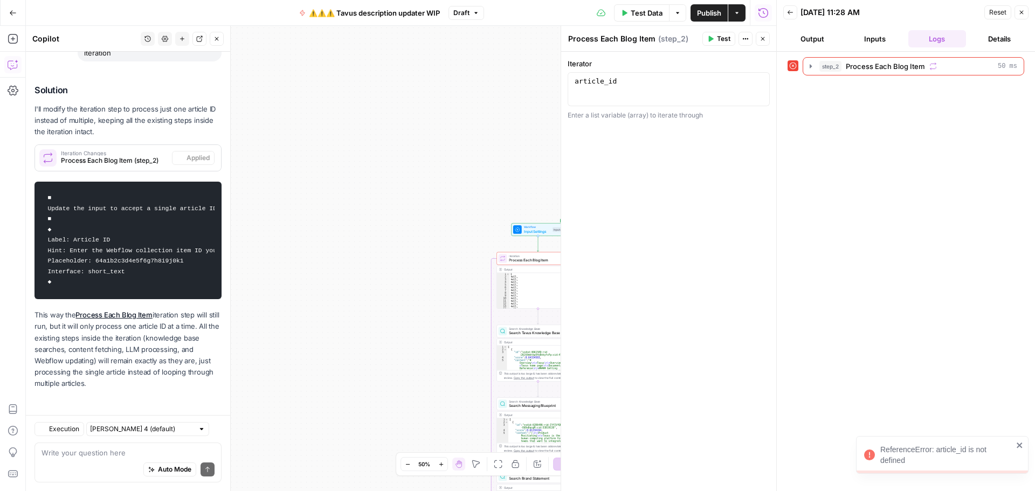
scroll to position [886, 0]
click at [813, 64] on icon "button" at bounding box center [810, 66] width 9 height 9
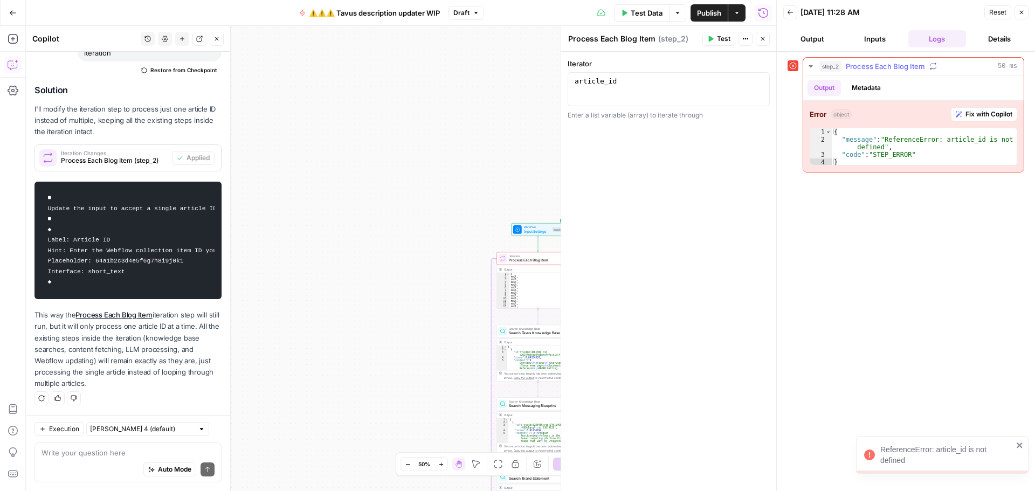
click at [994, 113] on span "Fix with Copilot" at bounding box center [988, 114] width 47 height 10
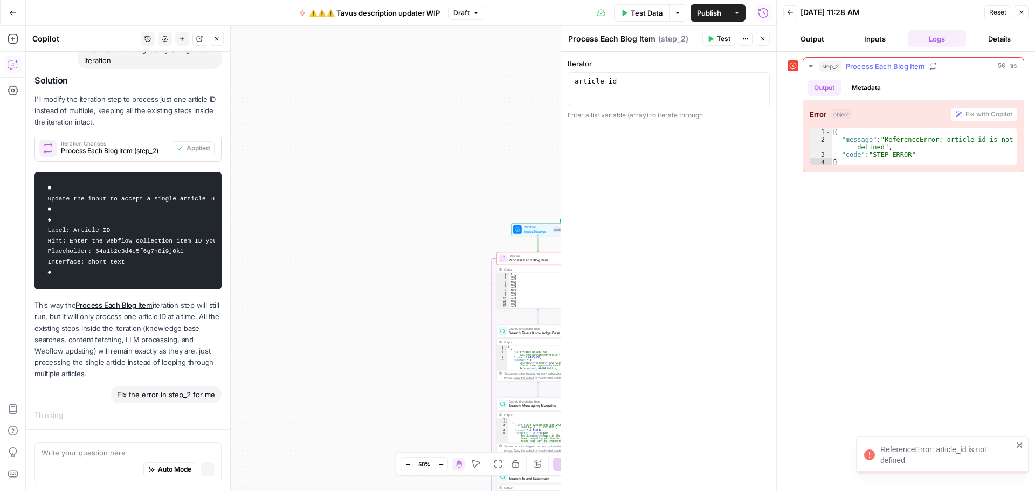
scroll to position [844, 0]
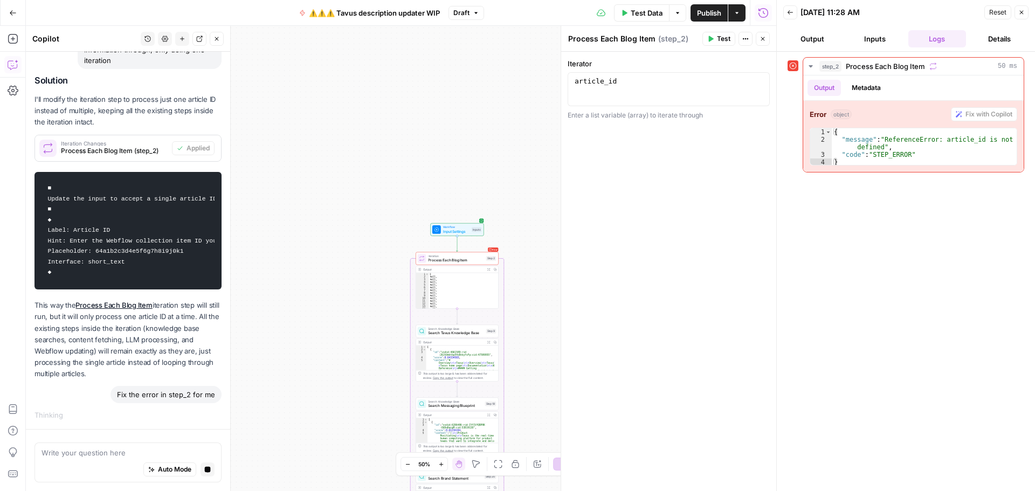
click at [865, 41] on button "Inputs" at bounding box center [875, 38] width 58 height 17
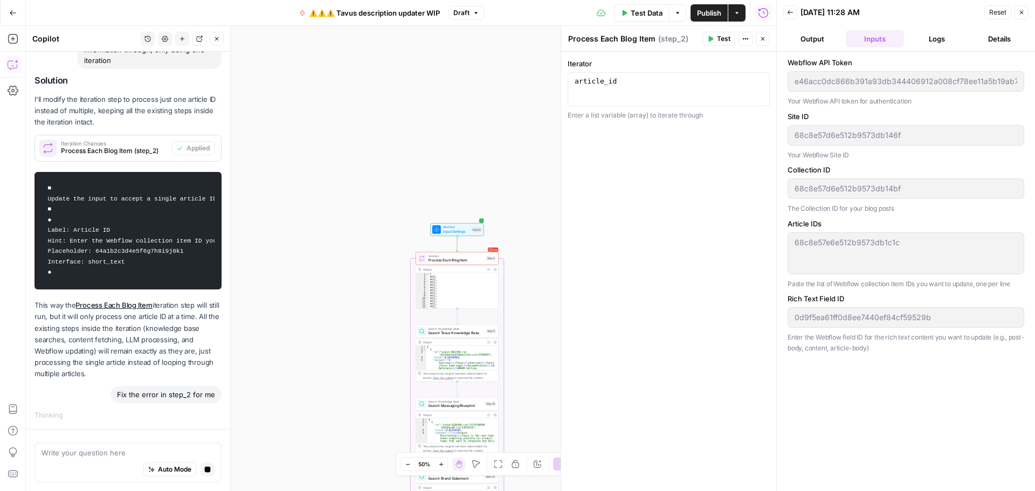
click at [929, 40] on button "Logs" at bounding box center [937, 38] width 58 height 17
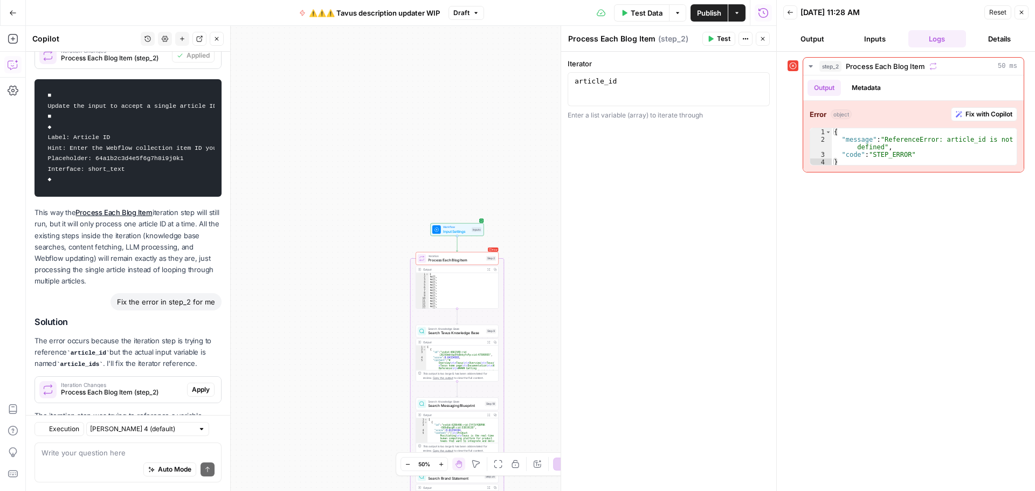
scroll to position [1055, 0]
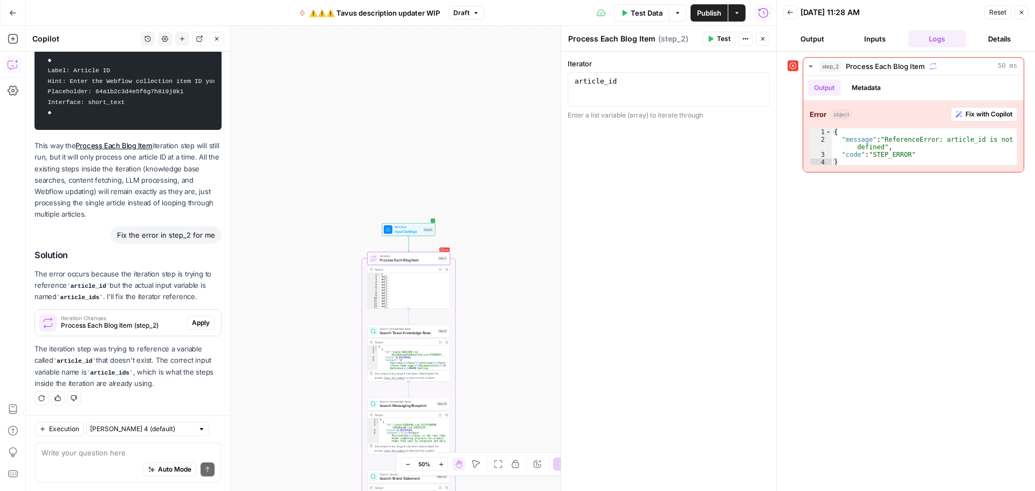
drag, startPoint x: 187, startPoint y: 322, endPoint x: 170, endPoint y: 312, distance: 19.6
click at [192, 322] on span "Apply" at bounding box center [201, 323] width 18 height 10
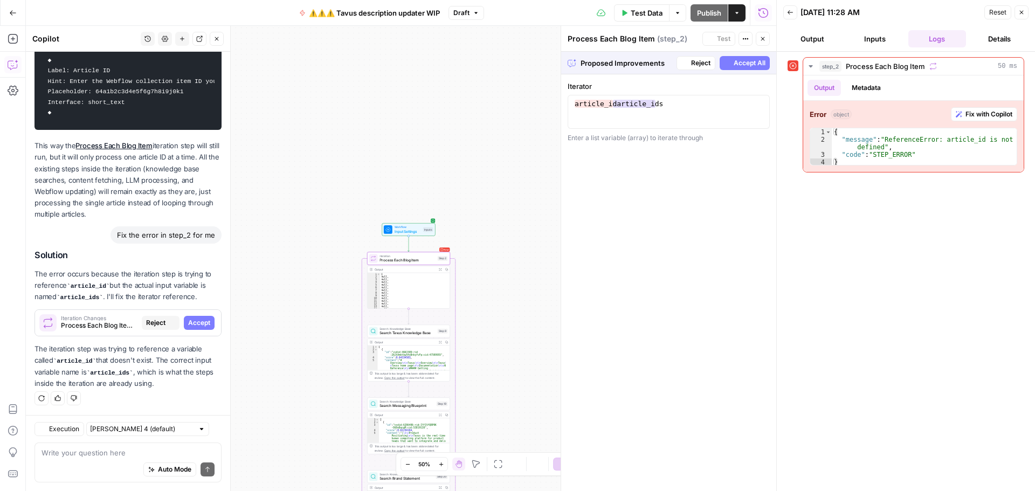
scroll to position [1004, 0]
click at [737, 61] on span "Accept All" at bounding box center [750, 63] width 32 height 10
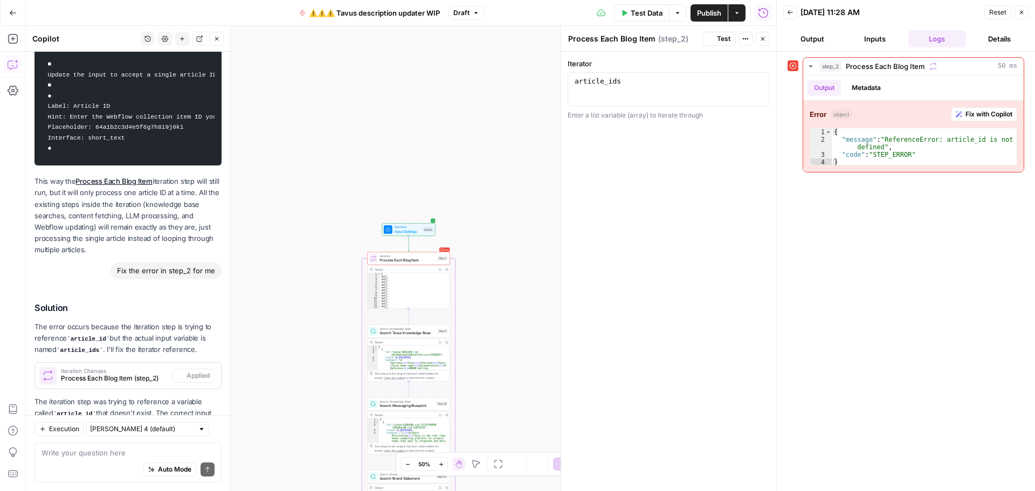
scroll to position [1073, 0]
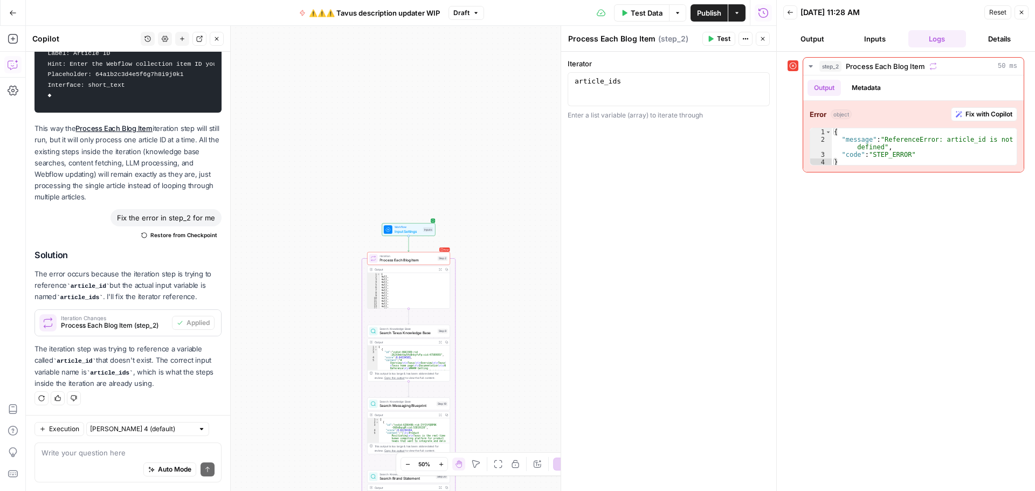
click at [712, 37] on icon "button" at bounding box center [710, 39] width 6 height 6
click at [629, 13] on button "Test Data" at bounding box center [642, 12] width 56 height 17
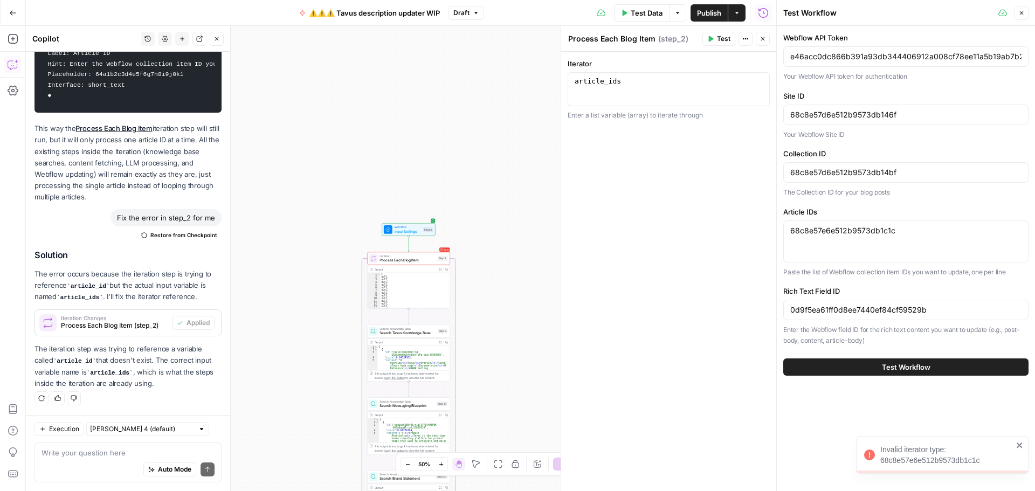
click at [833, 368] on button "Test Workflow" at bounding box center [905, 366] width 245 height 17
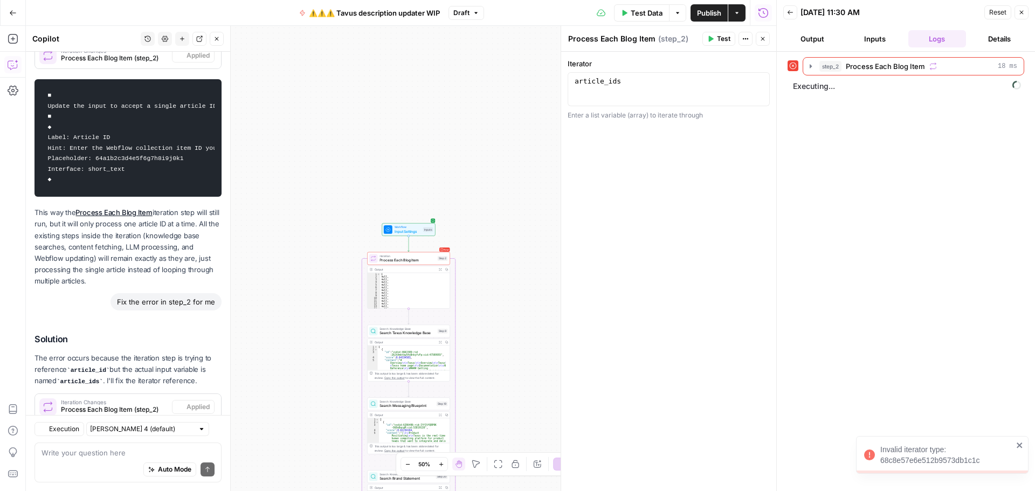
scroll to position [1073, 0]
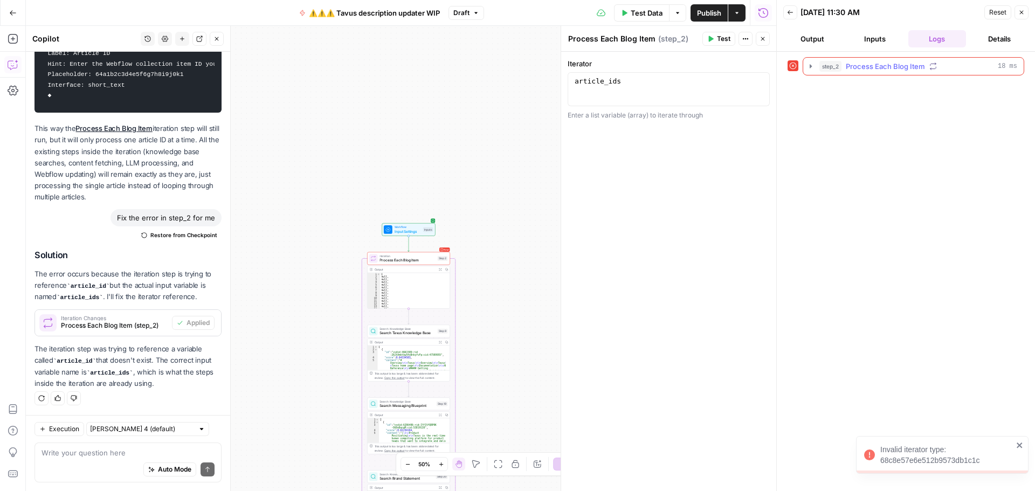
click at [898, 68] on span "Process Each Blog Item" at bounding box center [885, 66] width 79 height 11
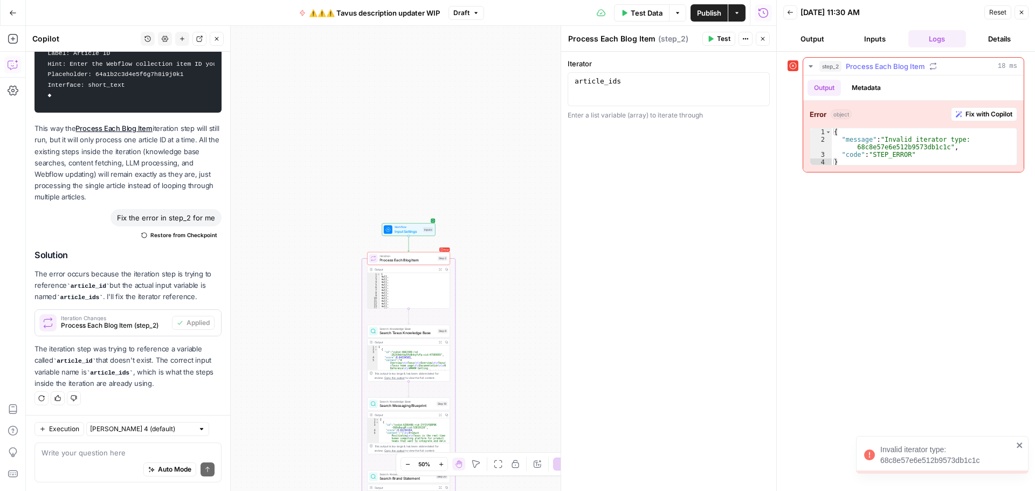
click at [994, 113] on span "Fix with Copilot" at bounding box center [988, 114] width 47 height 10
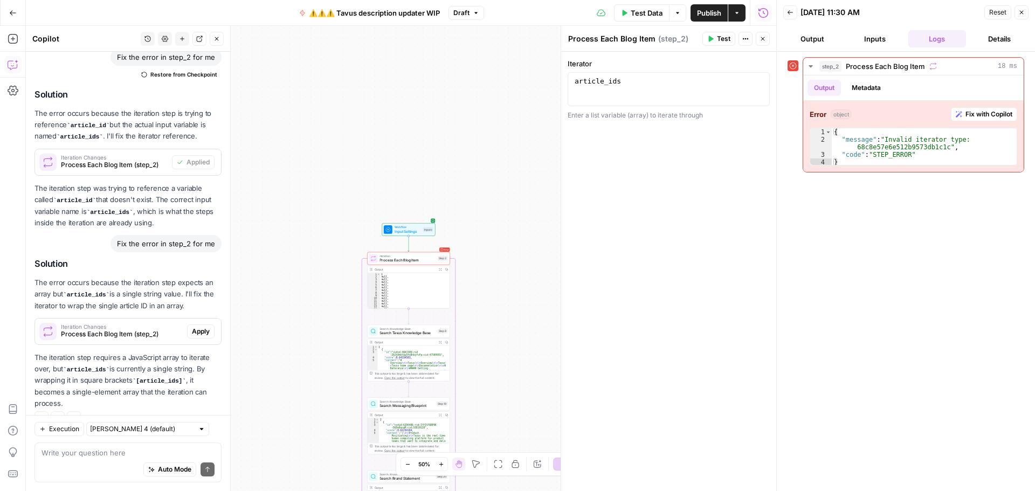
scroll to position [1199, 0]
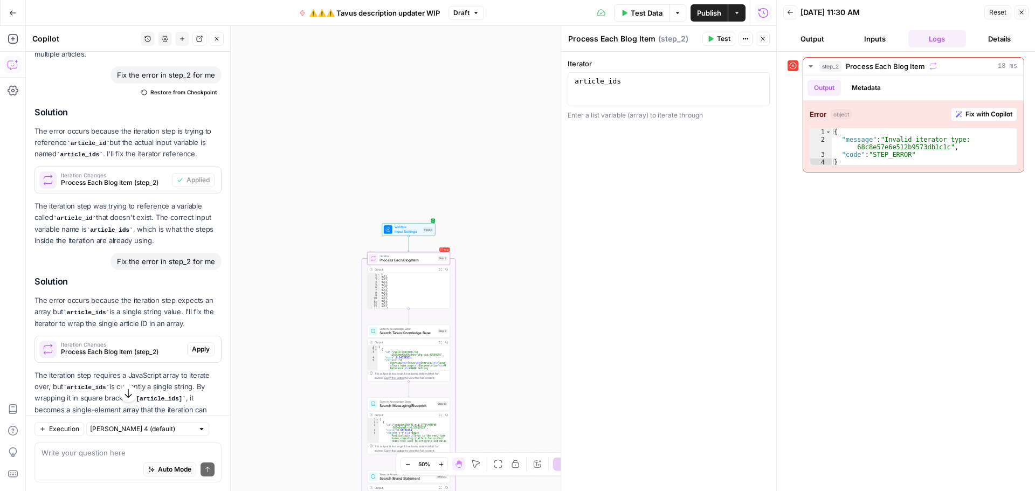
click at [193, 354] on span "Apply" at bounding box center [201, 349] width 18 height 10
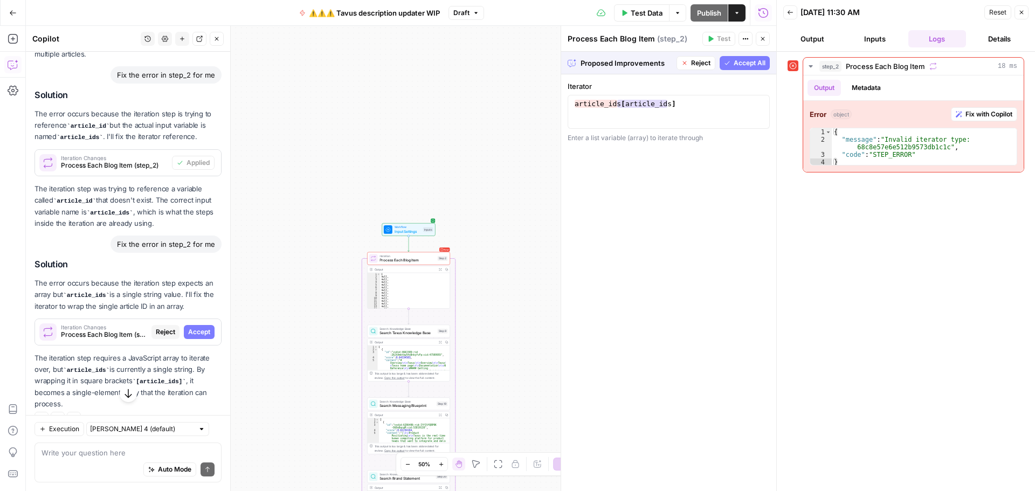
click at [750, 64] on span "Accept All" at bounding box center [750, 63] width 32 height 10
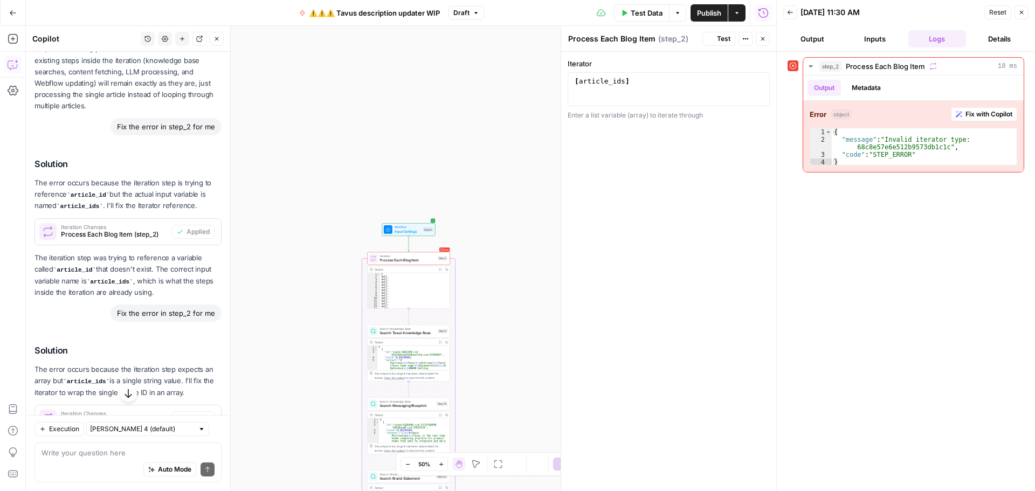
scroll to position [1199, 0]
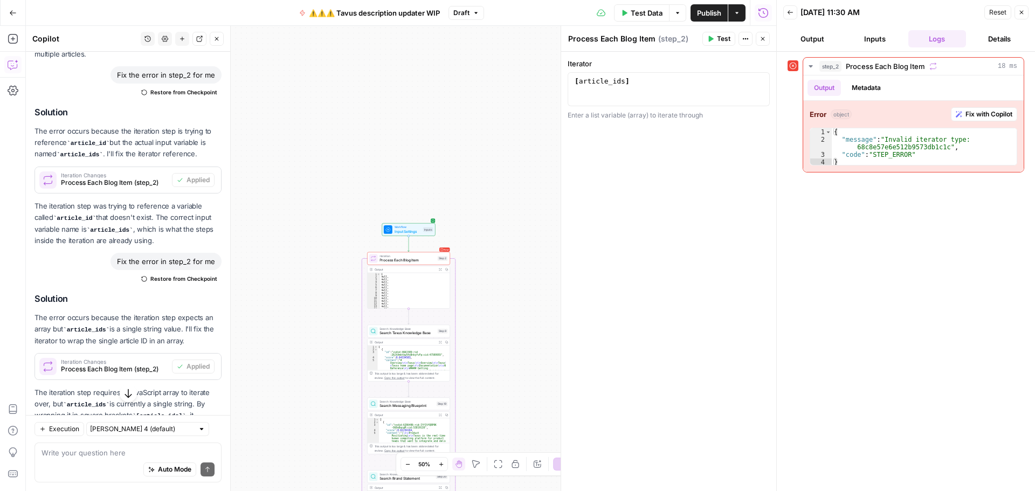
click at [641, 17] on span "Test Data" at bounding box center [647, 13] width 32 height 11
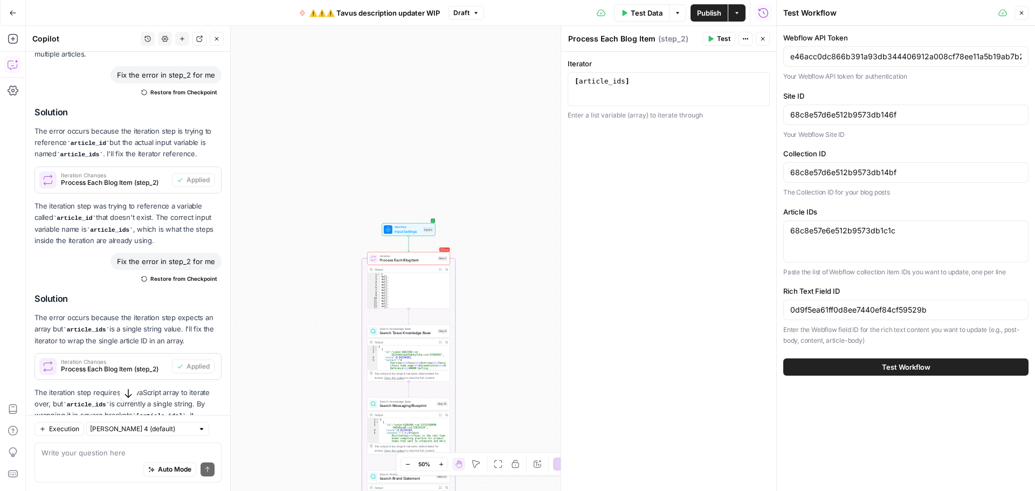
click at [851, 362] on button "Test Workflow" at bounding box center [905, 366] width 245 height 17
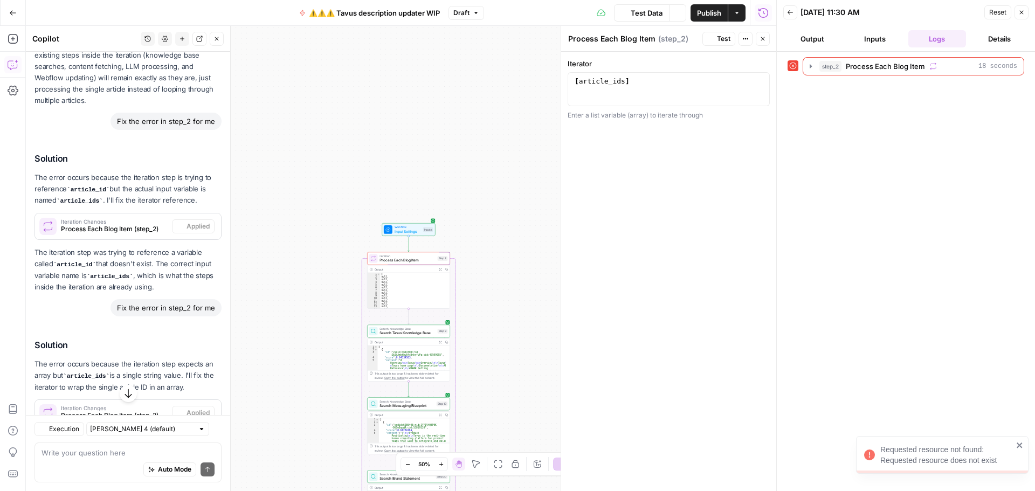
scroll to position [1270, 0]
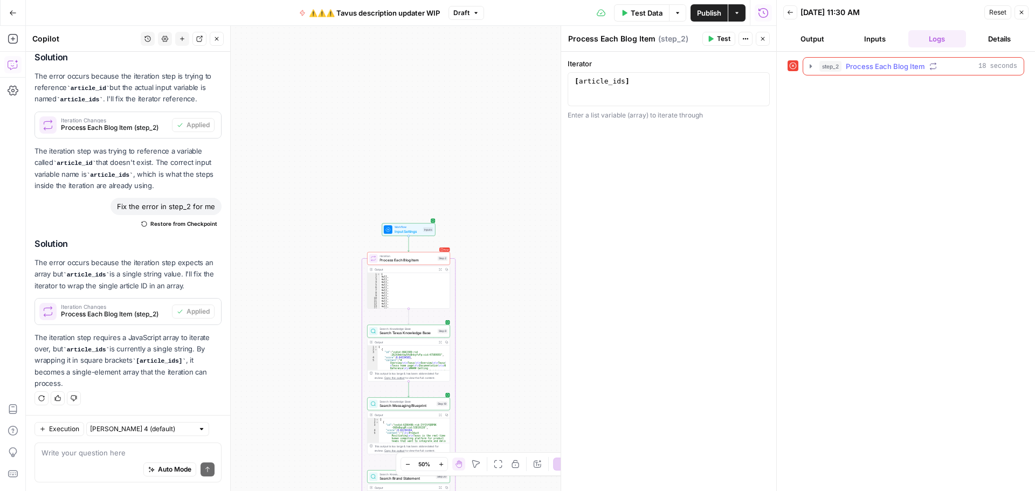
click at [809, 65] on icon "button" at bounding box center [810, 66] width 9 height 9
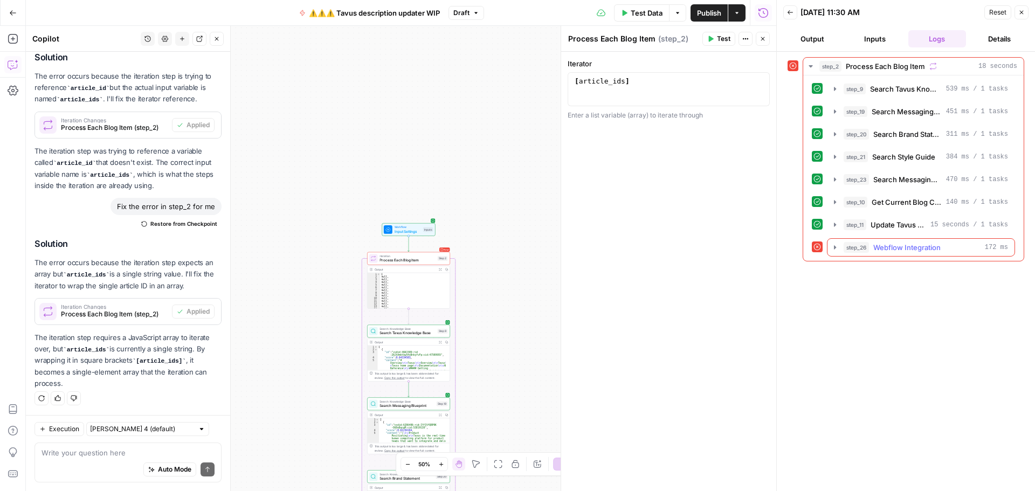
click at [836, 248] on icon "button" at bounding box center [835, 247] width 9 height 9
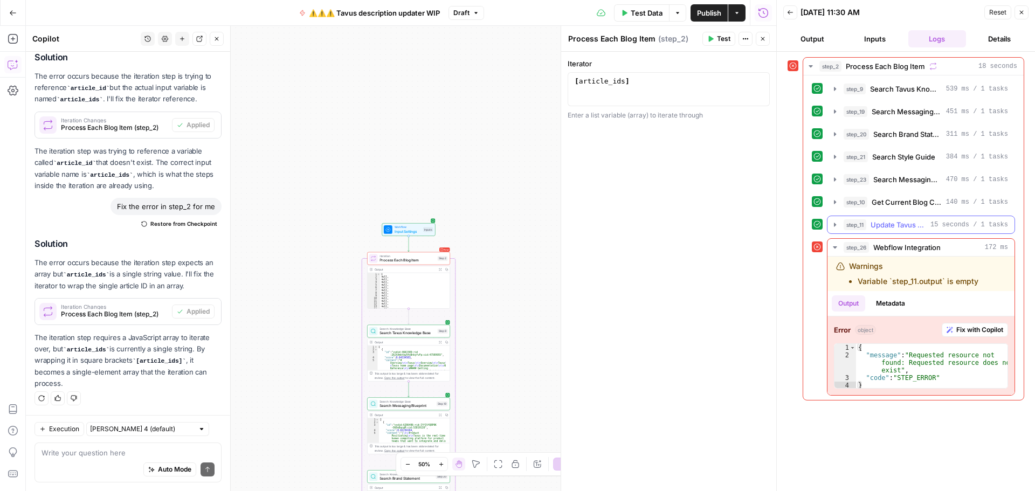
click at [836, 224] on icon "button" at bounding box center [835, 224] width 9 height 9
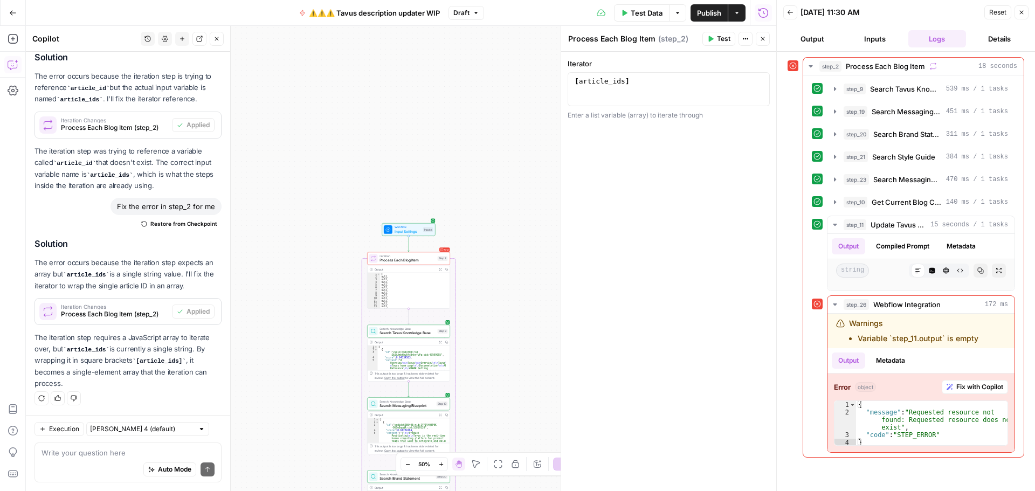
click at [96, 460] on div "Auto Mode Send" at bounding box center [128, 470] width 173 height 24
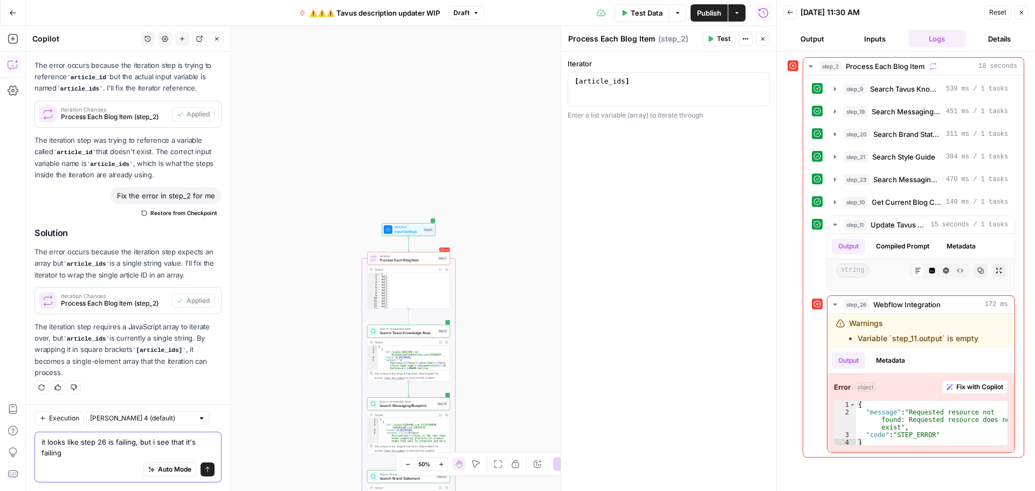
scroll to position [1281, 0]
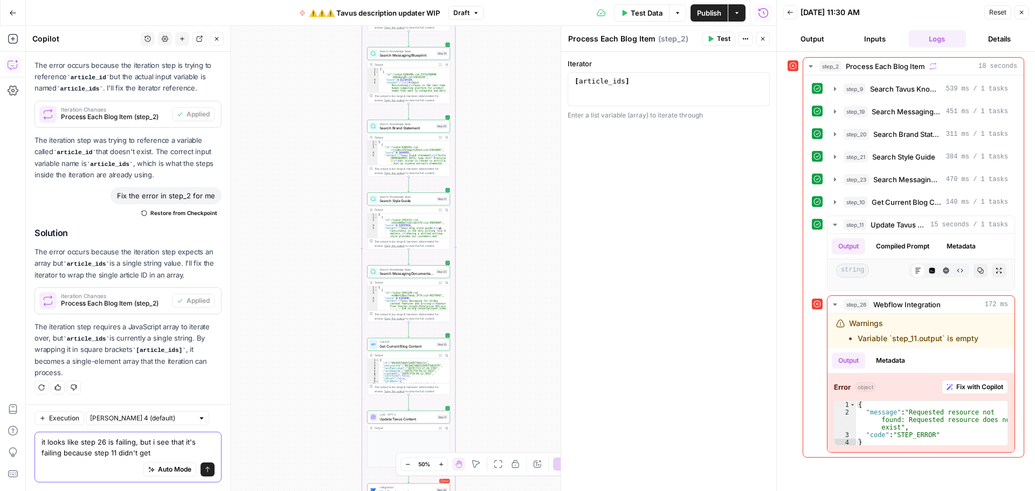
click at [159, 452] on textarea "it looks like step 26 is failing, but i see that it's failing because step 11 d…" at bounding box center [128, 448] width 173 height 22
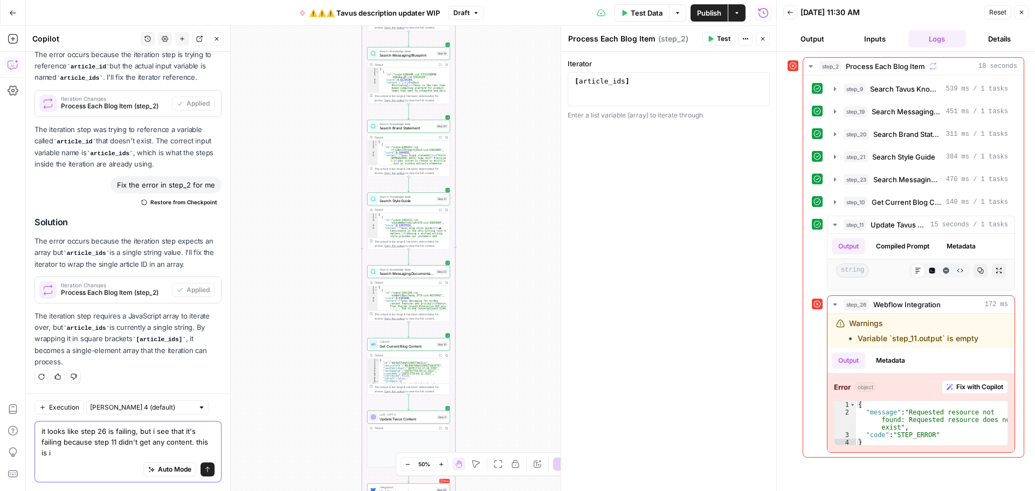
scroll to position [1292, 0]
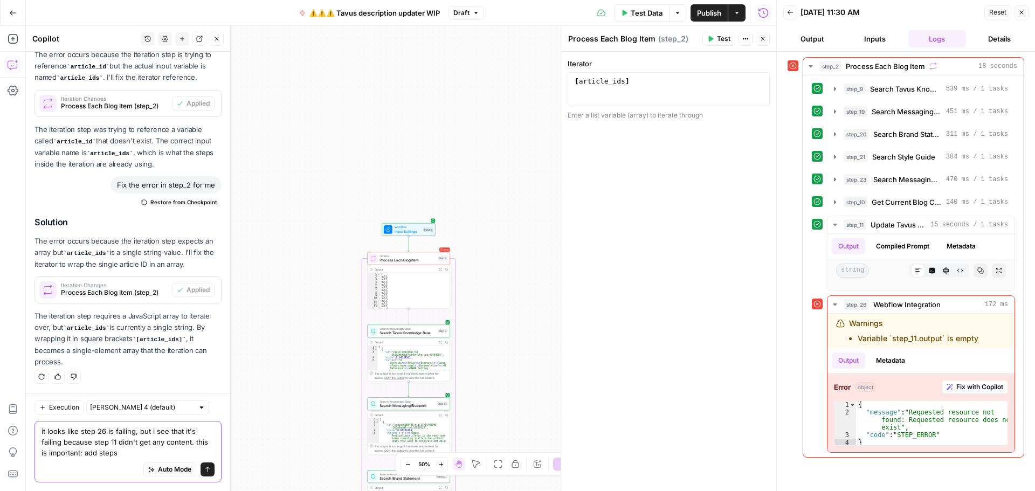
click at [134, 448] on textarea "it looks like step 26 is failing, but i see that it's failing because step 11 d…" at bounding box center [128, 442] width 173 height 32
drag, startPoint x: 136, startPoint y: 451, endPoint x: 99, endPoint y: 451, distance: 37.2
click at [99, 451] on textarea "it looks like step 26 is failing, but i see that it's failing because step 11 d…" at bounding box center [128, 442] width 173 height 32
click at [149, 448] on textarea "it looks like step 26 is failing, but i see that it's failing because step 11 d…" at bounding box center [128, 442] width 173 height 32
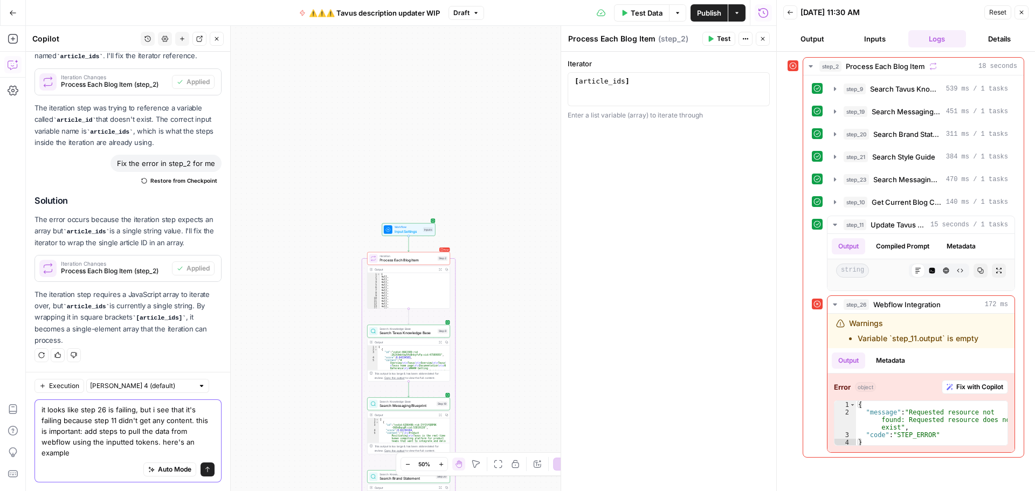
scroll to position [1314, 0]
paste textarea "#!/usr/bin/env python3 import argparse, os, sys, requests API = "https://api.we…"
type textarea "it looks like step 26 is failing, but i see that it's failing because step 11 d…"
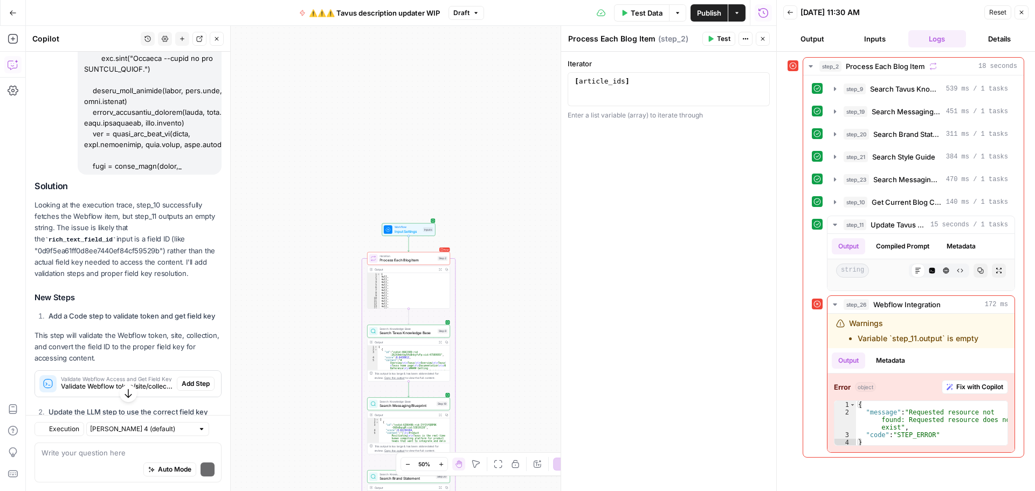
scroll to position [3196, 0]
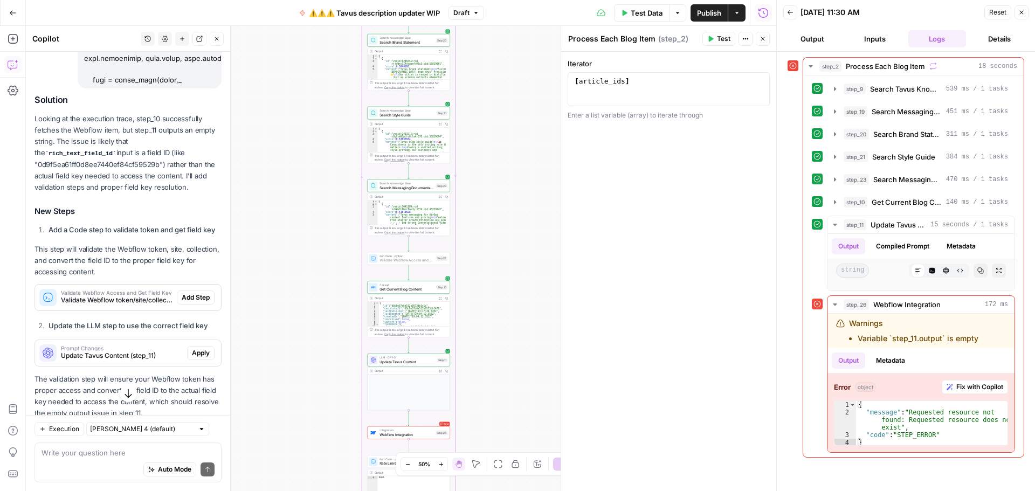
click at [185, 302] on span "Add Step" at bounding box center [196, 298] width 28 height 10
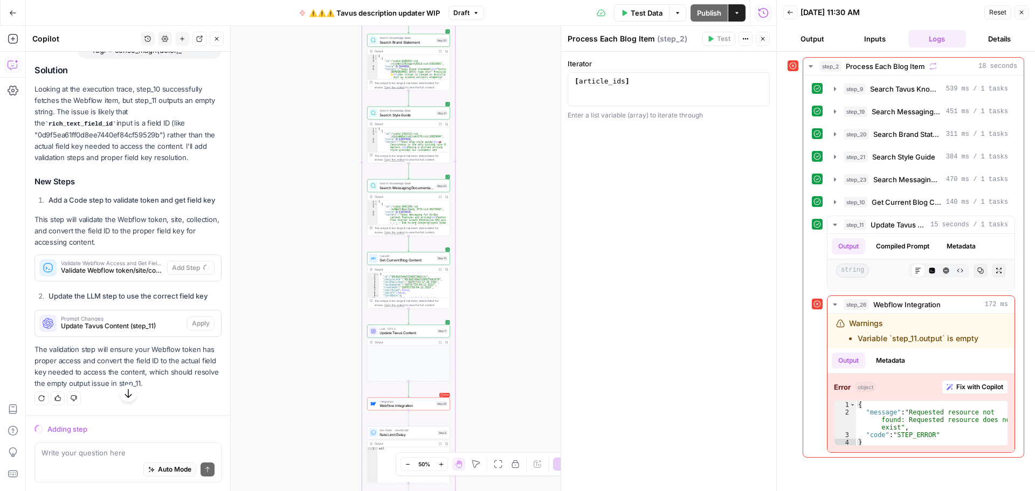
scroll to position [3164, 0]
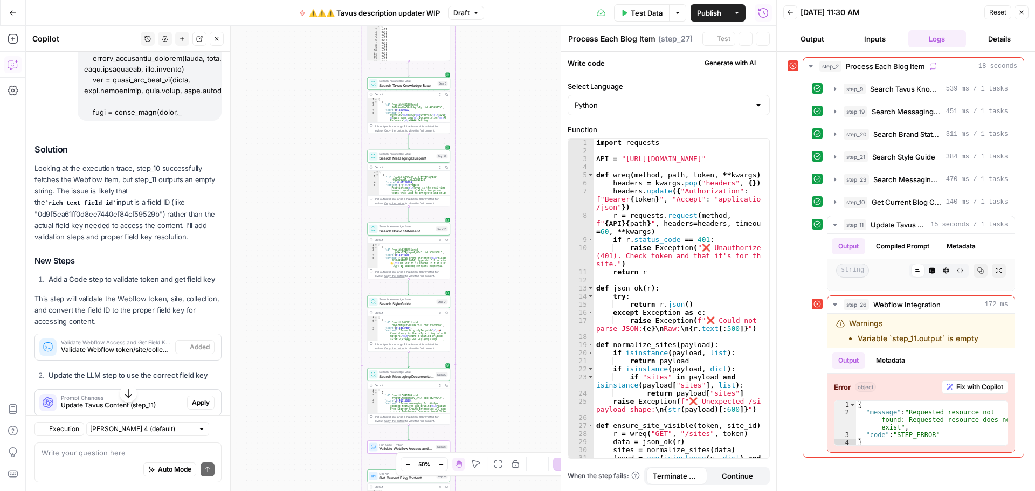
type textarea "Validate Webflow Access and Get Field Key"
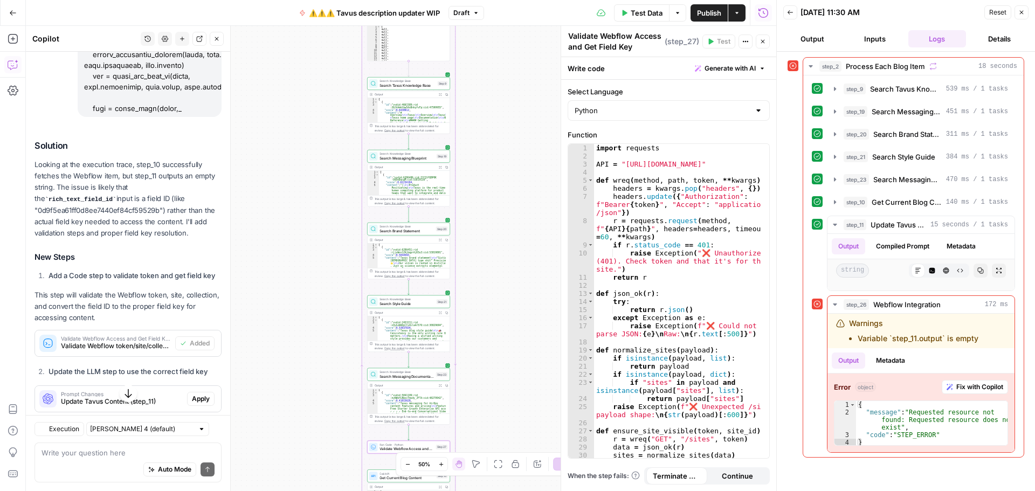
scroll to position [3302, 0]
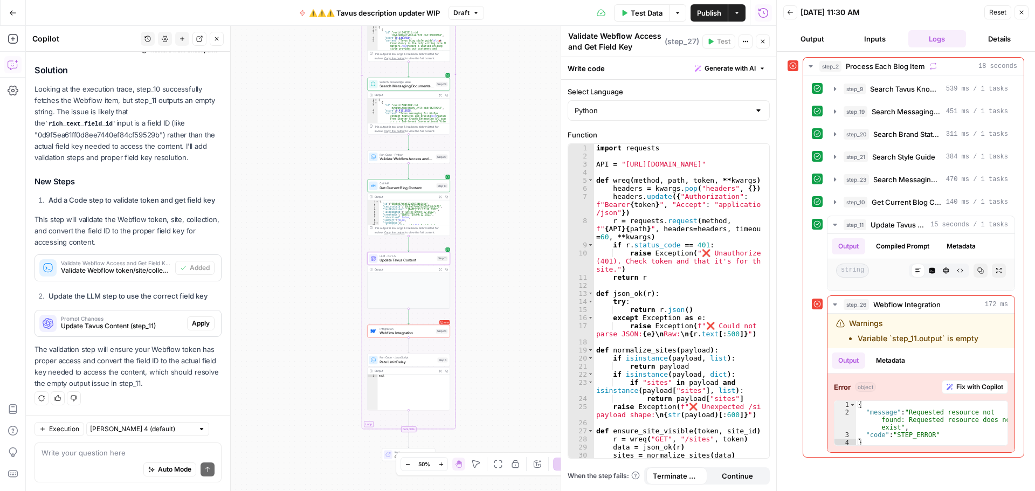
click at [192, 323] on span "Apply" at bounding box center [201, 324] width 18 height 10
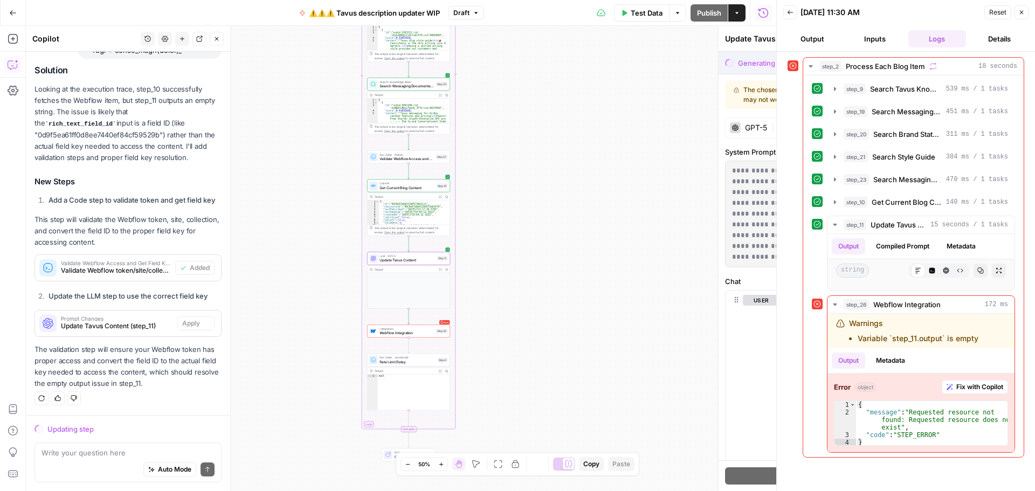
scroll to position [3199, 0]
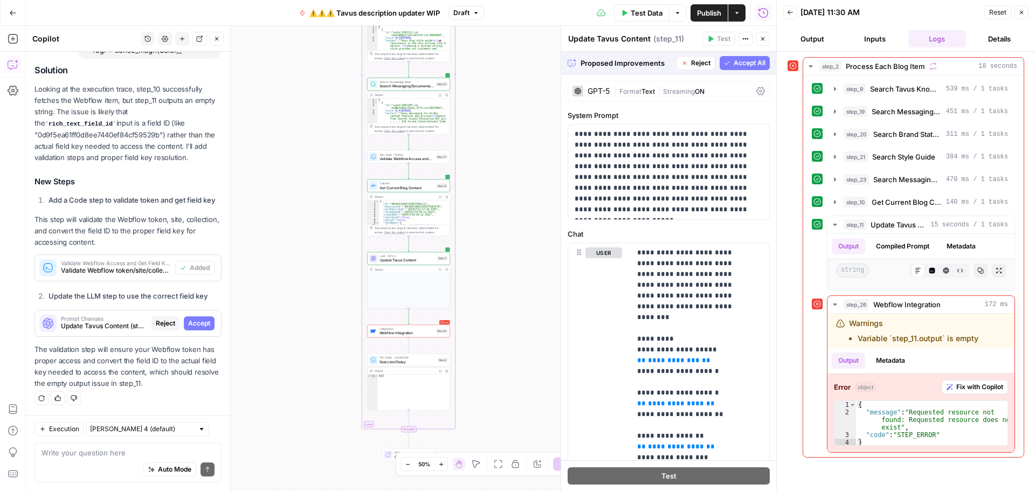
click at [734, 63] on span "Accept All" at bounding box center [750, 63] width 32 height 10
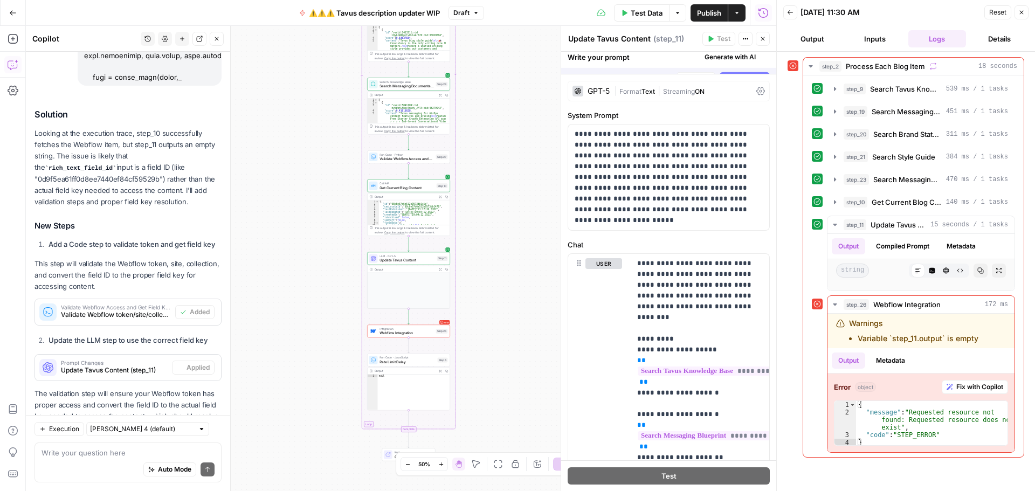
scroll to position [3302, 0]
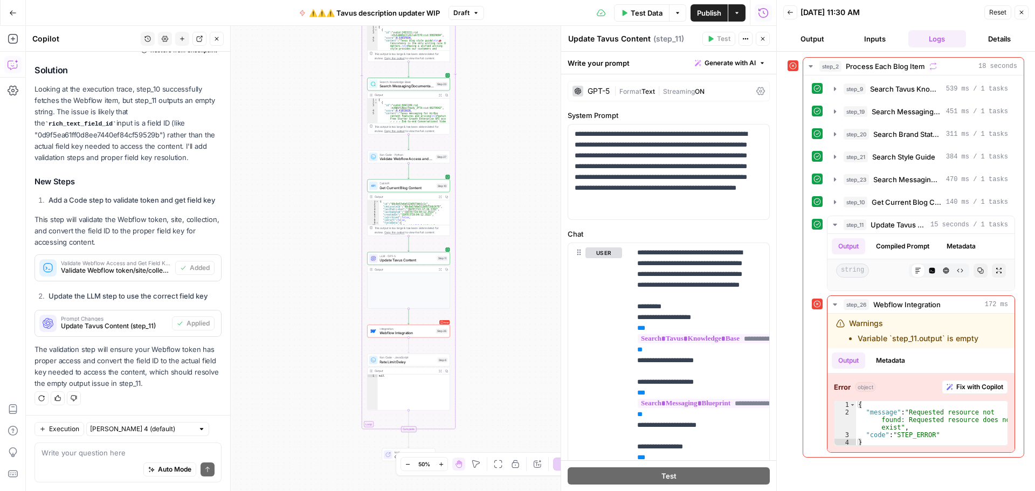
click at [647, 10] on span "Test Data" at bounding box center [647, 13] width 32 height 11
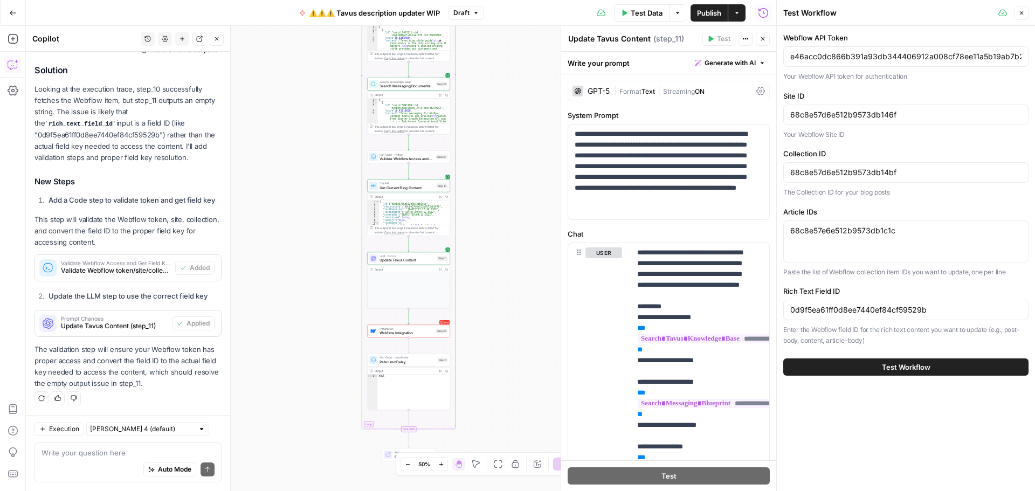
click at [885, 367] on span "Test Workflow" at bounding box center [906, 367] width 49 height 11
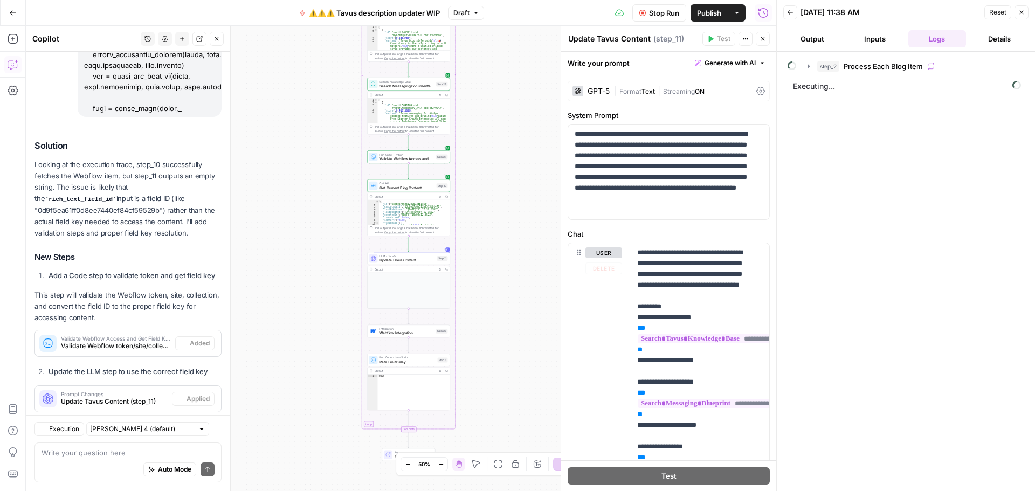
scroll to position [3302, 0]
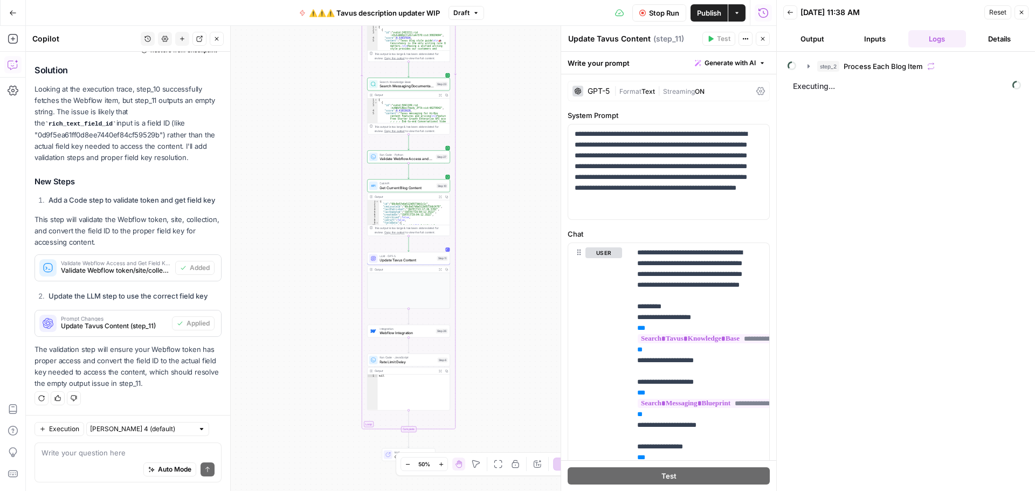
click at [807, 40] on button "Output" at bounding box center [812, 38] width 58 height 17
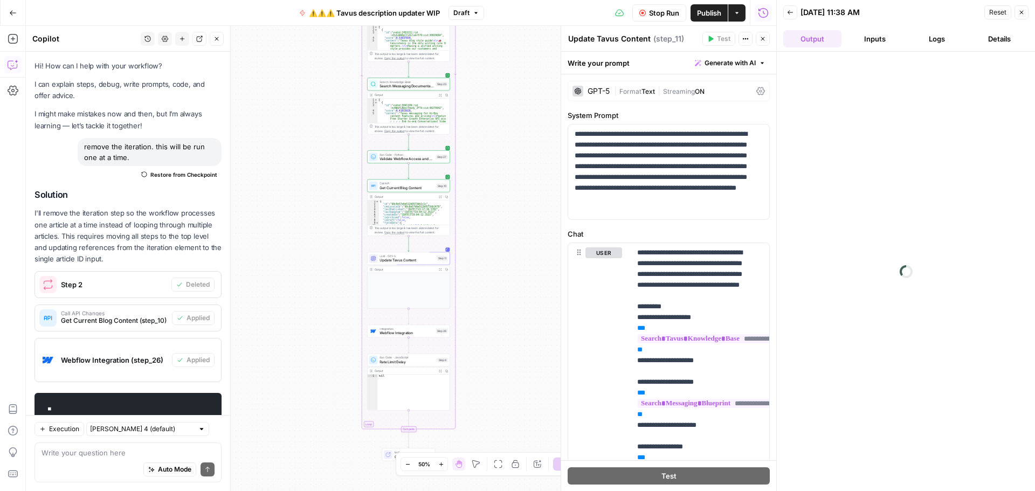
scroll to position [3302, 0]
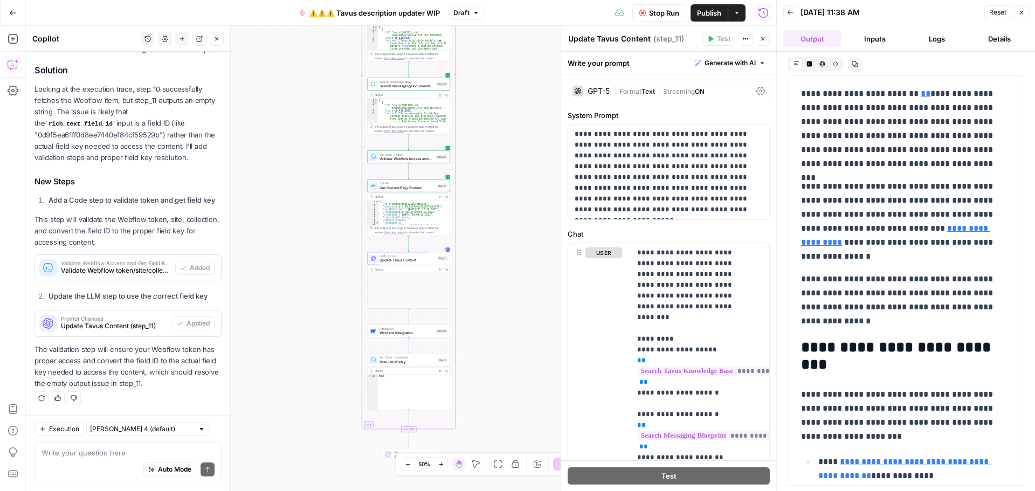
click at [658, 13] on span "Stop Run" at bounding box center [664, 13] width 30 height 11
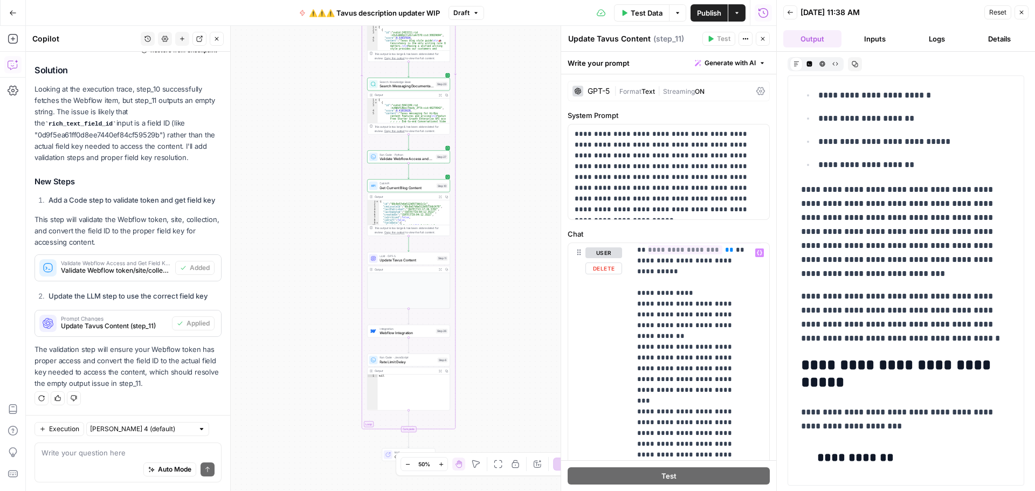
scroll to position [485, 0]
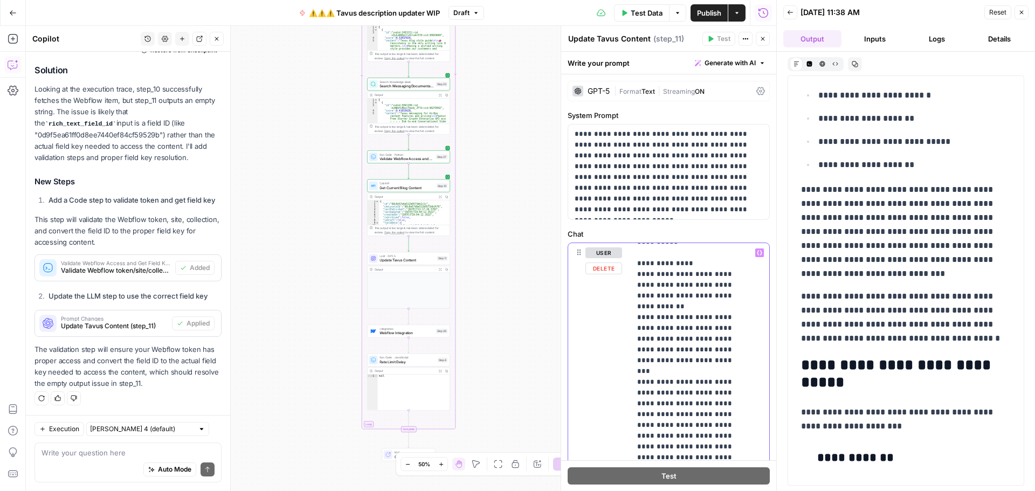
click at [742, 382] on p "**********" at bounding box center [691, 387] width 109 height 1251
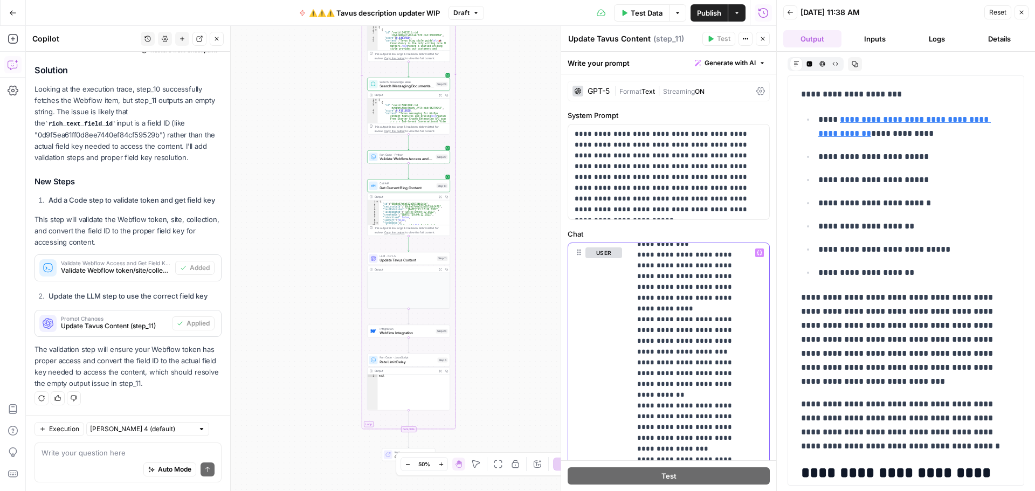
scroll to position [73, 0]
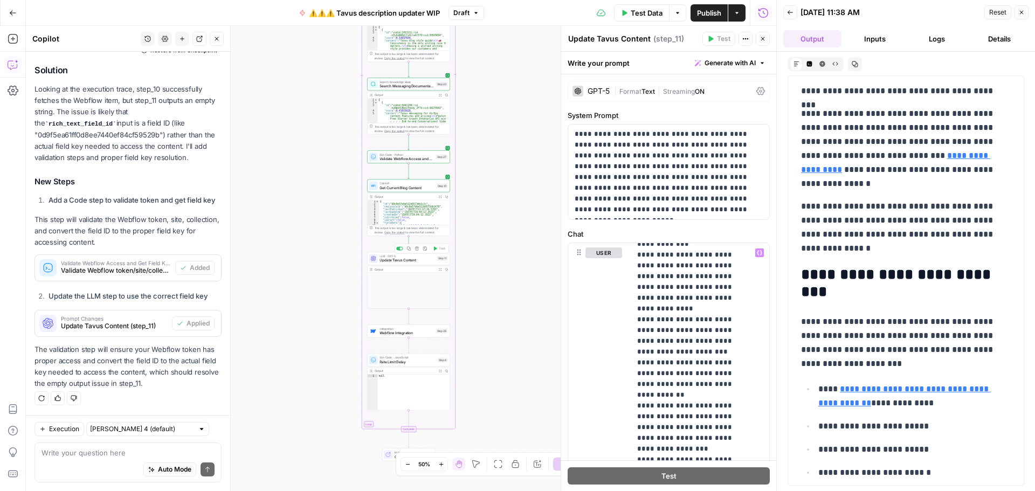
click at [397, 263] on span "Update Tavus Content" at bounding box center [406, 260] width 55 height 5
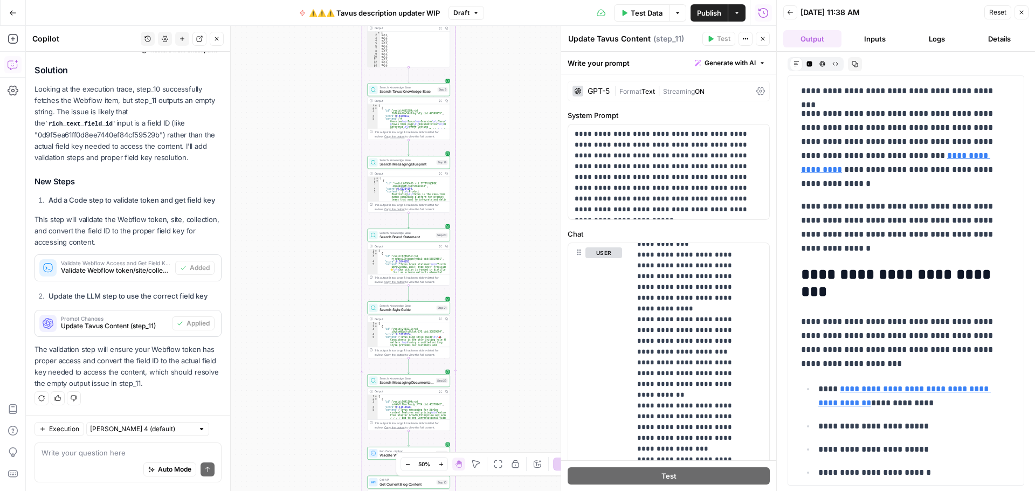
click at [650, 15] on span "Test Data" at bounding box center [647, 13] width 32 height 11
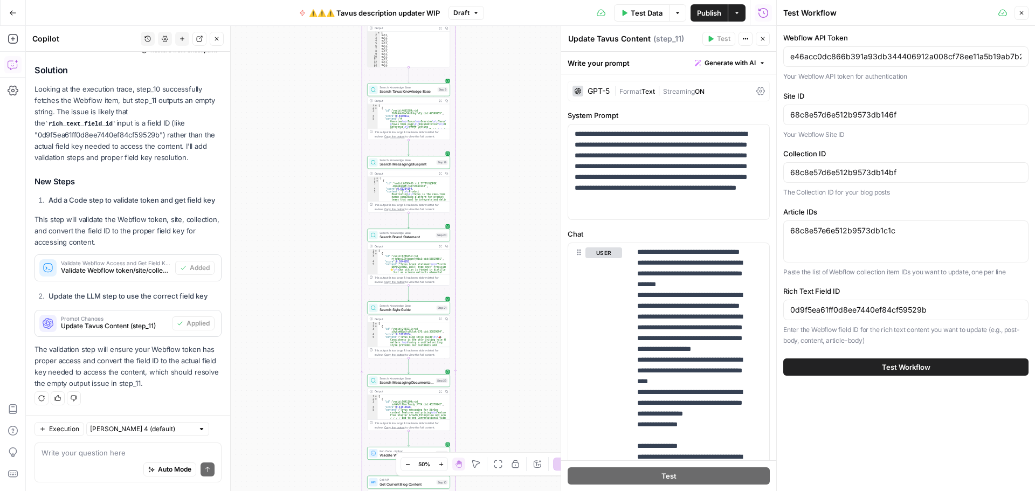
scroll to position [839, 0]
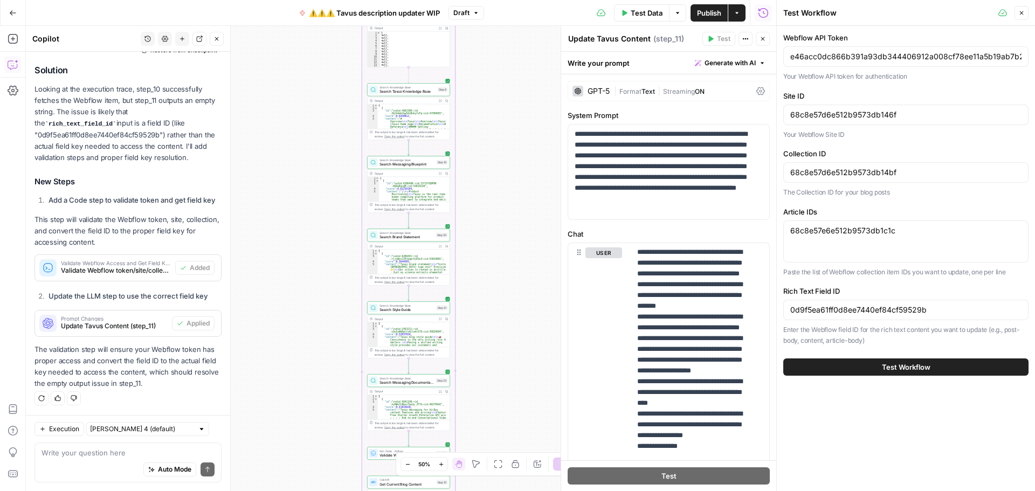
click at [868, 366] on button "Test Workflow" at bounding box center [905, 366] width 245 height 17
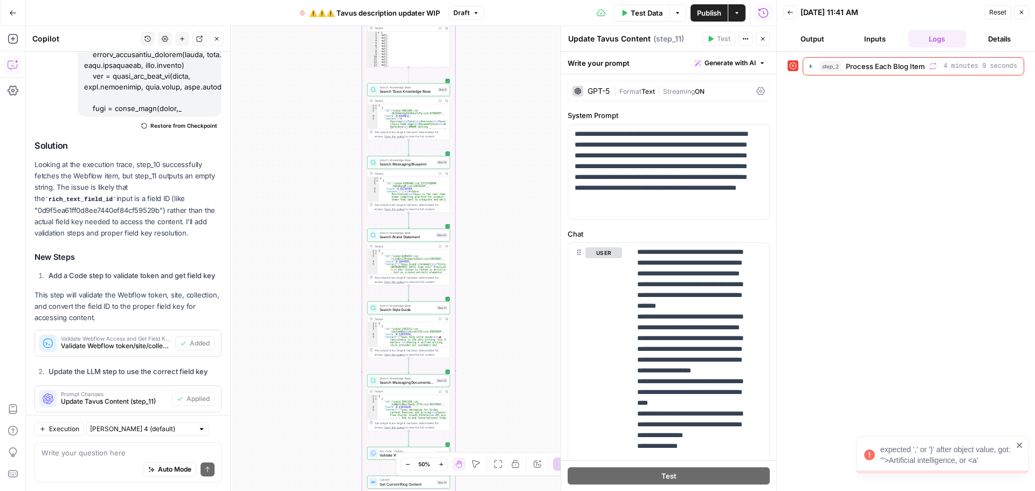
scroll to position [3302, 0]
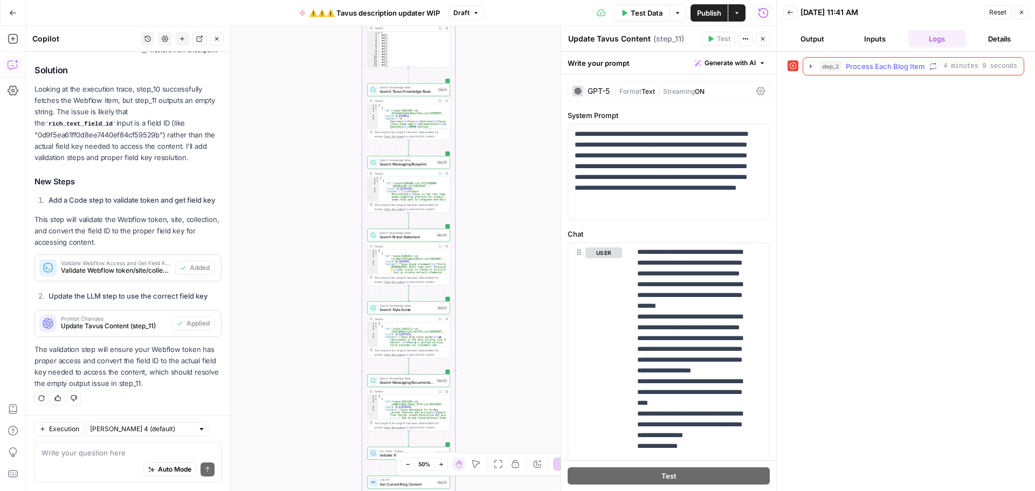
click at [806, 63] on button "step_2 Process Each Blog Item 4 minutes 9 seconds" at bounding box center [913, 66] width 220 height 17
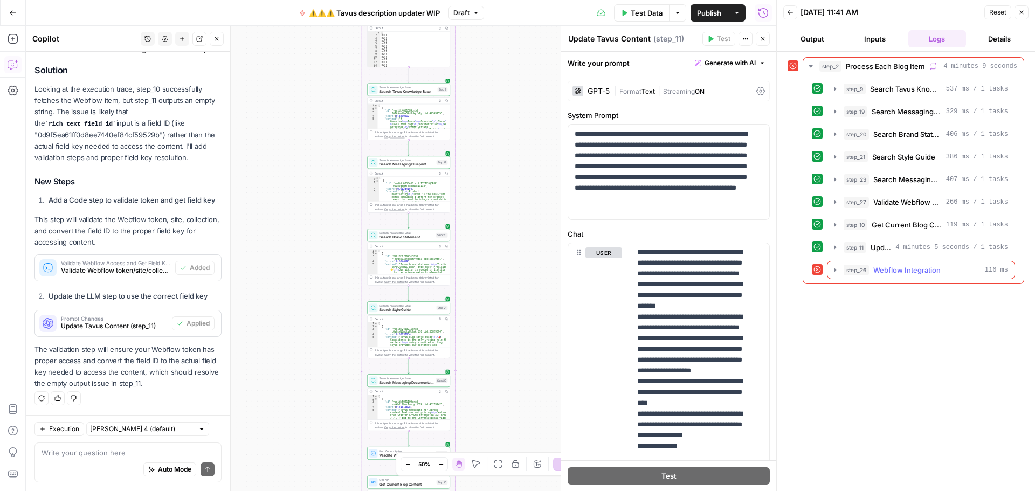
click at [831, 271] on icon "button" at bounding box center [835, 270] width 9 height 9
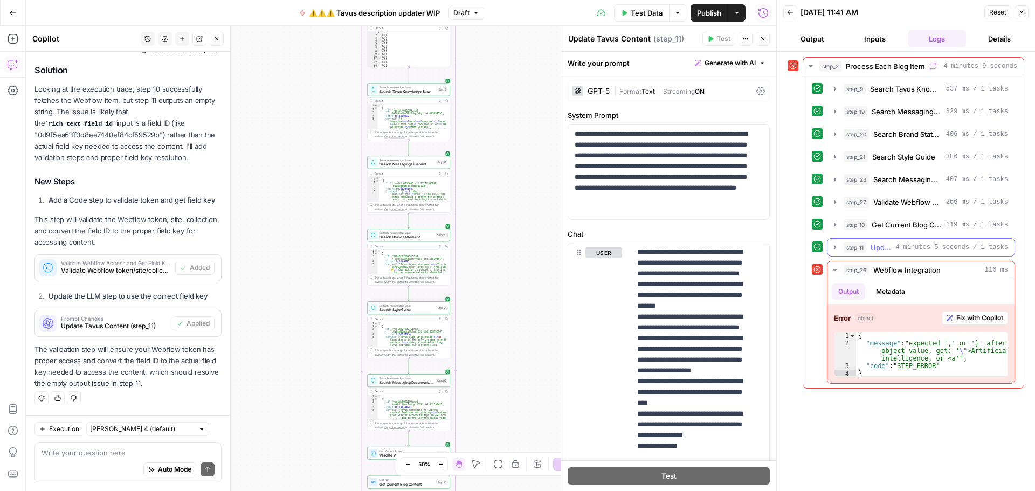
click at [834, 252] on button "step_11 Update Tavus Content 4 minutes 5 seconds / 1 tasks" at bounding box center [920, 247] width 187 height 17
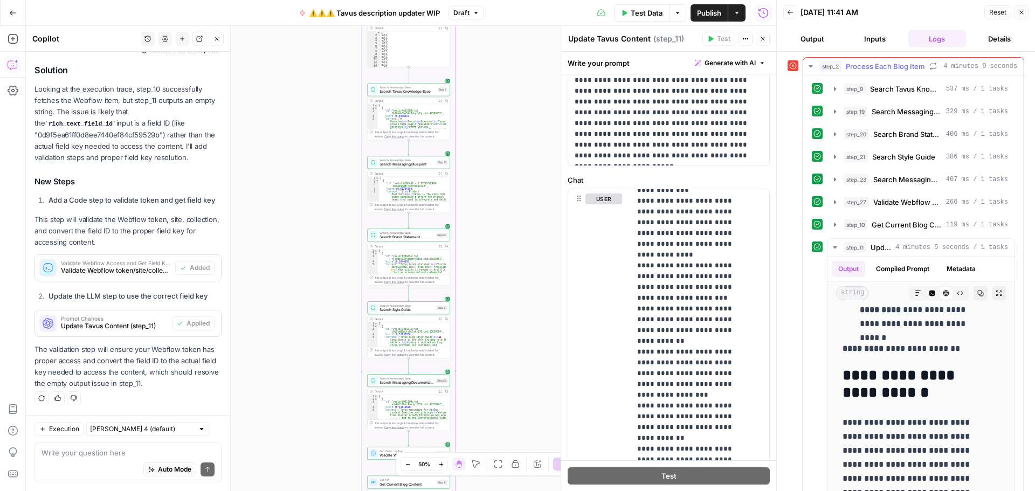
scroll to position [173, 0]
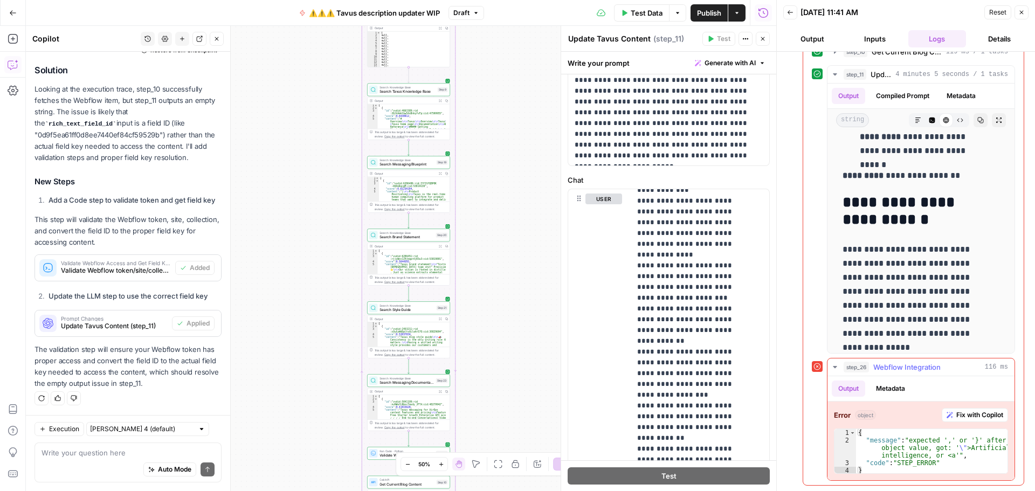
click at [968, 417] on span "Fix with Copilot" at bounding box center [979, 415] width 47 height 10
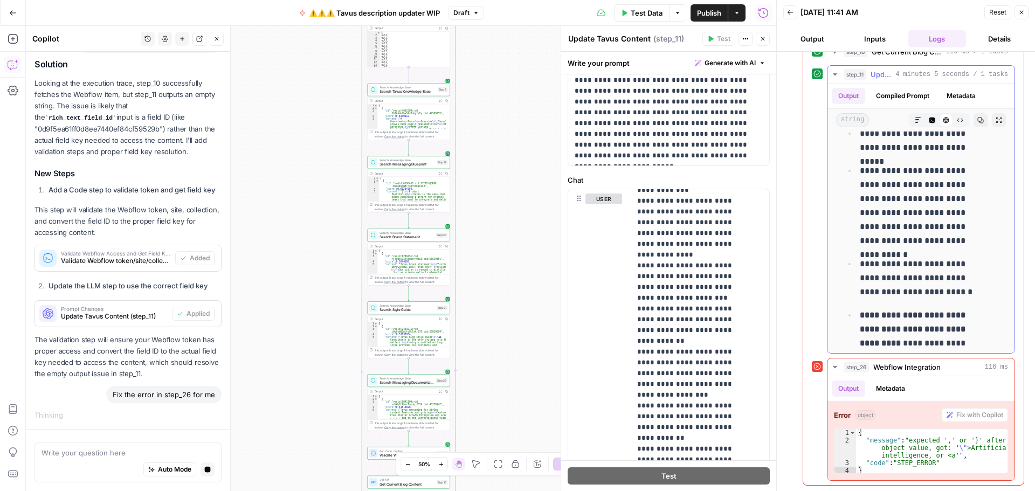
scroll to position [12229, 0]
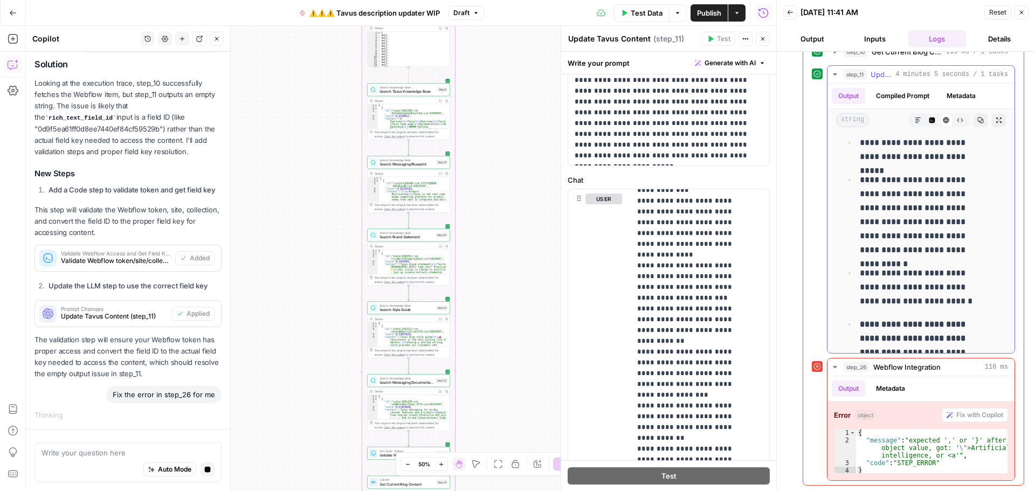
click at [977, 122] on icon "button" at bounding box center [980, 120] width 6 height 6
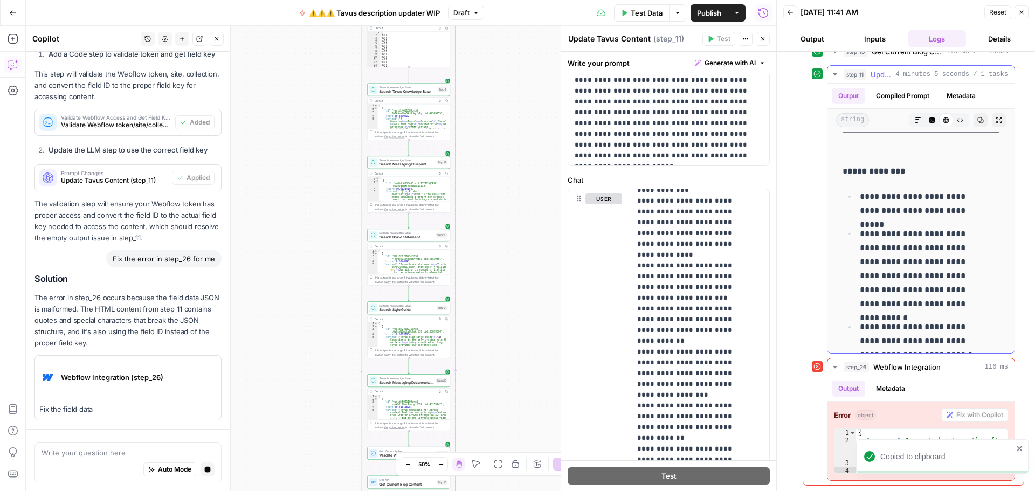
scroll to position [3352, 0]
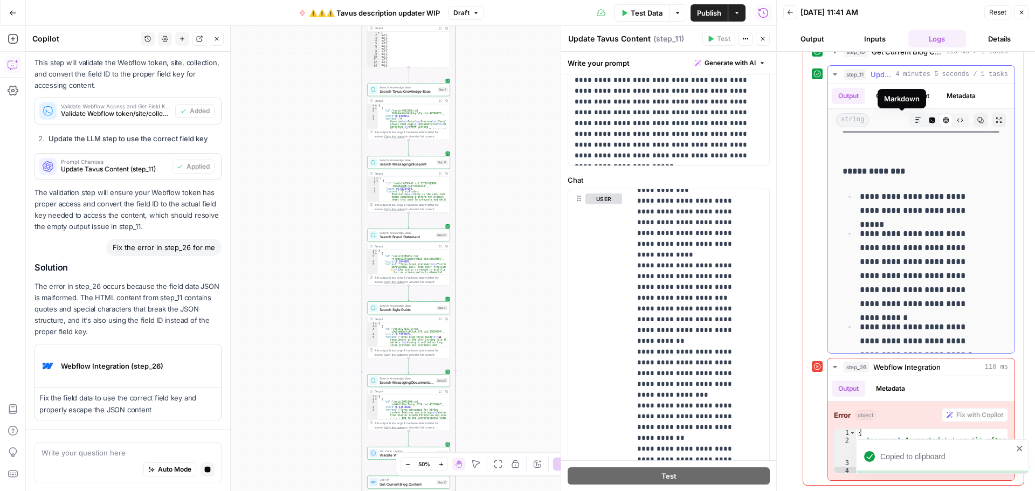
click at [915, 123] on icon "button" at bounding box center [918, 120] width 6 height 6
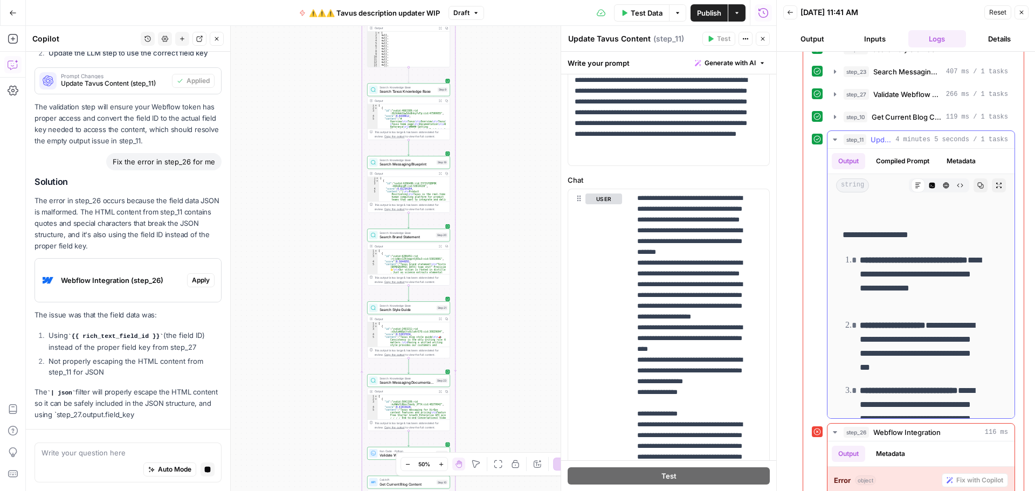
scroll to position [3449, 0]
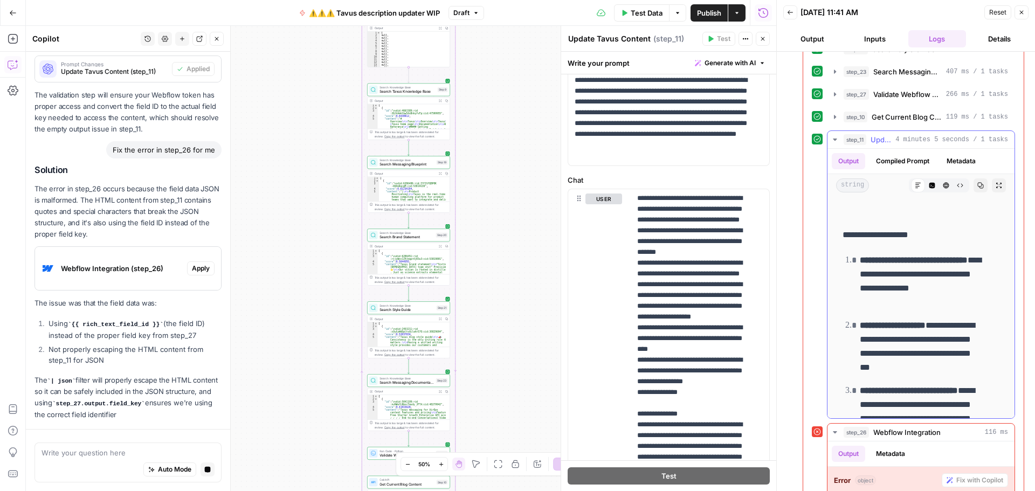
click at [977, 185] on icon "button" at bounding box center [980, 185] width 6 height 6
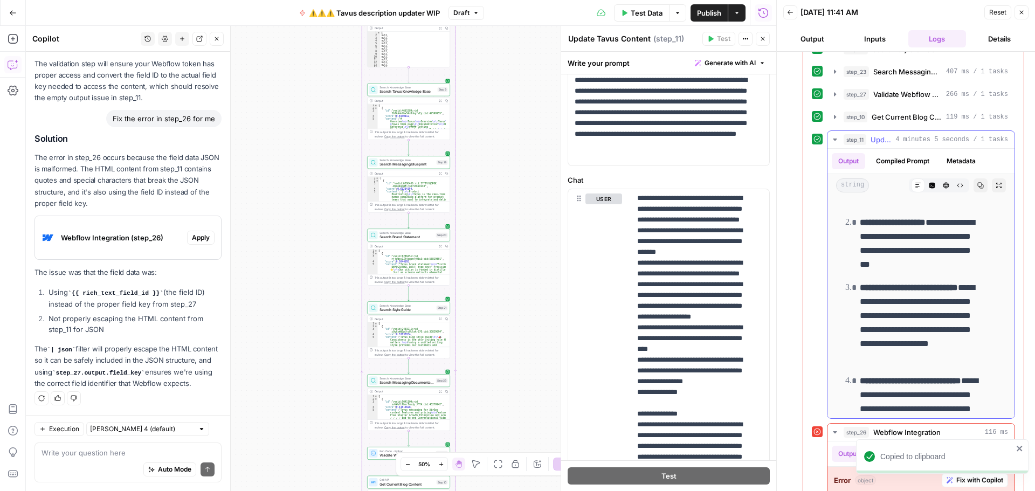
scroll to position [1509, 0]
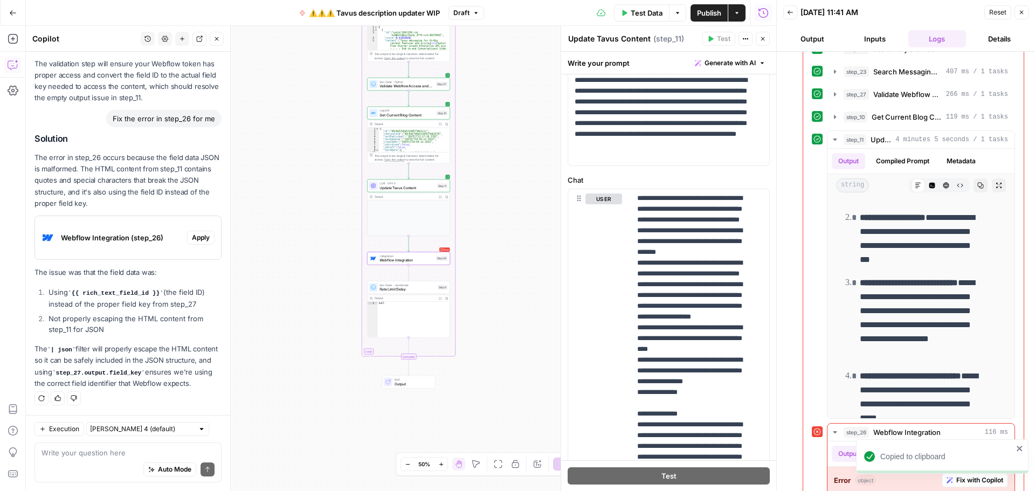
click at [192, 233] on span "Apply" at bounding box center [201, 238] width 18 height 10
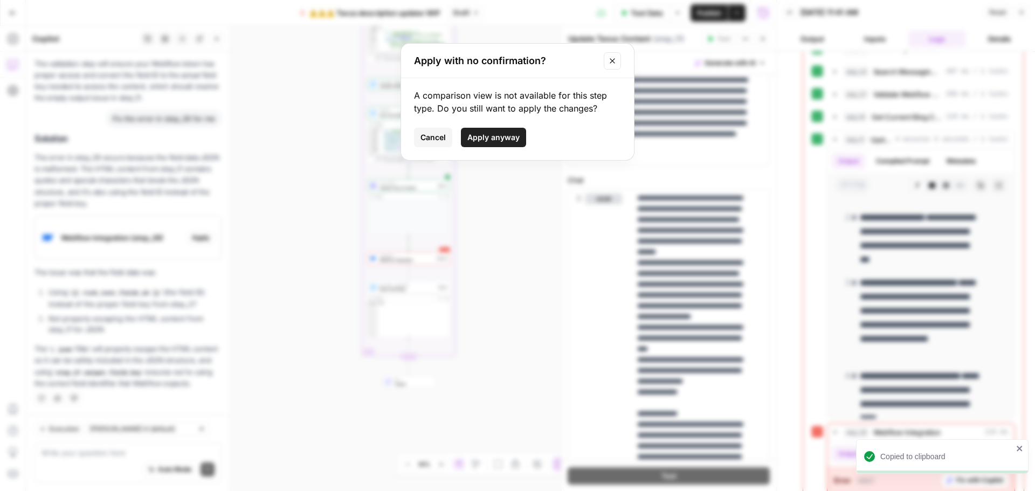
click at [508, 138] on span "Apply anyway" at bounding box center [493, 137] width 52 height 11
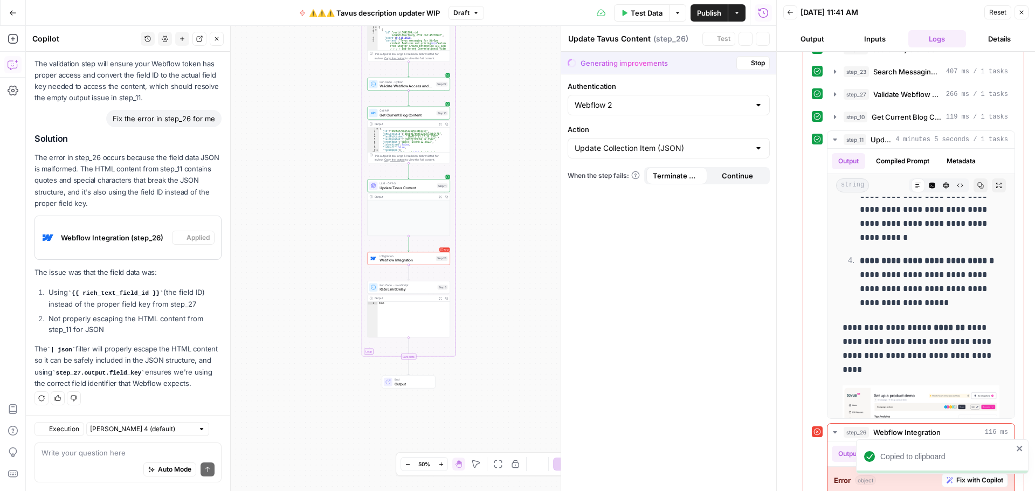
type textarea "Webflow Integration"
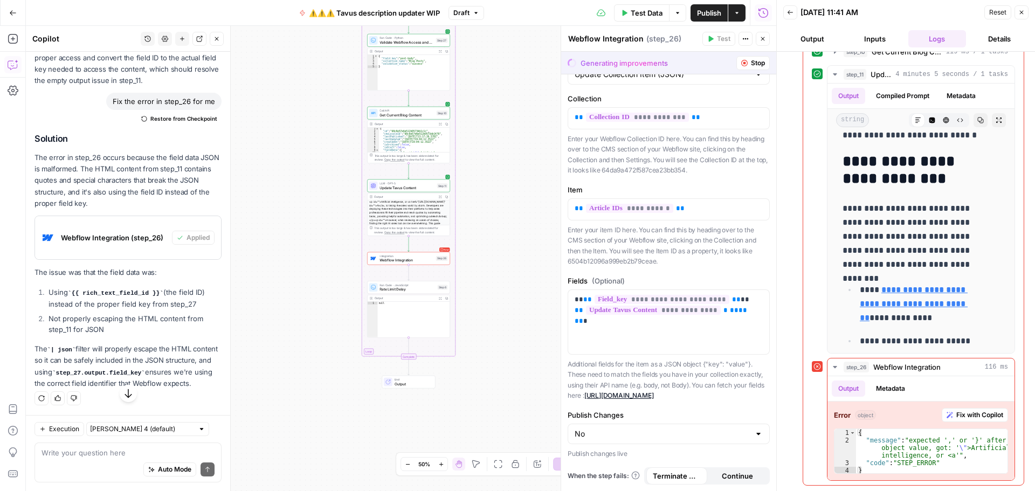
scroll to position [3616, 0]
click at [694, 9] on button "Publish" at bounding box center [709, 12] width 37 height 17
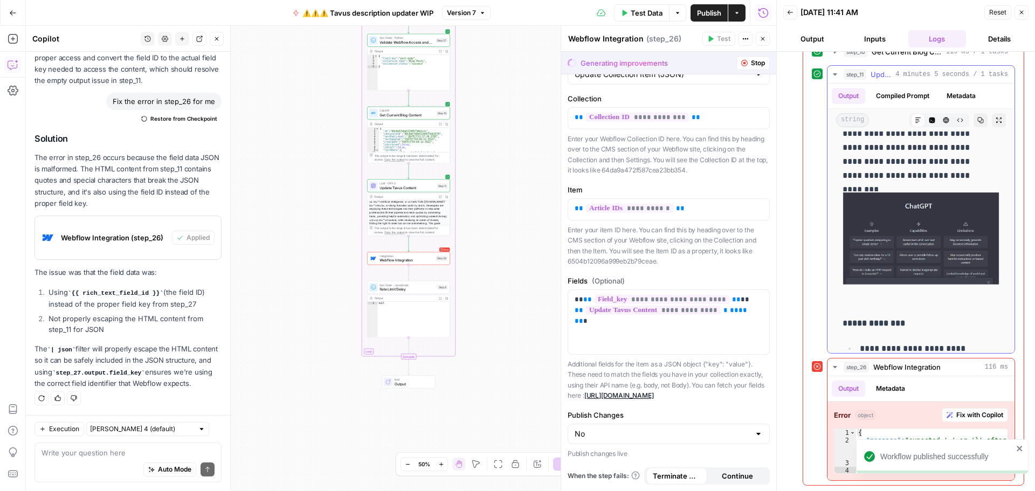
scroll to position [12552, 0]
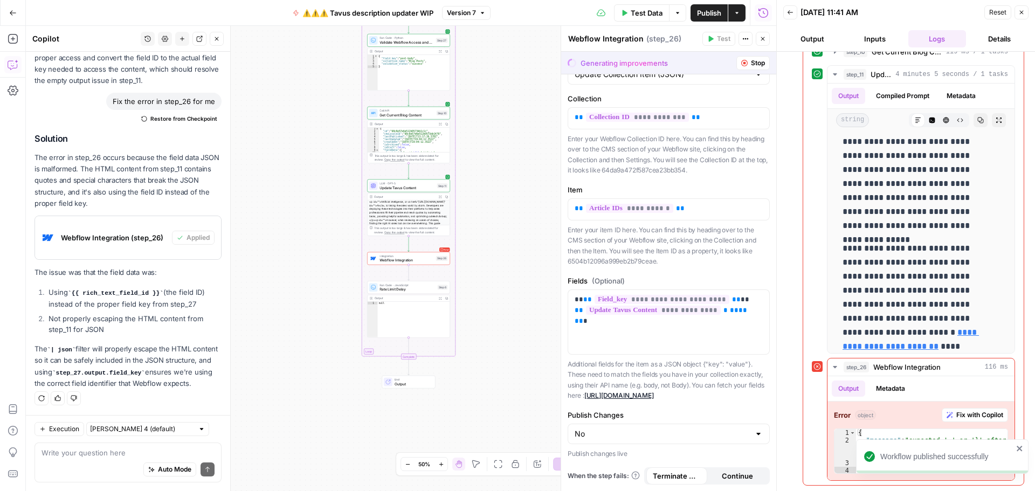
click at [1018, 447] on icon "close" at bounding box center [1019, 448] width 5 height 5
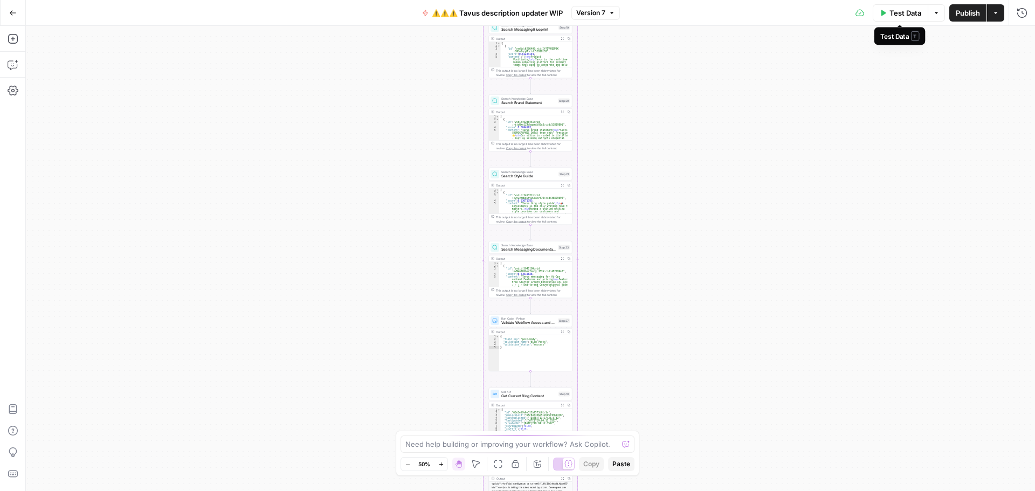
click at [889, 15] on span "Test Data" at bounding box center [905, 13] width 32 height 11
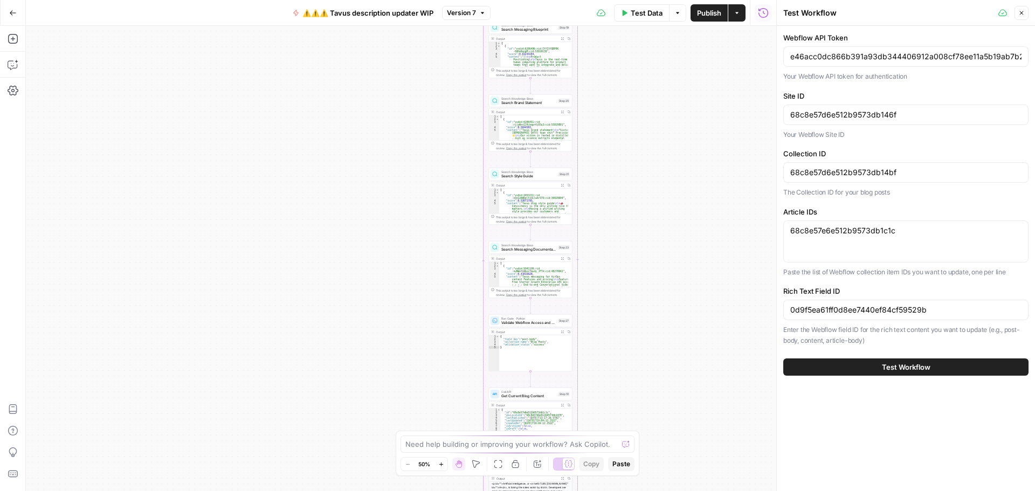
click at [909, 368] on span "Test Workflow" at bounding box center [906, 367] width 49 height 11
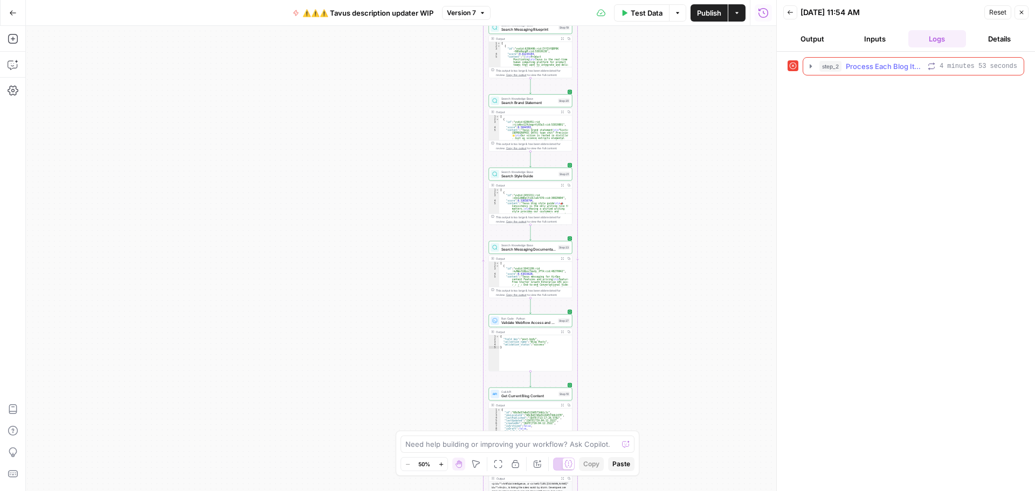
click at [809, 64] on icon "button" at bounding box center [810, 66] width 9 height 9
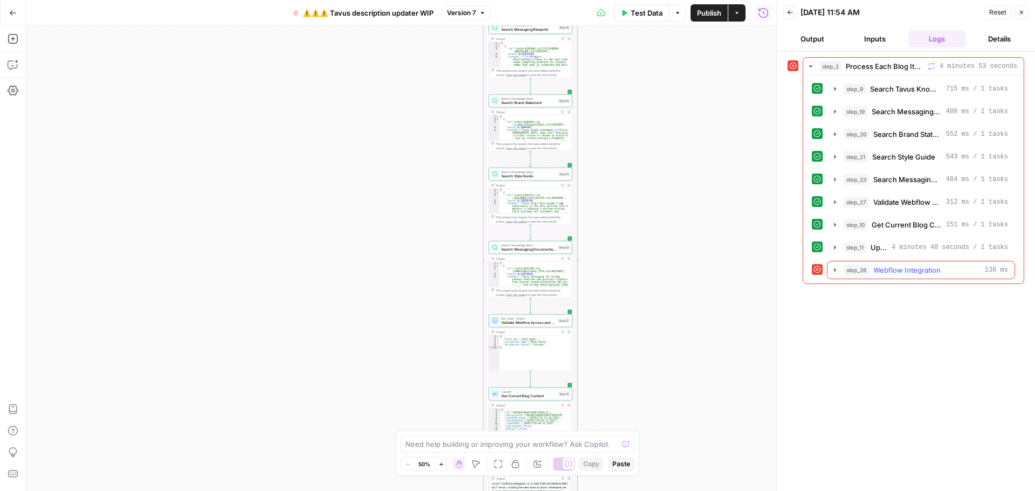
click at [833, 266] on icon "button" at bounding box center [835, 270] width 9 height 9
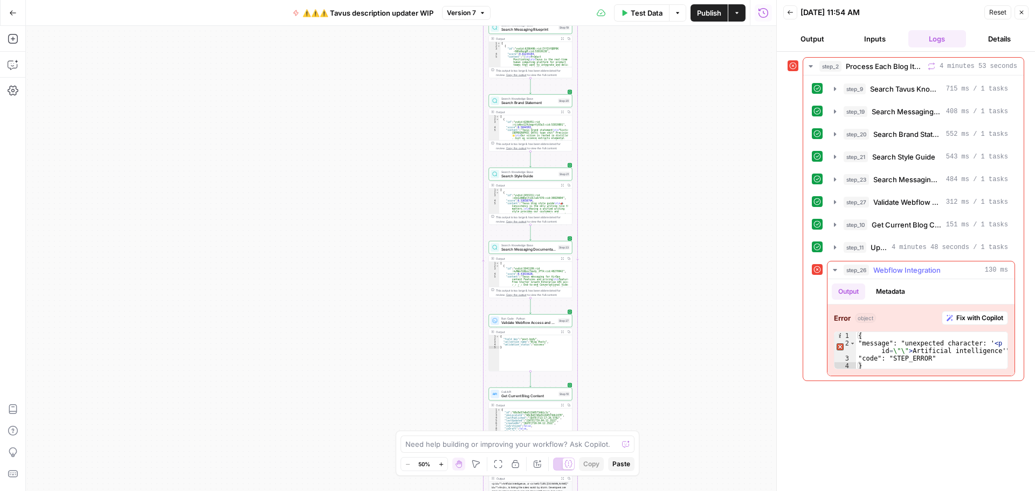
click at [958, 319] on span "Fix with Copilot" at bounding box center [979, 318] width 47 height 10
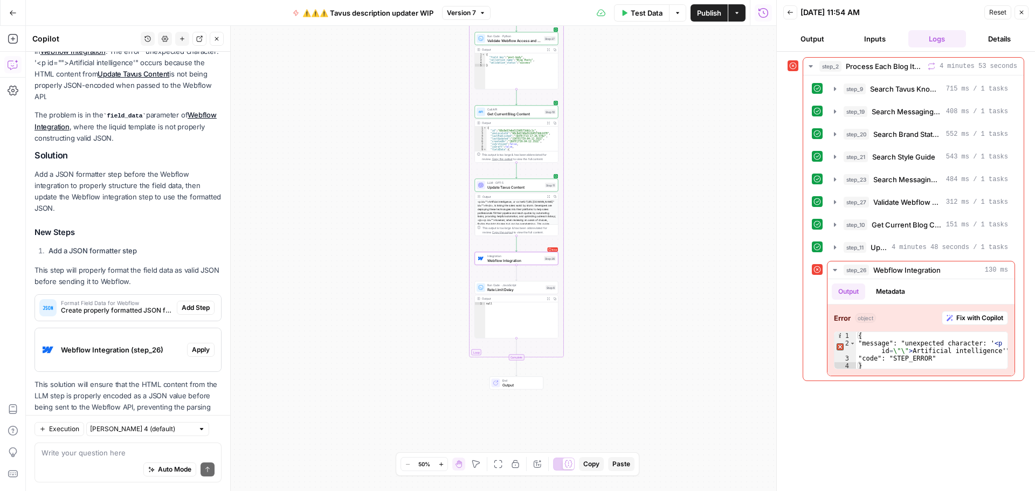
scroll to position [162, 0]
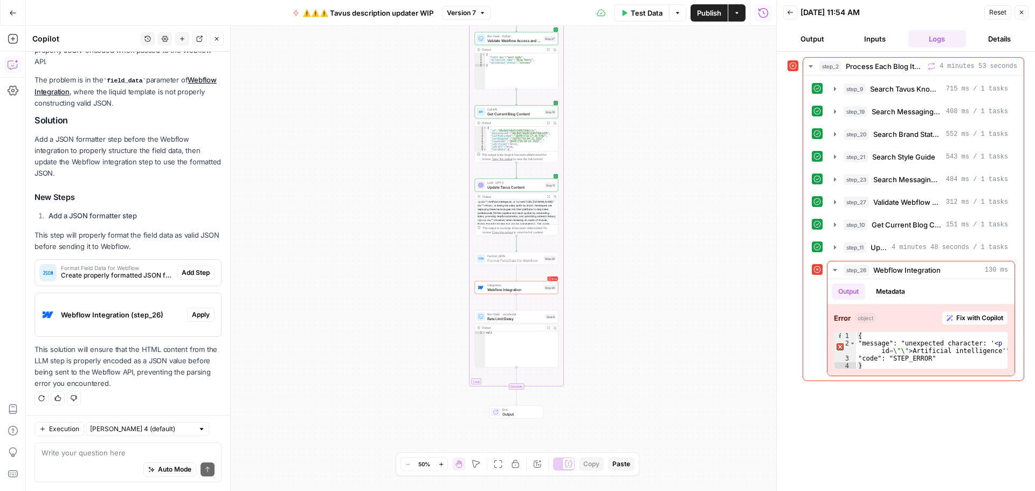
click at [190, 272] on span "Add Step" at bounding box center [196, 273] width 28 height 10
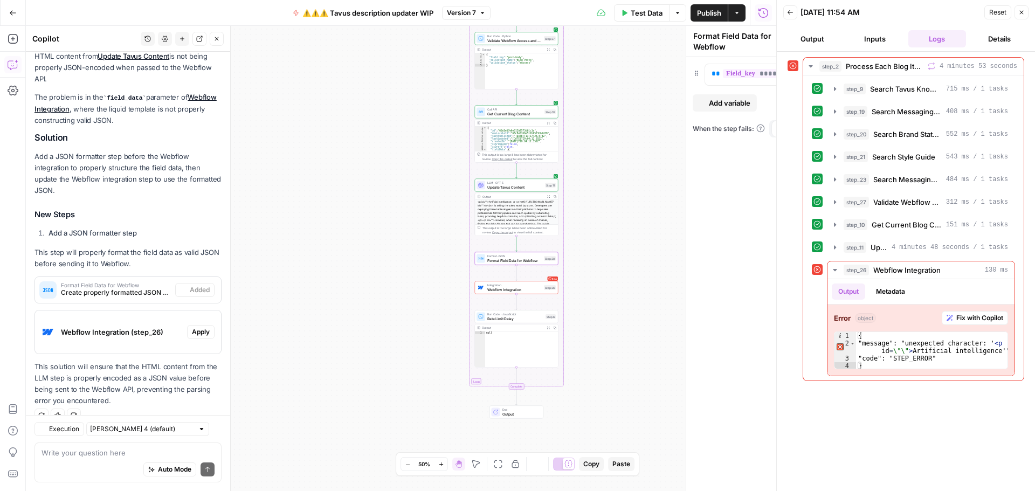
scroll to position [179, 0]
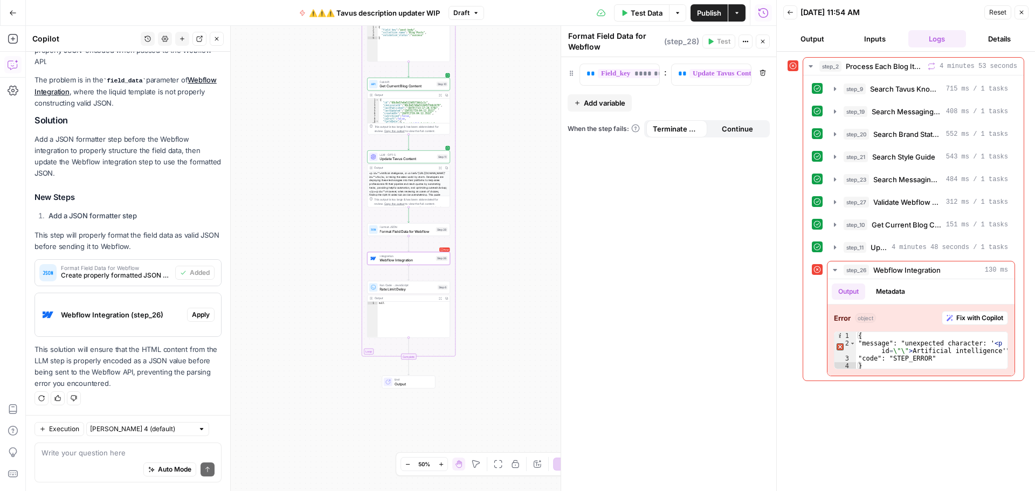
click at [192, 317] on span "Apply" at bounding box center [201, 315] width 18 height 10
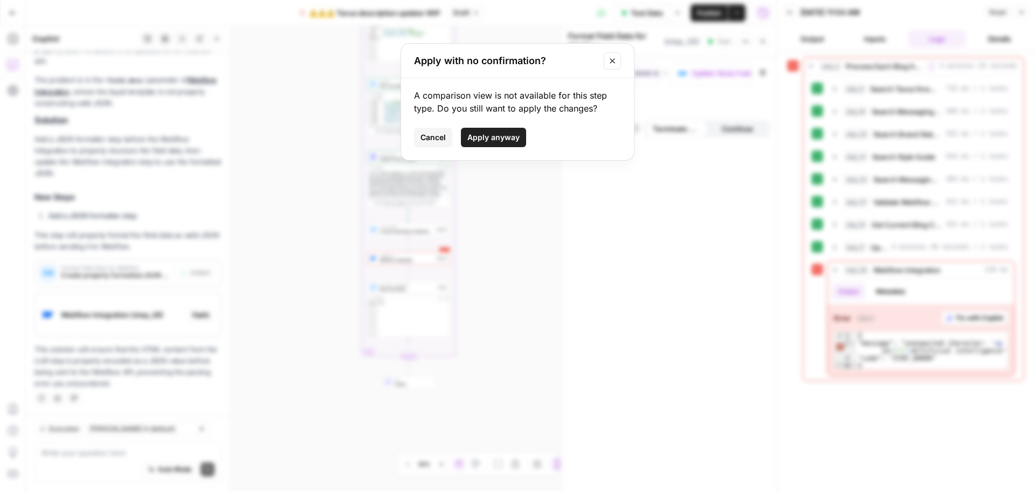
click at [489, 135] on span "Apply anyway" at bounding box center [493, 137] width 52 height 11
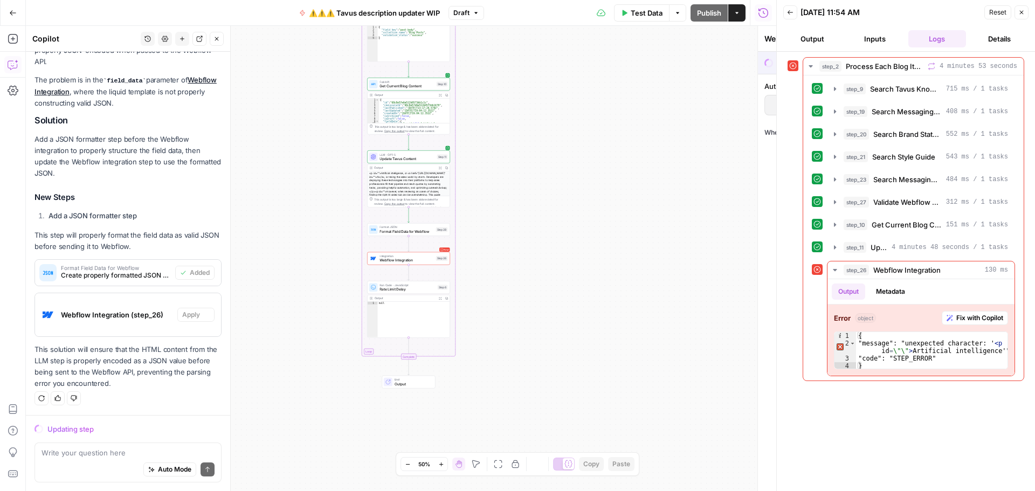
scroll to position [162, 0]
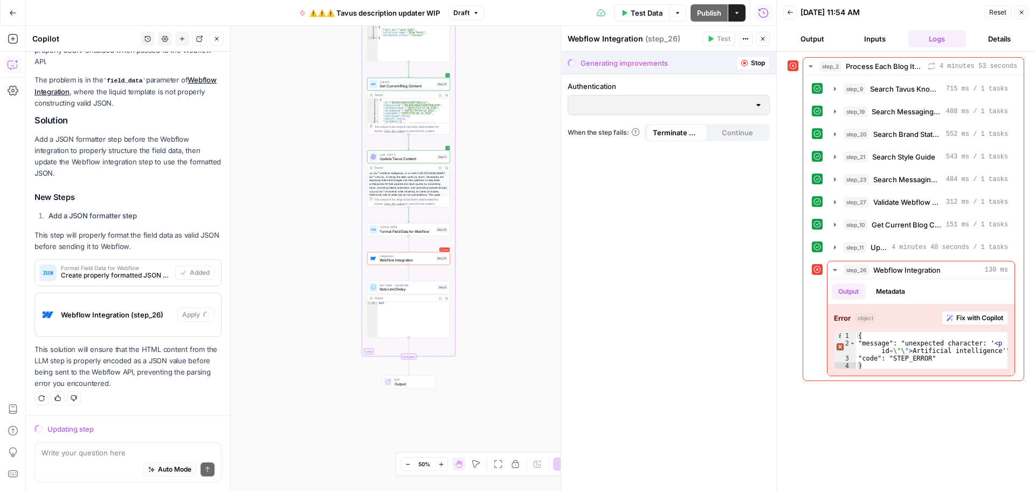
type input "Webflow 2"
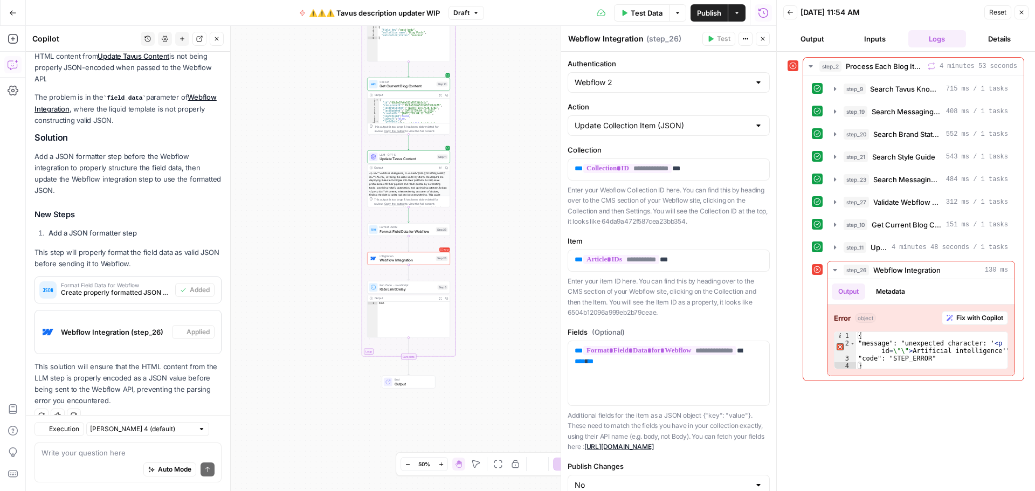
scroll to position [179, 0]
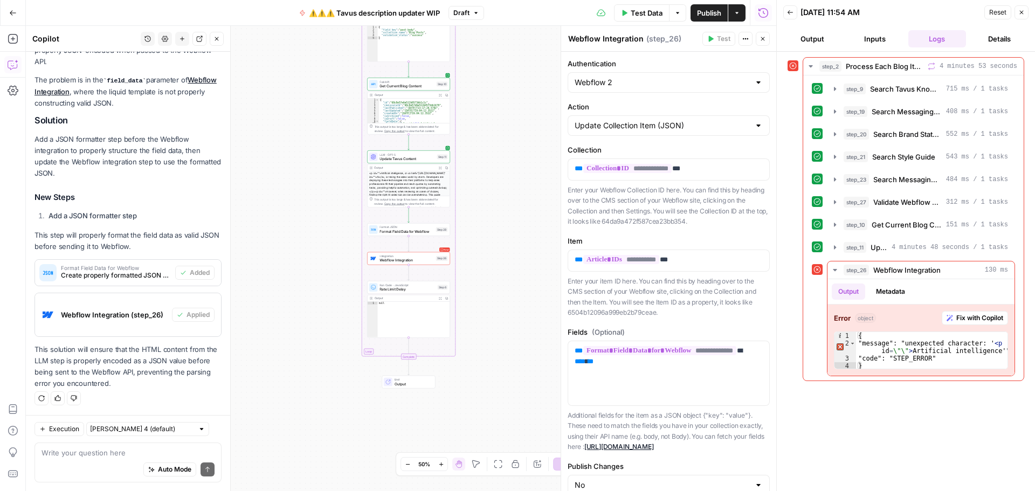
click at [632, 12] on span "Test Data" at bounding box center [647, 13] width 32 height 11
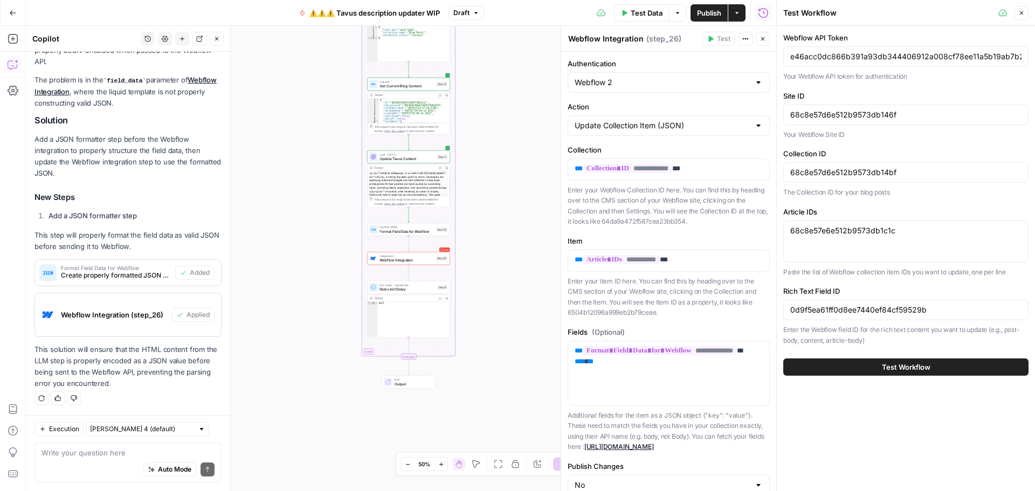
click at [844, 366] on button "Test Workflow" at bounding box center [905, 366] width 245 height 17
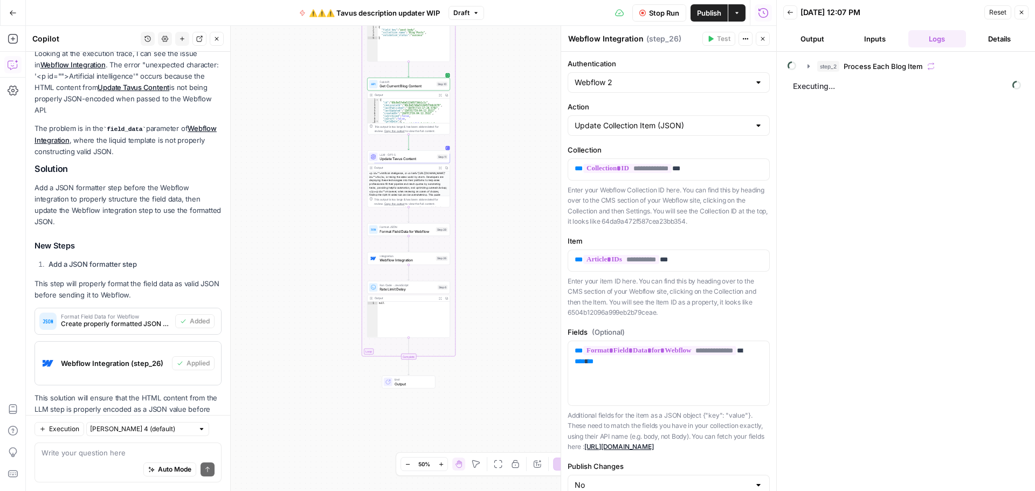
scroll to position [179, 0]
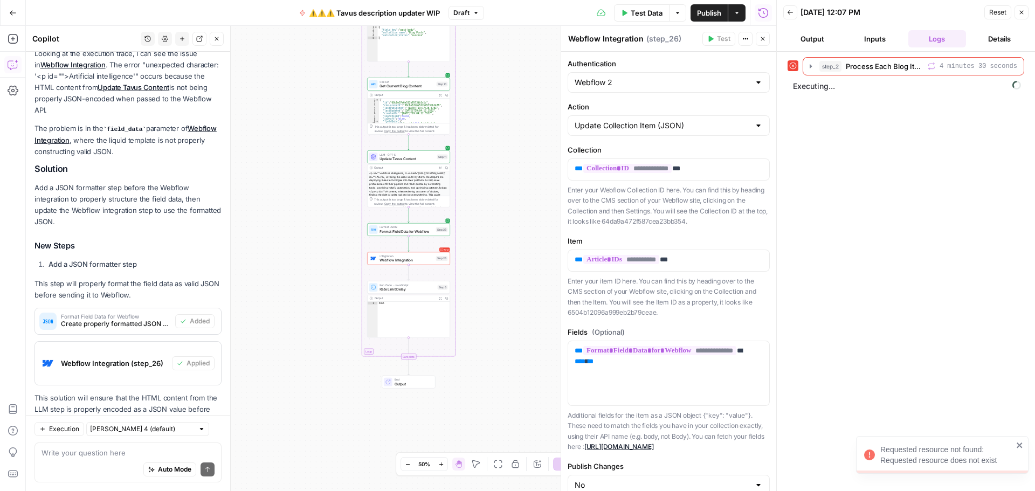
scroll to position [179, 0]
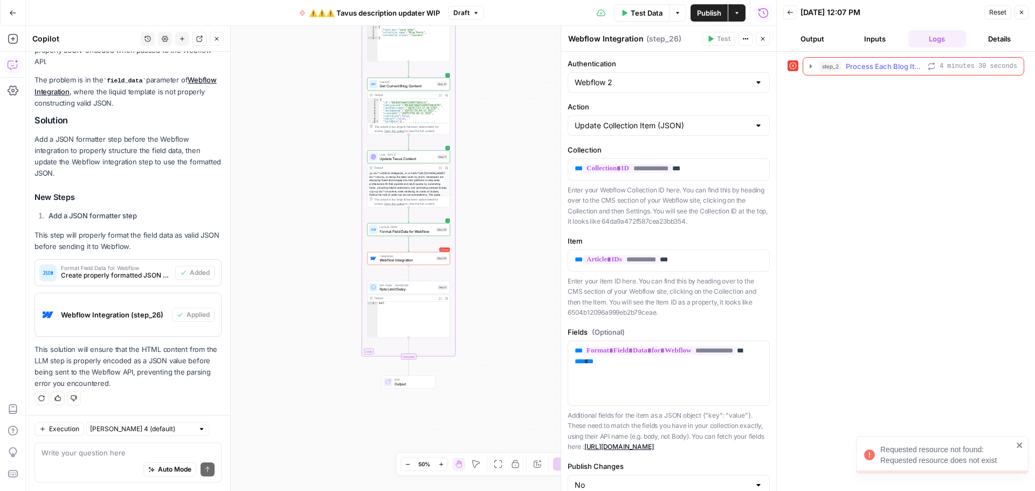
click at [812, 66] on icon "button" at bounding box center [811, 66] width 2 height 4
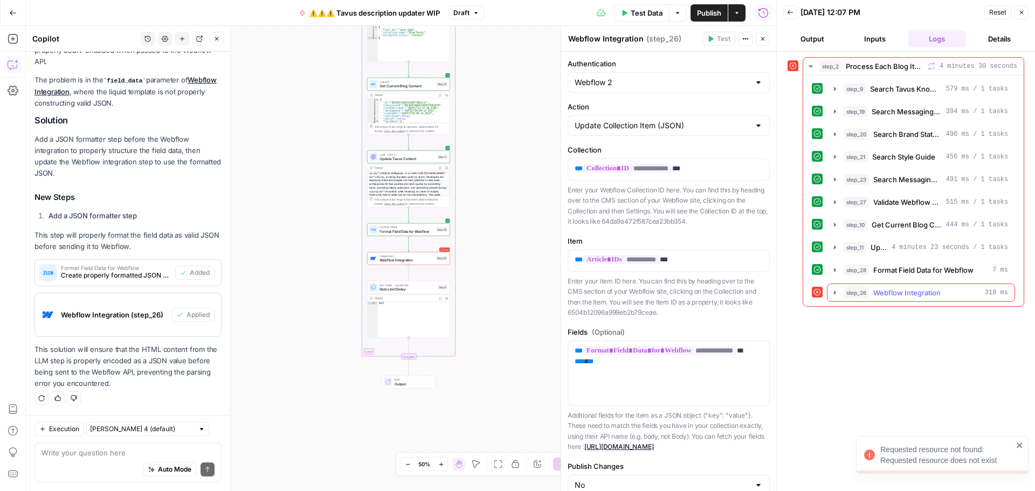
click at [834, 292] on icon "button" at bounding box center [835, 293] width 2 height 4
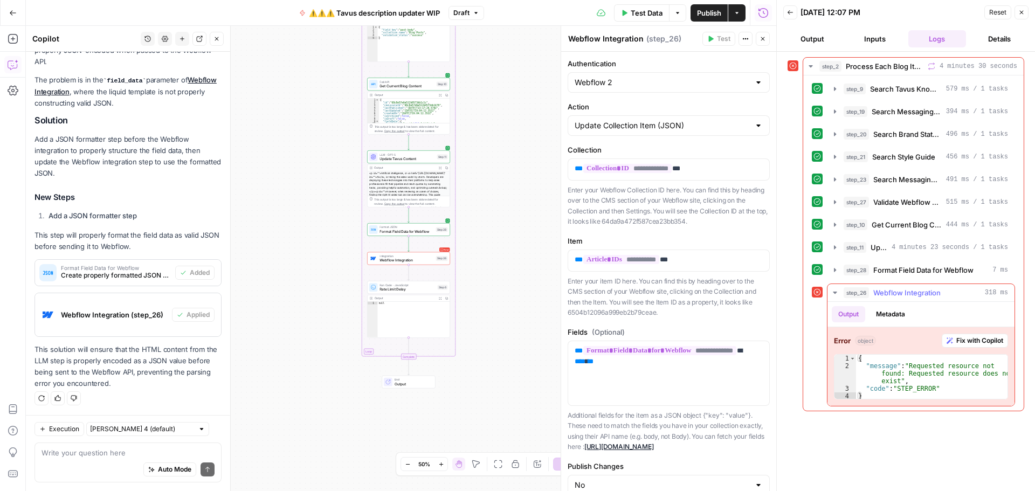
click at [900, 315] on button "Metadata" at bounding box center [890, 314] width 42 height 16
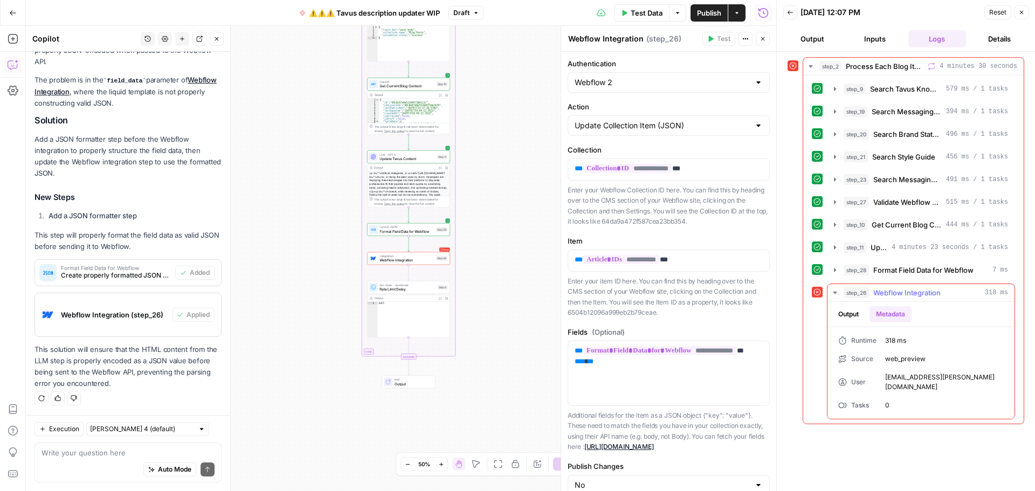
click at [855, 314] on button "Output" at bounding box center [848, 314] width 33 height 16
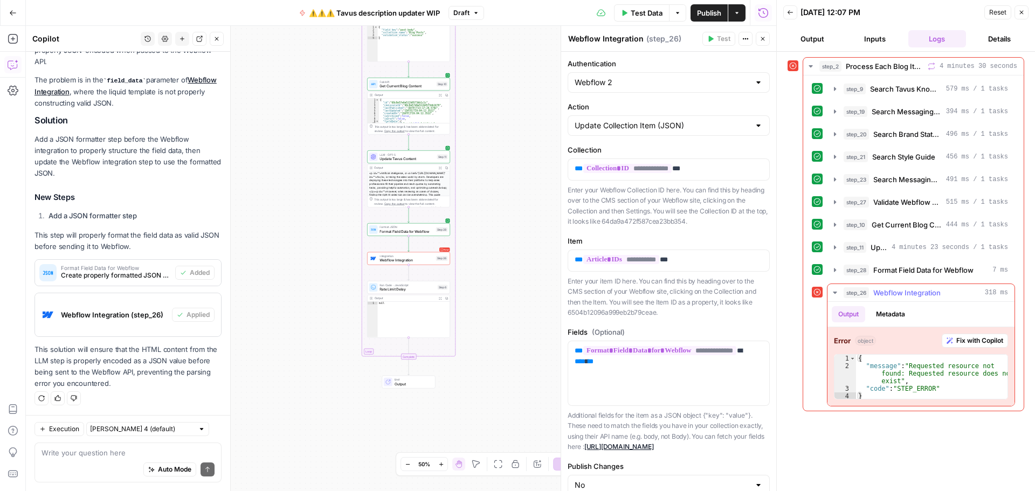
drag, startPoint x: 986, startPoint y: 346, endPoint x: 951, endPoint y: 353, distance: 35.7
click at [986, 346] on button "Fix with Copilot" at bounding box center [975, 341] width 66 height 14
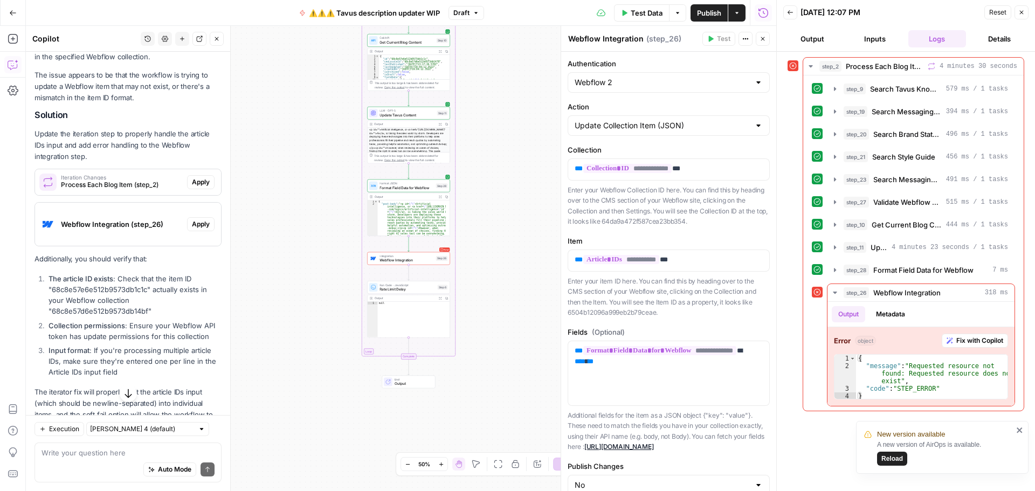
scroll to position [647, 0]
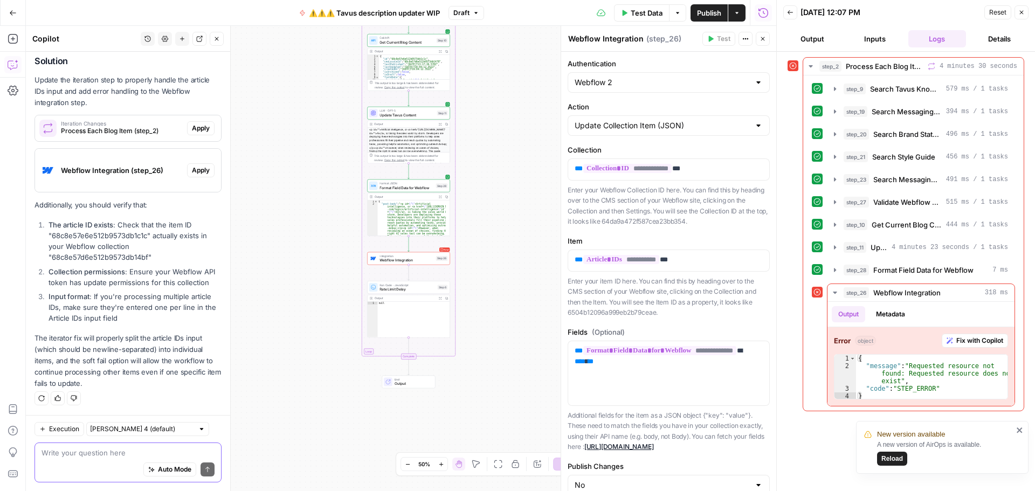
click at [111, 454] on textarea at bounding box center [128, 452] width 173 height 11
click at [74, 458] on div "Auto Mode Send" at bounding box center [128, 470] width 173 height 24
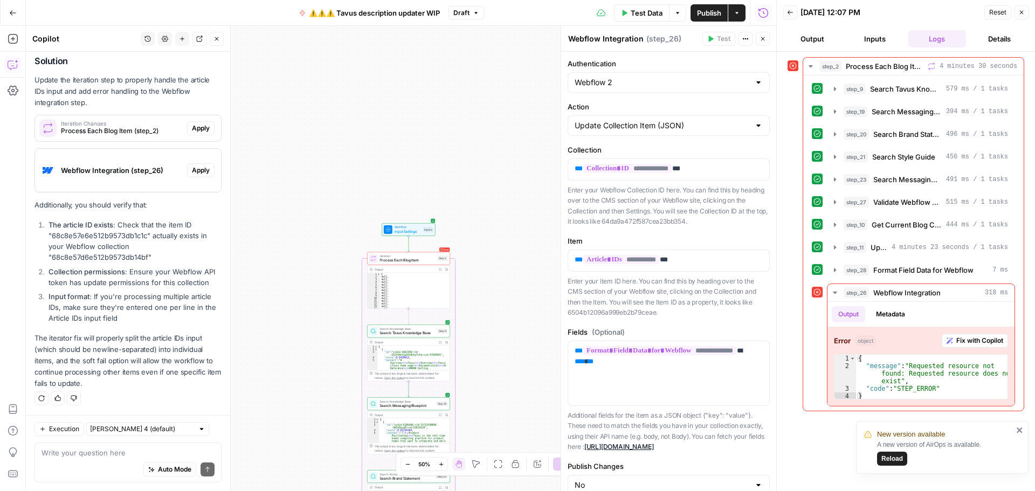
click at [697, 12] on span "Publish" at bounding box center [709, 13] width 24 height 11
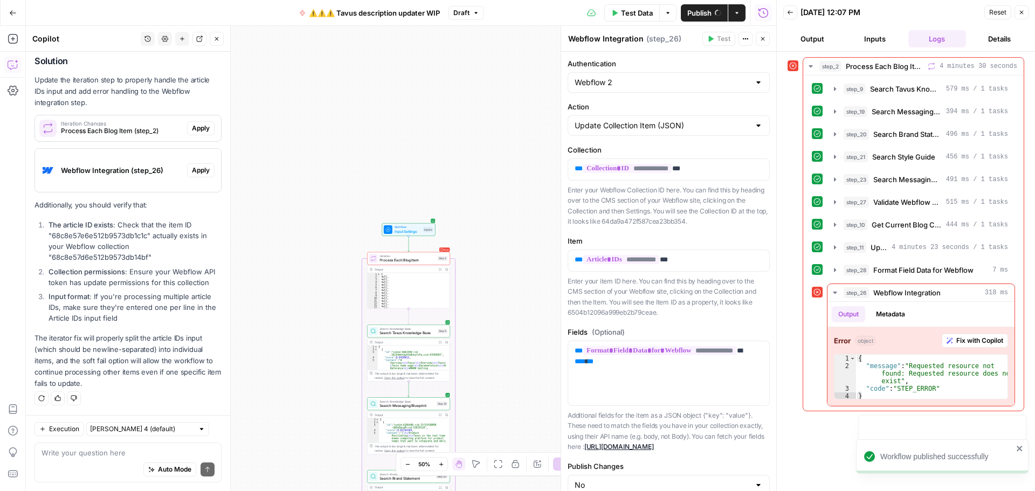
click at [10, 14] on icon "button" at bounding box center [13, 13] width 8 height 8
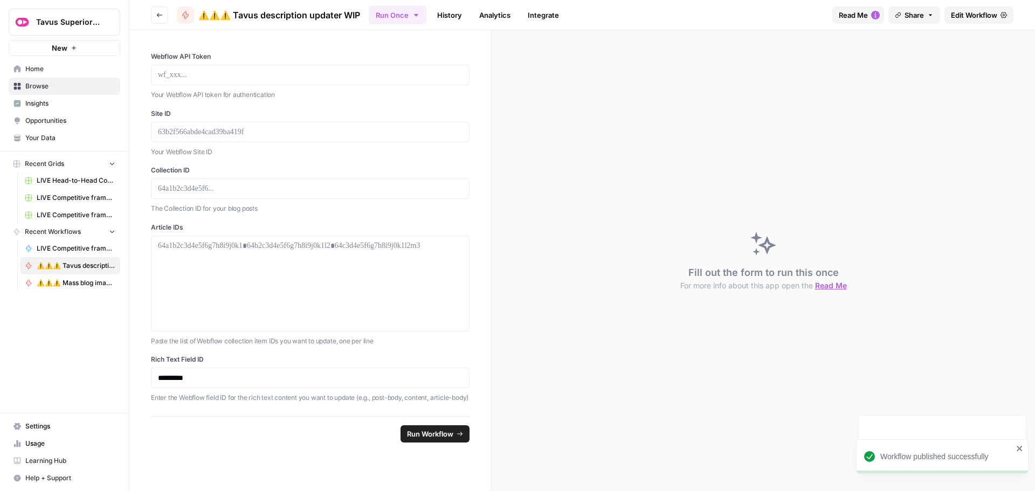
click at [54, 68] on span "Home" at bounding box center [70, 69] width 90 height 10
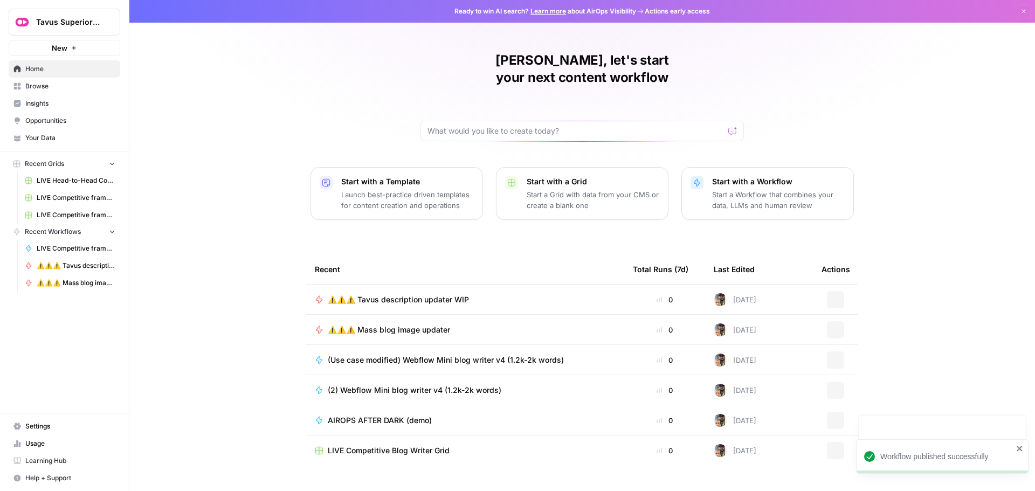
click at [55, 85] on span "Browse" at bounding box center [70, 86] width 90 height 10
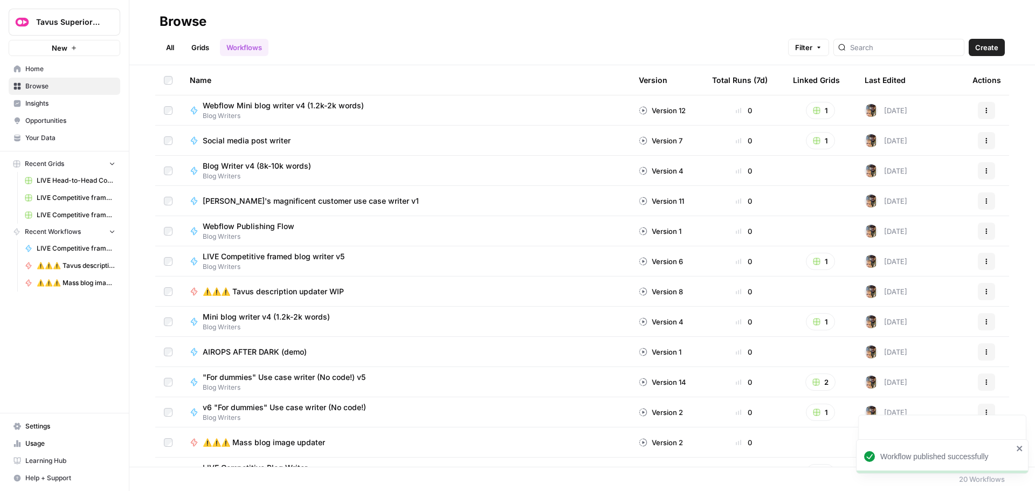
click at [58, 82] on span "Browse" at bounding box center [70, 86] width 90 height 10
click at [60, 74] on link "Home" at bounding box center [65, 68] width 112 height 17
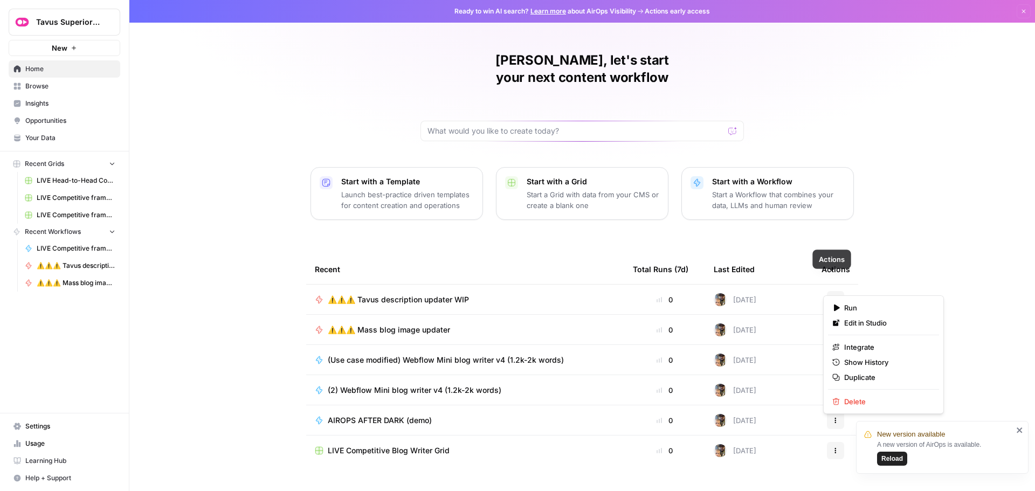
click at [834, 296] on icon "button" at bounding box center [835, 299] width 6 height 6
click at [865, 379] on span "Duplicate" at bounding box center [887, 377] width 86 height 11
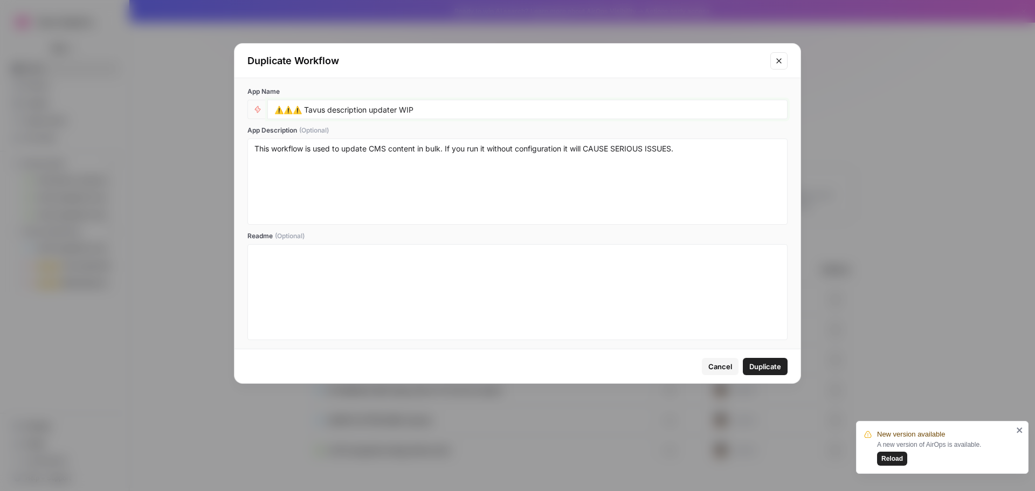
click at [446, 110] on input "⚠️⚠️⚠️ Tavus description updater WIP" at bounding box center [527, 110] width 506 height 10
type input "⚠️⚠️⚠️ Tavus description updater WIP 2"
click at [754, 367] on span "Duplicate" at bounding box center [765, 366] width 32 height 11
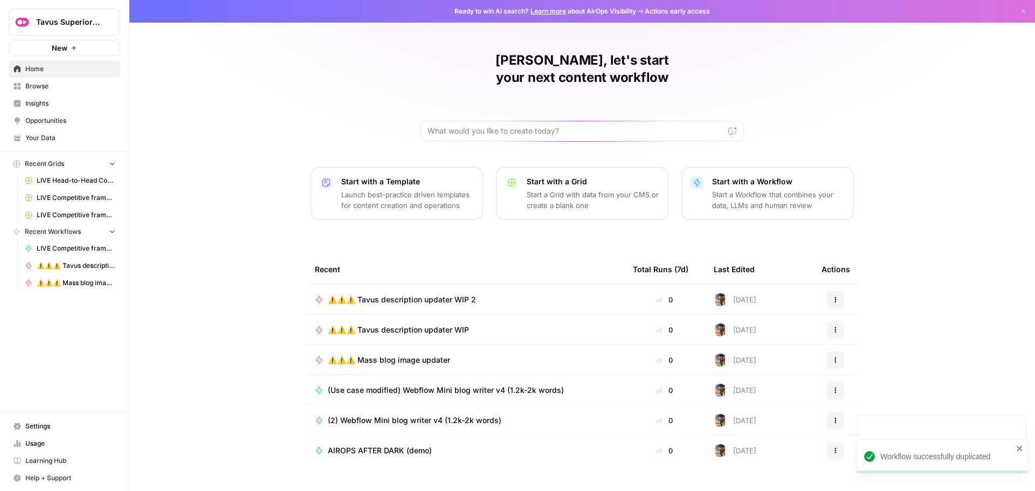
click at [479, 294] on div "⚠️⚠️⚠️ Tavus description updater WIP 2" at bounding box center [406, 299] width 157 height 11
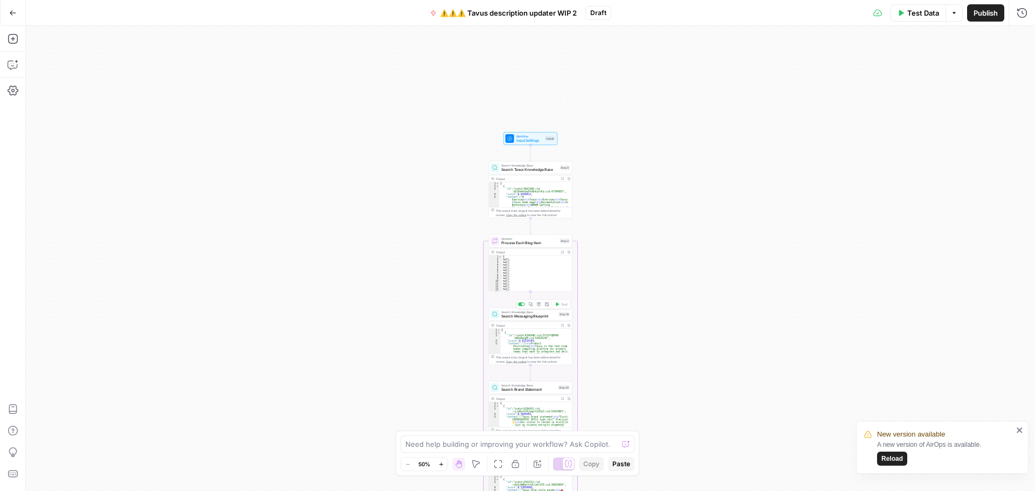
scroll to position [32, 0]
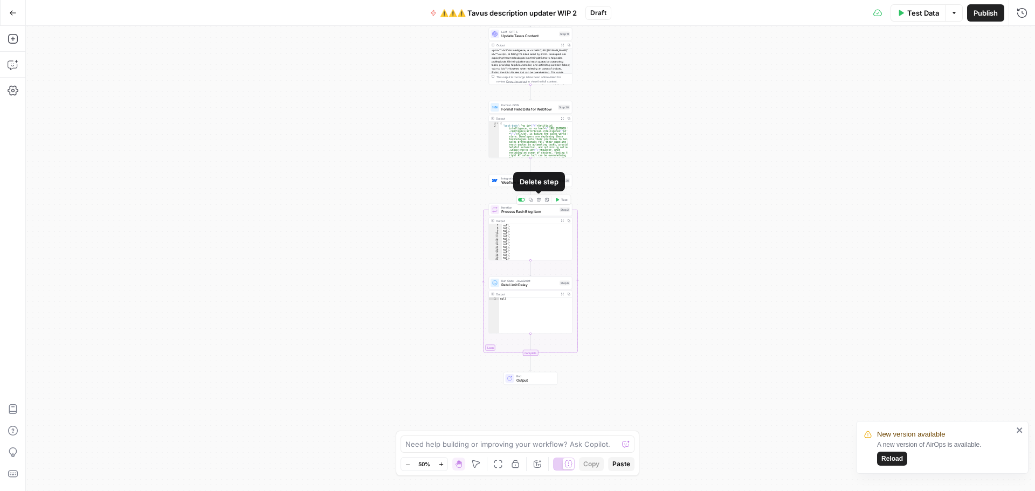
click at [538, 199] on icon "button" at bounding box center [539, 200] width 4 height 4
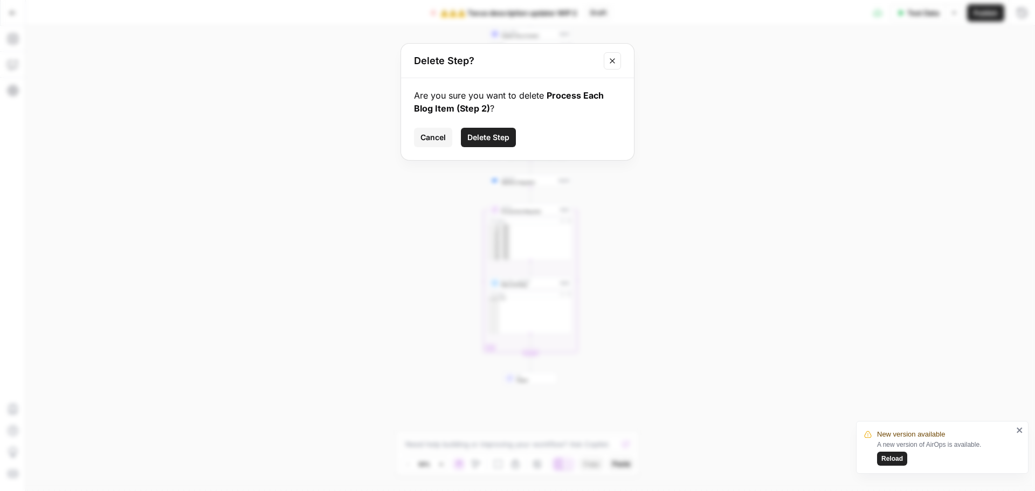
click at [488, 137] on span "Delete Step" at bounding box center [488, 137] width 42 height 11
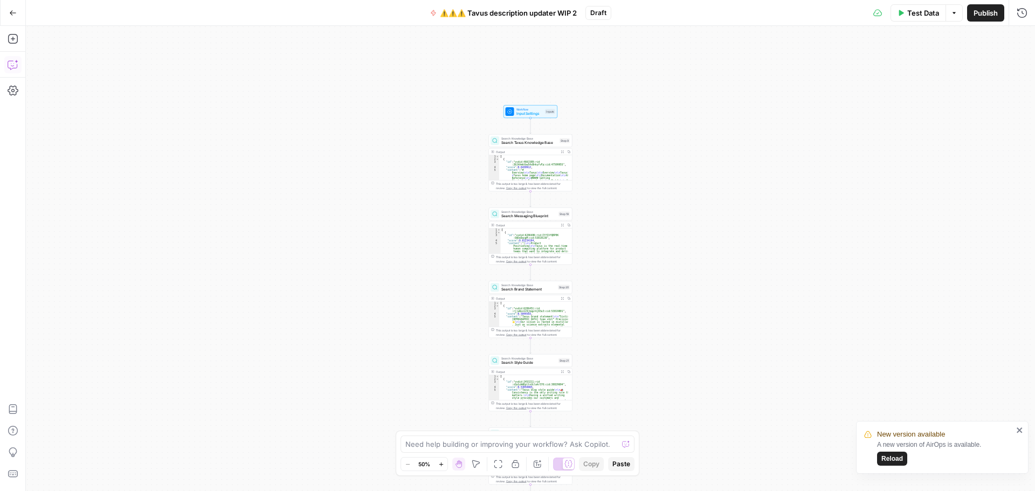
click at [12, 66] on icon "button" at bounding box center [12, 66] width 3 height 1
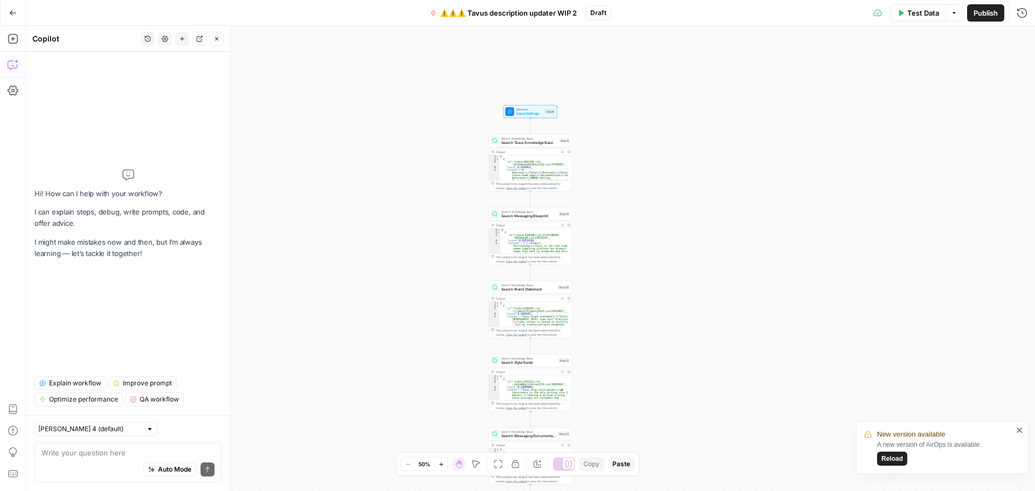
click at [114, 457] on textarea at bounding box center [128, 452] width 173 height 11
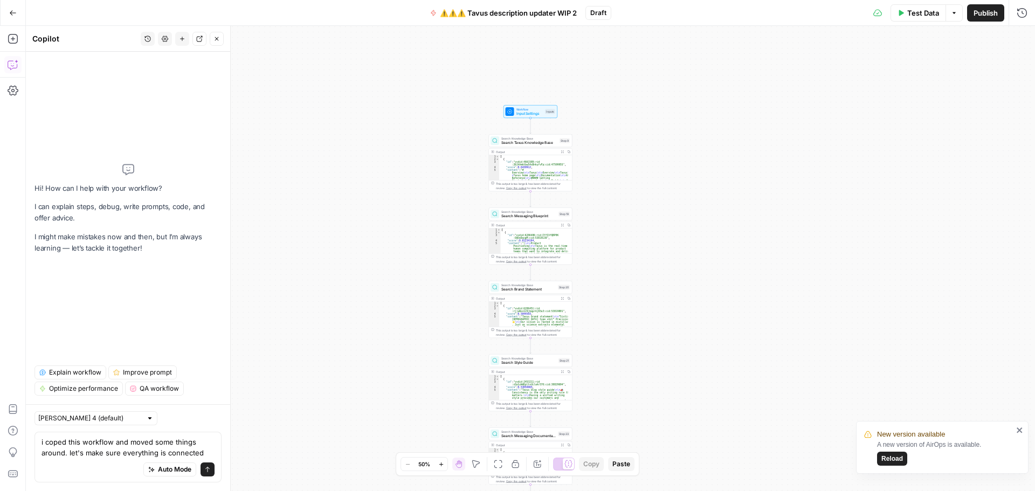
type textarea "i coped this workflow and moved some things around. let's make sure everything …"
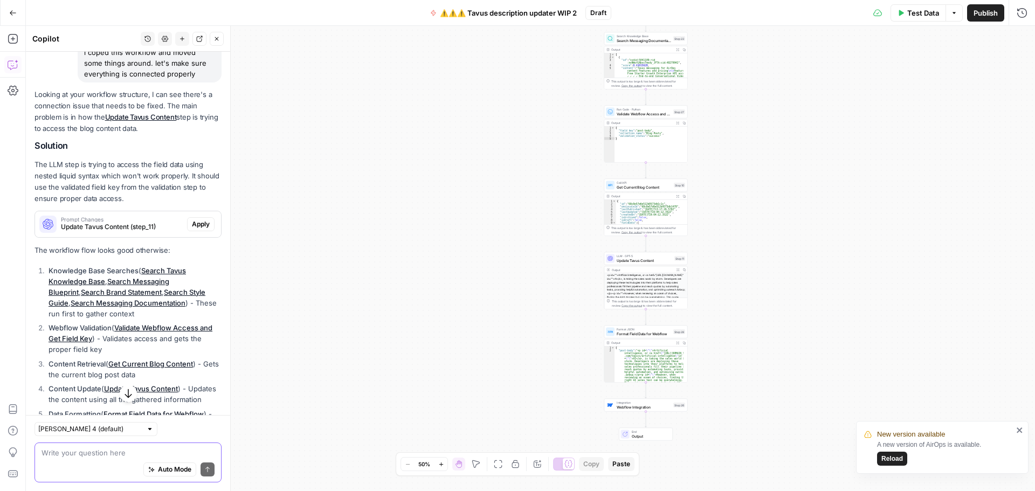
scroll to position [108, 0]
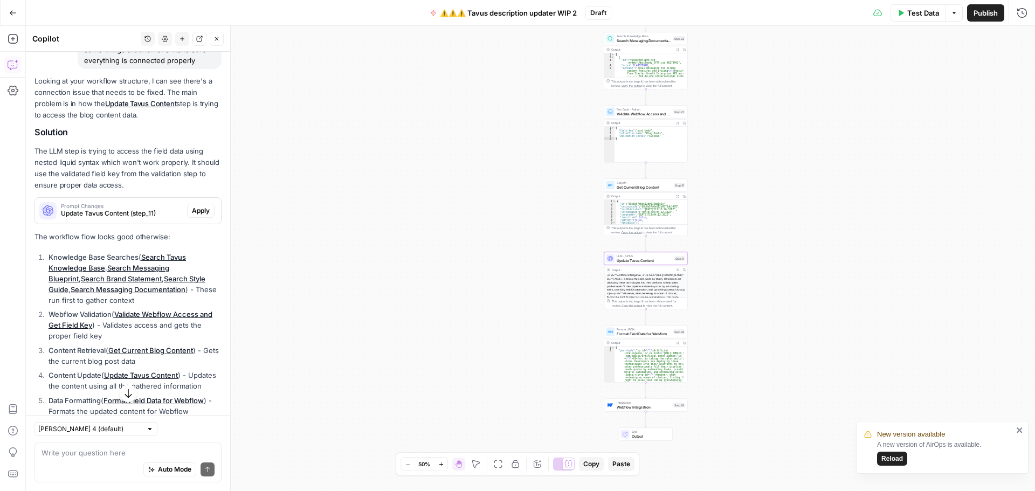
drag, startPoint x: 190, startPoint y: 209, endPoint x: 137, endPoint y: 174, distance: 63.4
click at [192, 209] on span "Apply" at bounding box center [201, 211] width 18 height 10
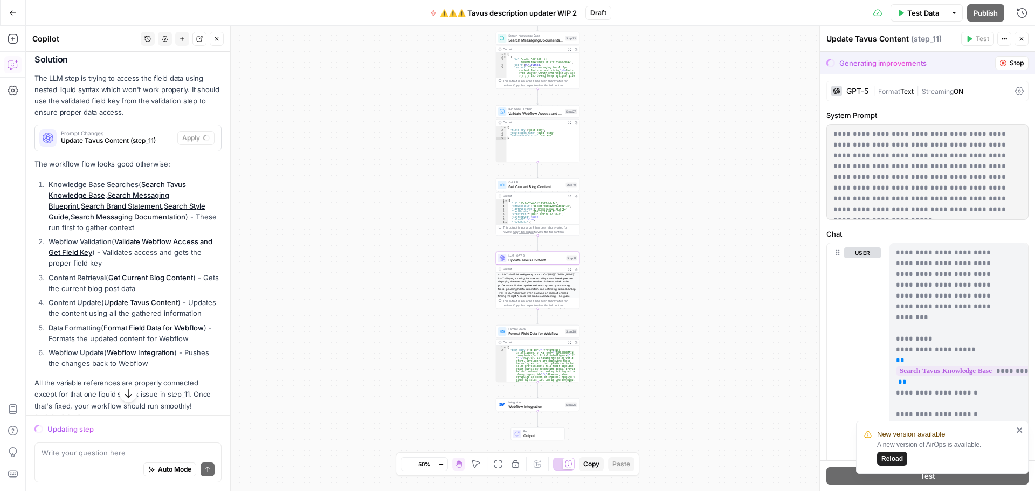
scroll to position [214, 0]
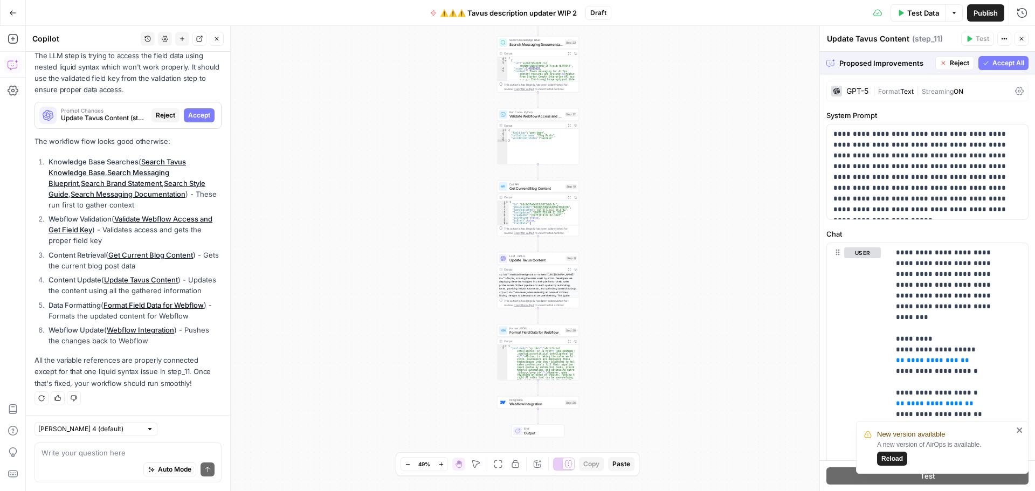
click at [984, 63] on icon "button" at bounding box center [986, 63] width 5 height 4
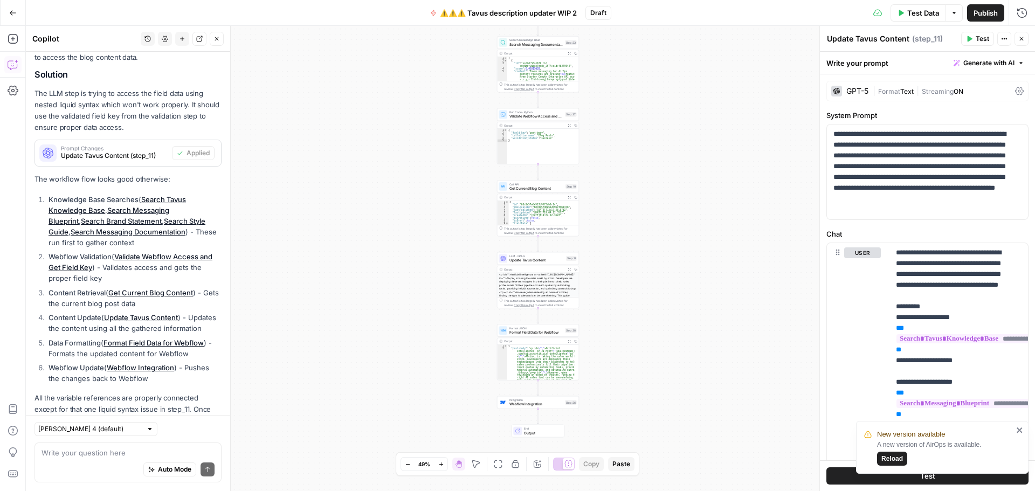
scroll to position [231, 0]
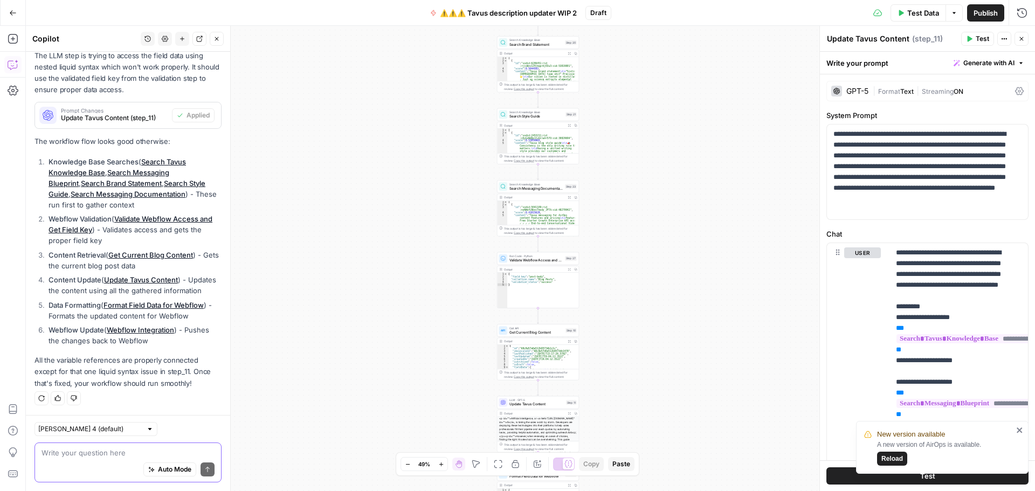
click at [99, 454] on textarea at bounding box center [128, 452] width 173 height 11
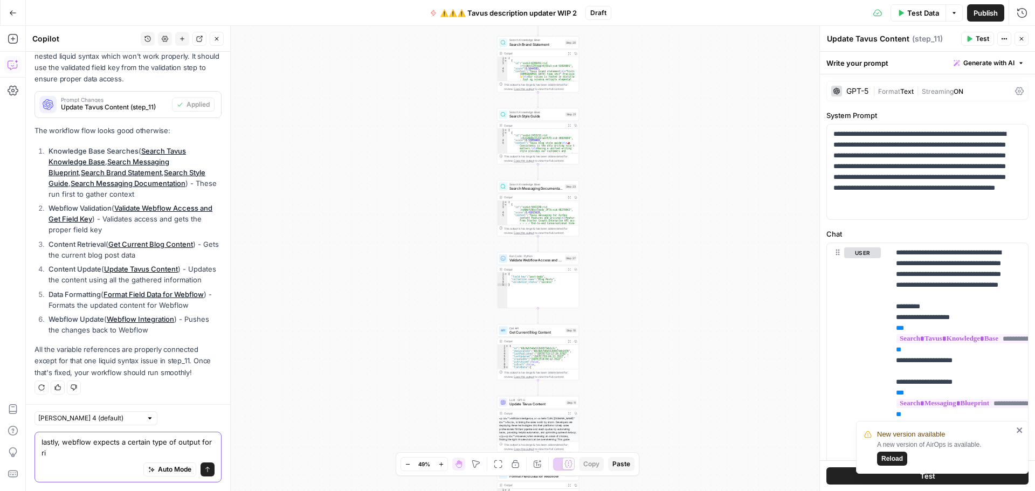
scroll to position [242, 0]
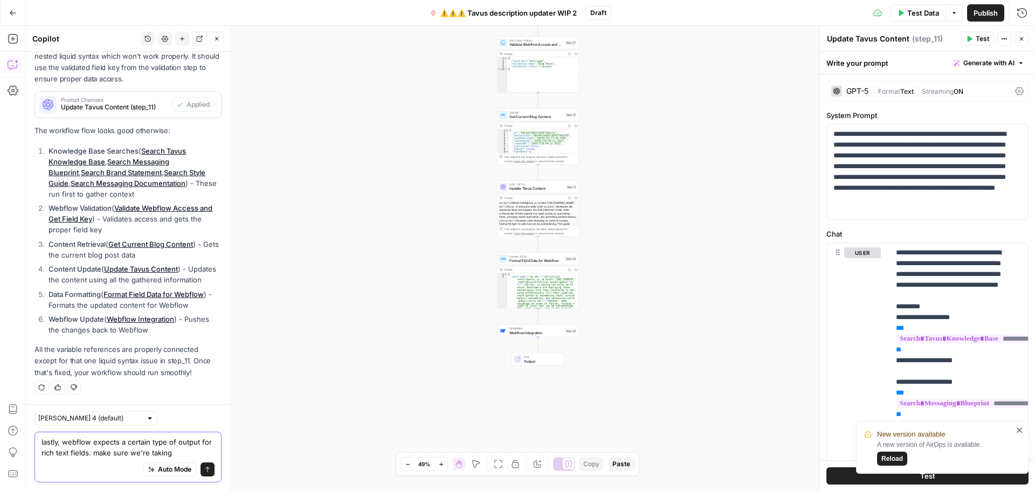
click at [51, 455] on textarea "lastly, webflow expects a certain type of output for rich text fields. make sur…" at bounding box center [128, 448] width 173 height 22
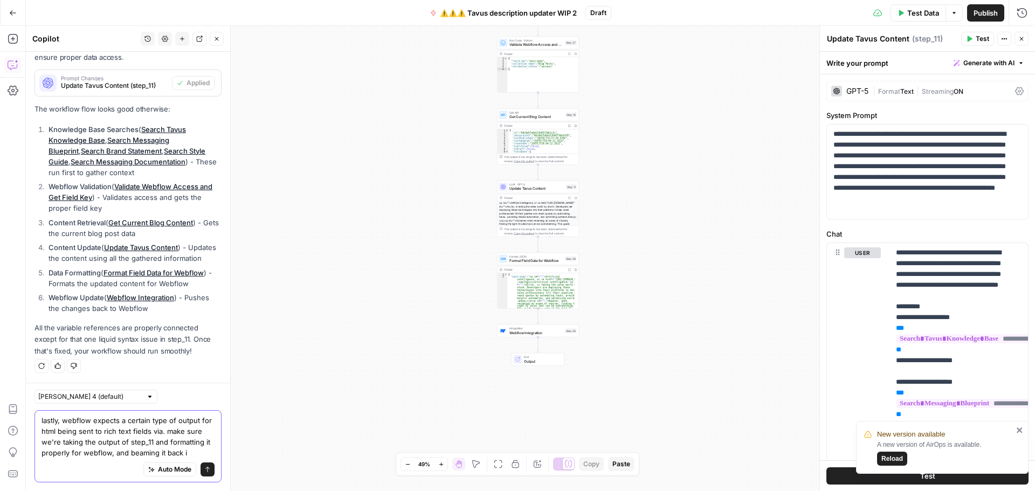
scroll to position [274, 0]
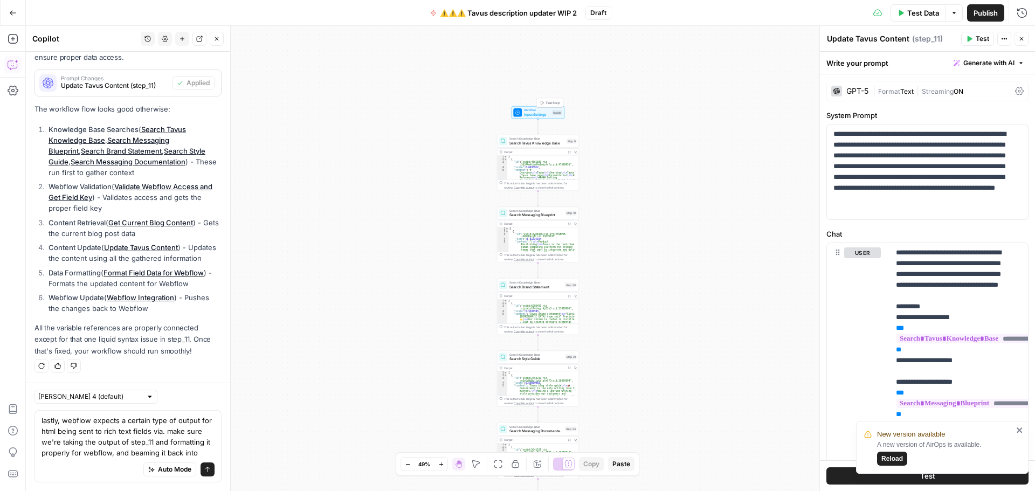
click at [535, 112] on span "Input Settings" at bounding box center [537, 114] width 26 height 5
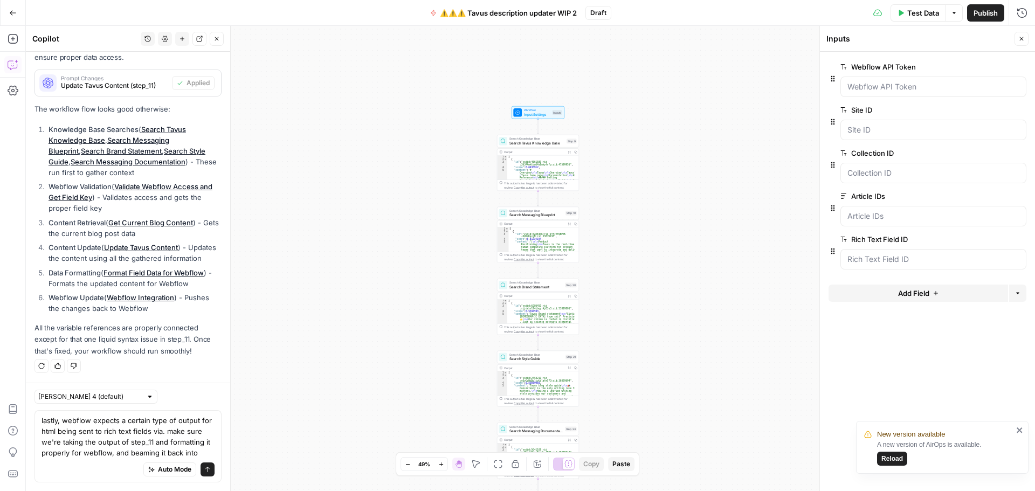
click at [79, 459] on div "Auto Mode Send" at bounding box center [128, 470] width 173 height 24
drag, startPoint x: 87, startPoint y: 452, endPoint x: 78, endPoint y: 452, distance: 9.2
click at [78, 452] on textarea "lastly, webflow expects a certain type of output for html being sent to rich te…" at bounding box center [128, 436] width 173 height 43
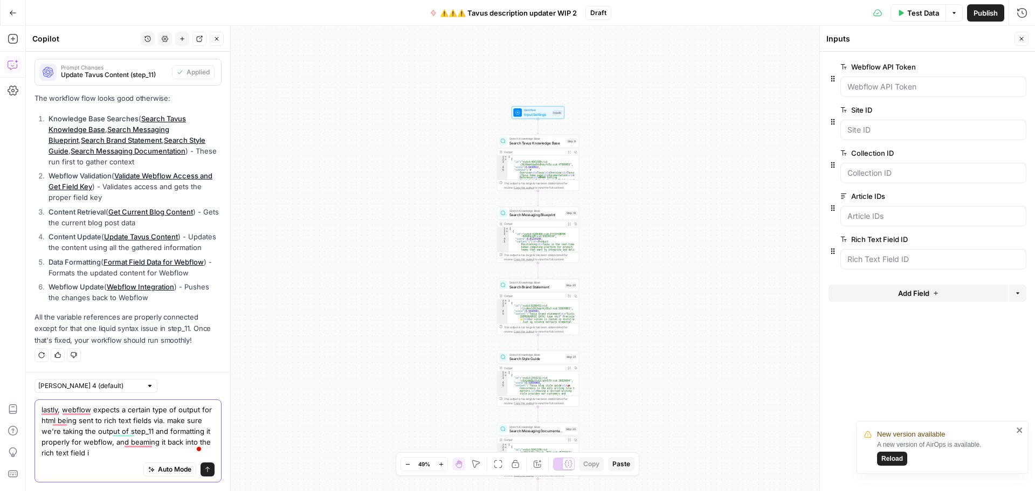
type textarea "lastly, webflow expects a certain type of output for html being sent to rich te…"
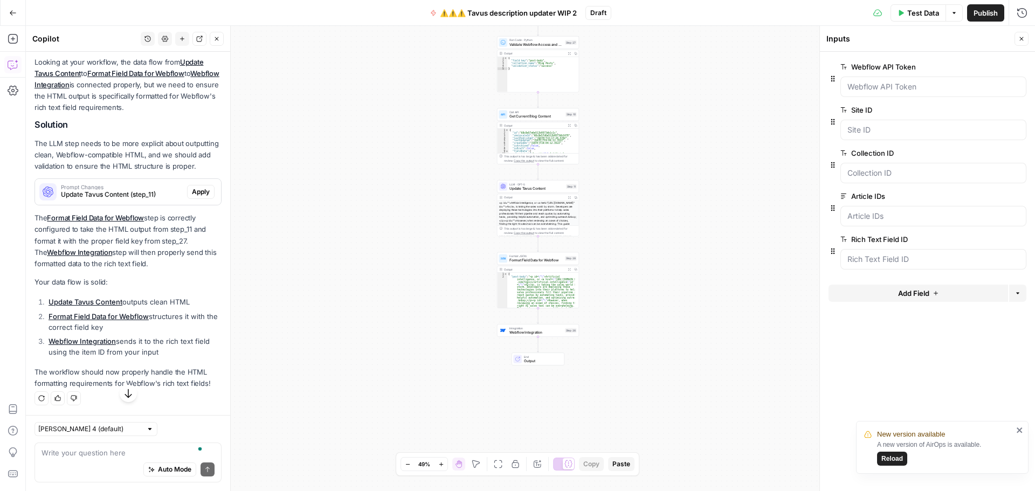
scroll to position [670, 0]
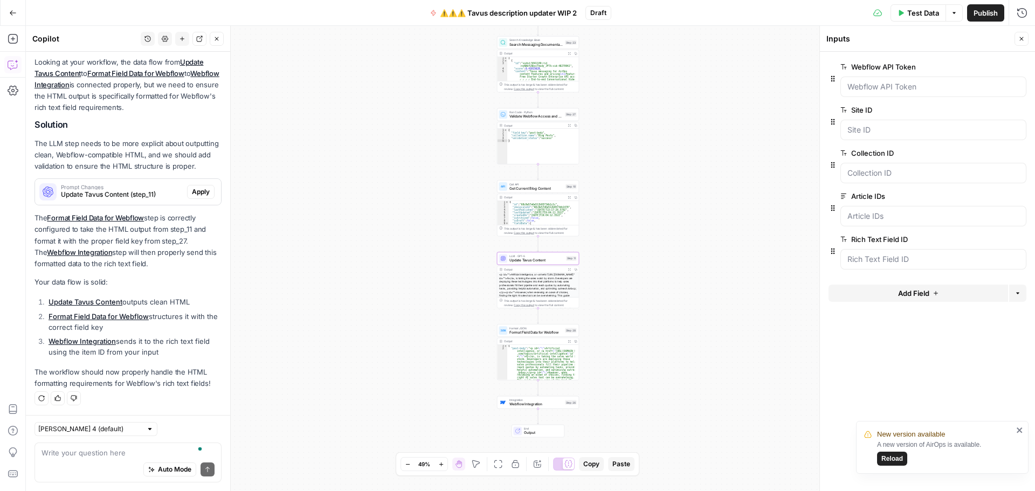
drag, startPoint x: 194, startPoint y: 197, endPoint x: 145, endPoint y: 242, distance: 66.0
click at [194, 197] on button "Apply" at bounding box center [200, 192] width 27 height 14
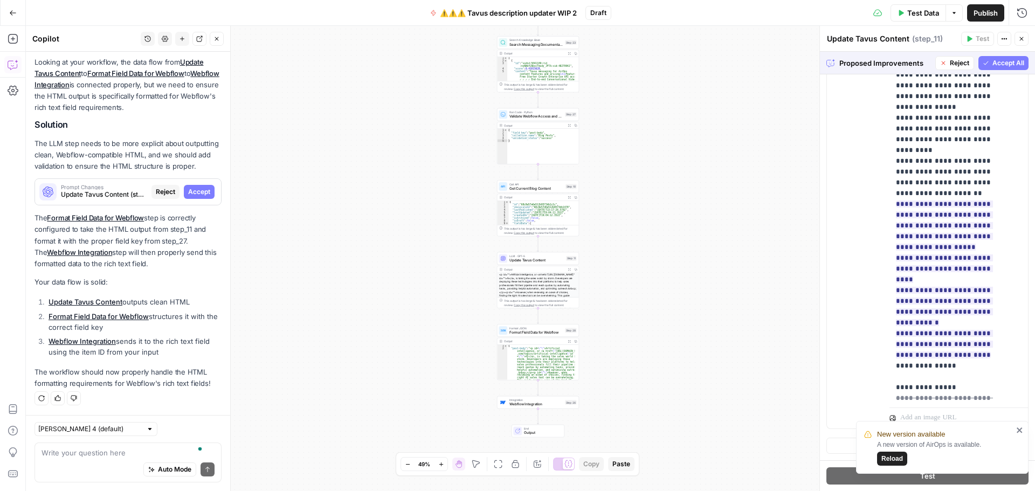
scroll to position [982, 0]
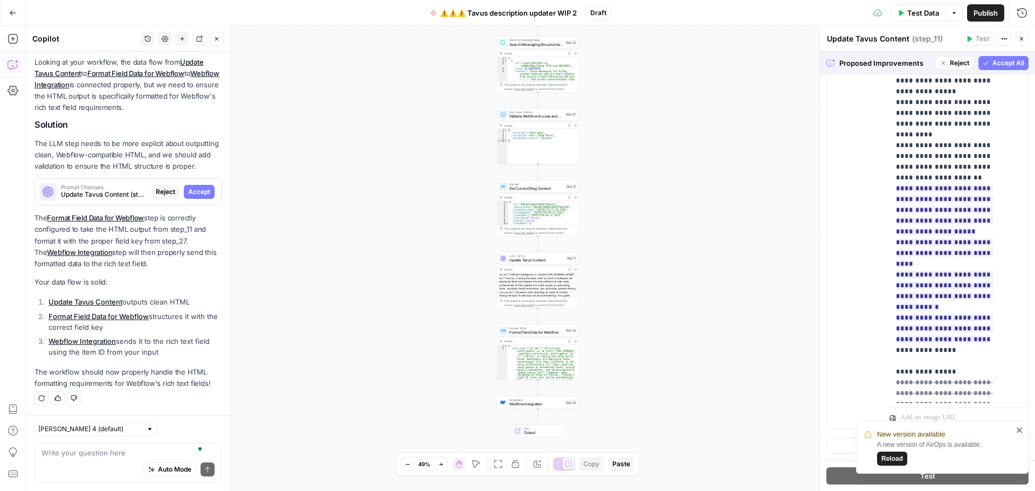
click at [983, 65] on icon "button" at bounding box center [986, 63] width 6 height 6
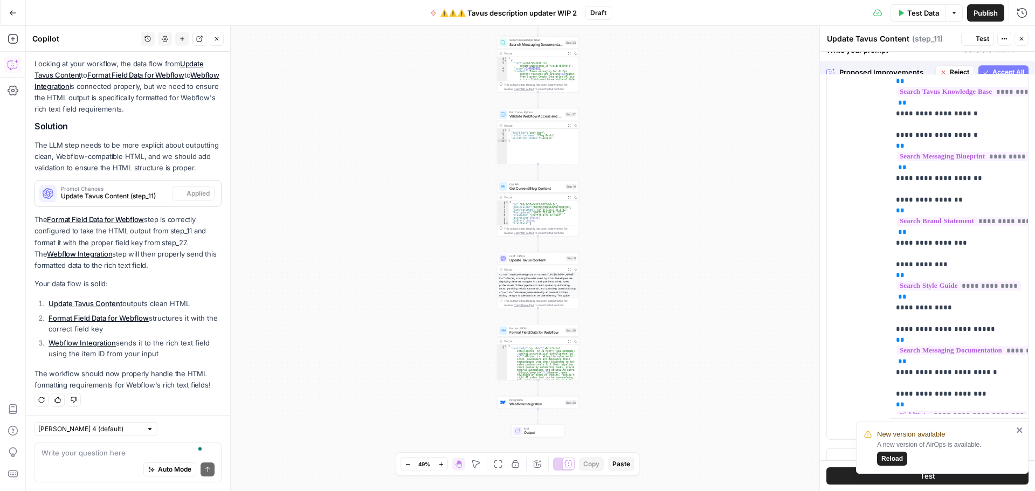
scroll to position [0, 0]
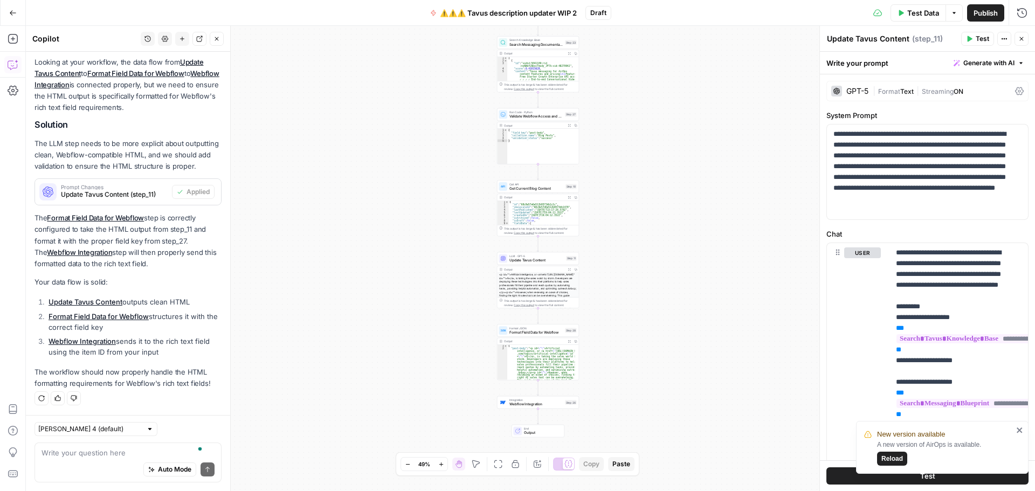
click at [978, 17] on span "Publish" at bounding box center [985, 13] width 24 height 11
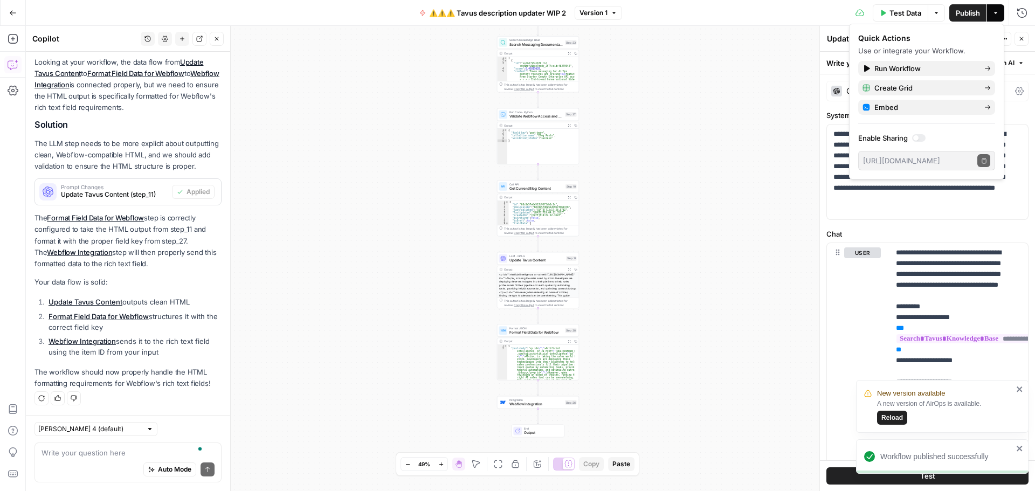
click at [891, 417] on span "Reload" at bounding box center [892, 418] width 22 height 10
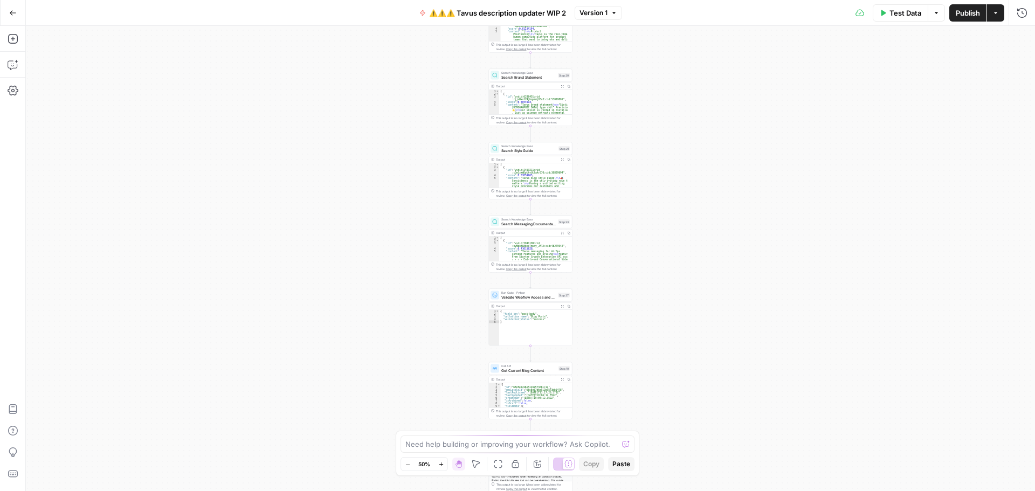
click at [885, 13] on icon "button" at bounding box center [883, 13] width 5 height 6
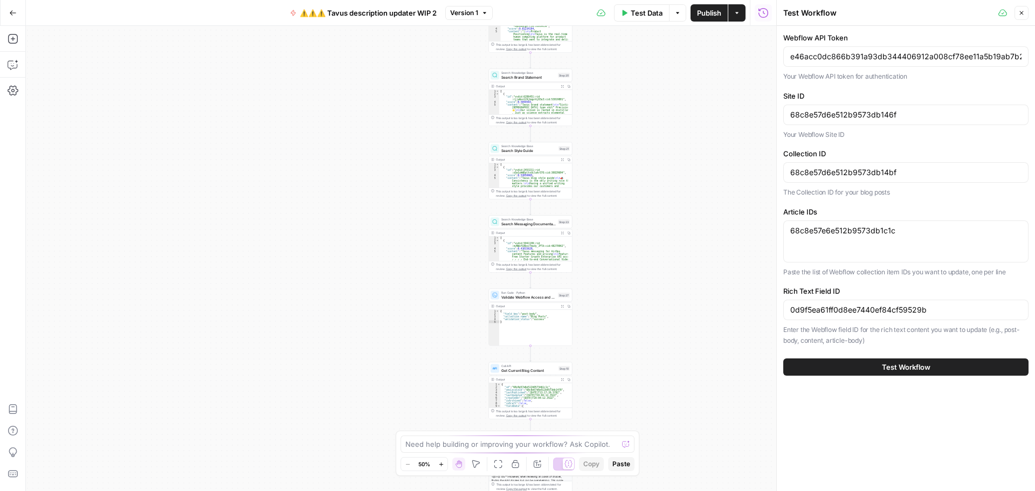
click at [906, 368] on span "Test Workflow" at bounding box center [906, 367] width 49 height 11
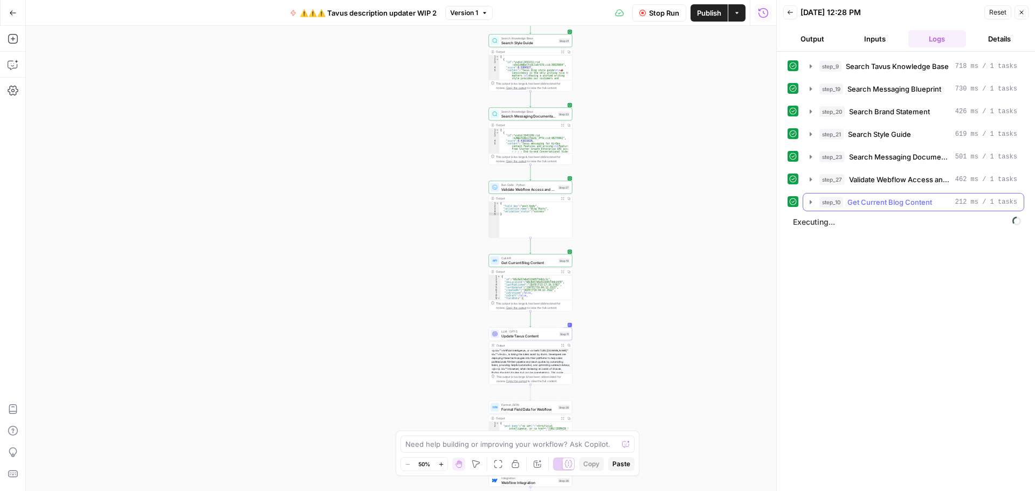
click at [811, 201] on icon "button" at bounding box center [810, 202] width 9 height 9
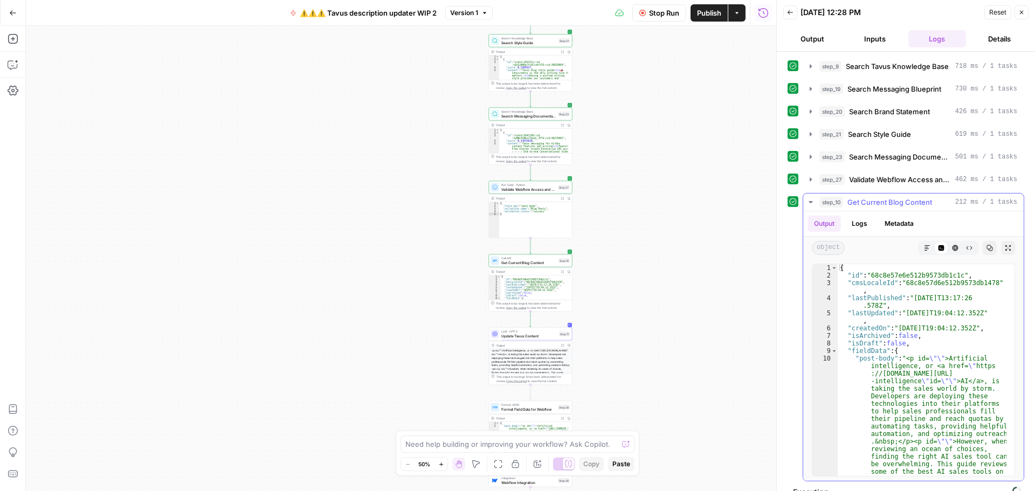
click at [813, 204] on icon "button" at bounding box center [810, 202] width 9 height 9
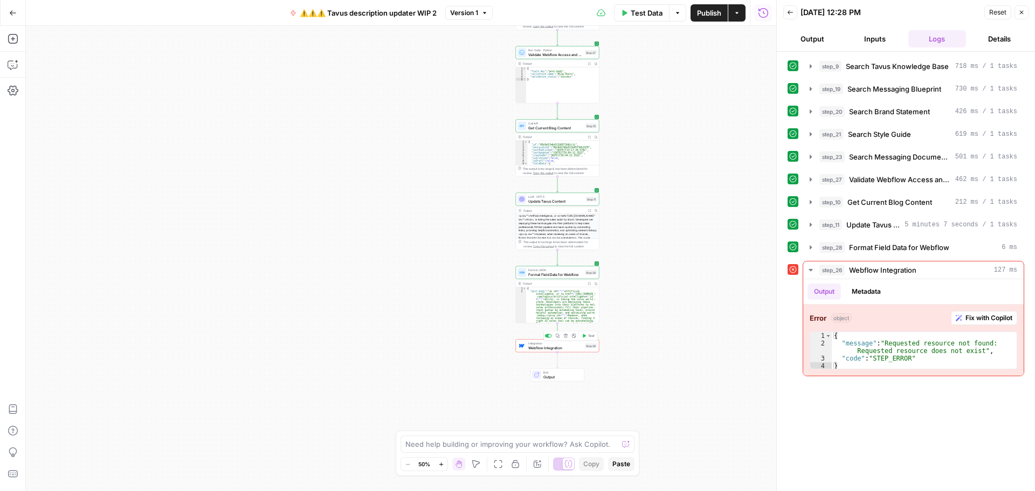
click at [565, 349] on span "Webflow Integration" at bounding box center [555, 347] width 54 height 5
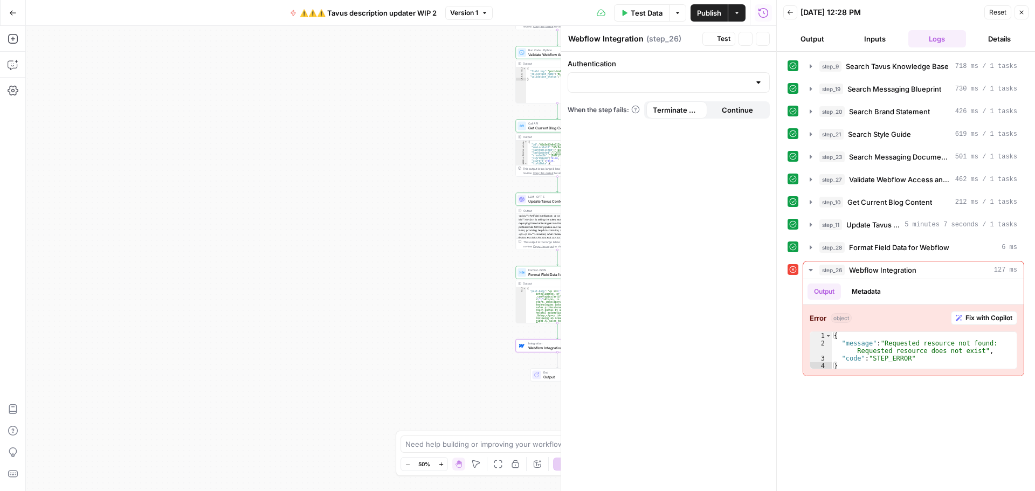
type input "Webflow 2"
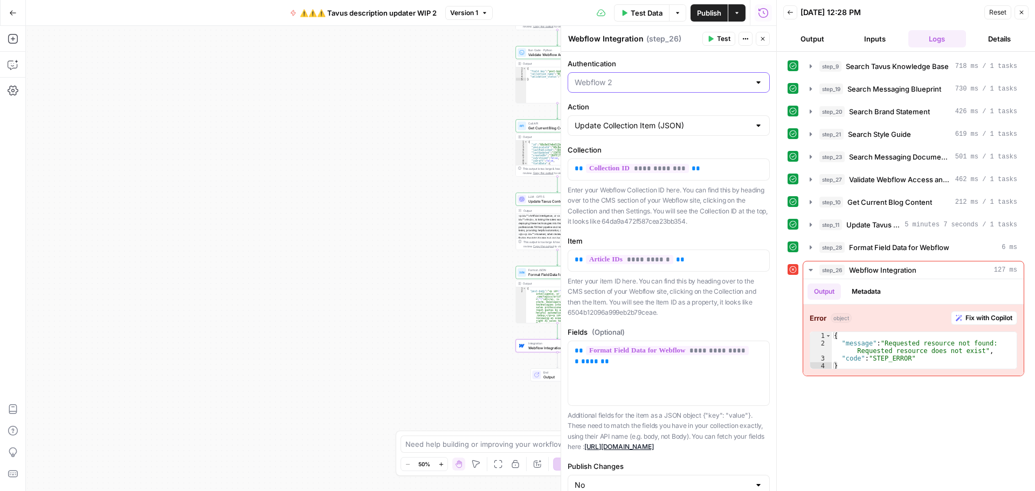
click at [642, 85] on input "Authentication" at bounding box center [662, 82] width 175 height 11
type input "Webflow 2"
click at [650, 64] on label "Authentication" at bounding box center [669, 63] width 202 height 11
click at [650, 77] on input "Webflow 2" at bounding box center [662, 82] width 175 height 11
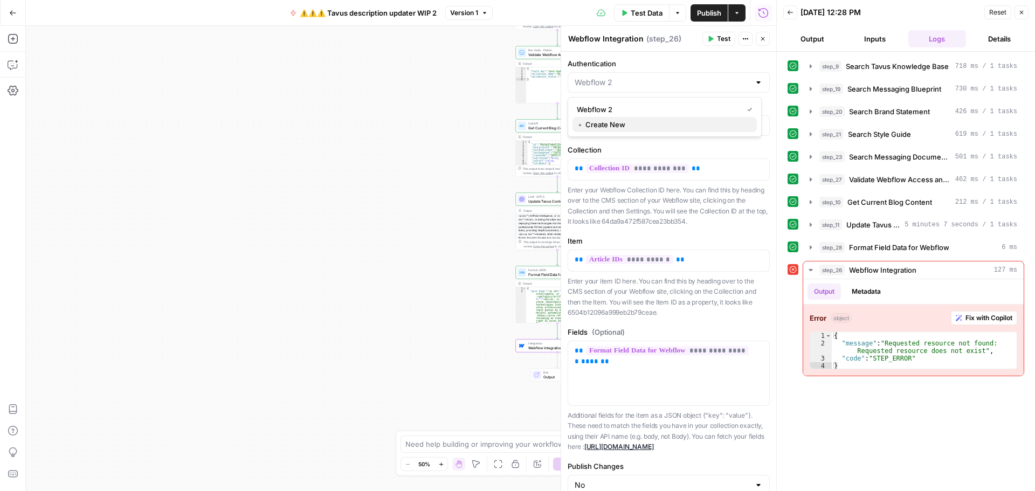
click at [619, 127] on span "﹢ Create New" at bounding box center [662, 124] width 171 height 11
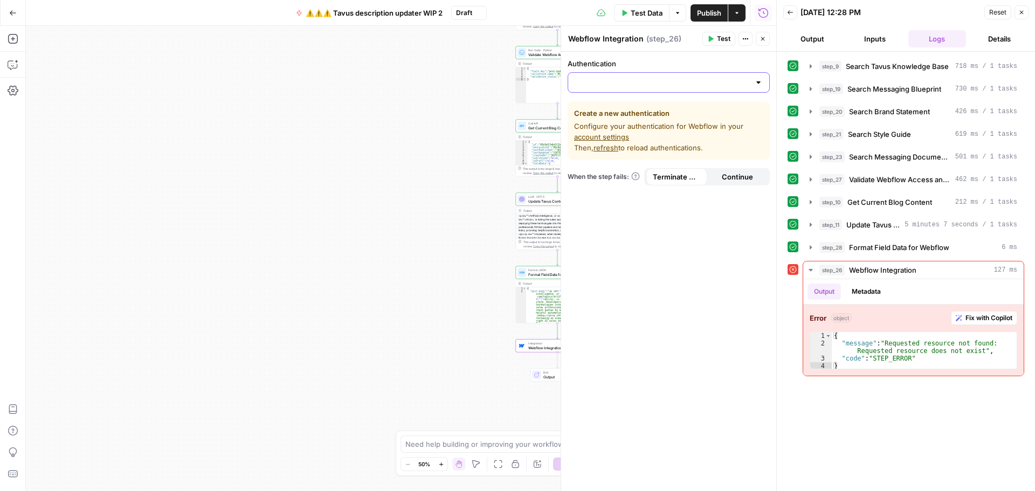
click at [621, 84] on input "Authentication" at bounding box center [662, 82] width 175 height 11
click at [645, 232] on div "Authentication Create a new authentication Configure your authentication for We…" at bounding box center [668, 271] width 215 height 439
click at [603, 134] on link "account settings" at bounding box center [601, 137] width 55 height 9
click at [634, 79] on input "Authentication" at bounding box center [662, 82] width 175 height 11
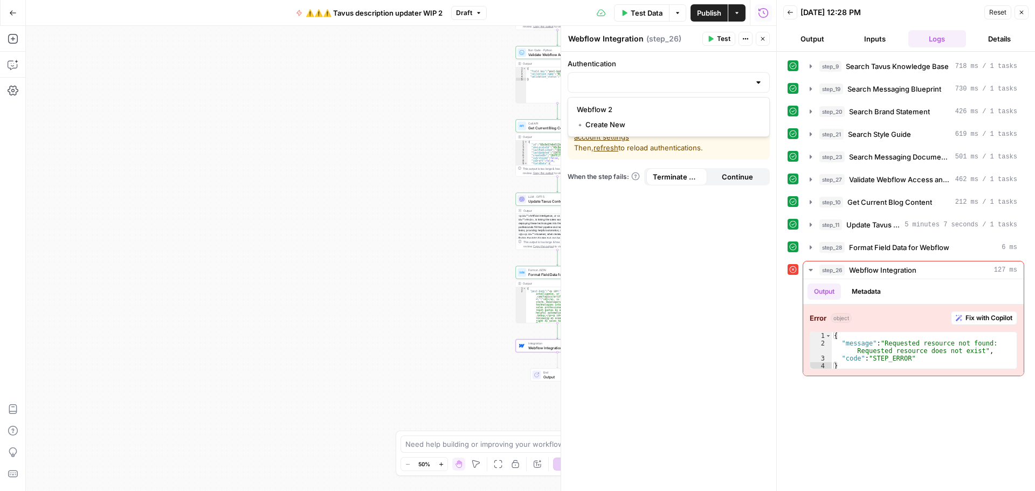
drag, startPoint x: 651, startPoint y: 285, endPoint x: 651, endPoint y: 278, distance: 6.5
click at [651, 284] on div "Authentication Create a new authentication Configure your authentication for We…" at bounding box center [668, 271] width 215 height 439
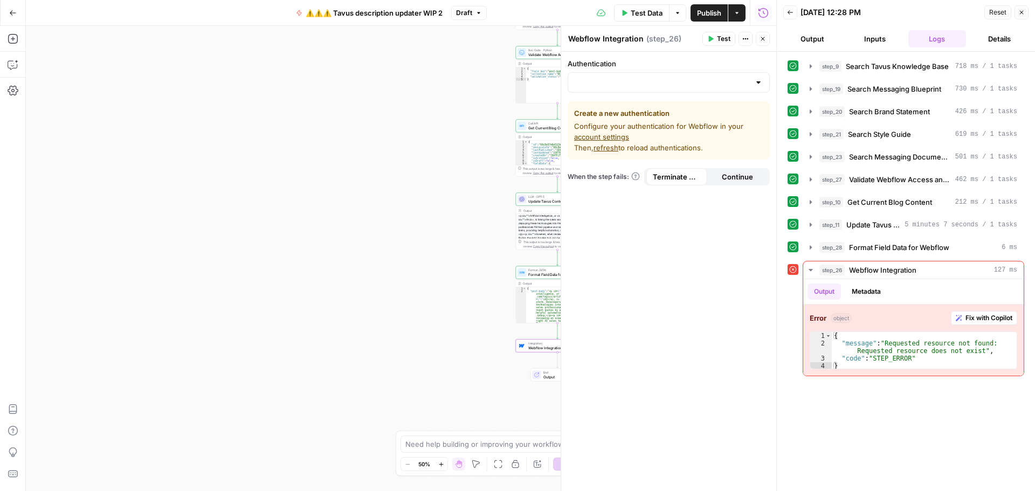
click at [603, 148] on span "refresh" at bounding box center [605, 147] width 25 height 9
click at [720, 82] on input "Authentication" at bounding box center [662, 82] width 175 height 11
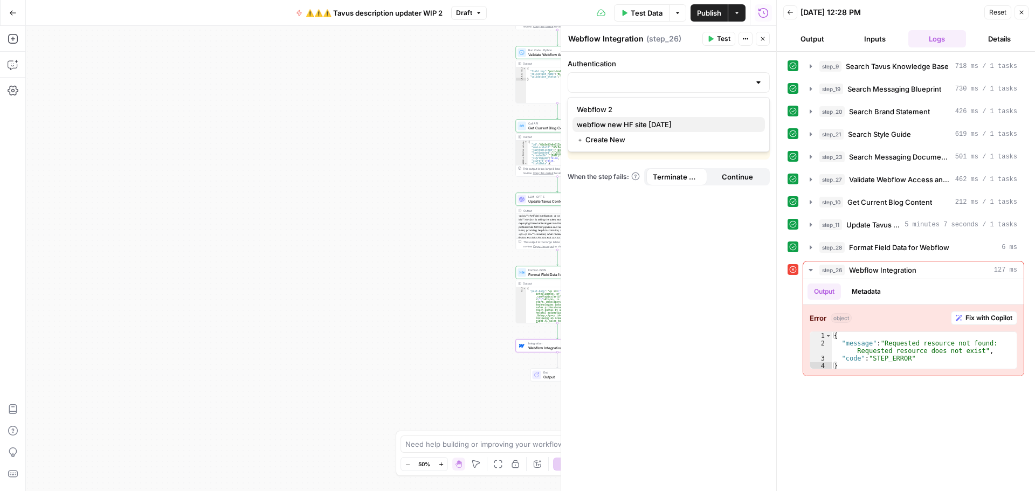
click at [634, 125] on span "webflow new HF site 9/30/25" at bounding box center [666, 124] width 179 height 11
type input "webflow new HF site 9/30/25"
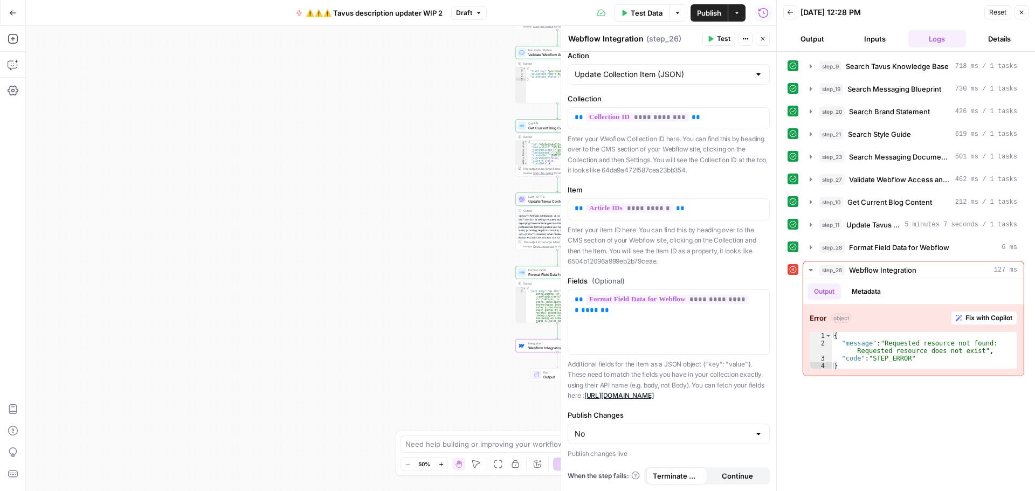
scroll to position [62, 0]
click at [810, 248] on icon "button" at bounding box center [811, 247] width 2 height 4
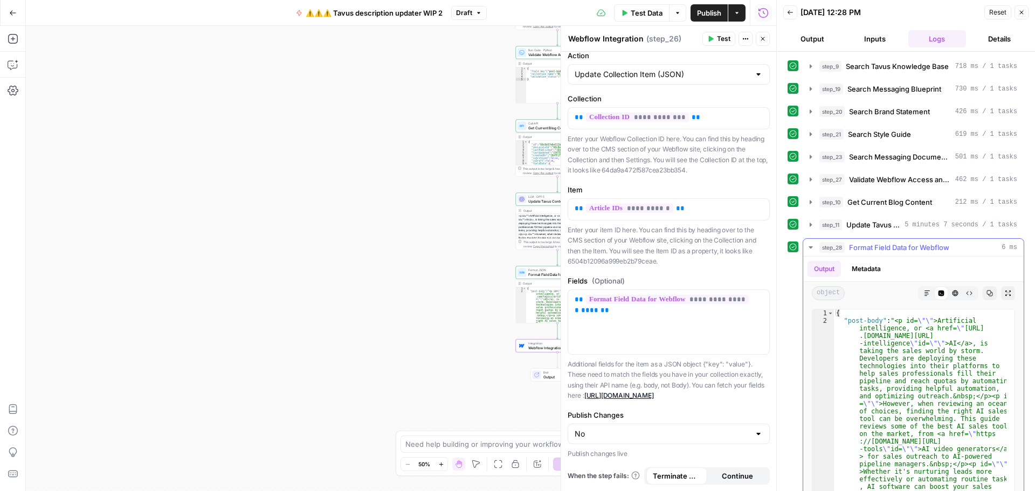
click at [810, 247] on icon "button" at bounding box center [811, 247] width 4 height 2
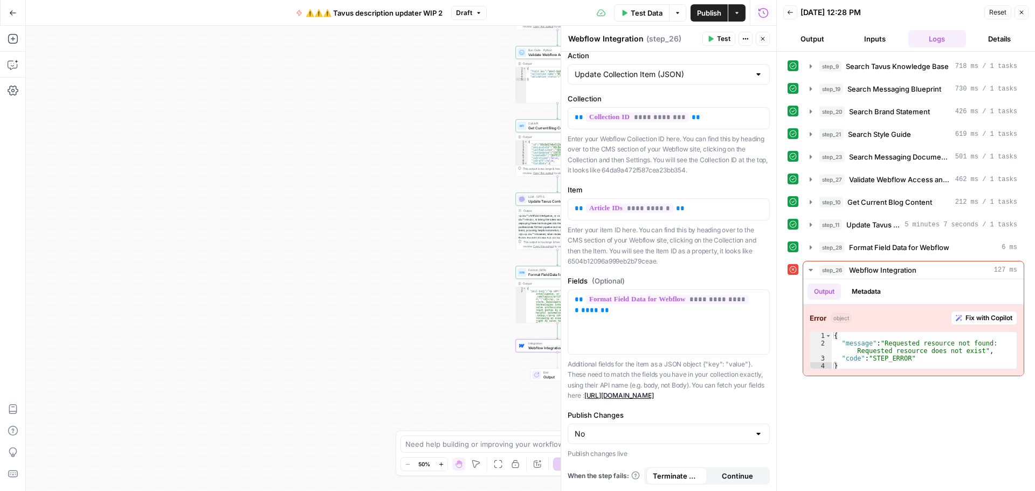
click at [712, 37] on icon "button" at bounding box center [710, 39] width 6 height 6
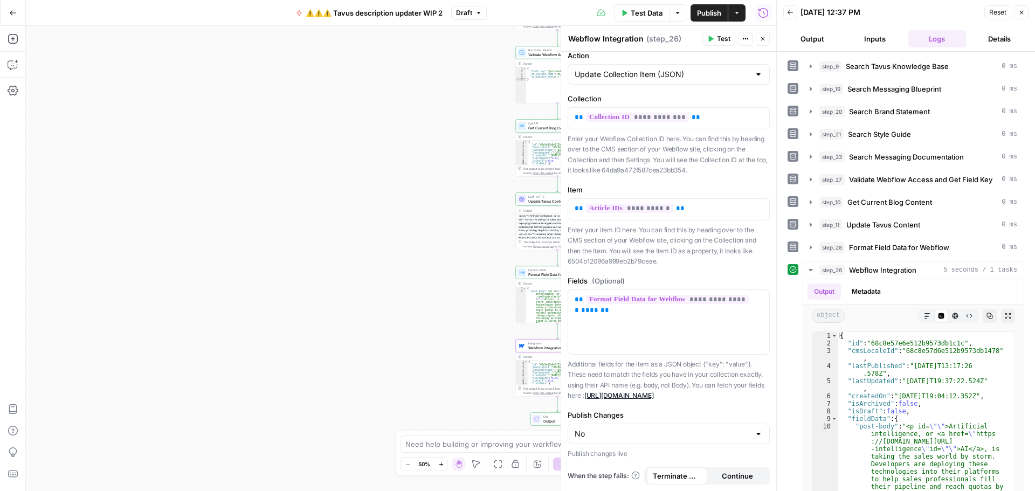
click at [864, 43] on button "Inputs" at bounding box center [875, 38] width 58 height 17
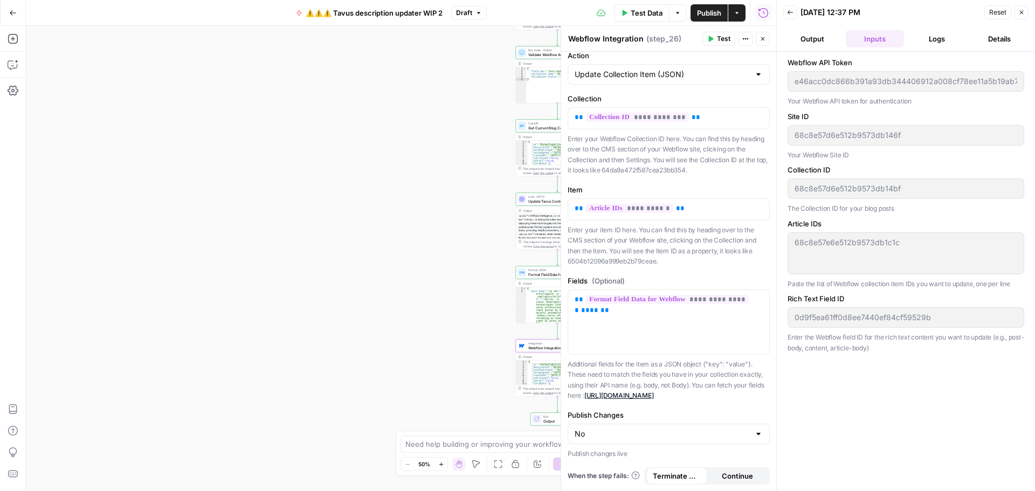
click at [414, 12] on span "⚠️⚠️⚠️ Tavus description updater WIP 2" at bounding box center [374, 13] width 137 height 11
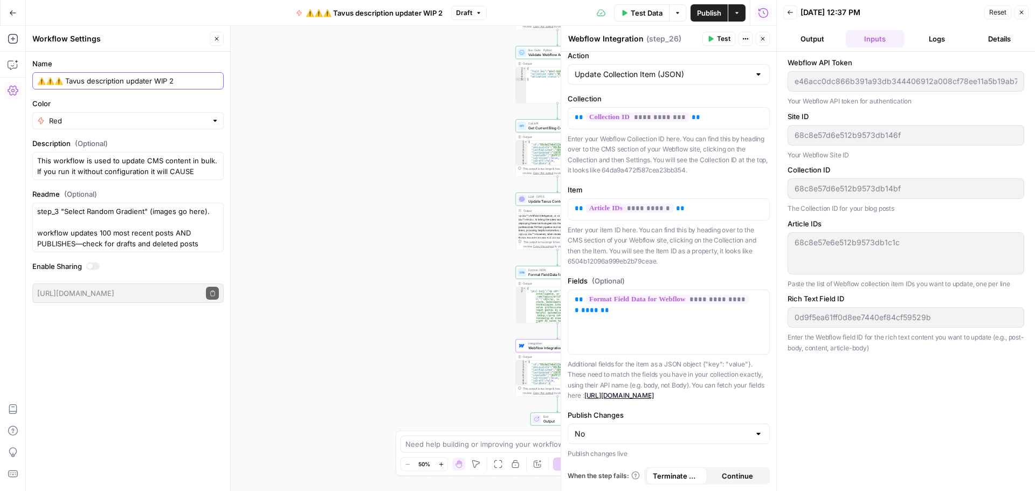
drag, startPoint x: 184, startPoint y: 78, endPoint x: 160, endPoint y: 84, distance: 24.8
click at [160, 84] on input "⚠️⚠️⚠️ Tavus description updater WIP 2" at bounding box center [128, 80] width 182 height 11
type input "⚠️⚠️⚠️ Tavus description updater (ACTIVE)"
click at [75, 210] on textarea "step_3 "Select Random Gradient" (images go here). workflow updates 100 most rec…" at bounding box center [128, 227] width 182 height 43
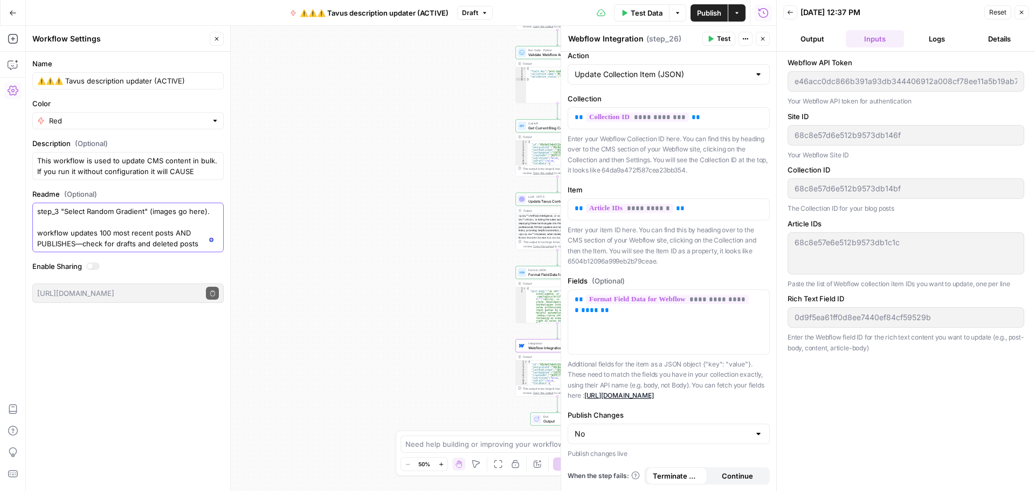
click at [37, 230] on textarea "step_3 "Select Random Gradient" (images go here). workflow updates 100 most rec…" at bounding box center [128, 227] width 182 height 43
click at [91, 233] on textarea "step_3 "Select Random Gradient" (images go here). workflow updates 100 most rec…" at bounding box center [128, 227] width 182 height 43
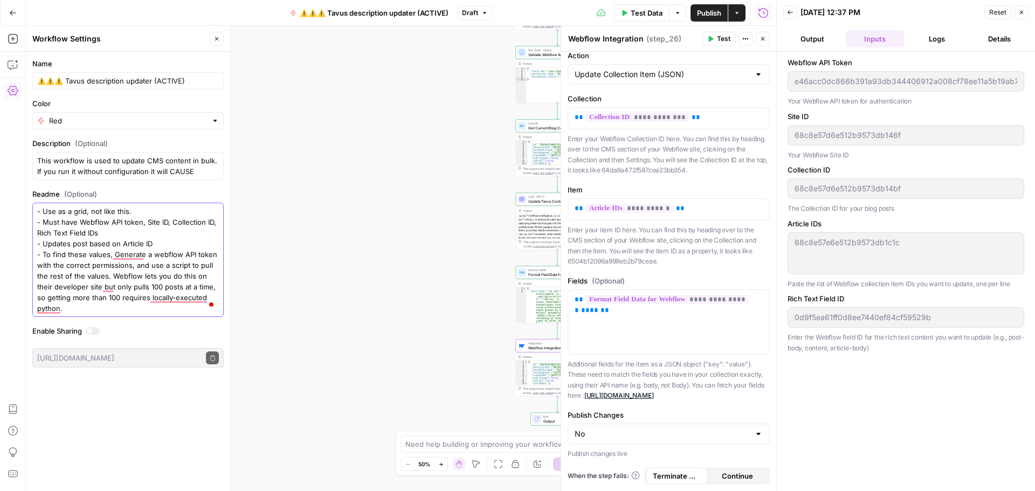
type textarea "- Use as a grid, not like this. - Must have Webflow API token, Site ID, Collect…"
click at [703, 16] on span "Publish" at bounding box center [709, 13] width 24 height 11
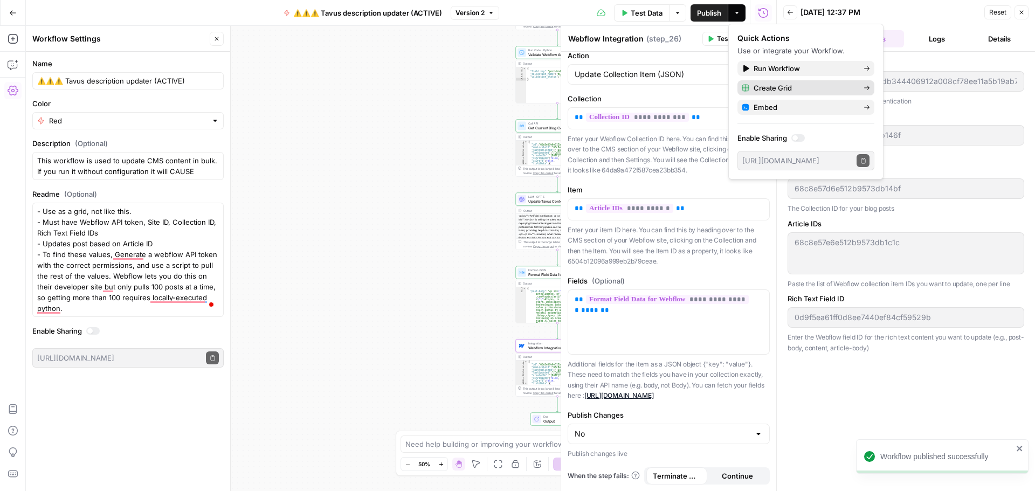
click at [782, 91] on span "Create Grid" at bounding box center [804, 87] width 101 height 11
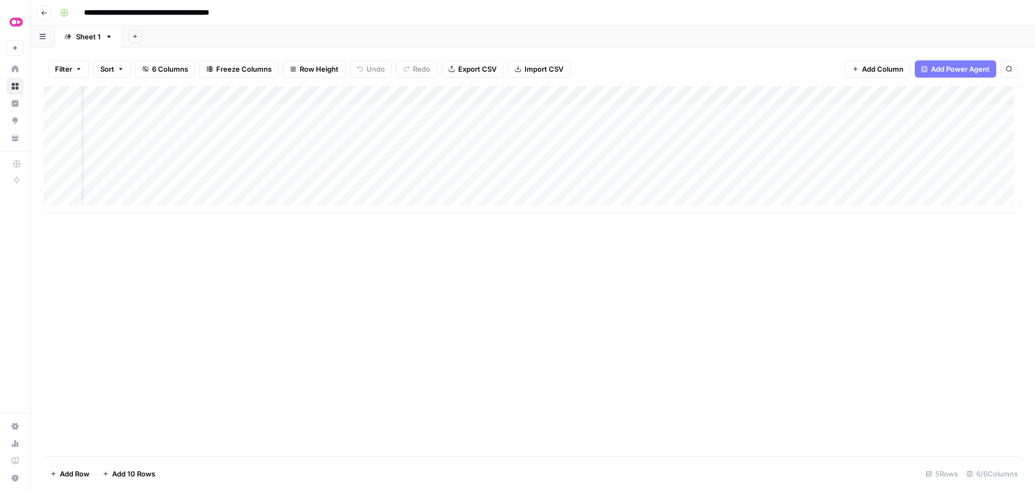
scroll to position [0, 106]
click at [969, 94] on icon "button" at bounding box center [972, 95] width 6 height 6
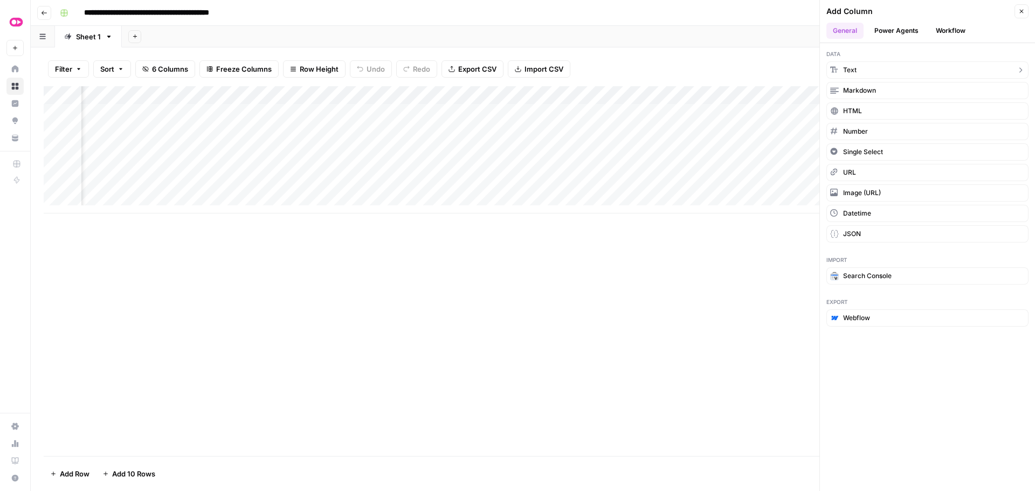
click at [868, 70] on button "Text" at bounding box center [927, 69] width 202 height 17
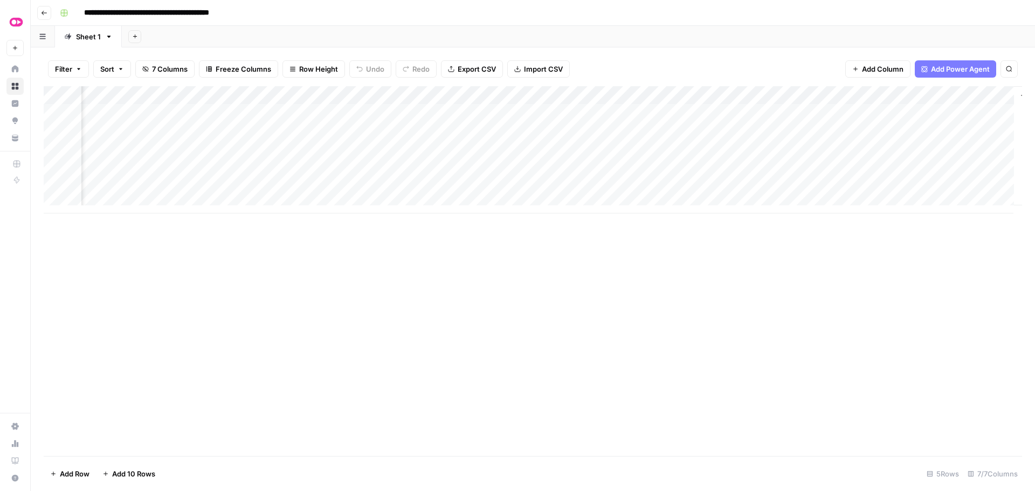
scroll to position [0, 0]
drag, startPoint x: 872, startPoint y: 96, endPoint x: 134, endPoint y: 113, distance: 737.6
click at [134, 113] on div "Add Column" at bounding box center [533, 149] width 978 height 127
click at [634, 95] on div "Add Column" at bounding box center [533, 149] width 978 height 127
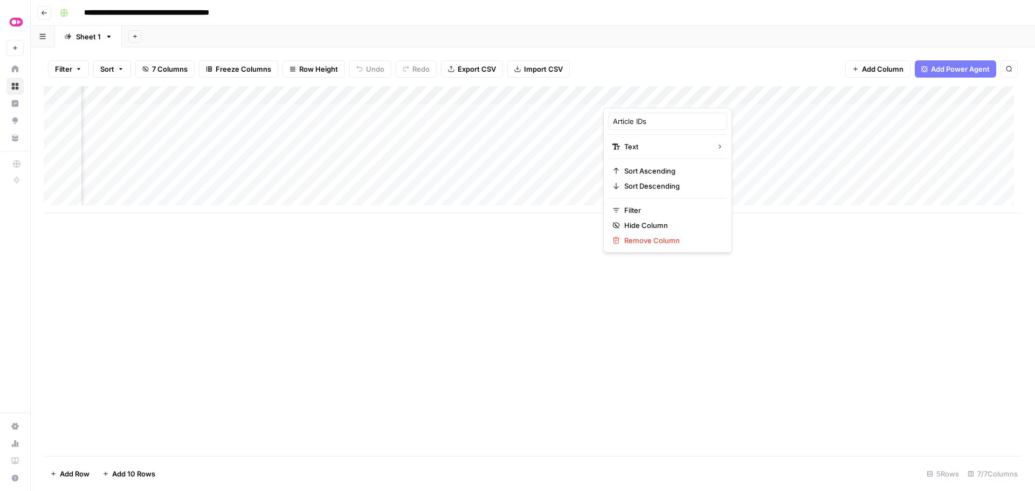
click at [664, 66] on div "Filter Sort 7 Columns Freeze Columns Row Height Undo Redo Export CSV Import CSV…" at bounding box center [533, 69] width 978 height 34
drag, startPoint x: 660, startPoint y: 98, endPoint x: 257, endPoint y: 105, distance: 402.7
click at [255, 106] on div "Add Column" at bounding box center [533, 149] width 978 height 127
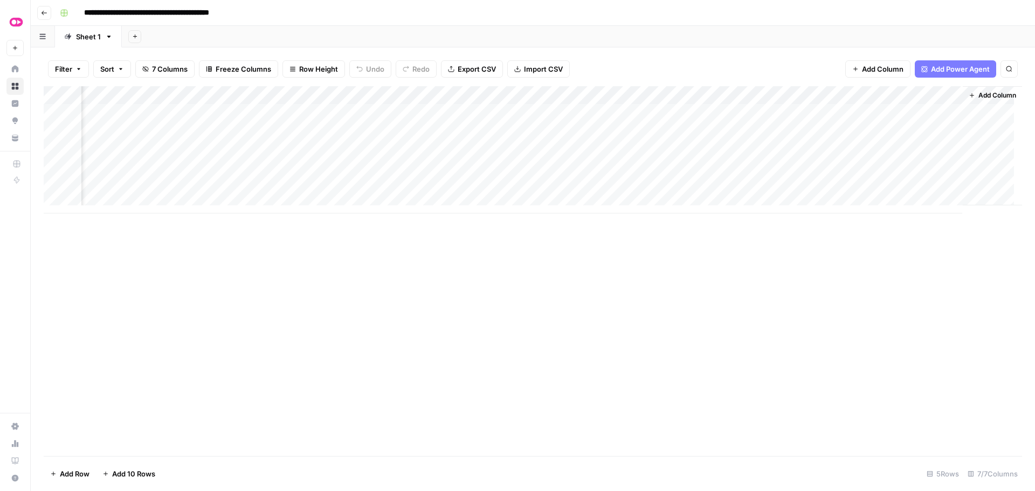
drag, startPoint x: 832, startPoint y: 93, endPoint x: 864, endPoint y: 109, distance: 35.4
click at [864, 109] on div "Add Column" at bounding box center [533, 149] width 978 height 127
click at [133, 93] on div "Add Column" at bounding box center [533, 149] width 978 height 127
click at [127, 123] on input "New Column" at bounding box center [145, 121] width 109 height 11
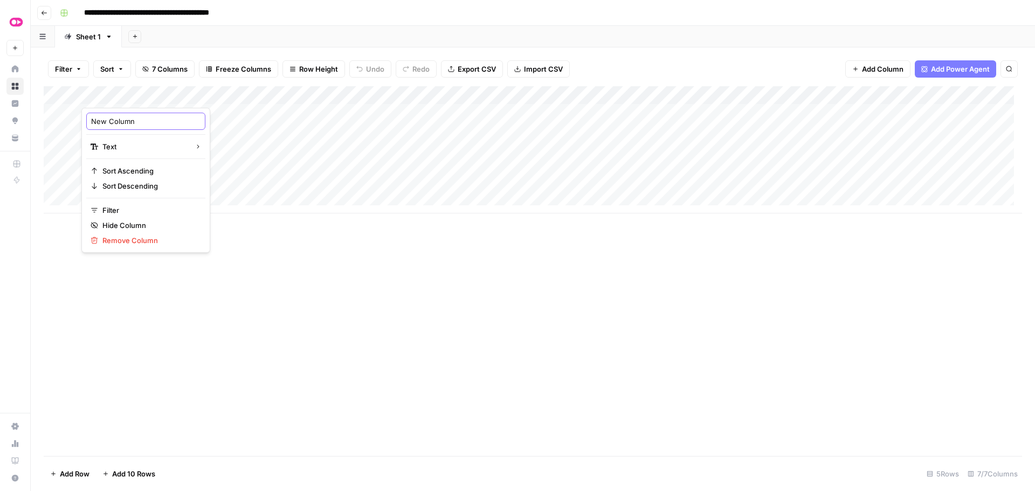
click at [127, 123] on input "New Column" at bounding box center [145, 121] width 109 height 11
type input "URL (Not needed)"
click at [323, 347] on div "Add Column" at bounding box center [533, 271] width 978 height 370
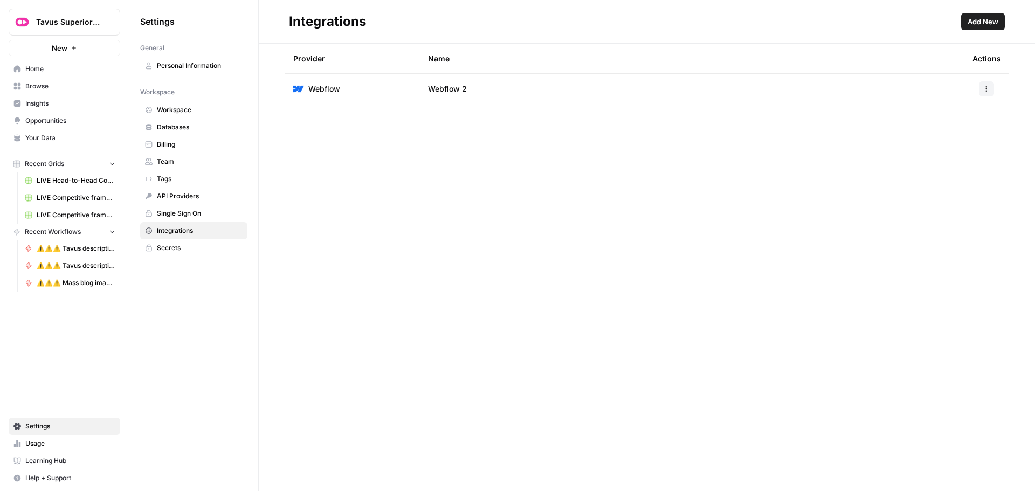
click at [981, 89] on button "button" at bounding box center [986, 88] width 15 height 15
click at [635, 190] on div "Integrations Add New Provider Name Actions Webflow Webflow 2" at bounding box center [647, 245] width 776 height 491
click at [983, 20] on span "Add New" at bounding box center [983, 21] width 31 height 11
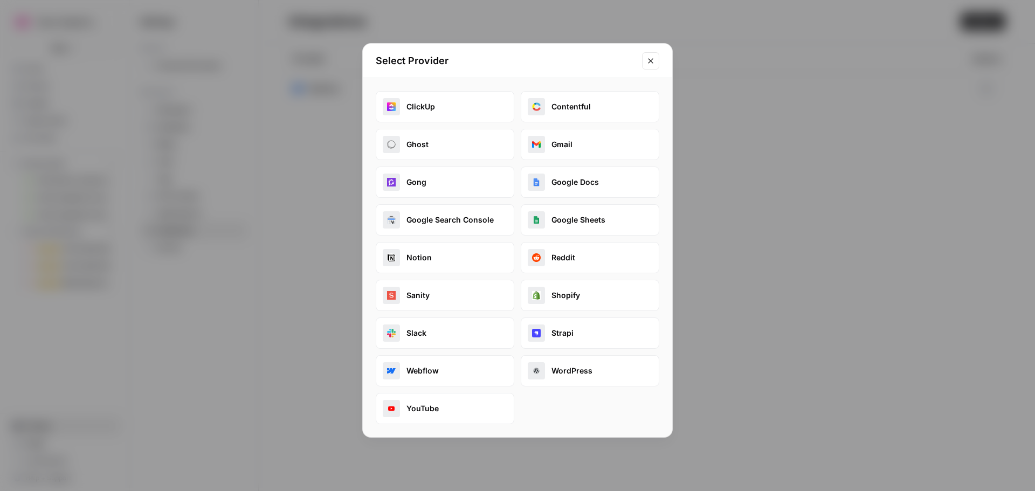
click at [427, 367] on button "Webflow" at bounding box center [445, 370] width 139 height 31
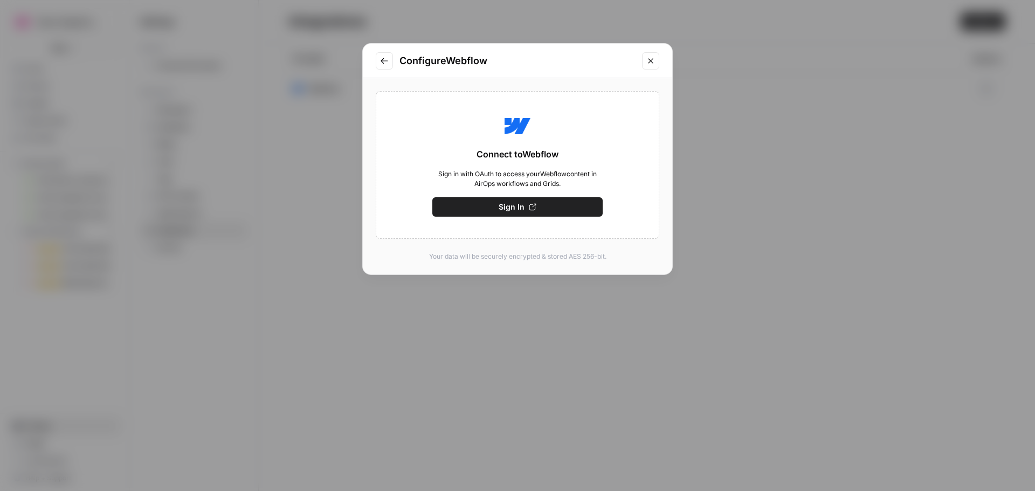
click at [525, 208] on button "Sign In" at bounding box center [517, 206] width 170 height 19
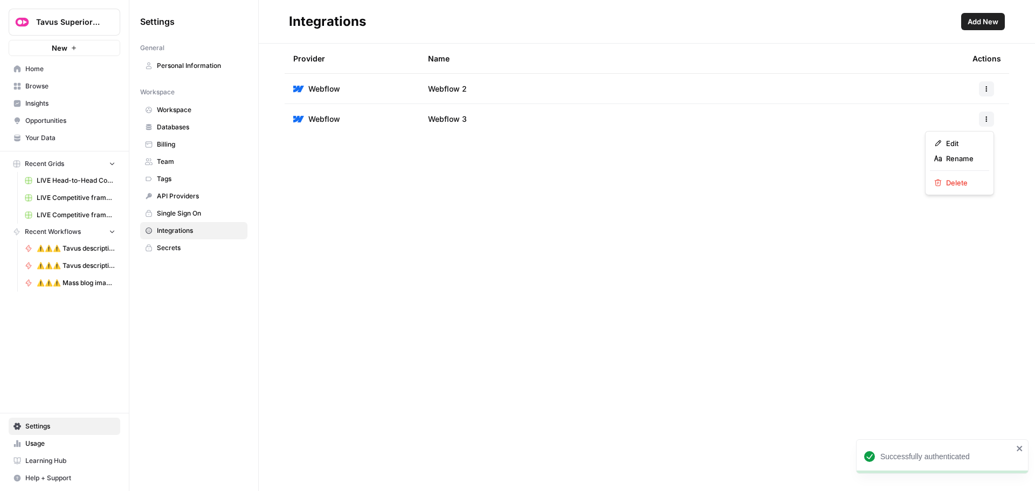
click at [983, 121] on button "button" at bounding box center [986, 119] width 15 height 15
click at [958, 155] on span "Rename" at bounding box center [963, 158] width 34 height 11
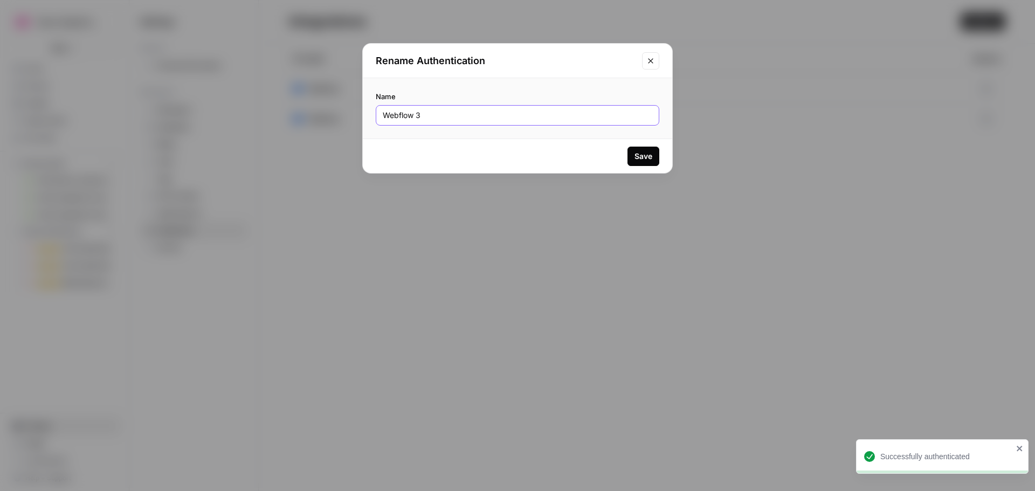
click at [426, 114] on input "Webflow 3" at bounding box center [518, 115] width 270 height 11
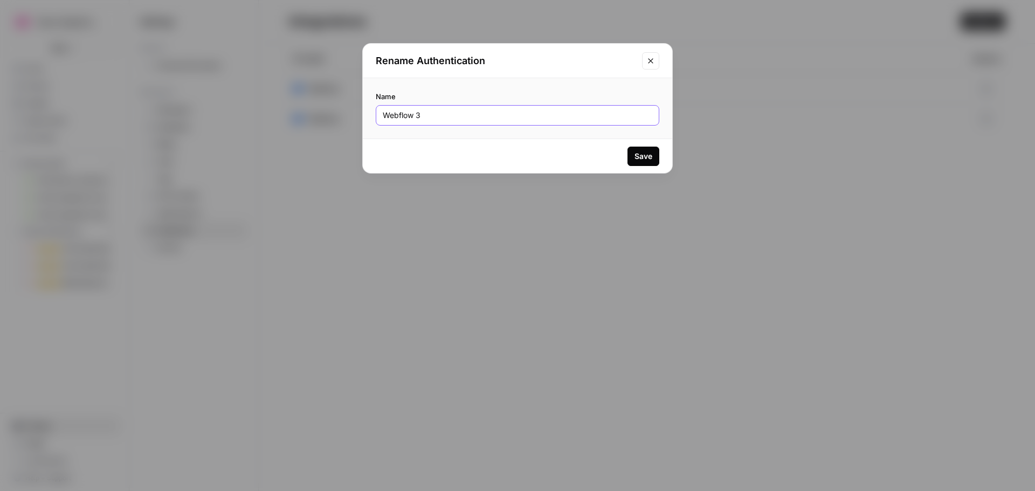
click at [426, 114] on input "Webflow 3" at bounding box center [518, 115] width 270 height 11
type input "webflow new HF site 9/30/25"
click at [645, 157] on div "Save" at bounding box center [643, 156] width 18 height 11
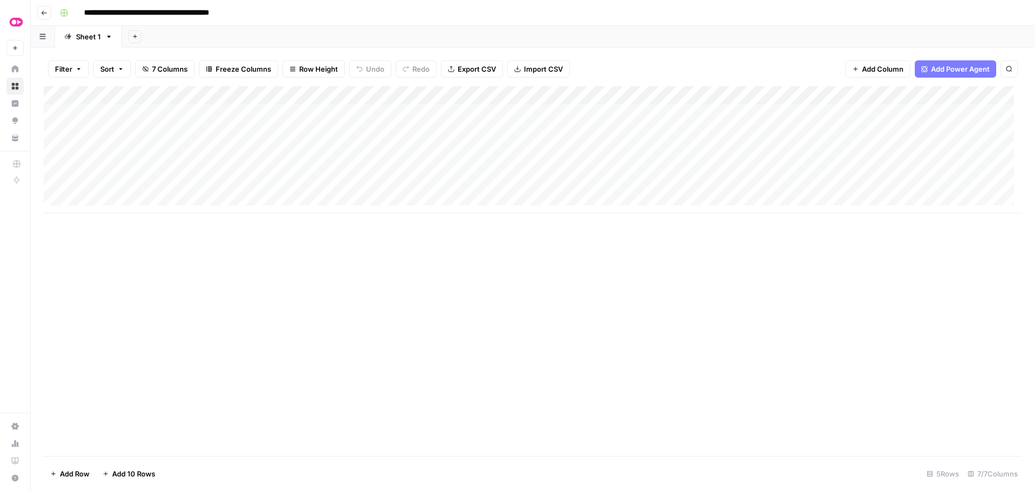
drag, startPoint x: 292, startPoint y: 137, endPoint x: 254, endPoint y: 129, distance: 38.6
click at [292, 137] on div "Add Column" at bounding box center [533, 149] width 978 height 127
click at [174, 114] on div "Add Column" at bounding box center [533, 149] width 978 height 127
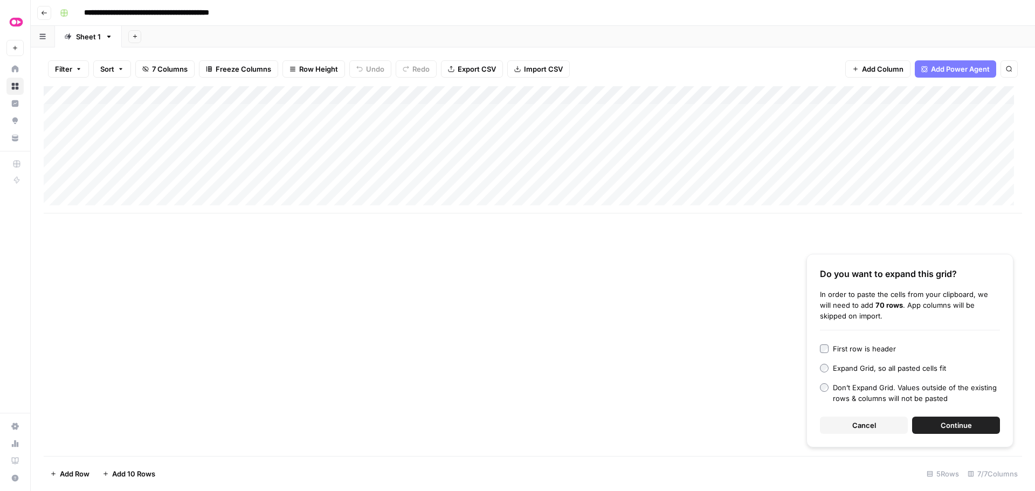
click at [933, 426] on button "Continue" at bounding box center [956, 425] width 88 height 17
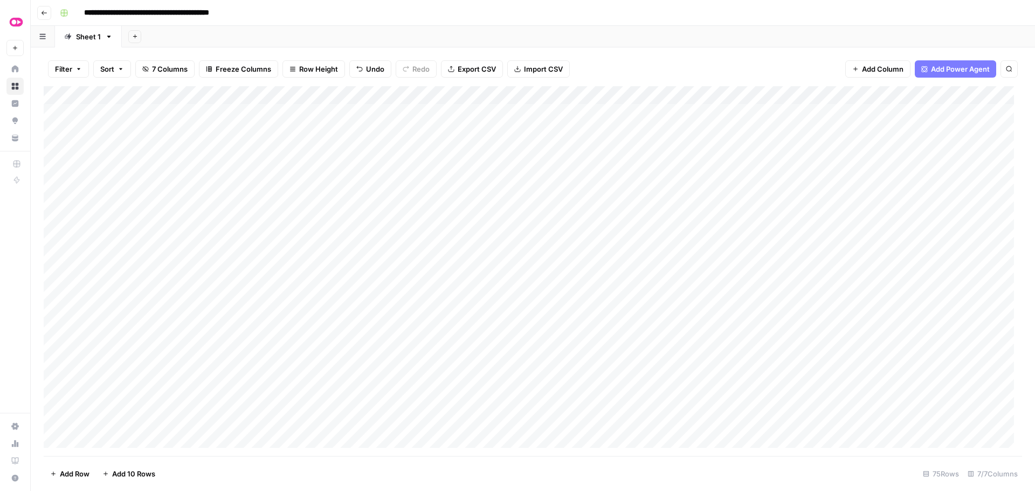
drag, startPoint x: 891, startPoint y: 95, endPoint x: 434, endPoint y: 106, distance: 457.2
click at [434, 106] on div "Add Column" at bounding box center [533, 271] width 978 height 370
click at [487, 130] on div "Add Column" at bounding box center [533, 271] width 978 height 370
click at [491, 150] on div "Add Column" at bounding box center [533, 271] width 978 height 370
click at [491, 167] on div "Add Column" at bounding box center [533, 271] width 978 height 370
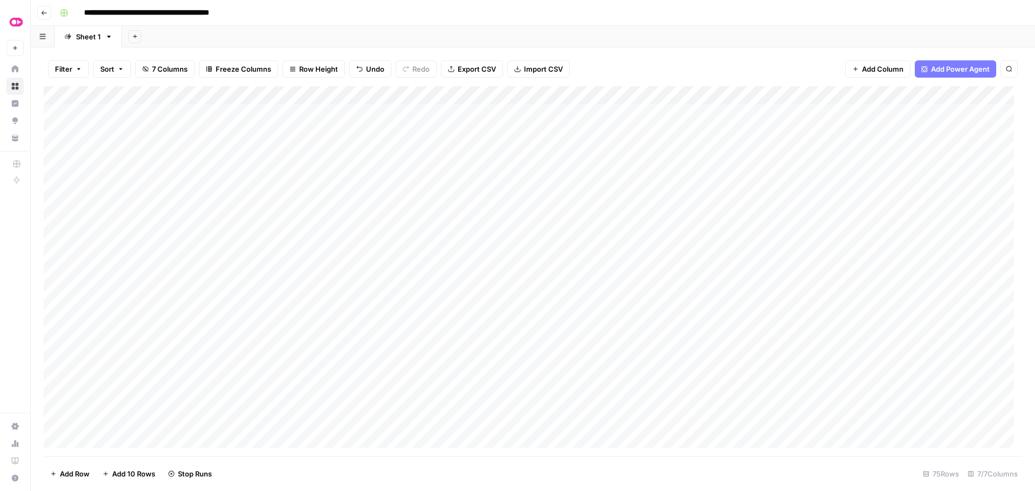
click at [652, 64] on div "Filter Sort 7 Columns Freeze Columns Row Height Undo Redo Export CSV Import CSV…" at bounding box center [533, 69] width 978 height 34
click at [643, 61] on div "Filter Sort 7 Columns Freeze Columns Row Height Undo Redo Export CSV Import CSV…" at bounding box center [533, 69] width 978 height 34
click at [491, 187] on div "Add Column" at bounding box center [533, 271] width 978 height 370
click at [488, 205] on div "Add Column" at bounding box center [533, 271] width 978 height 370
click at [487, 221] on div "Add Column" at bounding box center [533, 271] width 978 height 370
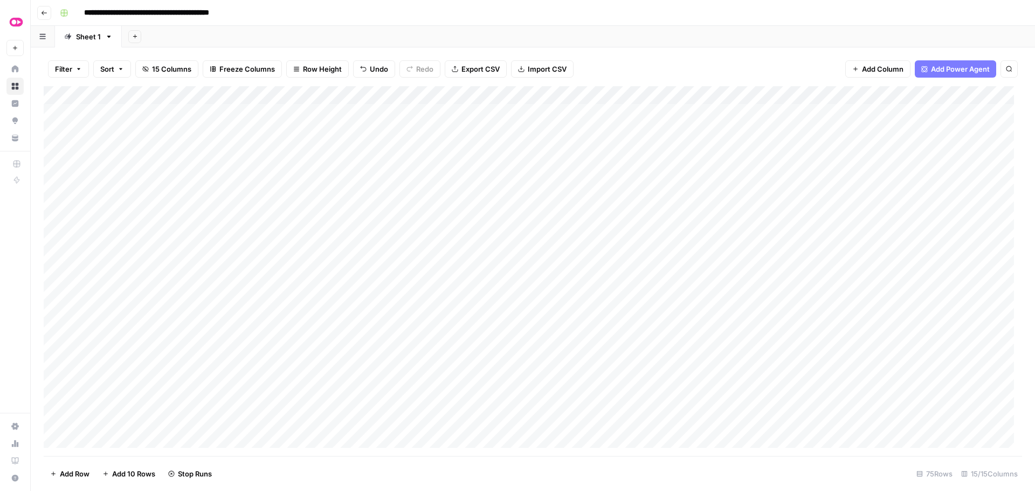
click at [483, 242] on div "Add Column" at bounding box center [533, 271] width 978 height 370
click at [485, 260] on div "Add Column" at bounding box center [533, 271] width 978 height 370
click at [494, 279] on div "Add Column" at bounding box center [533, 271] width 978 height 370
click at [491, 296] on div "Add Column" at bounding box center [533, 271] width 978 height 370
click at [486, 314] on div "Add Column" at bounding box center [533, 271] width 978 height 370
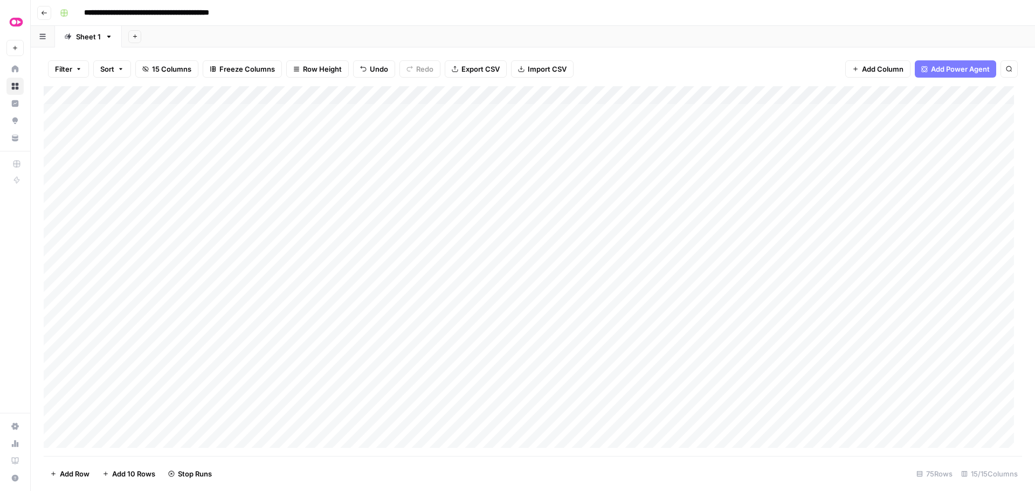
click at [448, 150] on div "Add Column" at bounding box center [533, 271] width 978 height 370
click at [569, 150] on div "Add Column" at bounding box center [533, 271] width 978 height 370
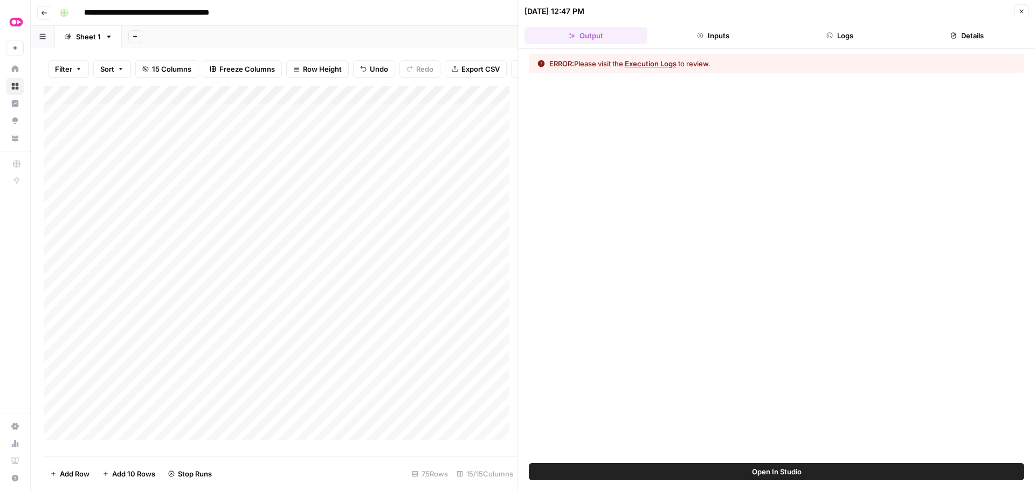
click at [839, 36] on button "Logs" at bounding box center [840, 35] width 123 height 17
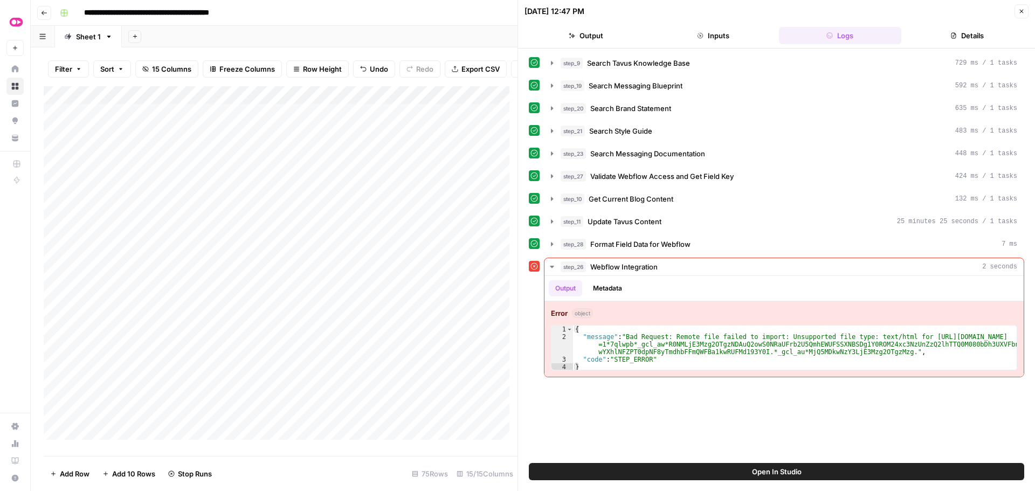
click at [1019, 15] on button "Close" at bounding box center [1021, 11] width 14 height 14
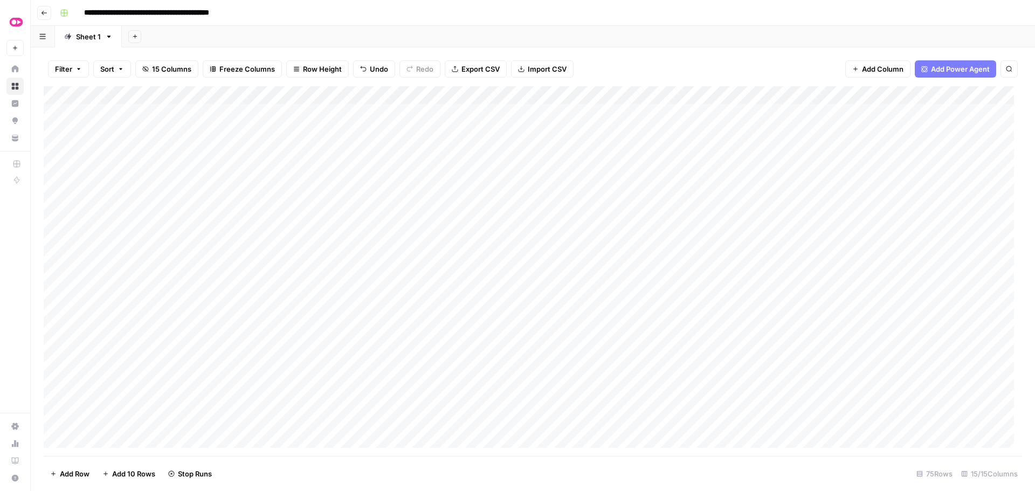
click at [609, 56] on div "Filter Sort 15 Columns Freeze Columns Row Height Undo Redo Export CSV Import CS…" at bounding box center [533, 69] width 978 height 34
